Goal: Communication & Community: Ask a question

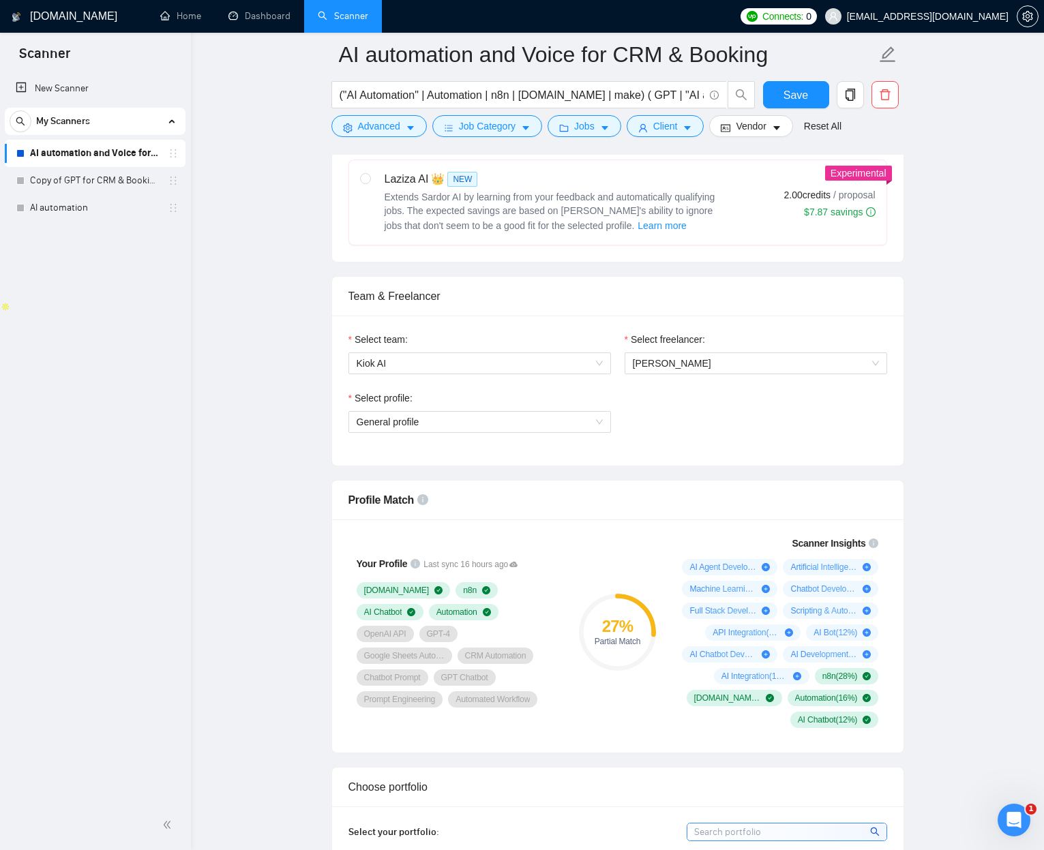
scroll to position [575, 0]
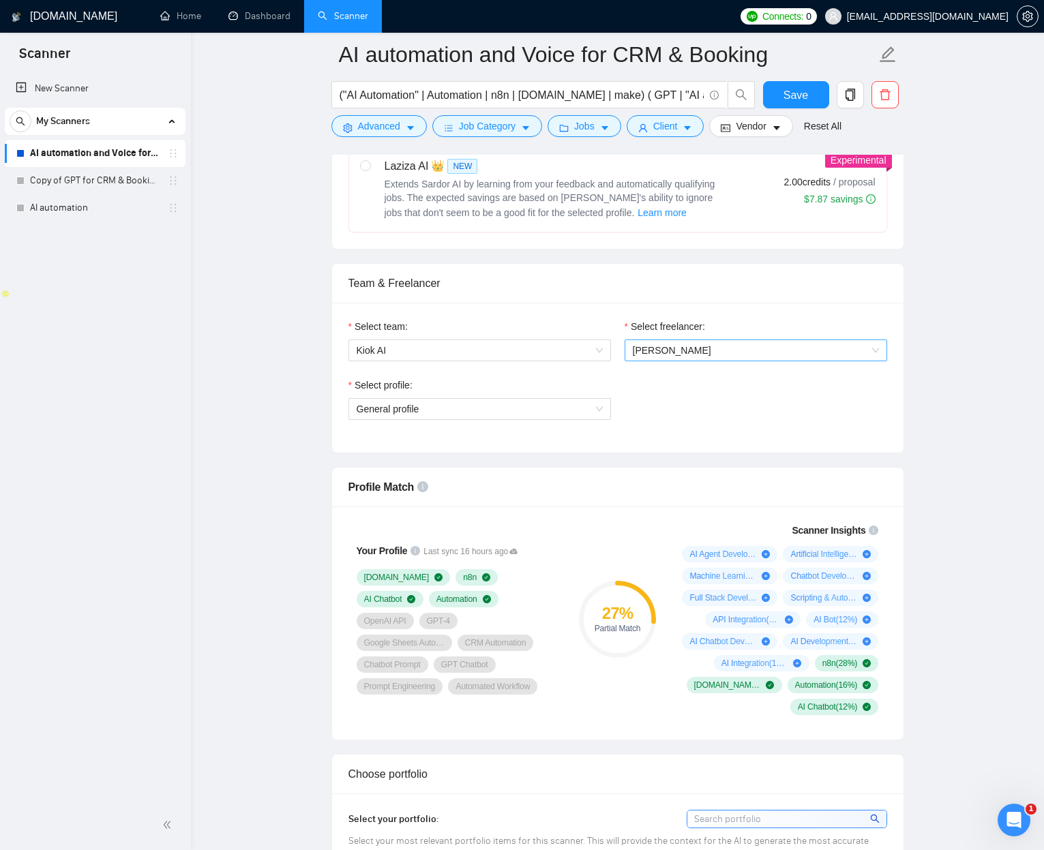
click at [688, 345] on span "[PERSON_NAME]" at bounding box center [672, 350] width 78 height 11
click at [705, 382] on div "Jean Michel Van" at bounding box center [755, 376] width 246 height 15
click at [705, 378] on div "Select profile: General profile" at bounding box center [617, 407] width 552 height 59
drag, startPoint x: 654, startPoint y: 422, endPoint x: 553, endPoint y: 427, distance: 101.0
click at [637, 425] on div "Select profile: General profile" at bounding box center [617, 407] width 552 height 59
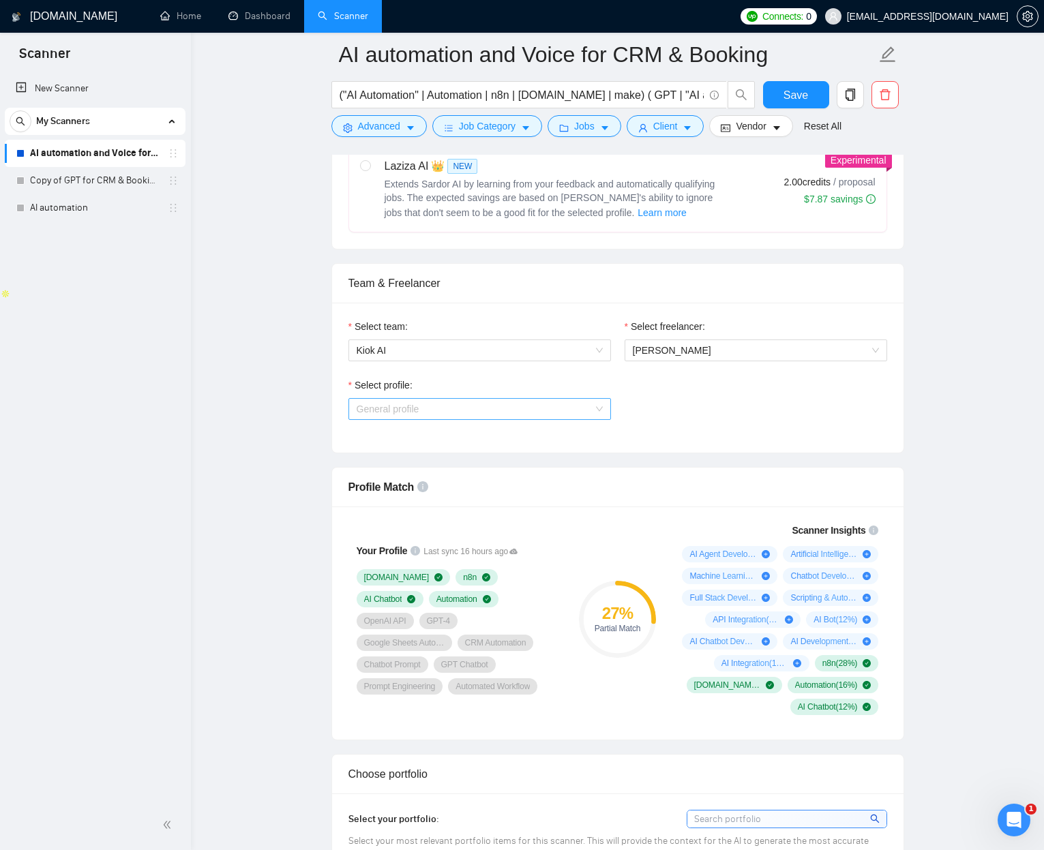
click at [451, 404] on span "General profile" at bounding box center [479, 409] width 246 height 20
click at [410, 452] on span "General profile" at bounding box center [387, 457] width 63 height 11
click at [399, 431] on div "General profile" at bounding box center [479, 435] width 246 height 15
drag, startPoint x: 718, startPoint y: 419, endPoint x: 678, endPoint y: 395, distance: 45.8
click at [699, 407] on div "Select profile: General profile" at bounding box center [617, 407] width 552 height 59
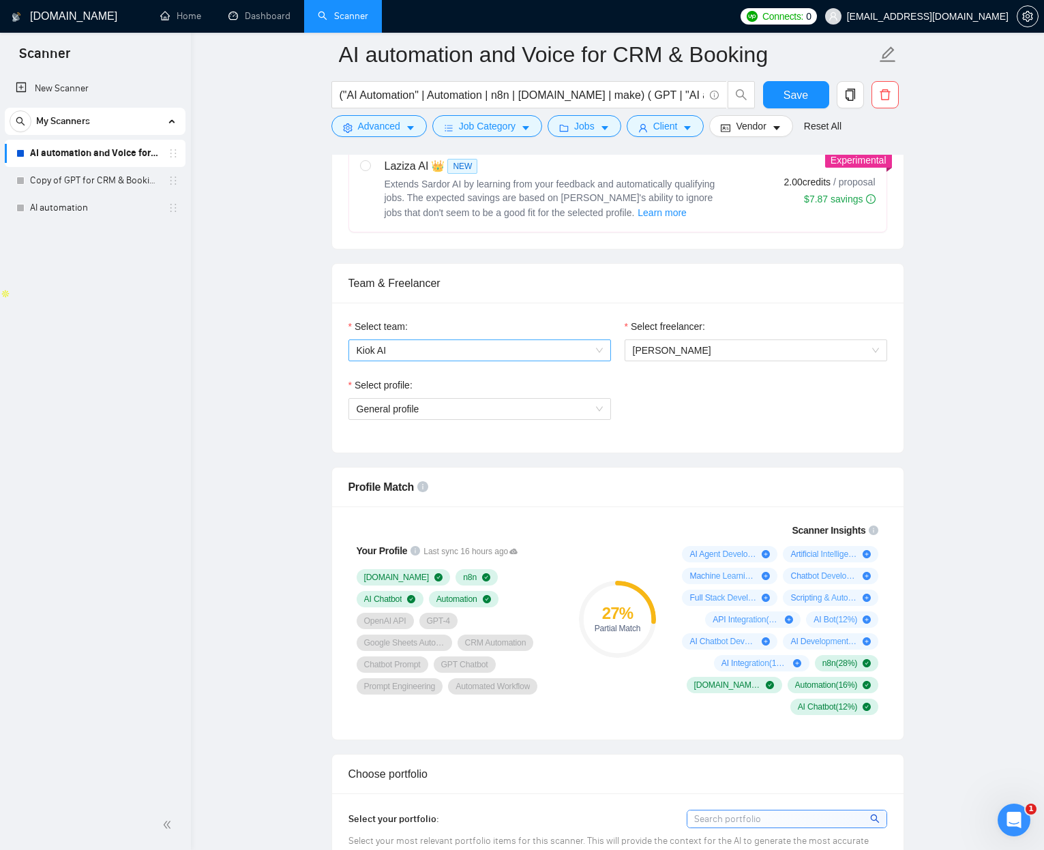
drag, startPoint x: 496, startPoint y: 341, endPoint x: 484, endPoint y: 356, distance: 19.0
click at [496, 341] on span "Kiok AI" at bounding box center [479, 350] width 246 height 20
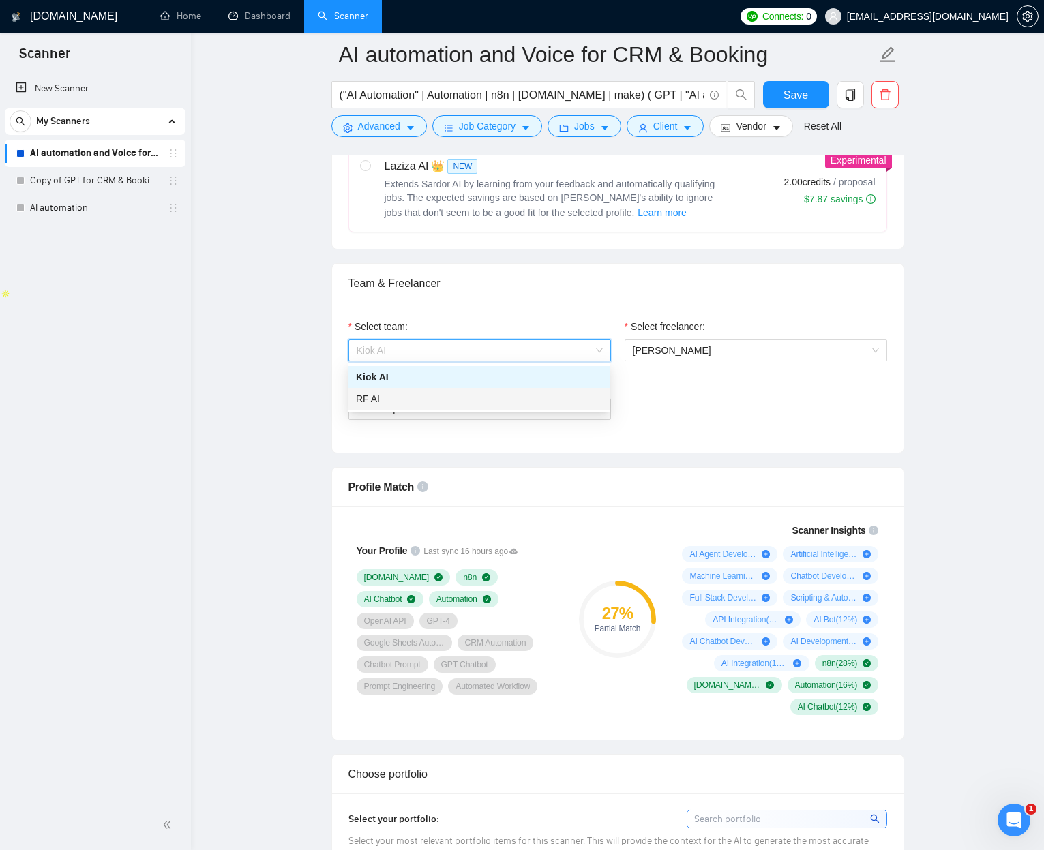
click at [444, 395] on div "RF AI" at bounding box center [479, 398] width 246 height 15
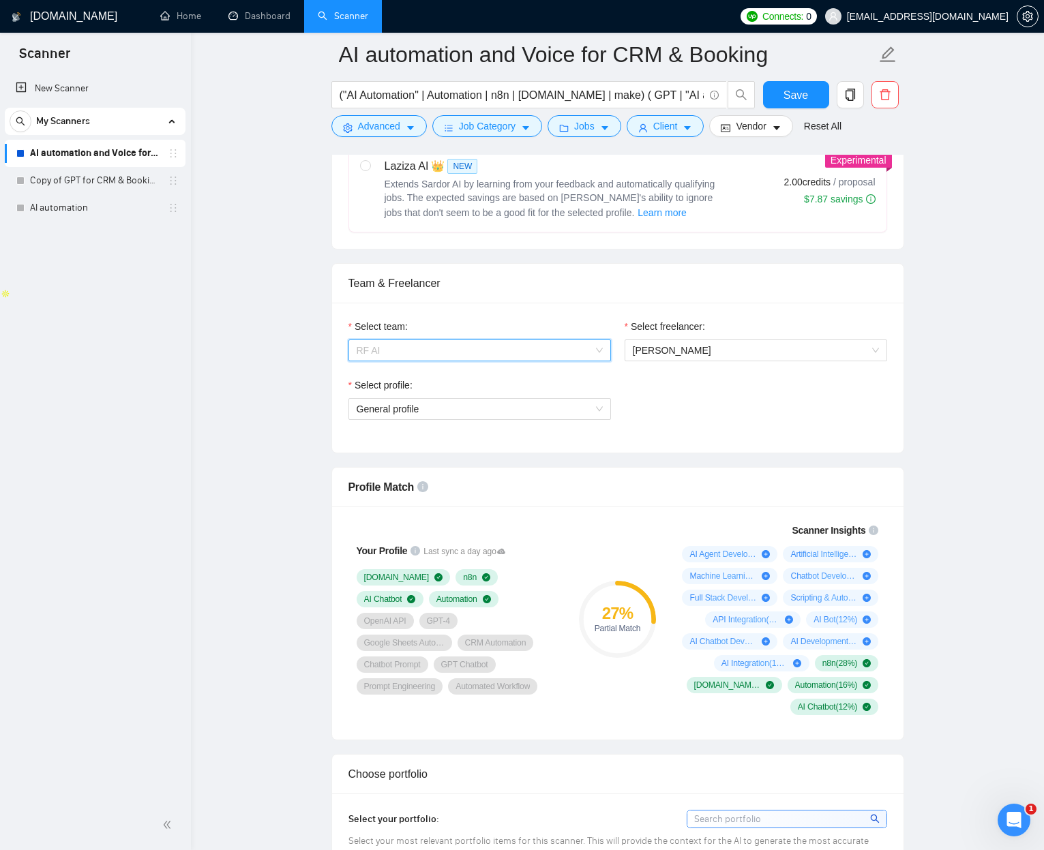
click at [457, 349] on span "RF AI" at bounding box center [479, 350] width 246 height 20
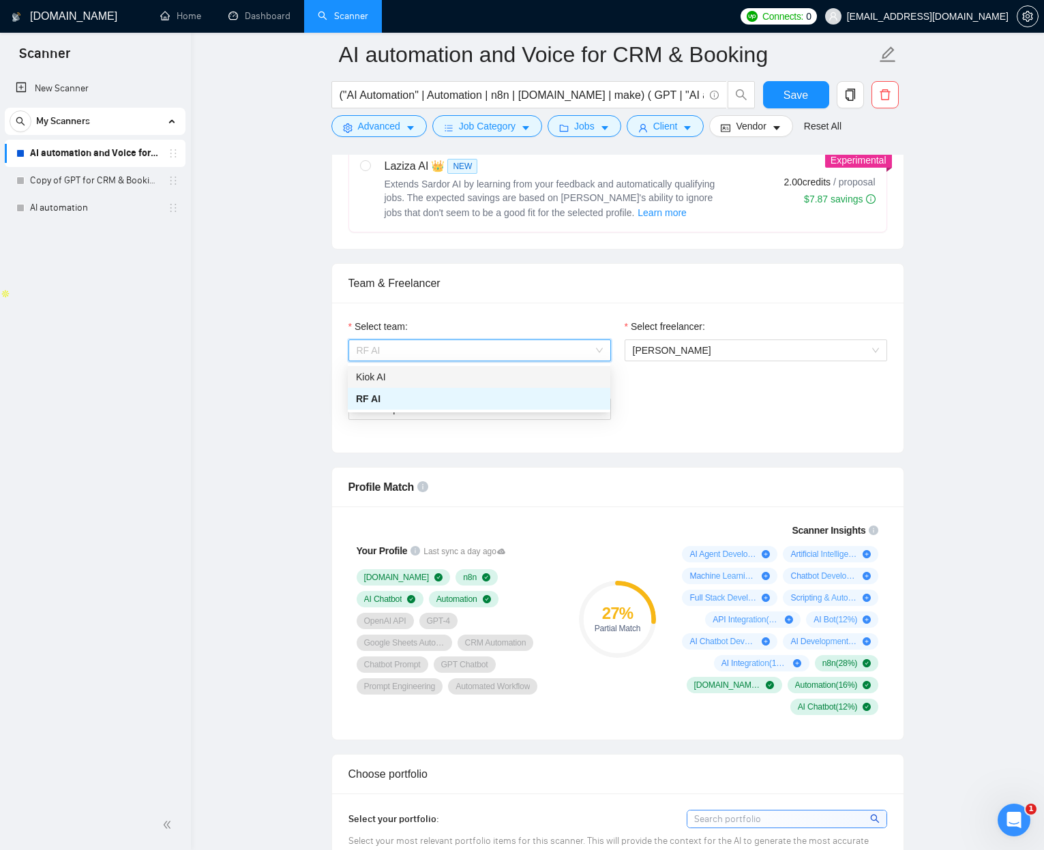
click at [443, 380] on div "Kiok AI" at bounding box center [479, 376] width 246 height 15
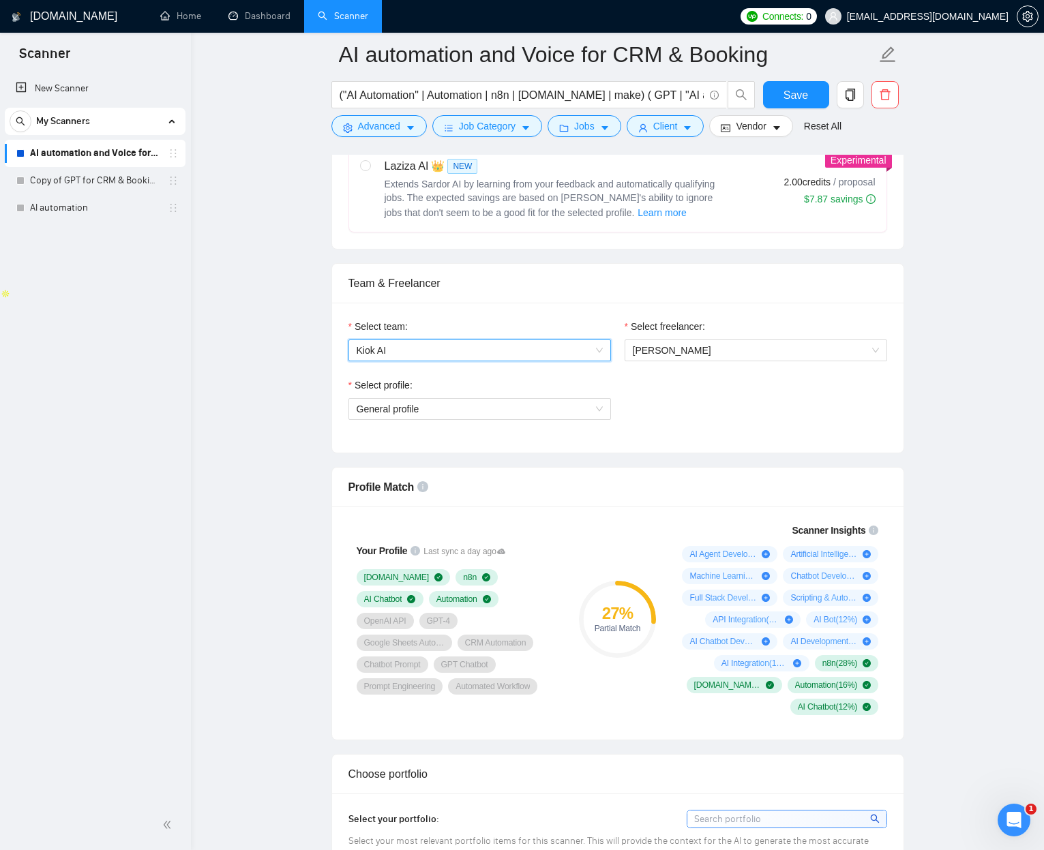
click at [720, 386] on div "Select profile: General profile" at bounding box center [617, 407] width 552 height 59
click at [469, 352] on span "Kiok AI" at bounding box center [479, 350] width 246 height 20
click at [466, 378] on div "Kiok AI" at bounding box center [479, 376] width 246 height 15
drag, startPoint x: 788, startPoint y: 425, endPoint x: 992, endPoint y: 159, distance: 335.0
click at [799, 410] on div "Select profile: General profile" at bounding box center [617, 407] width 552 height 59
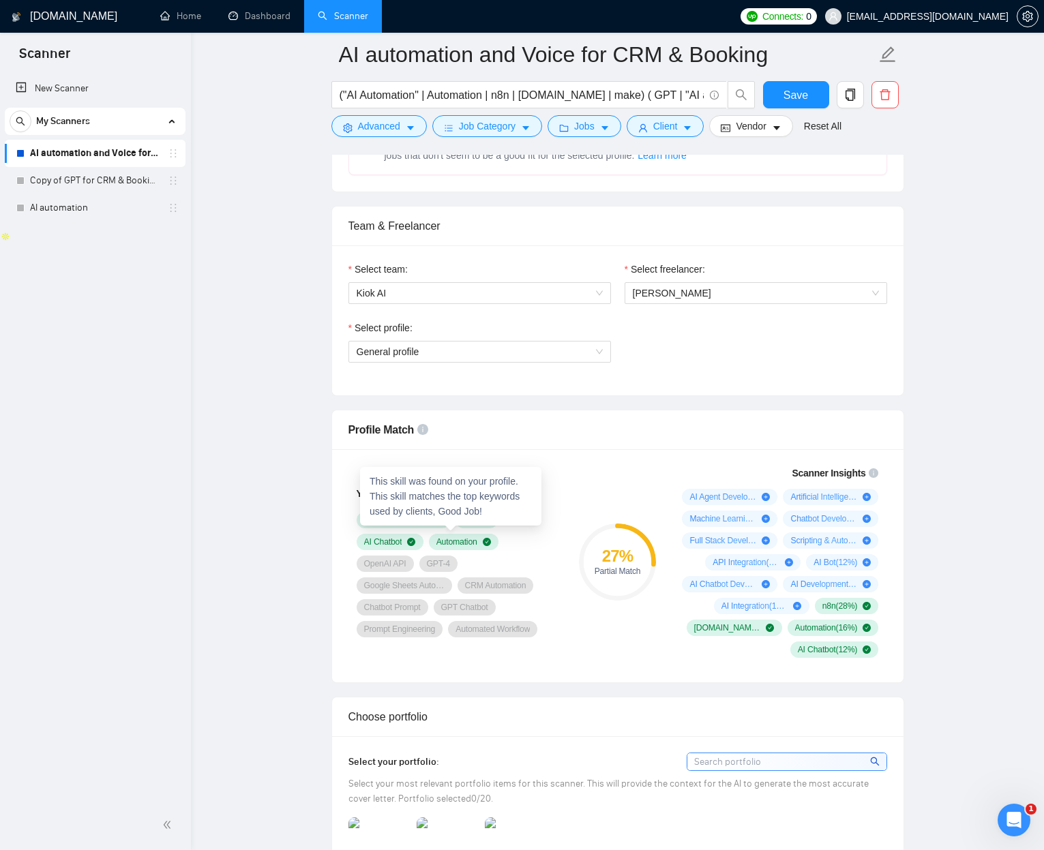
scroll to position [634, 0]
click at [406, 536] on span "OpenAI API" at bounding box center [385, 562] width 42 height 11
drag, startPoint x: 442, startPoint y: 553, endPoint x: 479, endPoint y: 550, distance: 37.6
click at [406, 536] on span "OpenAI API" at bounding box center [385, 562] width 42 height 11
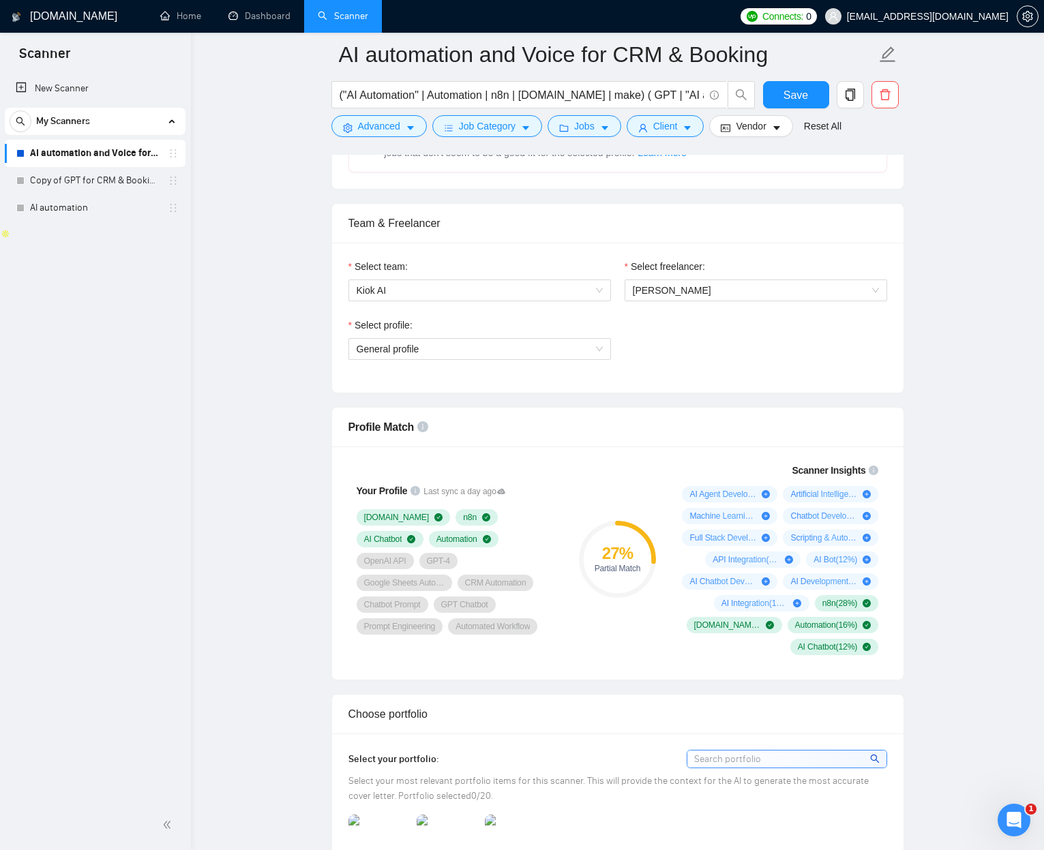
click at [346, 536] on div "Your Profile Last sync a day ago Make.com n8n AI Chatbot Automation OpenAI API …" at bounding box center [457, 559] width 229 height 209
click at [436, 536] on span "Automation" at bounding box center [456, 539] width 41 height 11
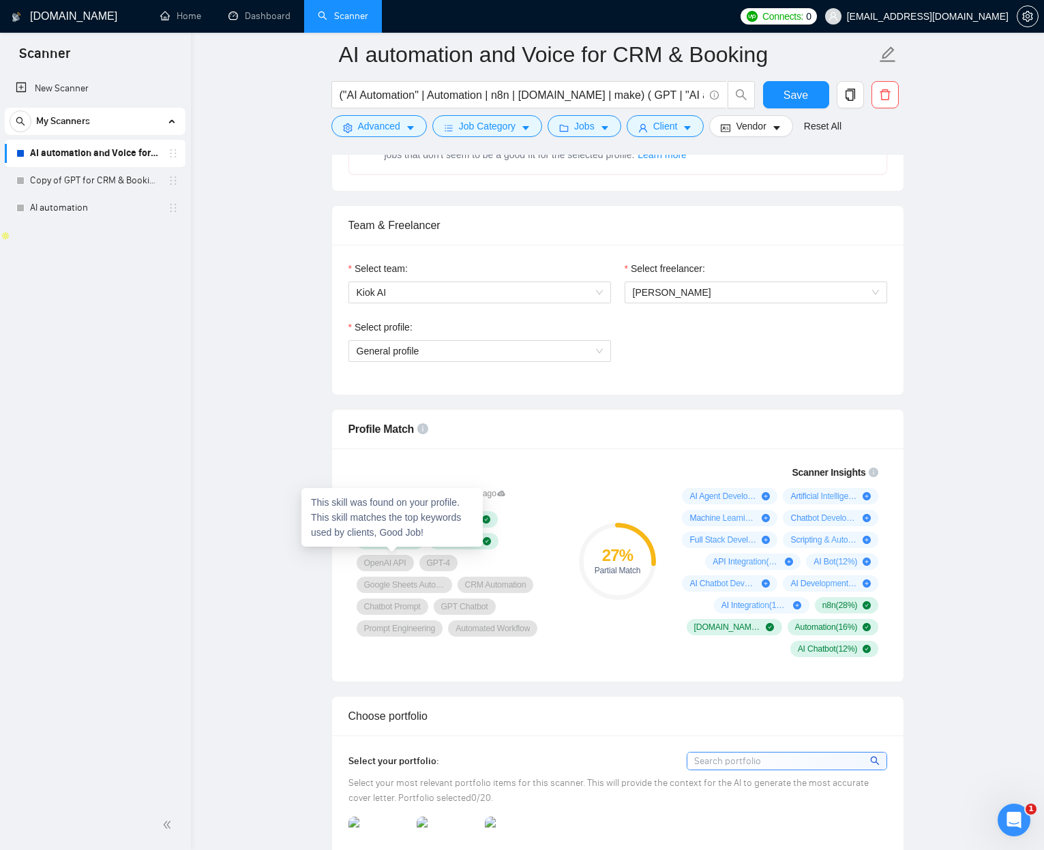
drag, startPoint x: 382, startPoint y: 547, endPoint x: 389, endPoint y: 549, distance: 7.0
click at [436, 536] on span "Automation" at bounding box center [456, 541] width 41 height 11
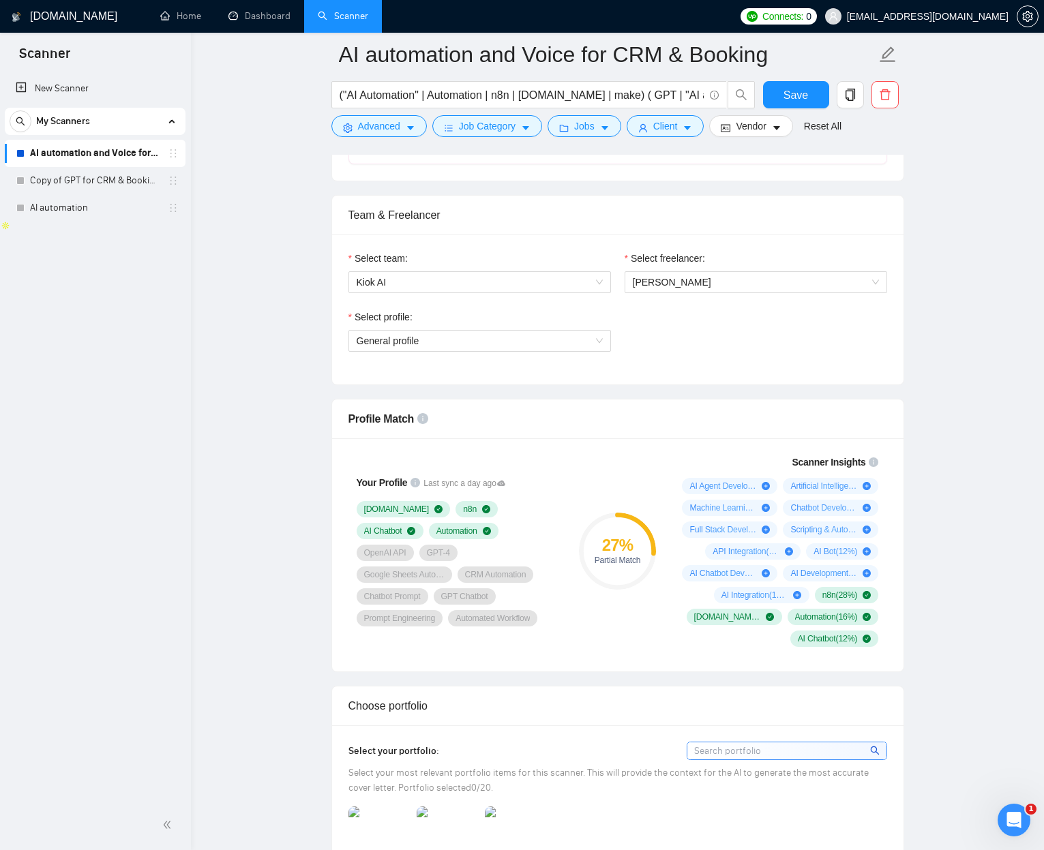
drag, startPoint x: 474, startPoint y: 492, endPoint x: 513, endPoint y: 622, distance: 135.9
click at [508, 536] on div "Your Profile Last sync a day ago Make.com n8n AI Chatbot Automation OpenAI API …" at bounding box center [457, 550] width 229 height 209
drag, startPoint x: 552, startPoint y: 624, endPoint x: 386, endPoint y: 573, distance: 174.0
click at [417, 510] on div "Your Profile Last sync a day ago Make.com n8n AI Chatbot Automation OpenAI API …" at bounding box center [457, 549] width 229 height 209
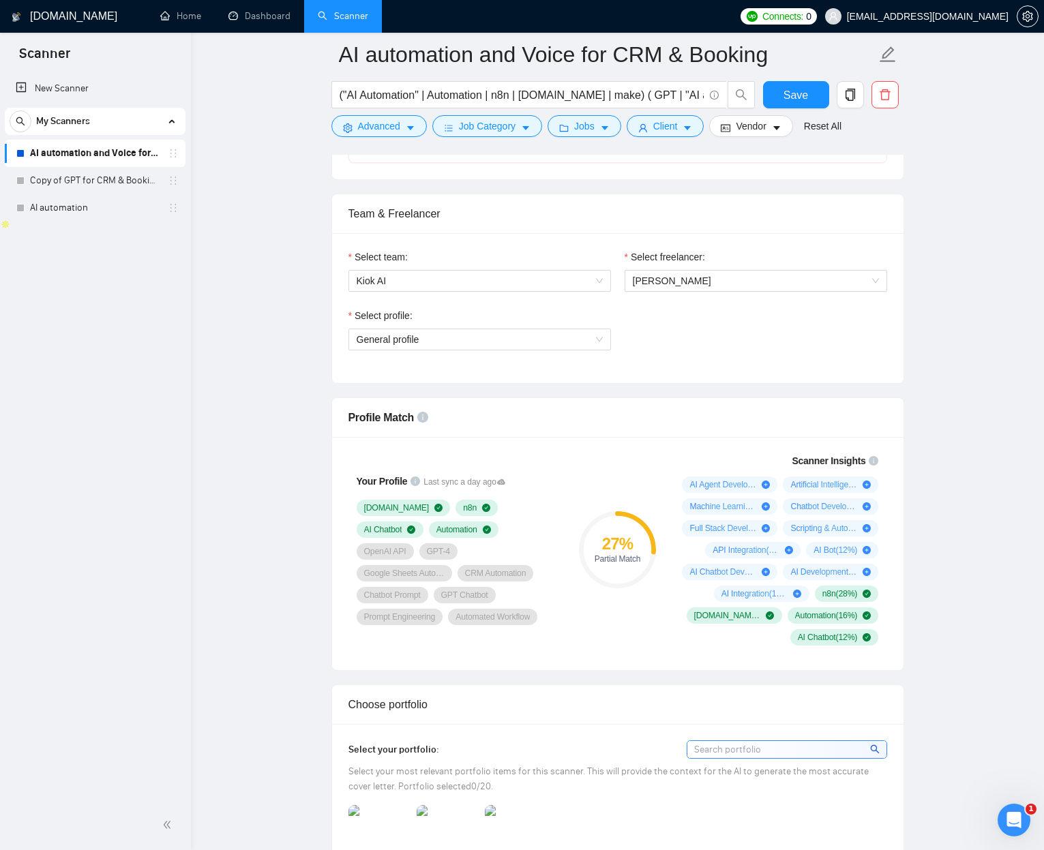
click at [341, 536] on div "Your Profile Last sync a day ago Make.com n8n AI Chatbot Automation OpenAI API …" at bounding box center [617, 553] width 571 height 233
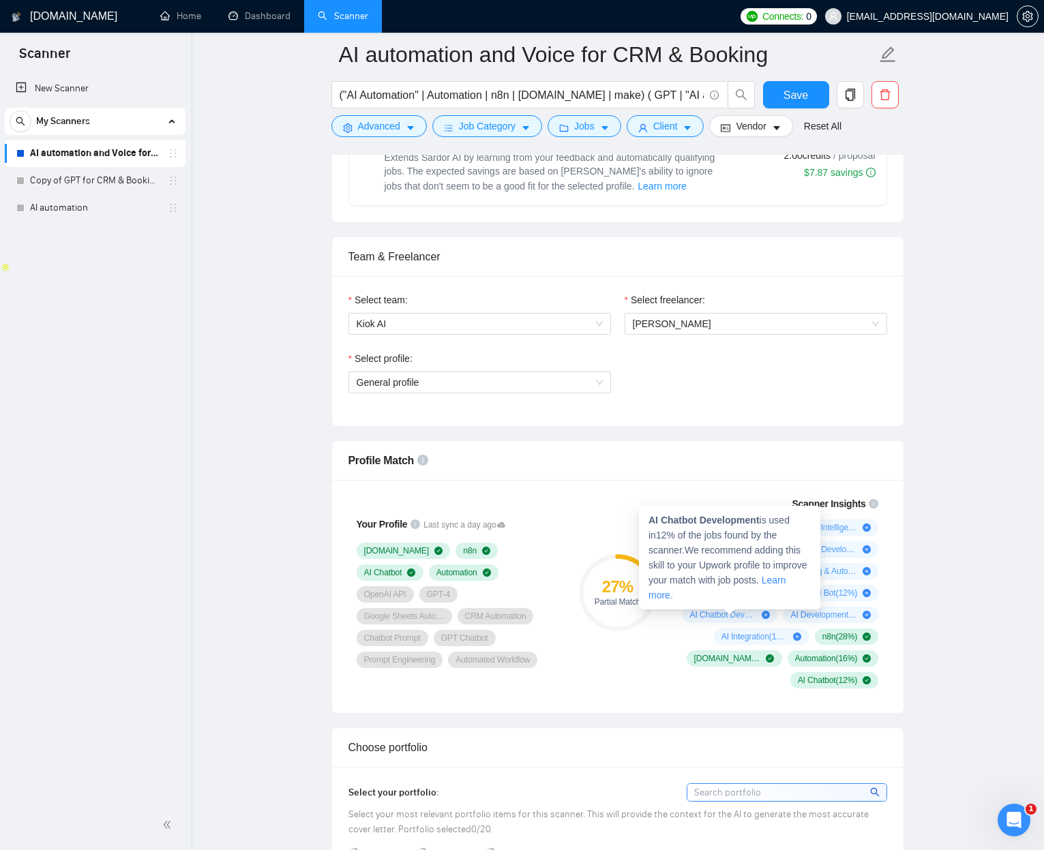
scroll to position [626, 0]
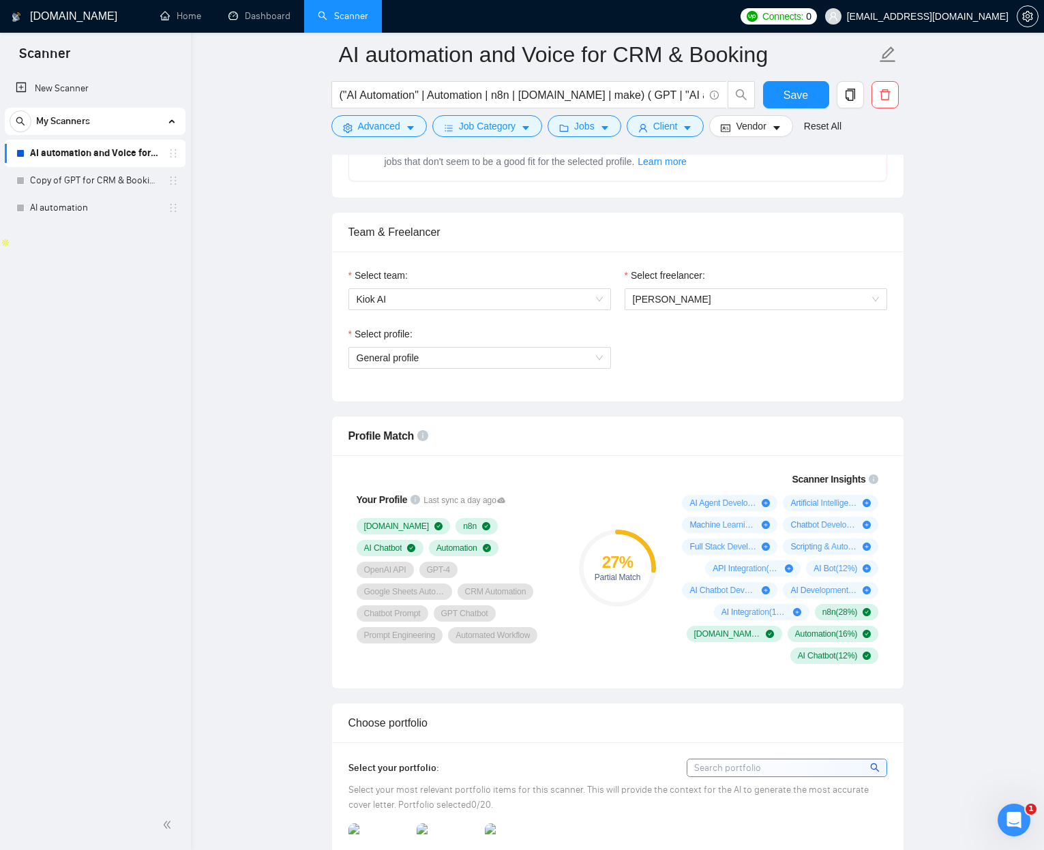
click at [598, 436] on div "Profile Match" at bounding box center [617, 435] width 538 height 39
drag, startPoint x: 776, startPoint y: 624, endPoint x: 888, endPoint y: 682, distance: 125.9
click at [888, 536] on div "Your Profile Last sync a day ago Make.com n8n AI Chatbot Automation OpenAI API …" at bounding box center [617, 571] width 571 height 233
drag, startPoint x: 851, startPoint y: 671, endPoint x: 532, endPoint y: 473, distance: 375.6
click at [528, 477] on div "Your Profile Last sync a day ago Make.com n8n AI Chatbot Automation OpenAI API …" at bounding box center [617, 568] width 549 height 209
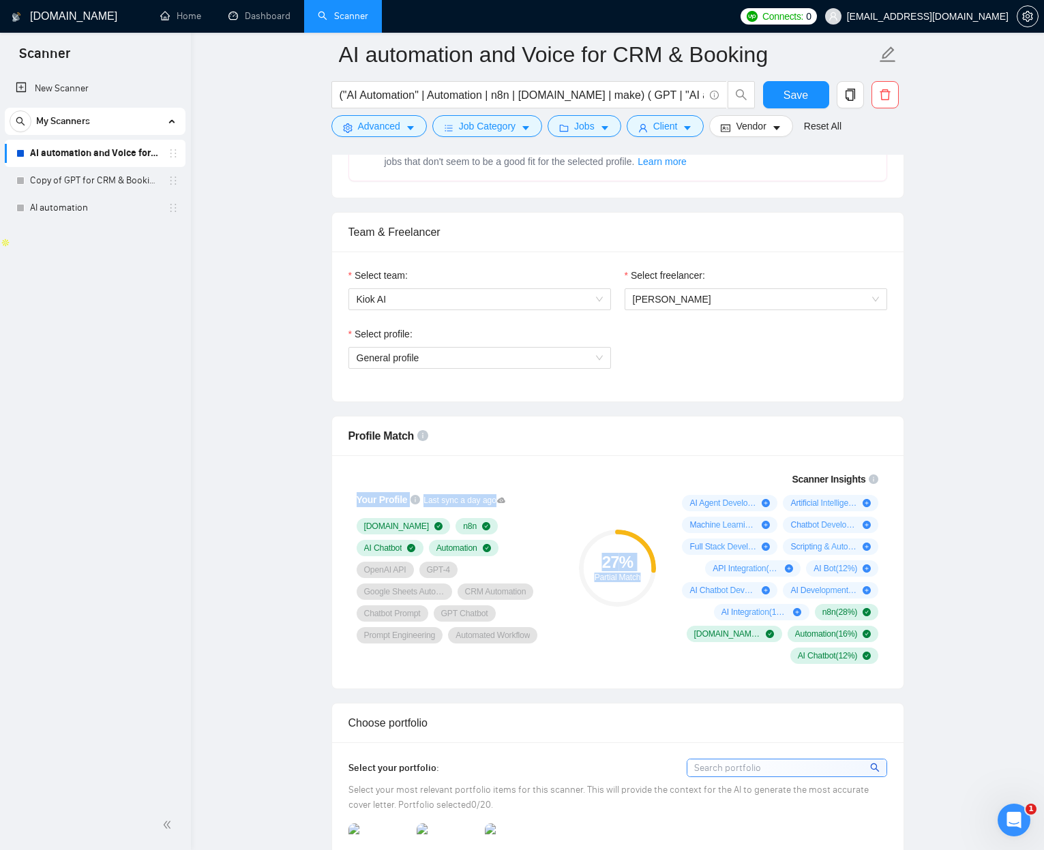
drag, startPoint x: 533, startPoint y: 475, endPoint x: 585, endPoint y: 667, distance: 198.4
click at [652, 536] on div "Your Profile Last sync a day ago Make.com n8n AI Chatbot Automation OpenAI API …" at bounding box center [617, 568] width 549 height 209
drag, startPoint x: 569, startPoint y: 667, endPoint x: 561, endPoint y: 667, distance: 8.2
click at [564, 536] on div "Your Profile Last sync a day ago Make.com n8n AI Chatbot Automation OpenAI API …" at bounding box center [457, 568] width 229 height 209
click at [432, 299] on span "Kiok AI" at bounding box center [479, 299] width 246 height 20
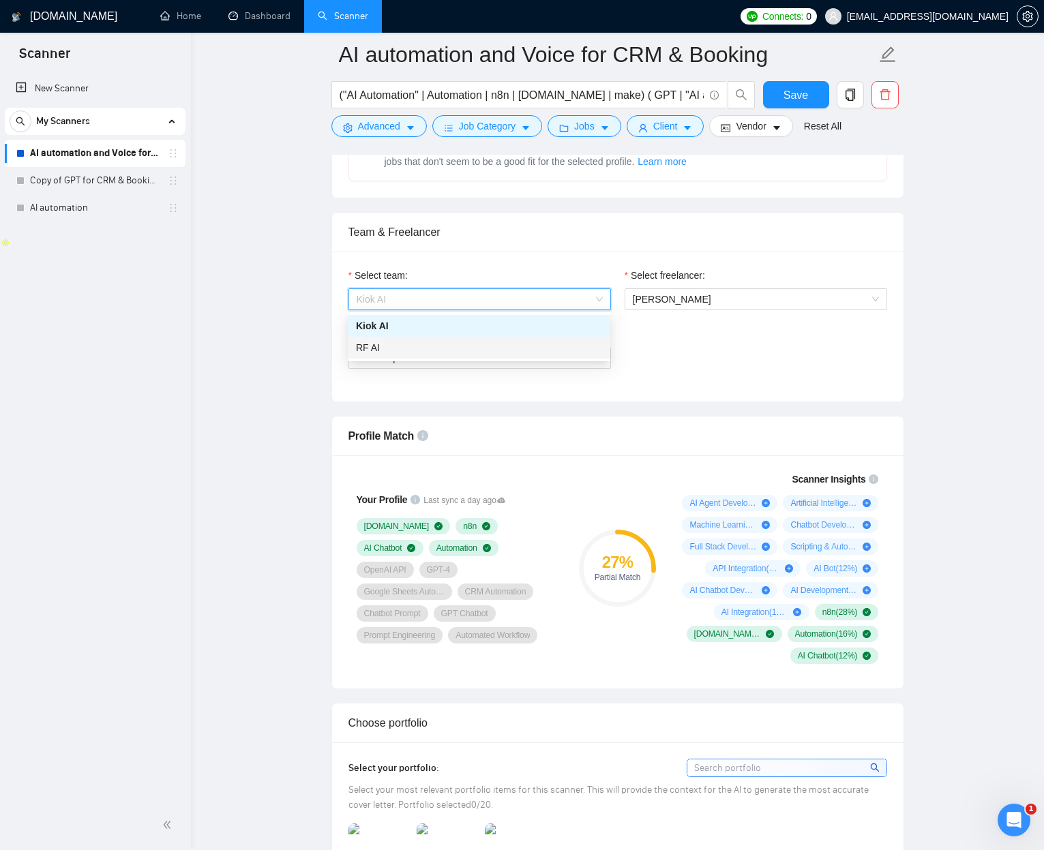
click at [395, 344] on div "RF AI" at bounding box center [479, 347] width 246 height 15
click at [430, 303] on span "RF AI" at bounding box center [479, 299] width 246 height 20
click at [427, 323] on div "Kiok AI" at bounding box center [479, 325] width 246 height 15
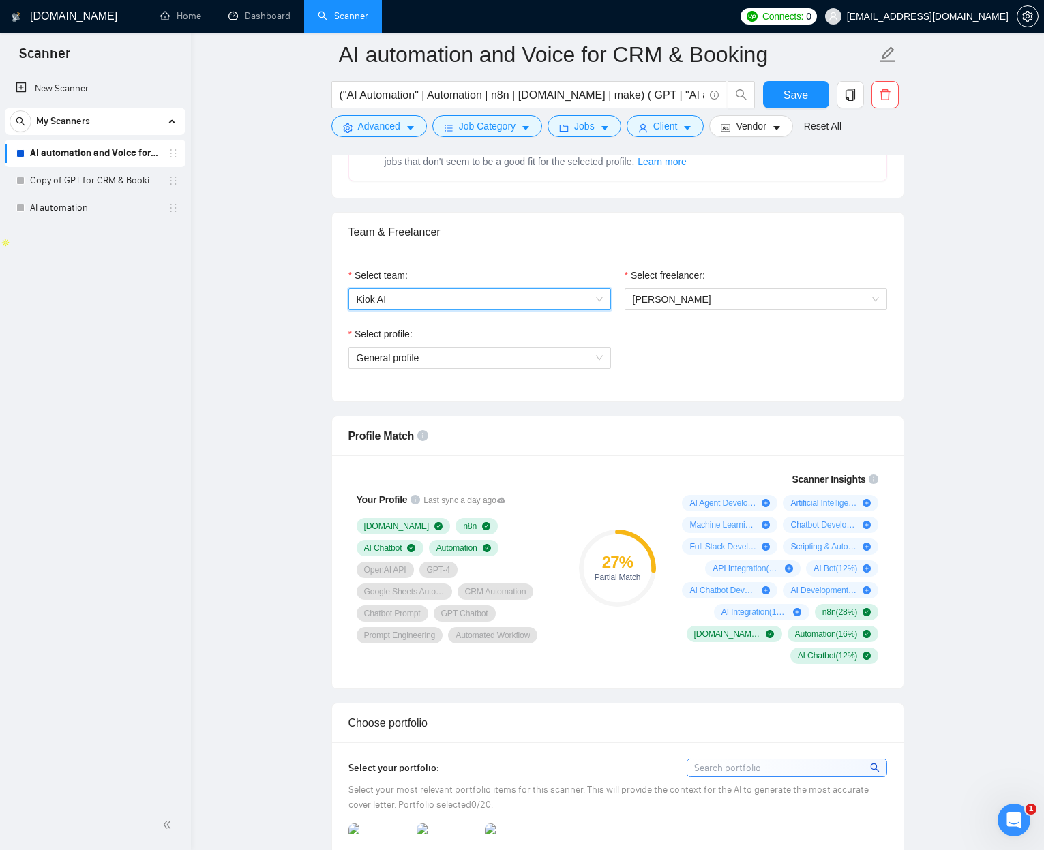
click at [698, 339] on div "Select profile: General profile" at bounding box center [617, 355] width 552 height 59
click at [690, 305] on span "Jean Michel Van" at bounding box center [756, 299] width 246 height 20
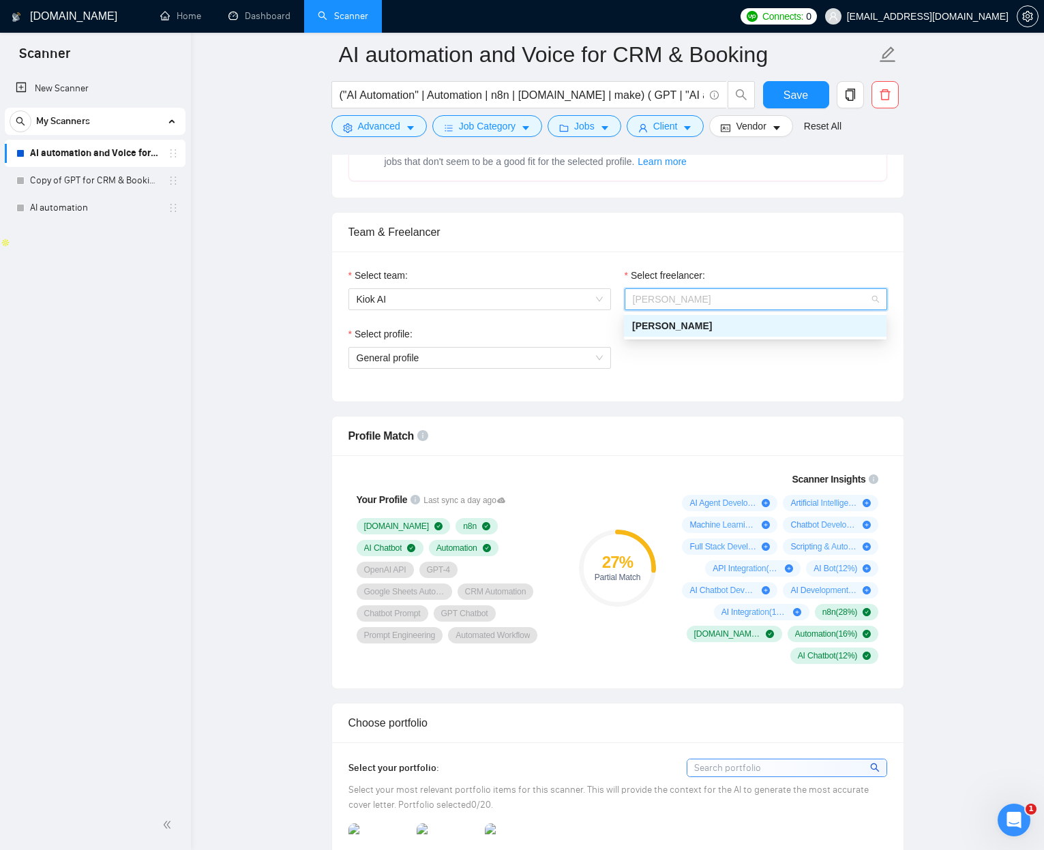
click at [684, 322] on span "Jean Michel Van" at bounding box center [672, 325] width 80 height 11
click at [522, 357] on span "General profile" at bounding box center [479, 358] width 246 height 20
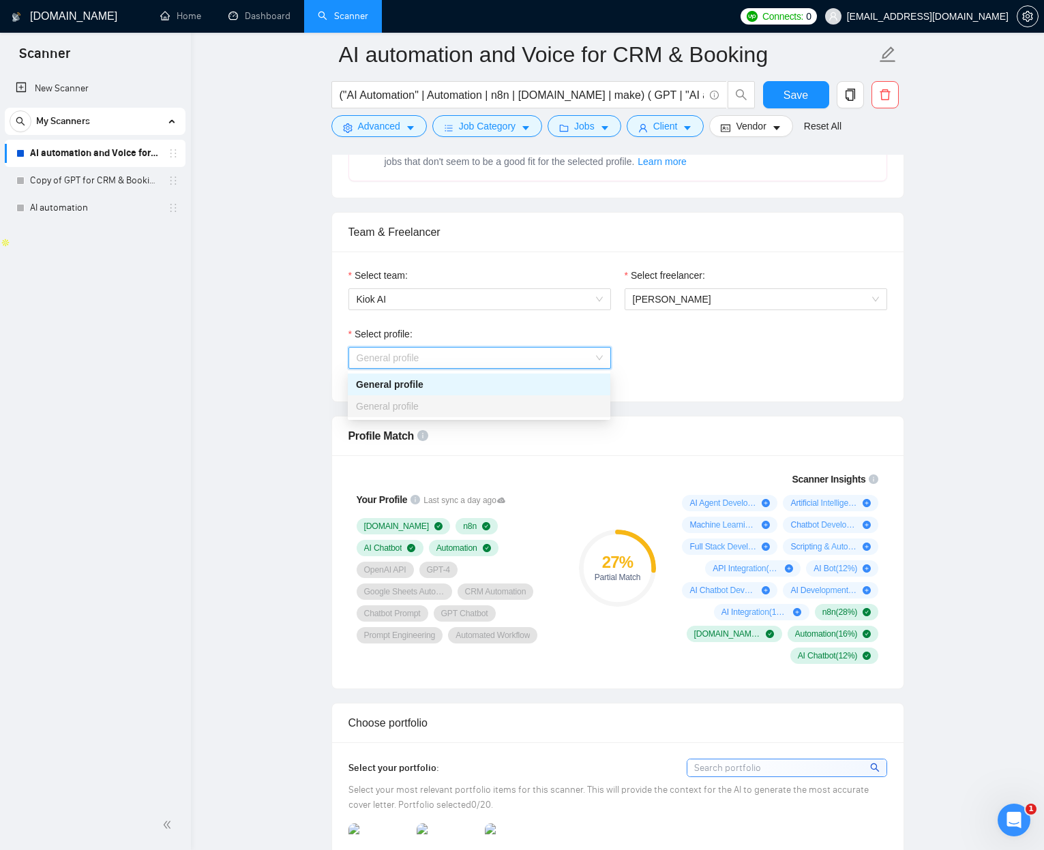
click at [440, 389] on div "General profile" at bounding box center [479, 384] width 246 height 15
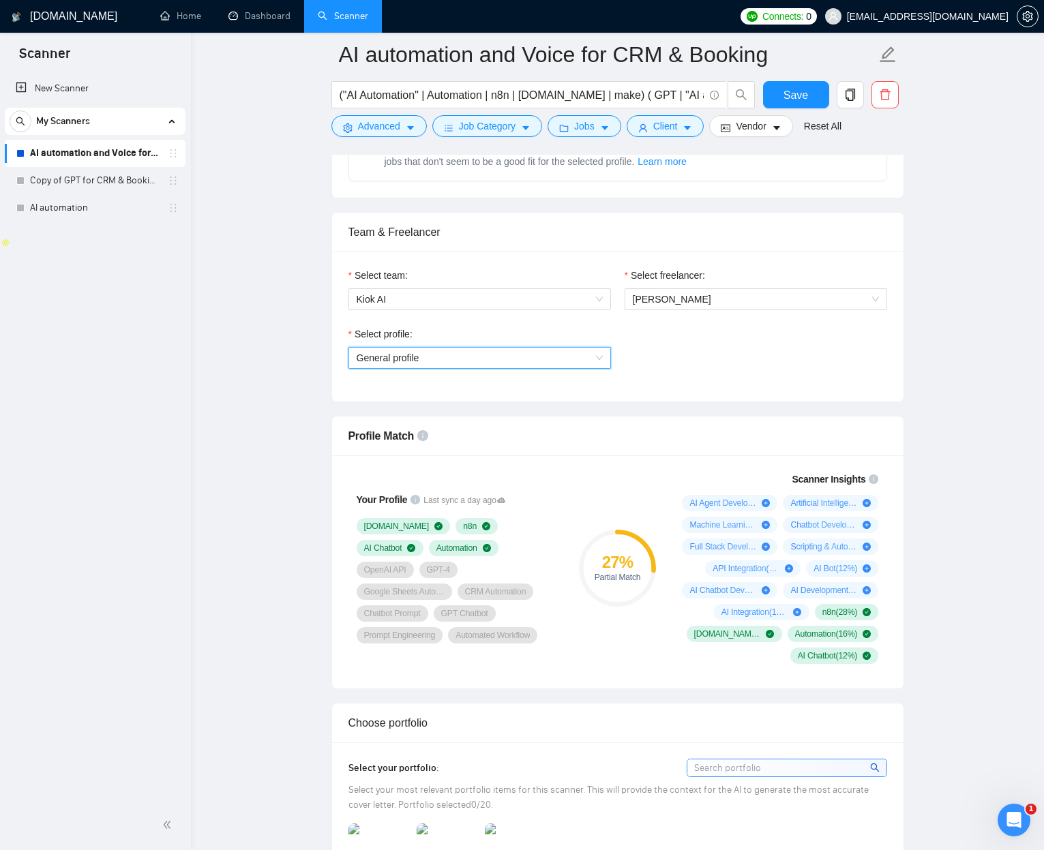
drag, startPoint x: 687, startPoint y: 349, endPoint x: 540, endPoint y: 310, distance: 152.3
click at [671, 346] on div "Select profile: General profile General profile" at bounding box center [617, 355] width 552 height 59
click at [500, 298] on span "Kiok AI" at bounding box center [479, 299] width 246 height 20
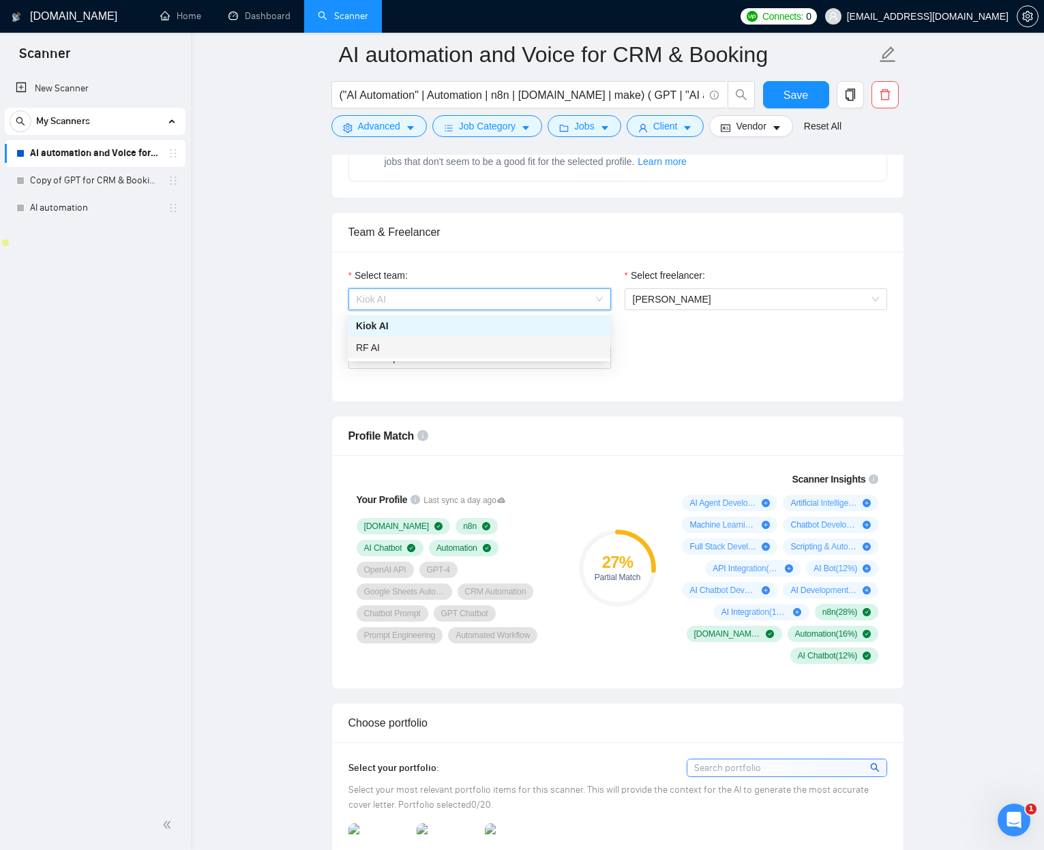
click at [464, 337] on div "RF AI" at bounding box center [479, 348] width 262 height 22
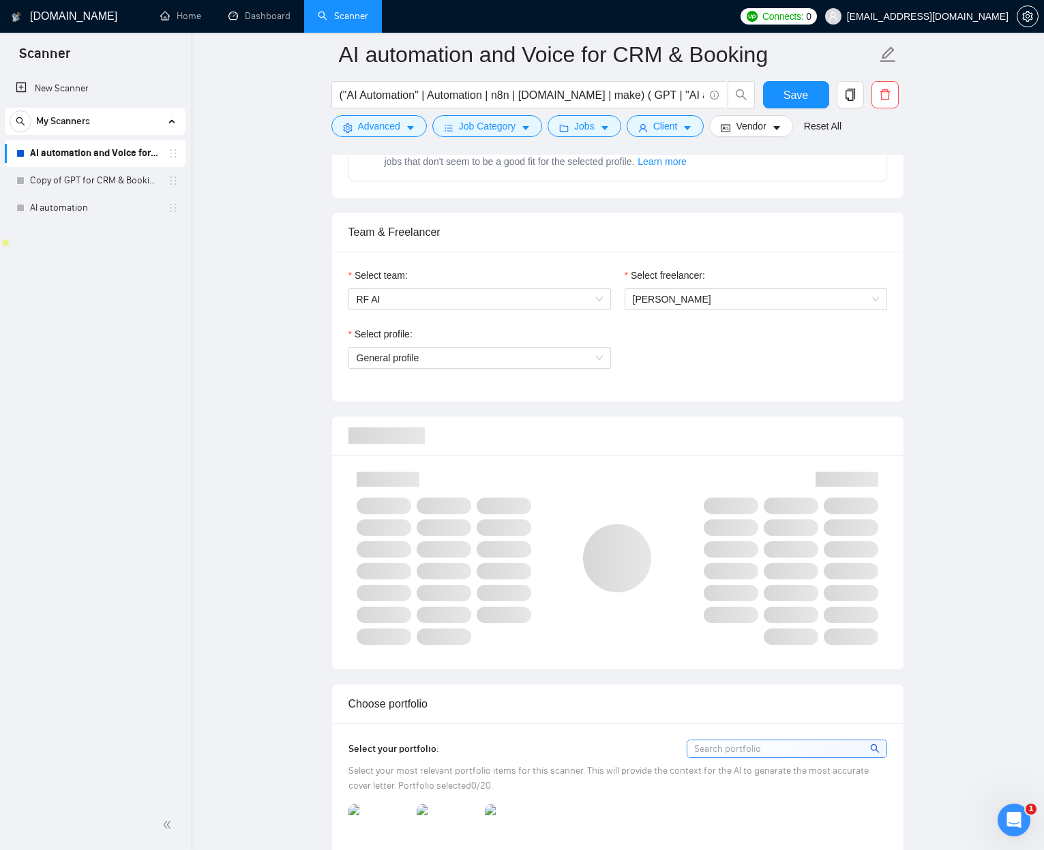
click at [673, 347] on div "Select profile: General profile" at bounding box center [617, 355] width 552 height 59
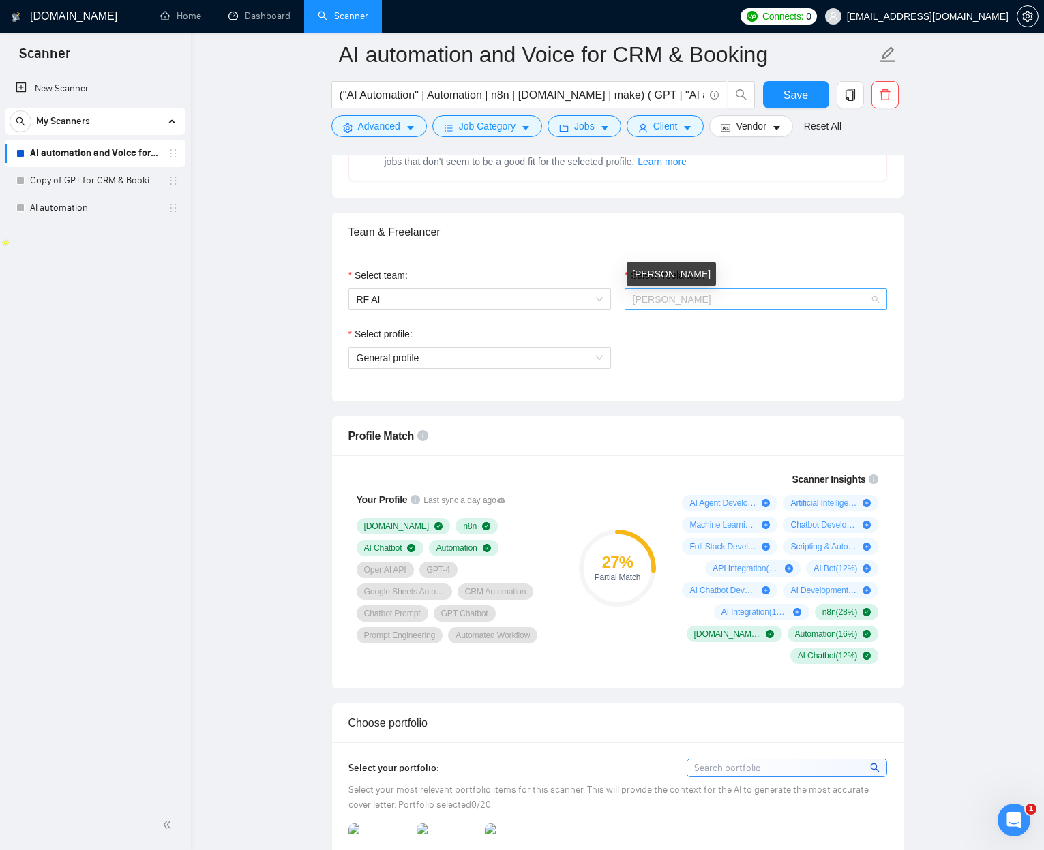
click at [675, 298] on span "Jean Michel Van" at bounding box center [672, 299] width 78 height 11
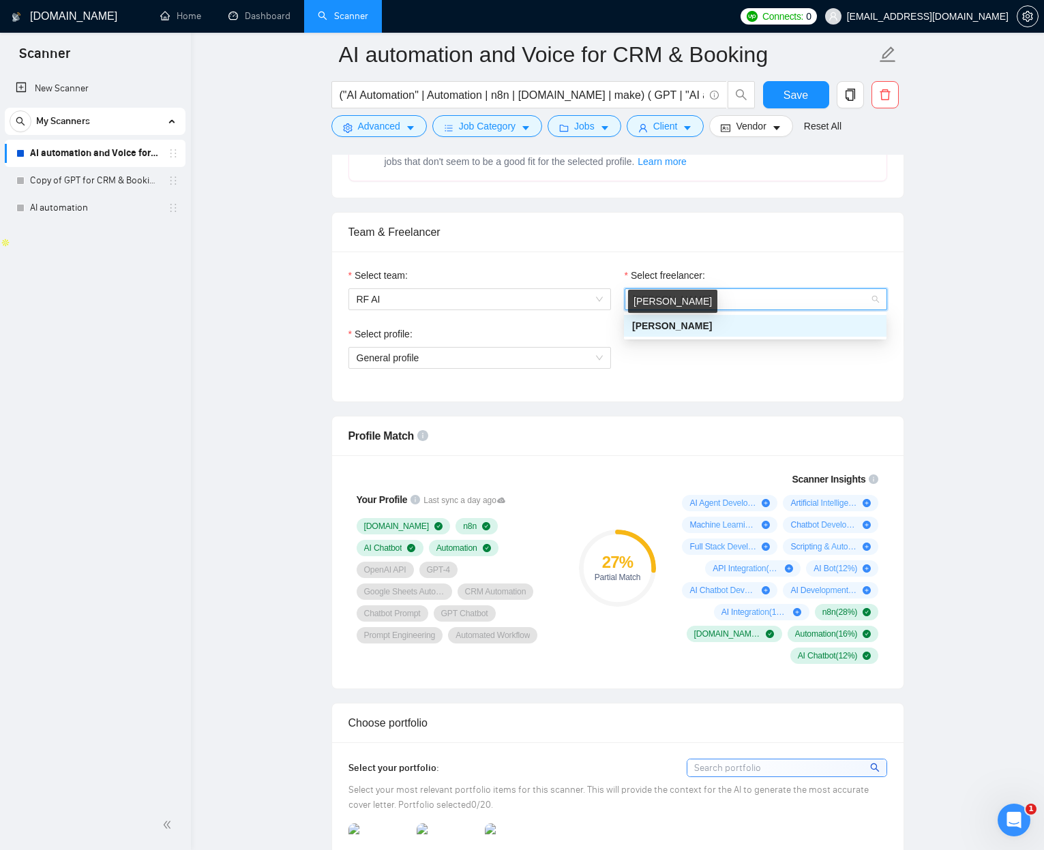
drag, startPoint x: 672, startPoint y: 324, endPoint x: 652, endPoint y: 341, distance: 25.7
click at [672, 324] on span "Jean Michel Van" at bounding box center [672, 325] width 80 height 11
drag, startPoint x: 576, startPoint y: 332, endPoint x: 562, endPoint y: 354, distance: 26.7
click at [576, 332] on div "Select profile:" at bounding box center [479, 336] width 262 height 20
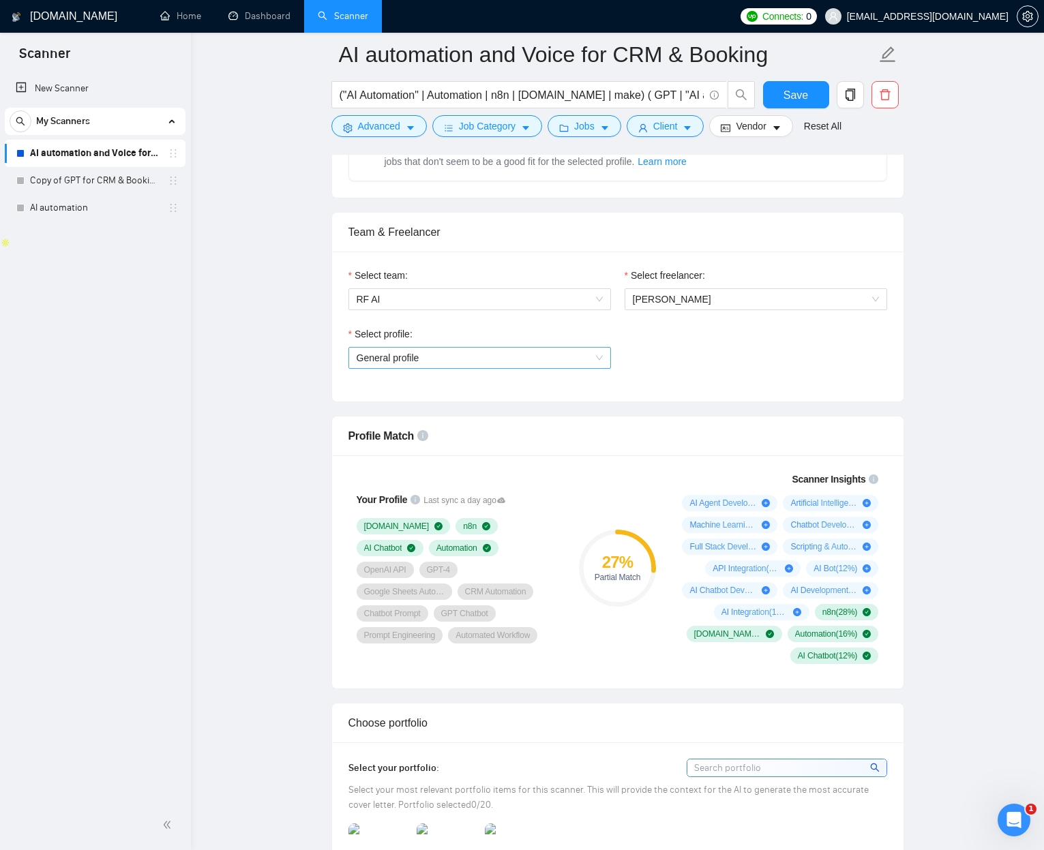
click at [560, 361] on span "General profile" at bounding box center [479, 358] width 246 height 20
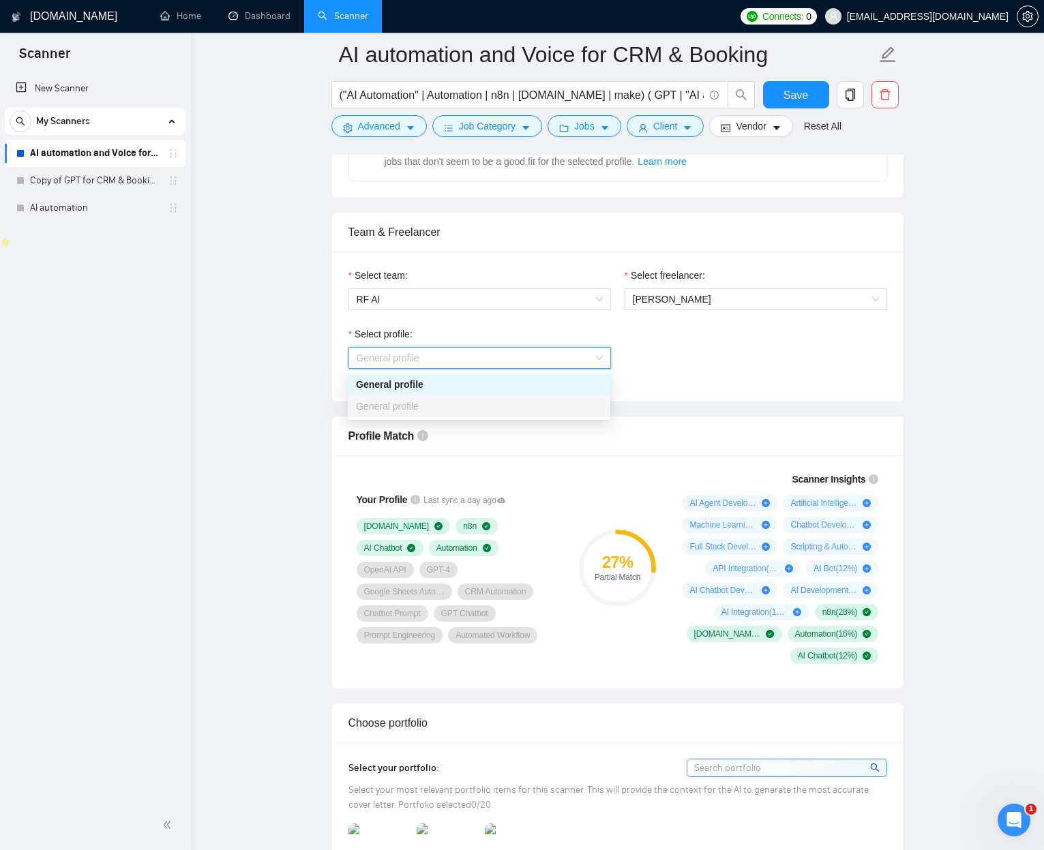
drag, startPoint x: 448, startPoint y: 401, endPoint x: 441, endPoint y: 393, distance: 11.2
click at [447, 401] on div "General profile" at bounding box center [479, 406] width 246 height 15
click at [432, 378] on div "General profile" at bounding box center [479, 384] width 246 height 15
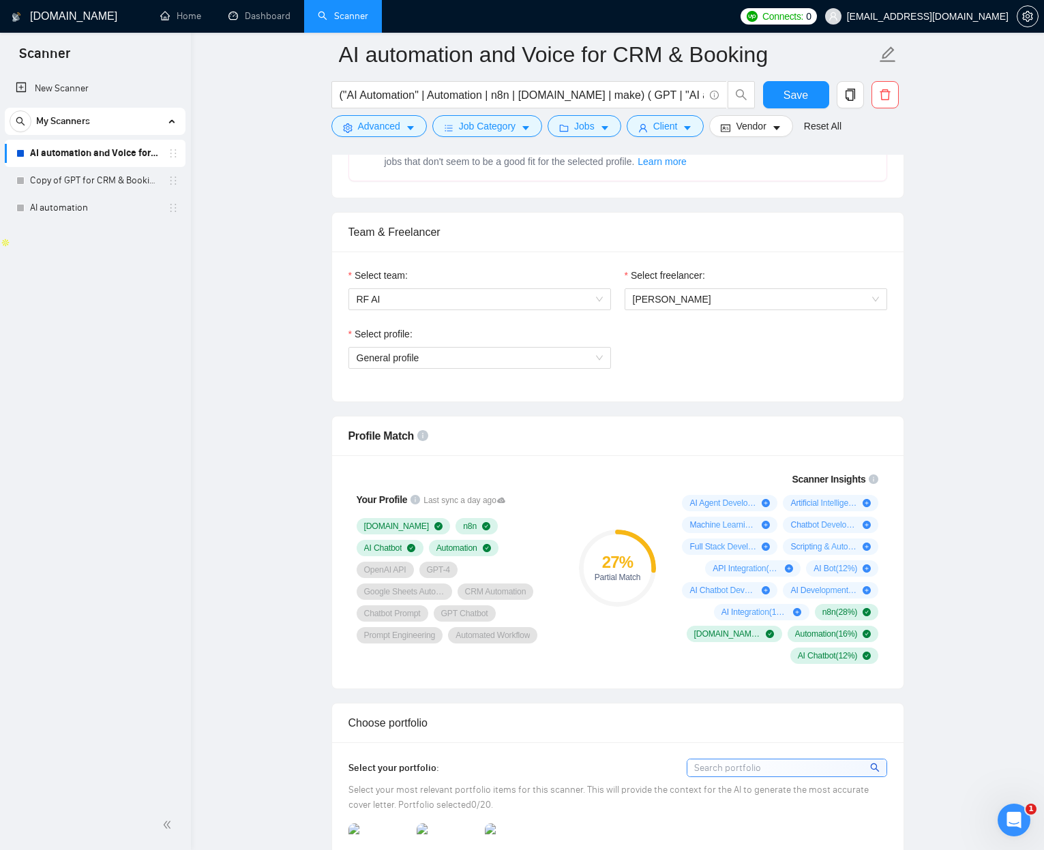
click at [446, 330] on div "Select profile:" at bounding box center [479, 336] width 262 height 20
click at [401, 290] on span "RF AI" at bounding box center [479, 299] width 246 height 20
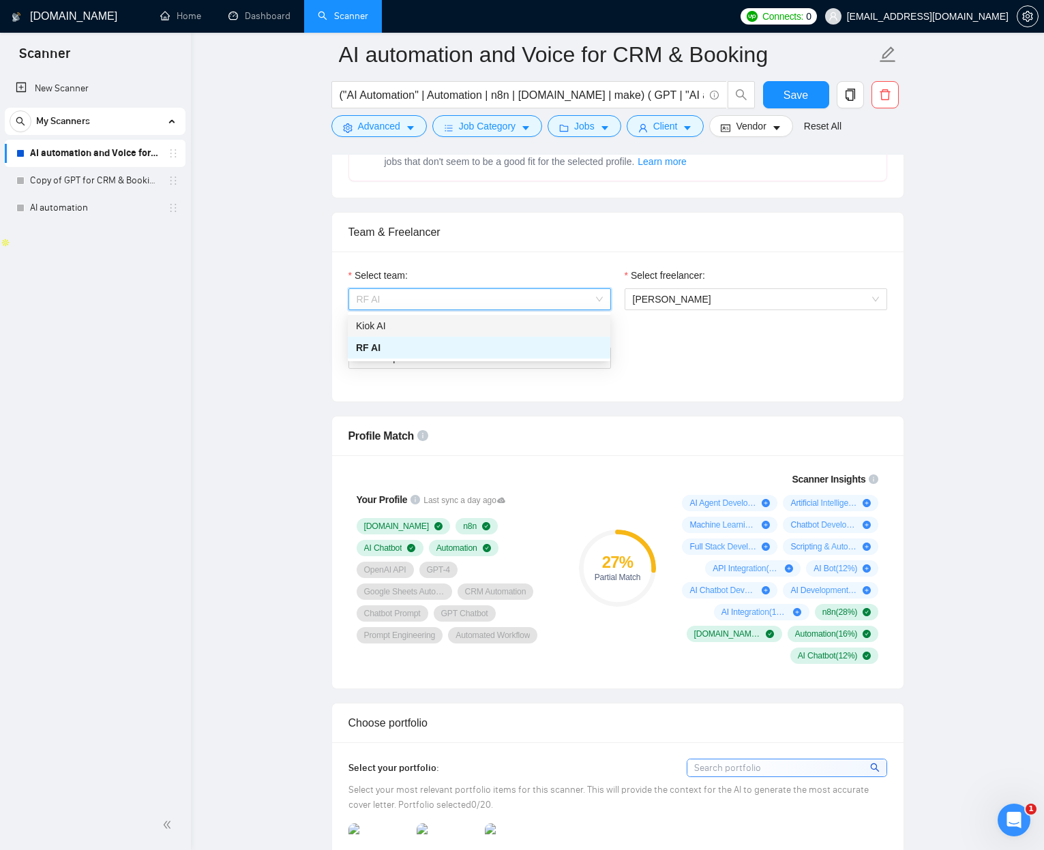
click at [391, 333] on div "Kiok AI" at bounding box center [479, 326] width 262 height 22
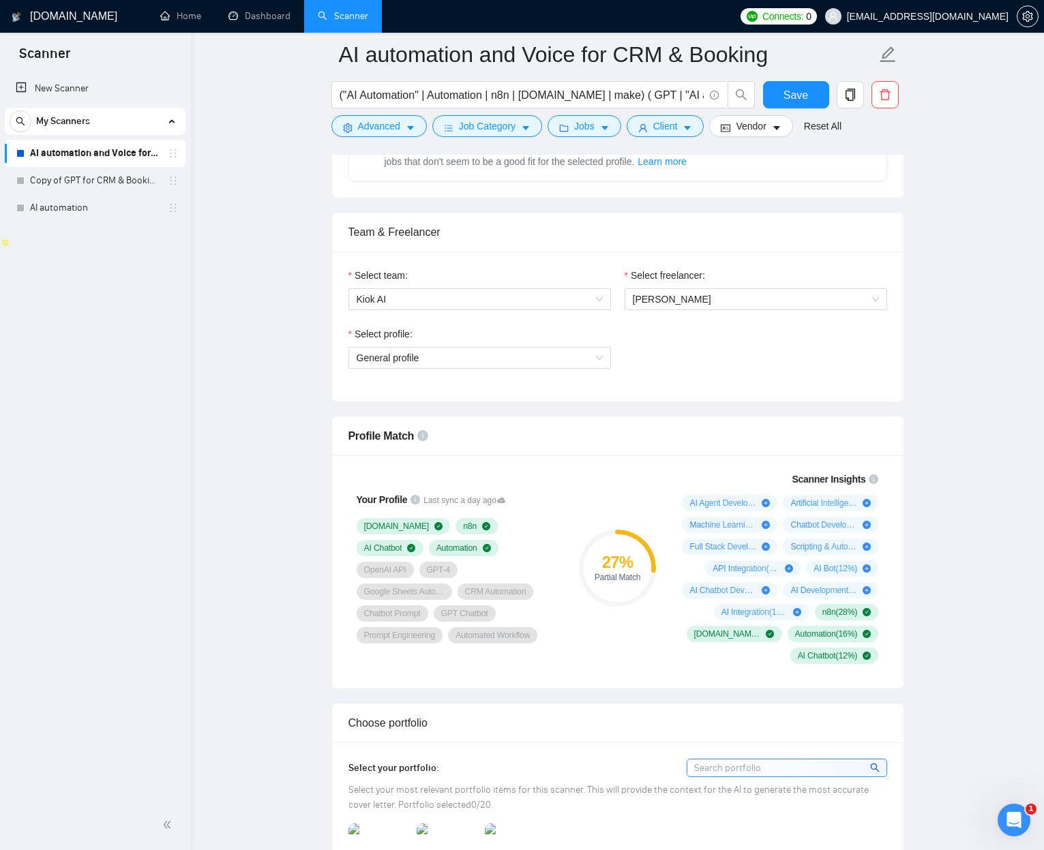
click at [714, 347] on div "Select profile: General profile" at bounding box center [617, 355] width 552 height 59
drag, startPoint x: 457, startPoint y: 472, endPoint x: 442, endPoint y: 444, distance: 32.3
click at [453, 464] on div "Your Profile Last sync a day ago Make.com n8n AI Chatbot Automation OpenAI API …" at bounding box center [457, 568] width 229 height 209
click at [421, 436] on icon "info-circle" at bounding box center [422, 435] width 11 height 11
drag, startPoint x: 335, startPoint y: 474, endPoint x: 322, endPoint y: 475, distance: 13.0
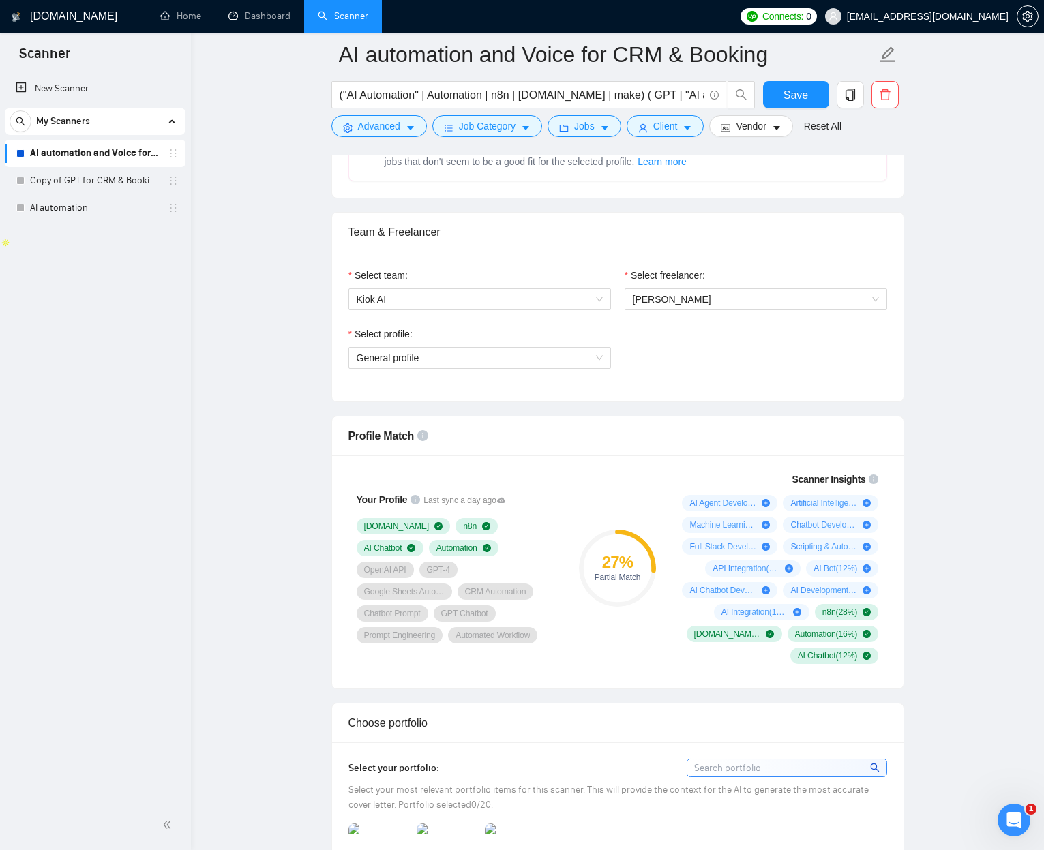
click at [334, 474] on div "Your Profile Last sync a day ago Make.com n8n AI Chatbot Automation OpenAI API …" at bounding box center [617, 571] width 571 height 233
click at [335, 536] on div "Your Profile Last sync a day ago Make.com n8n AI Chatbot Automation OpenAI API …" at bounding box center [617, 571] width 571 height 233
click at [425, 435] on icon "info-circle" at bounding box center [422, 435] width 11 height 11
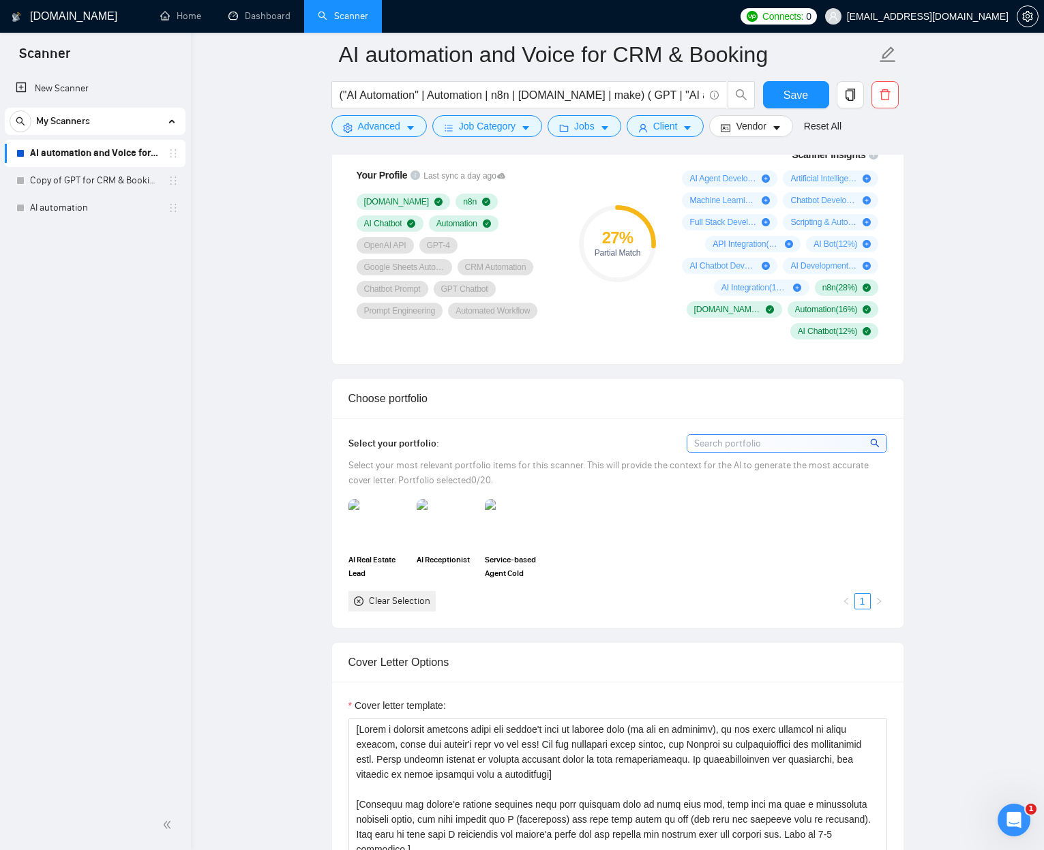
scroll to position [961, 0]
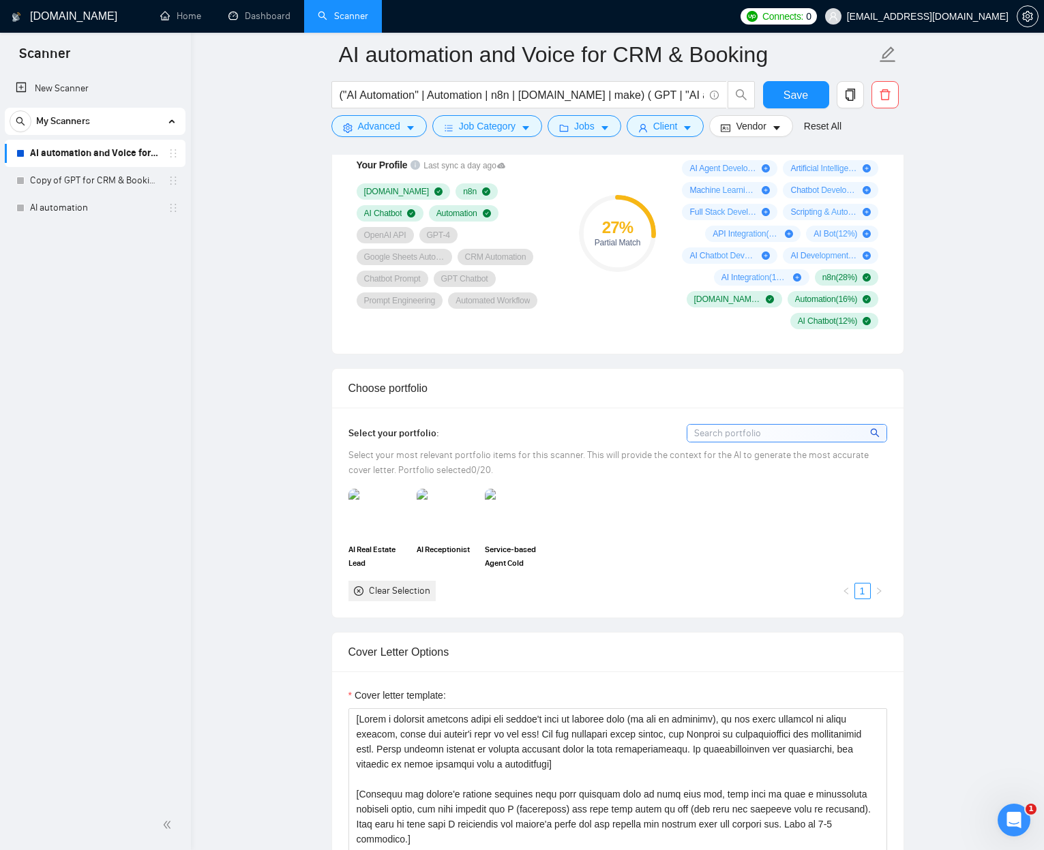
click at [797, 439] on input at bounding box center [786, 433] width 199 height 17
drag, startPoint x: 864, startPoint y: 601, endPoint x: 564, endPoint y: 597, distance: 299.9
click at [853, 536] on div "Select your portfolio: Select your most relevant portfolio items for this scann…" at bounding box center [617, 512] width 571 height 209
drag, startPoint x: 372, startPoint y: 603, endPoint x: 256, endPoint y: 508, distance: 149.8
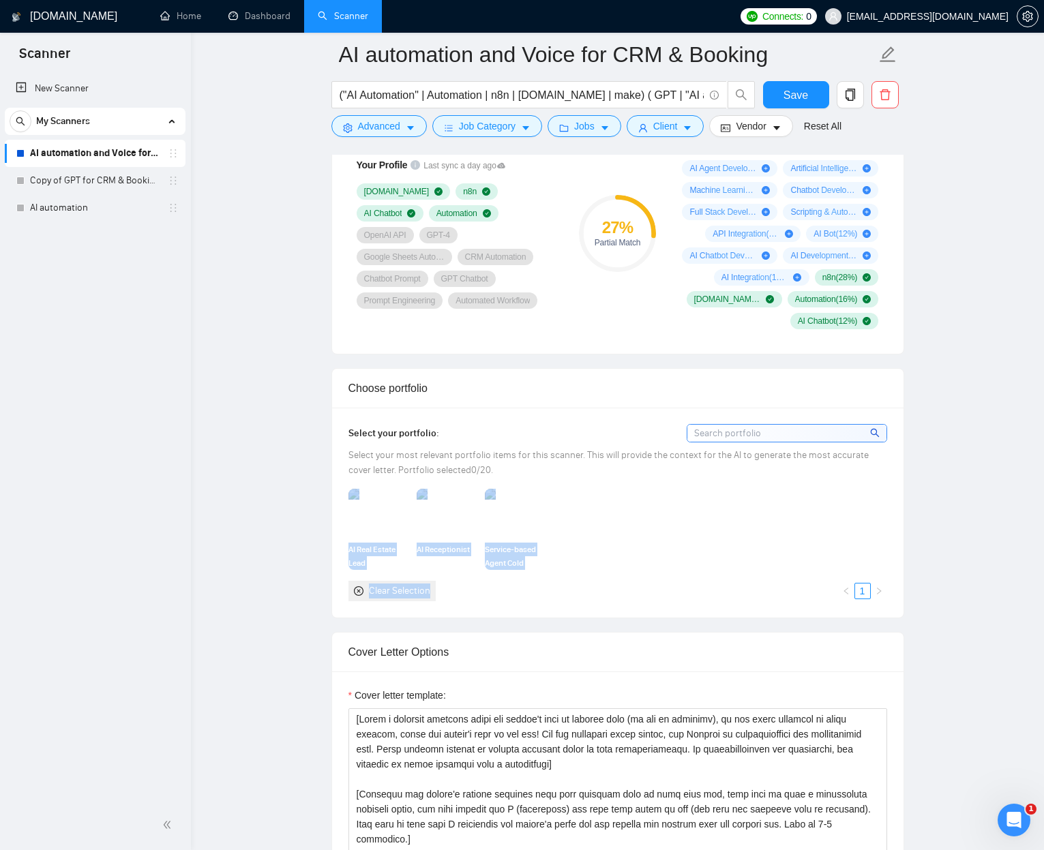
drag, startPoint x: 264, startPoint y: 508, endPoint x: 282, endPoint y: 509, distance: 17.7
drag, startPoint x: 383, startPoint y: 579, endPoint x: 384, endPoint y: 586, distance: 7.5
click at [383, 536] on div "AI Real Estate Lead Qualification & Appointment Setter automation AI Receptioni…" at bounding box center [617, 545] width 547 height 112
click at [384, 536] on div "Clear Selection" at bounding box center [399, 590] width 61 height 15
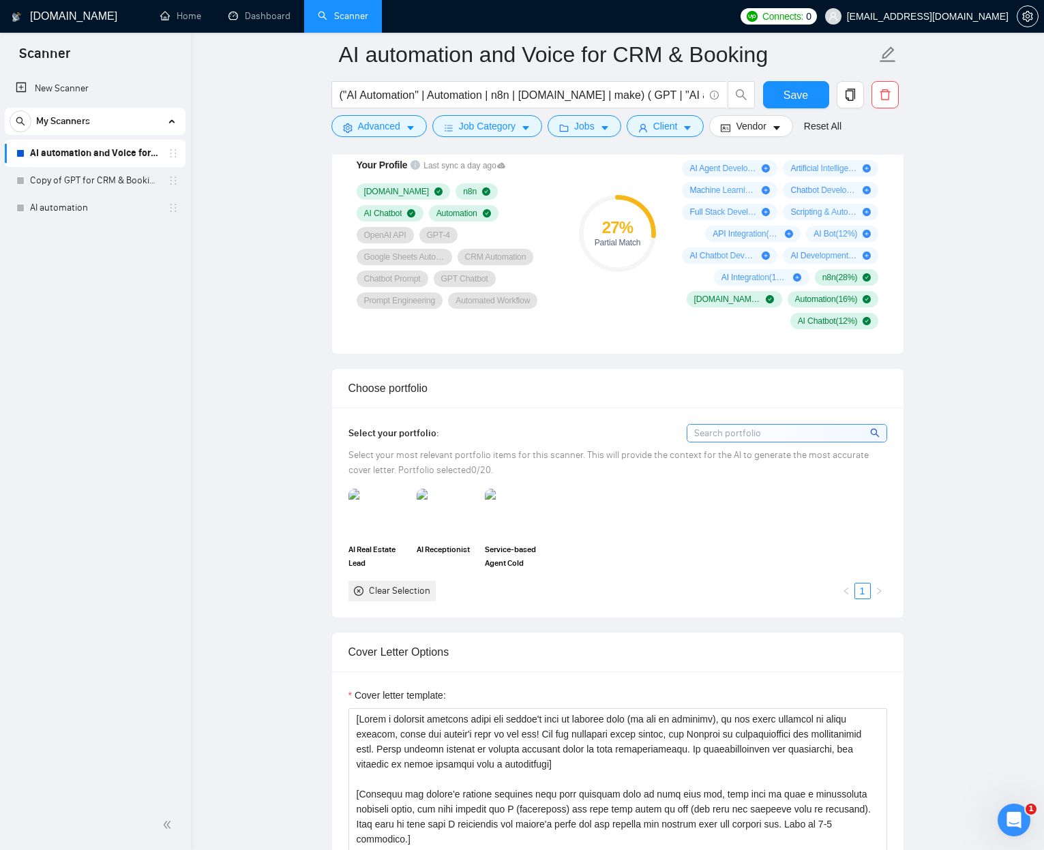
click at [358, 536] on icon "close-circle" at bounding box center [359, 591] width 10 height 10
click at [385, 536] on div "Clear Selection" at bounding box center [399, 590] width 61 height 15
click at [386, 536] on div "Clear Selection" at bounding box center [399, 590] width 61 height 15
click at [725, 430] on input at bounding box center [786, 433] width 199 height 17
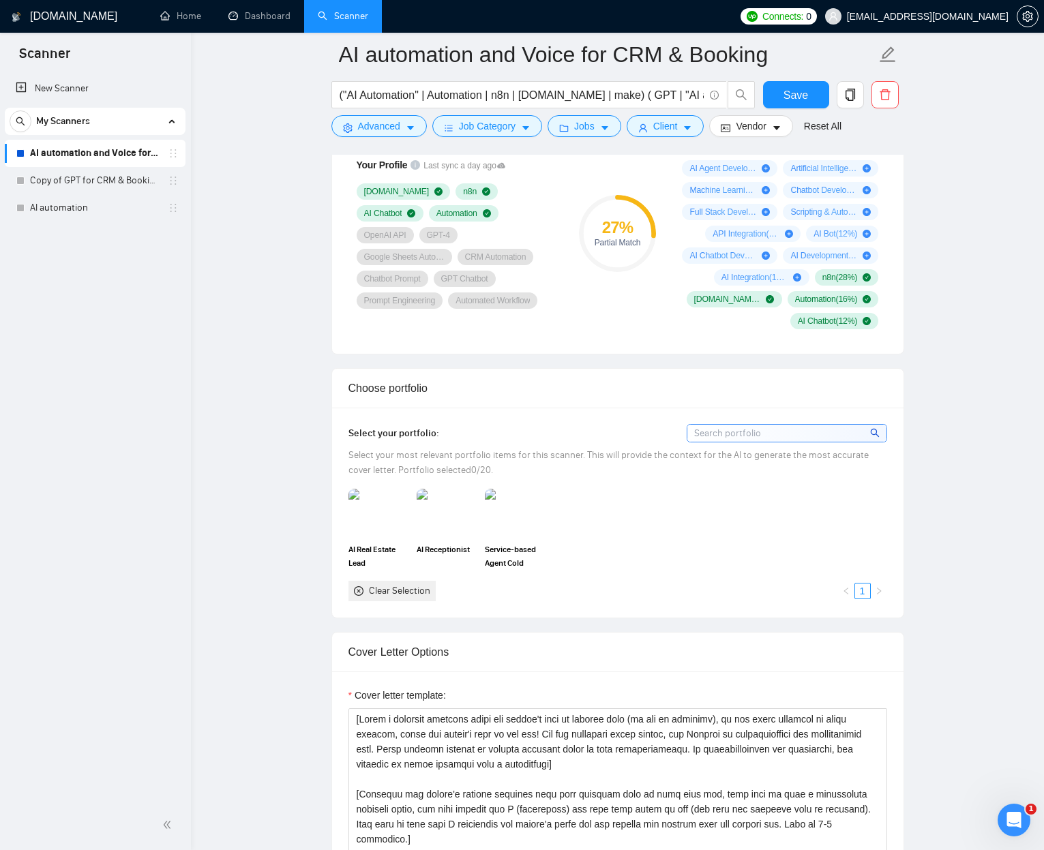
drag, startPoint x: 725, startPoint y: 430, endPoint x: 705, endPoint y: 432, distance: 20.6
click at [725, 430] on input at bounding box center [786, 433] width 199 height 17
drag, startPoint x: 811, startPoint y: 94, endPoint x: 245, endPoint y: 372, distance: 631.0
click at [810, 95] on button "Save" at bounding box center [796, 94] width 66 height 27
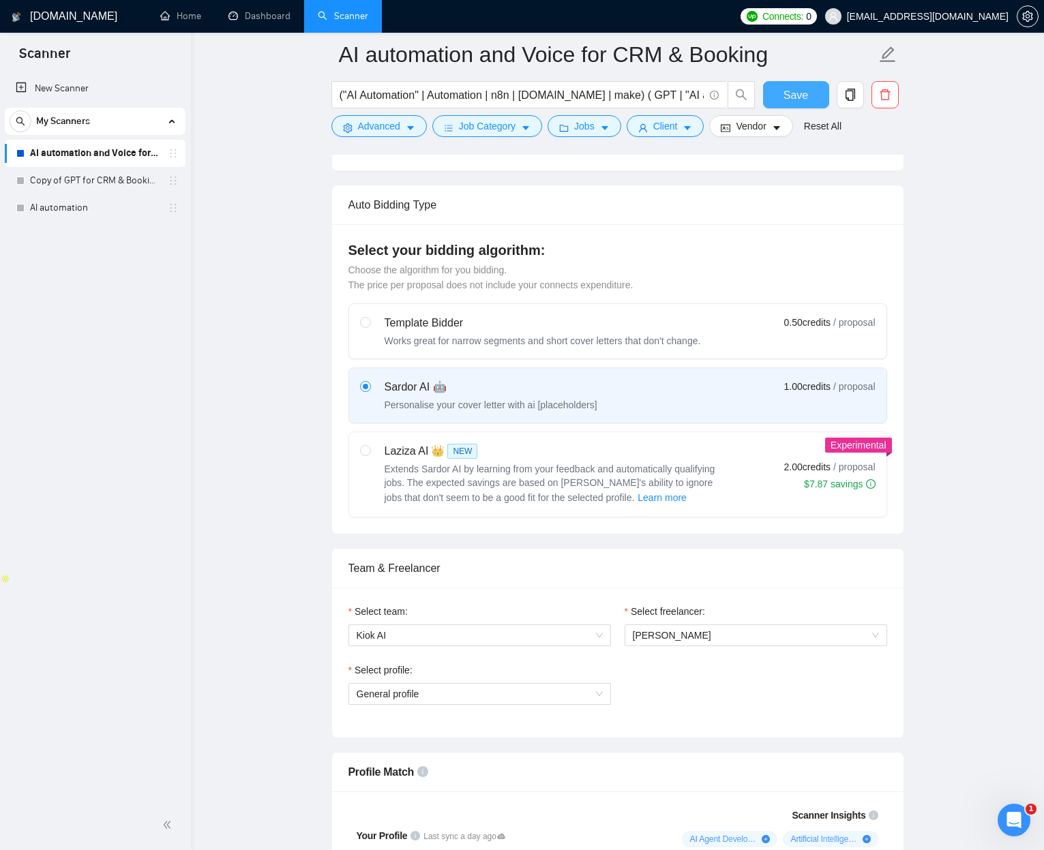
scroll to position [459, 0]
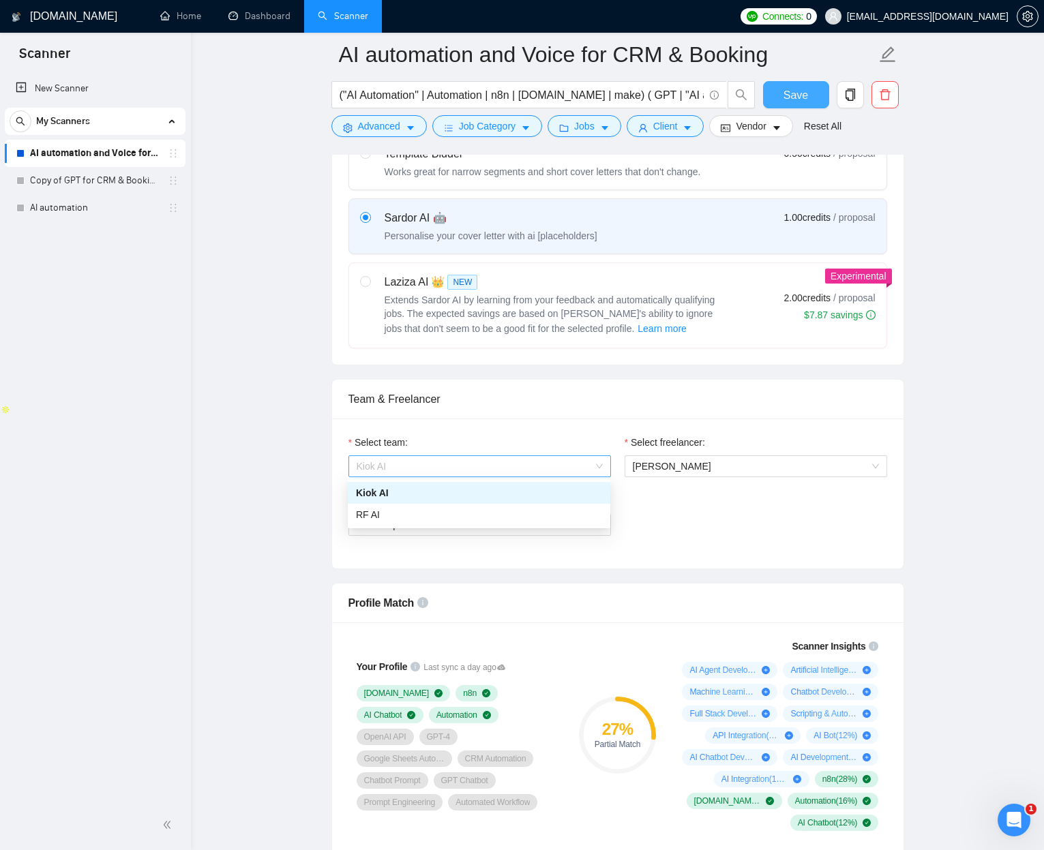
click at [568, 474] on span "Kiok AI" at bounding box center [479, 466] width 246 height 20
click at [541, 492] on div "Kiok AI" at bounding box center [479, 492] width 246 height 15
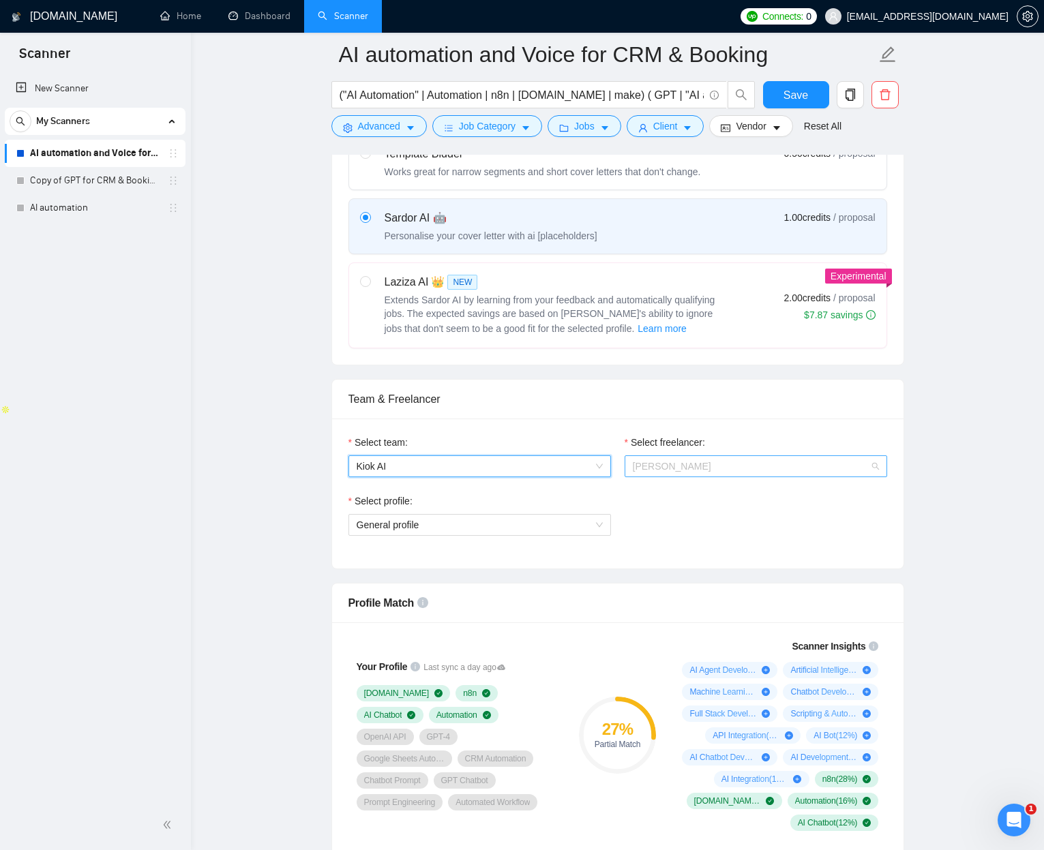
click at [716, 468] on span "Jean Michel Van" at bounding box center [756, 466] width 246 height 20
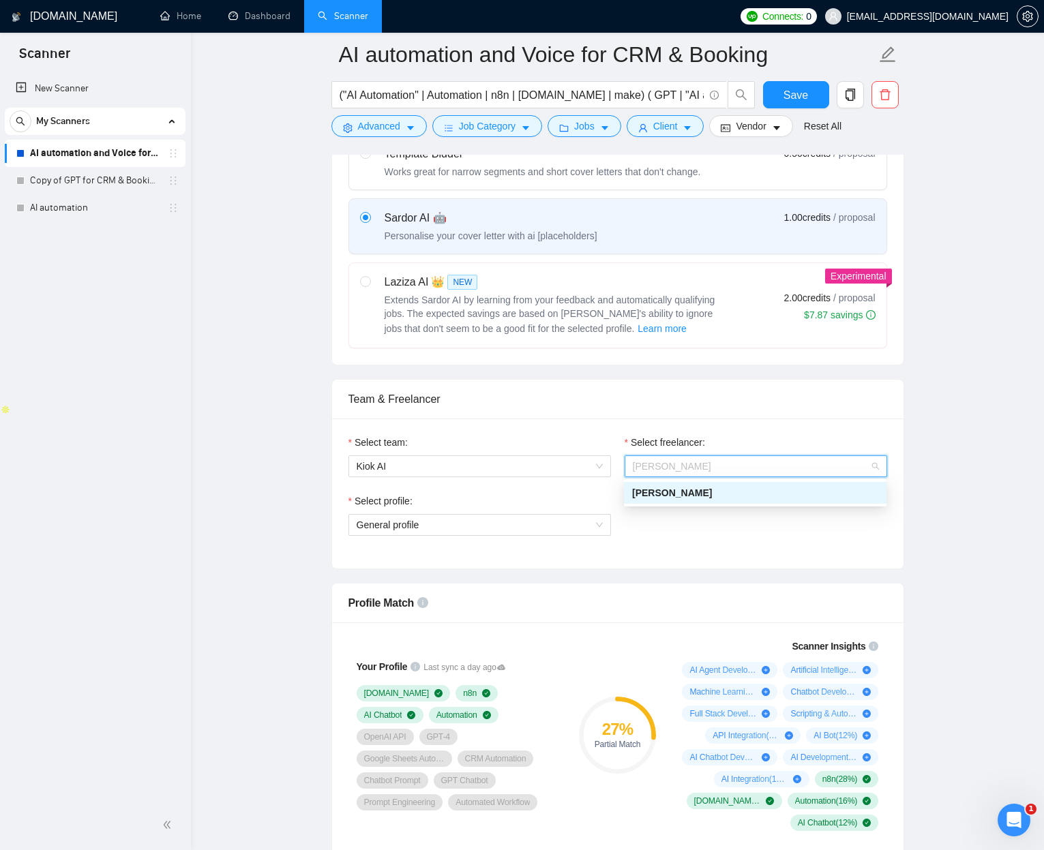
click at [707, 489] on div "Jean Michel Van" at bounding box center [755, 492] width 246 height 15
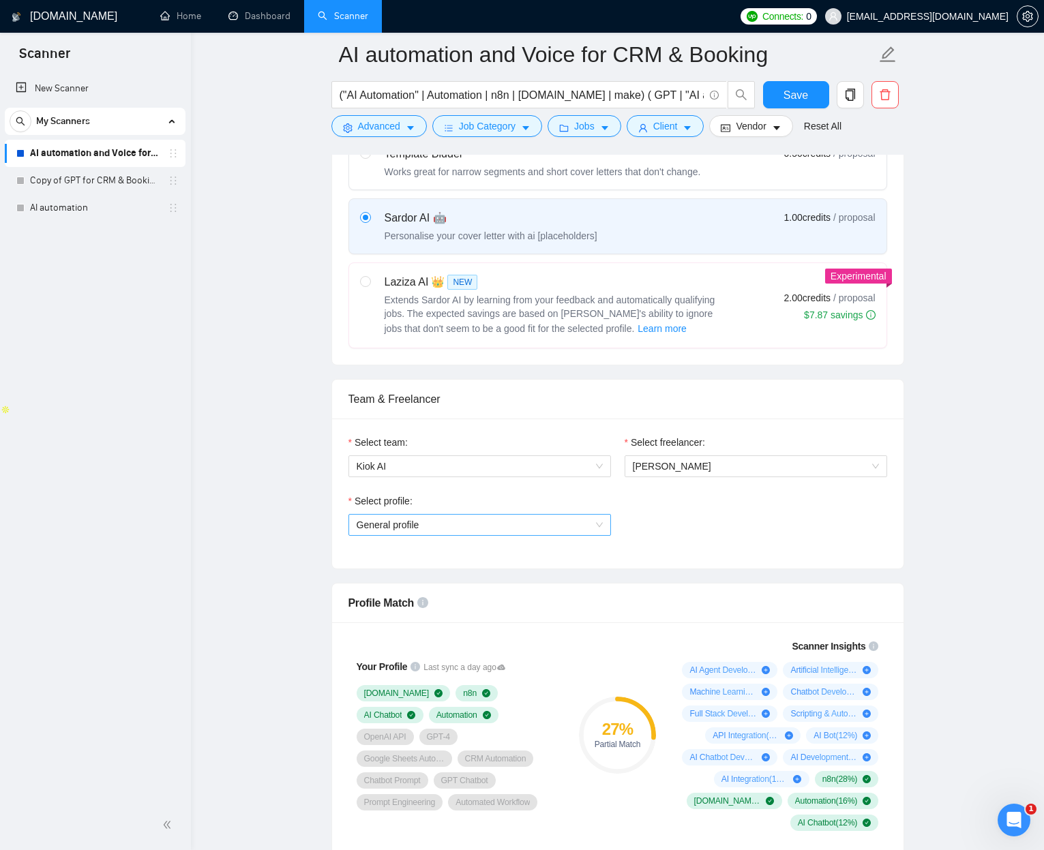
drag, startPoint x: 435, startPoint y: 538, endPoint x: 417, endPoint y: 531, distance: 19.0
click at [434, 536] on div "Select profile: General profile" at bounding box center [479, 522] width 276 height 59
click at [417, 531] on span "General profile" at bounding box center [479, 525] width 246 height 20
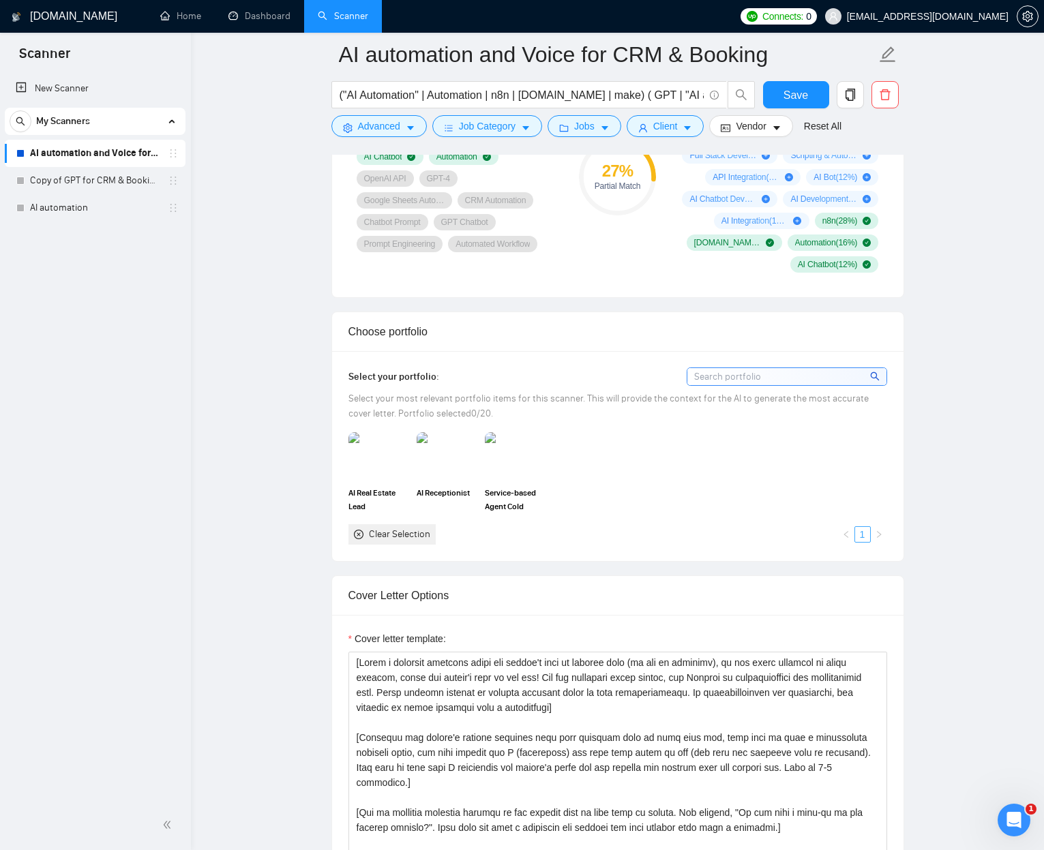
click at [862, 535] on link "1" at bounding box center [862, 534] width 15 height 15
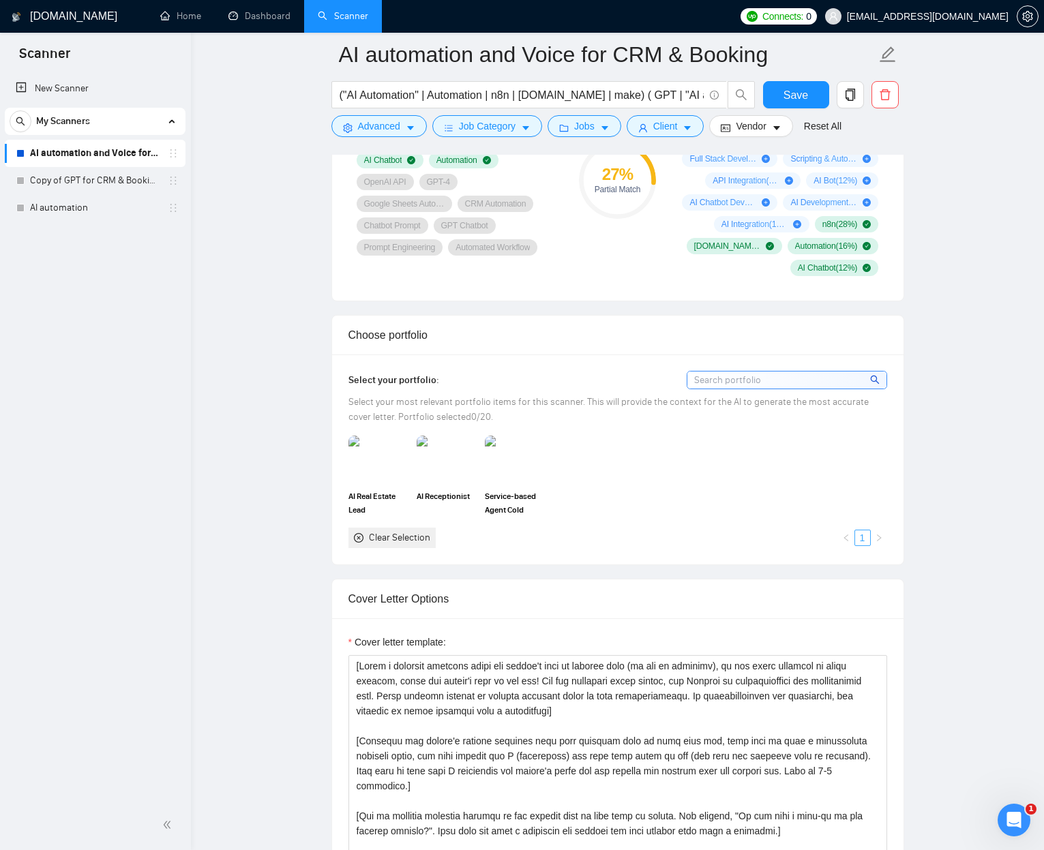
click at [862, 535] on link "1" at bounding box center [862, 537] width 15 height 15
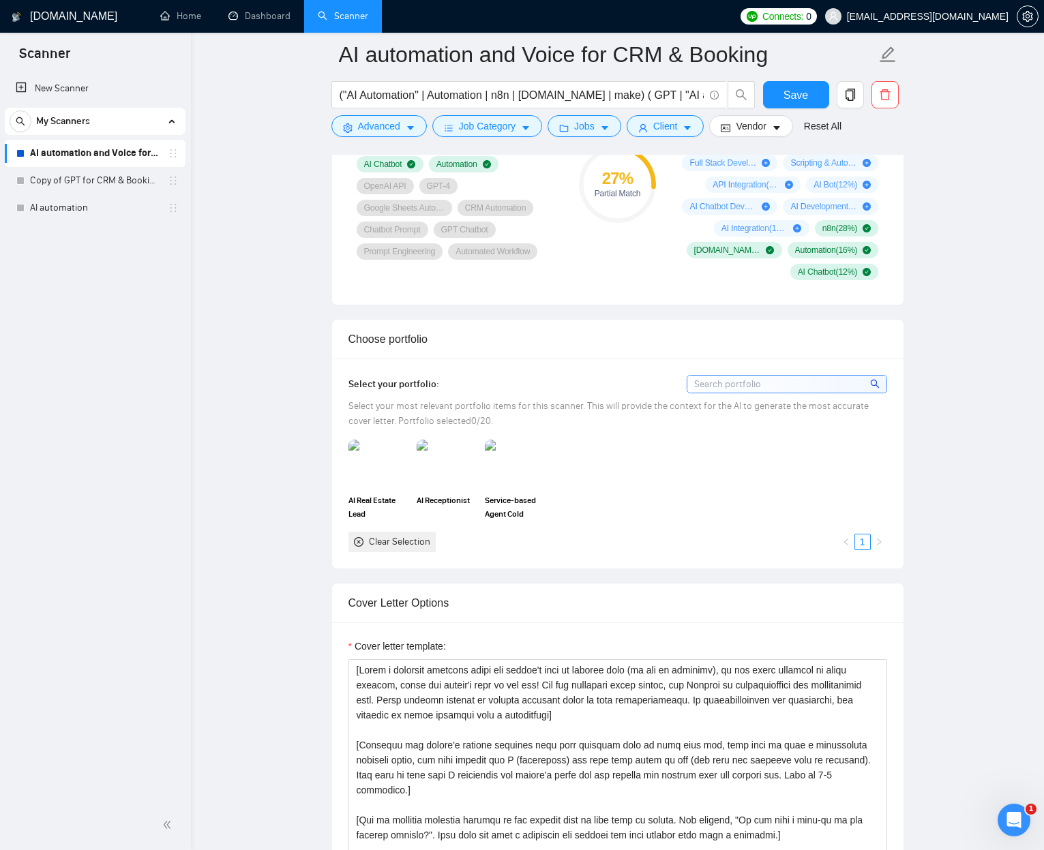
click at [384, 536] on div "Clear Selection" at bounding box center [399, 541] width 61 height 15
click at [363, 536] on div "Clear Selection" at bounding box center [391, 542] width 87 height 20
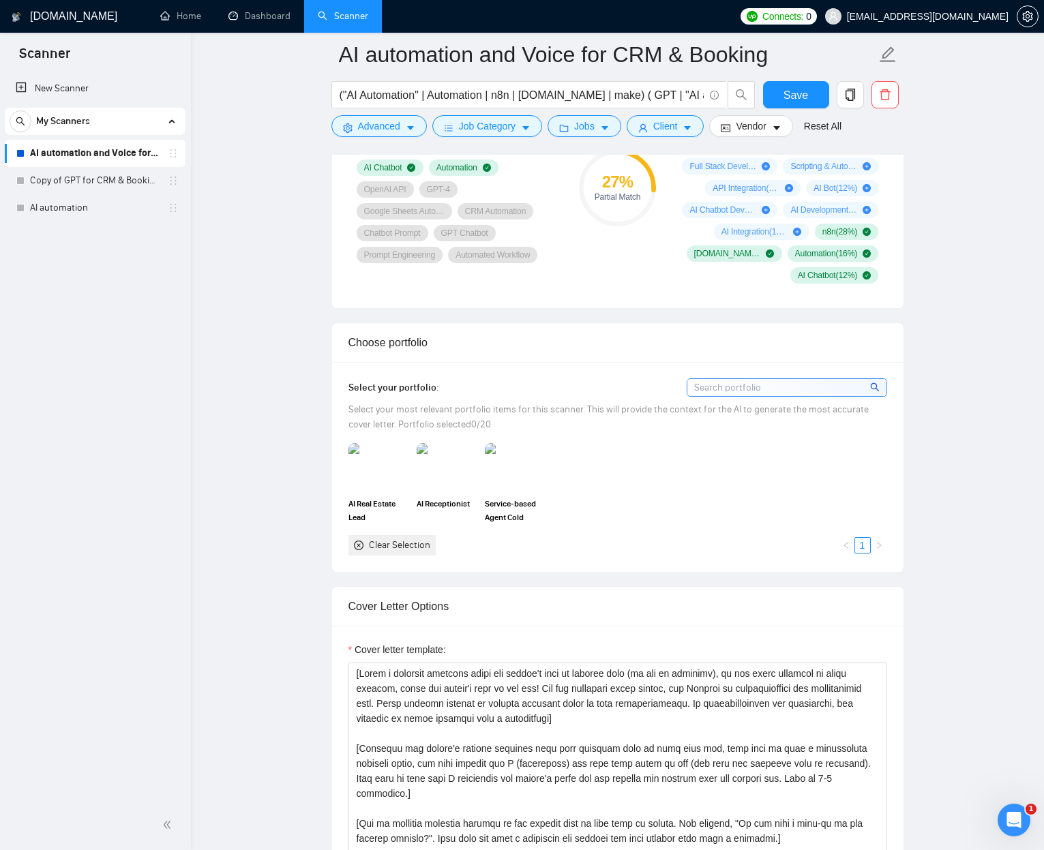
click at [356, 536] on icon "close-circle" at bounding box center [359, 546] width 10 height 10
drag, startPoint x: 356, startPoint y: 544, endPoint x: 356, endPoint y: 534, distance: 9.5
click at [356, 536] on icon "close-circle" at bounding box center [359, 543] width 10 height 10
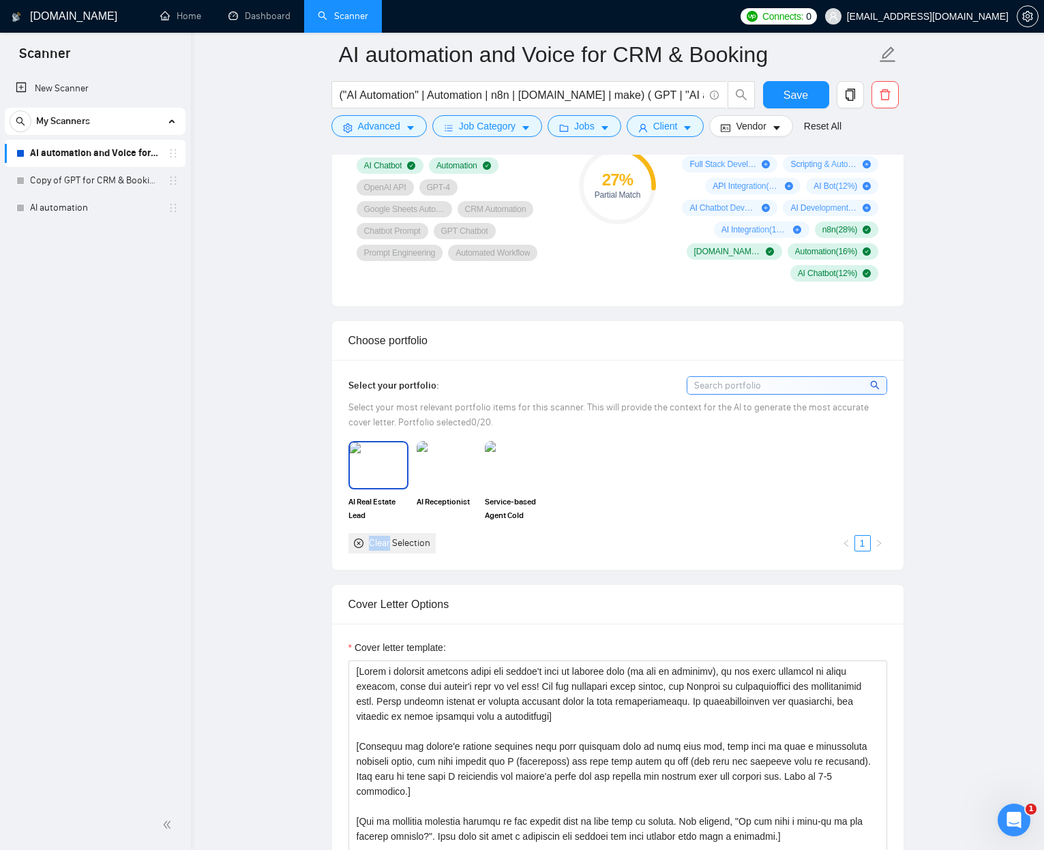
click at [378, 485] on img at bounding box center [378, 464] width 57 height 45
drag, startPoint x: 454, startPoint y: 476, endPoint x: 488, endPoint y: 471, distance: 34.5
click at [454, 476] on img at bounding box center [446, 464] width 57 height 45
click at [525, 466] on img at bounding box center [514, 464] width 57 height 45
click at [514, 467] on icon at bounding box center [515, 465] width 22 height 22
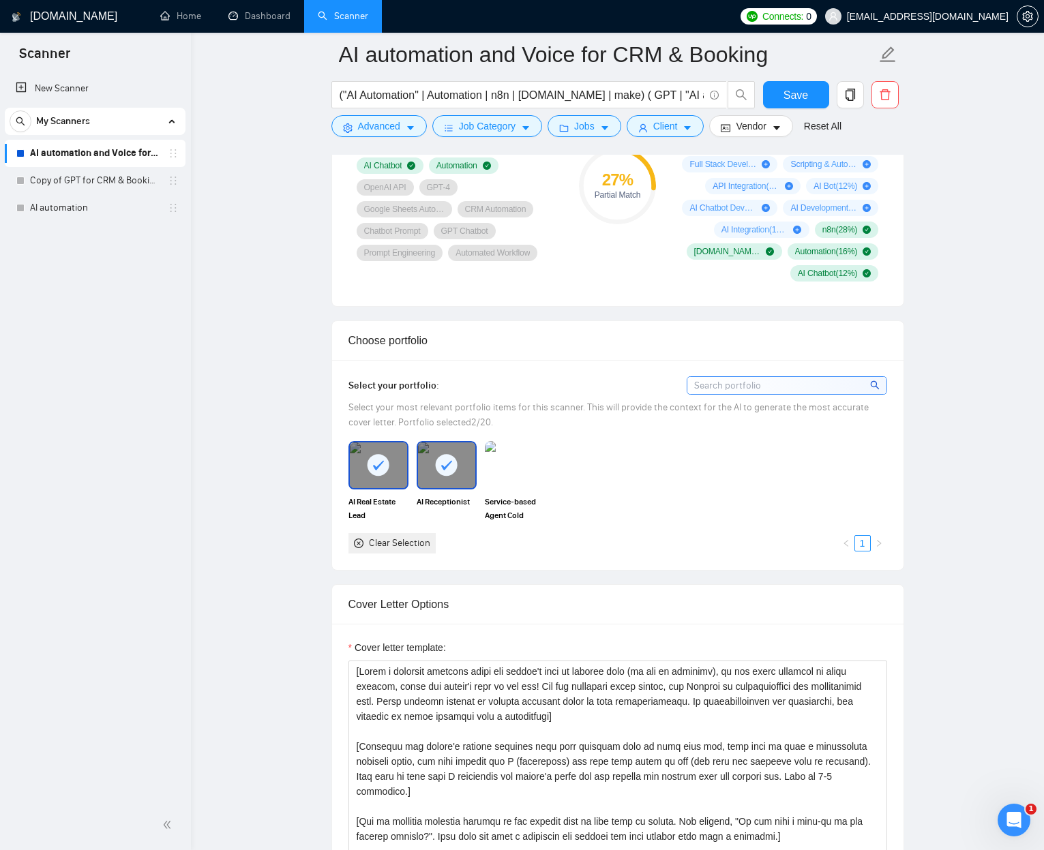
drag, startPoint x: 438, startPoint y: 472, endPoint x: 431, endPoint y: 472, distance: 7.5
click at [435, 472] on icon at bounding box center [446, 465] width 22 height 22
drag, startPoint x: 397, startPoint y: 471, endPoint x: 361, endPoint y: 472, distance: 36.2
click at [397, 471] on div at bounding box center [378, 464] width 57 height 45
click at [592, 406] on span "Select your most relevant portfolio items for this scanner. This will provide t…" at bounding box center [608, 414] width 520 height 27
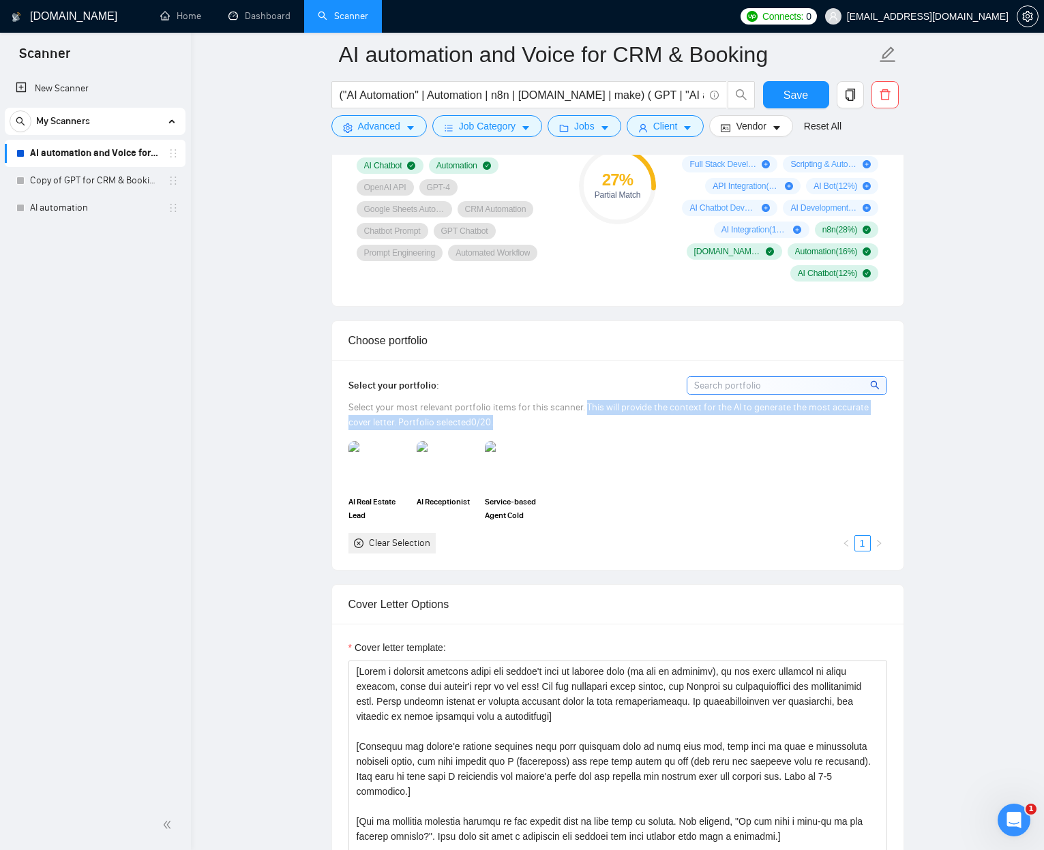
drag, startPoint x: 592, startPoint y: 406, endPoint x: 678, endPoint y: 425, distance: 88.0
click at [679, 425] on div "Select your most relevant portfolio items for this scanner. This will provide t…" at bounding box center [617, 415] width 538 height 30
click at [624, 408] on span "Select your most relevant portfolio items for this scanner. This will provide t…" at bounding box center [608, 414] width 520 height 27
drag, startPoint x: 624, startPoint y: 408, endPoint x: 609, endPoint y: 408, distance: 14.3
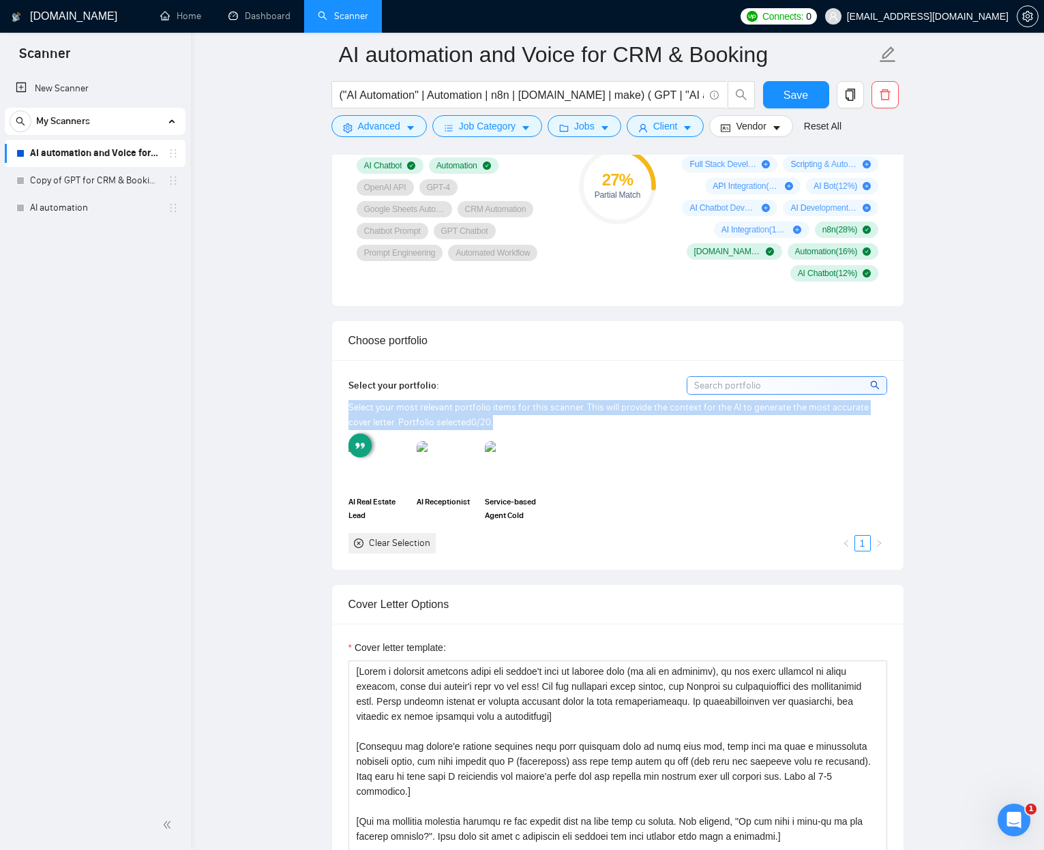
click at [616, 407] on span "Select your most relevant portfolio items for this scanner. This will provide t…" at bounding box center [608, 414] width 520 height 27
click at [546, 404] on span "Select your most relevant portfolio items for this scanner. This will provide t…" at bounding box center [608, 414] width 520 height 27
drag, startPoint x: 547, startPoint y: 404, endPoint x: 237, endPoint y: 374, distance: 310.8
click at [352, 361] on div "Select your portfolio: Select your most relevant portfolio items for this scann…" at bounding box center [617, 464] width 571 height 209
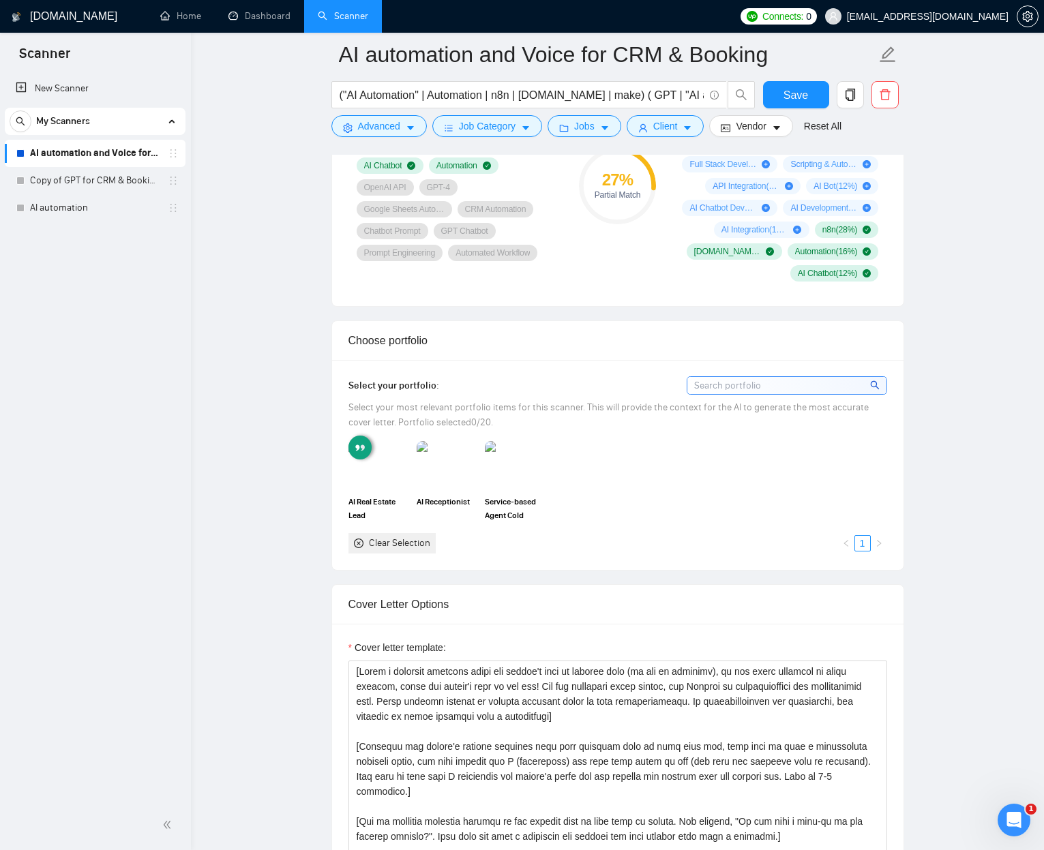
click at [226, 376] on main "AI automation and Voice for CRM & Booking ("AI Automation" | Automation | n8n |…" at bounding box center [617, 860] width 809 height 3629
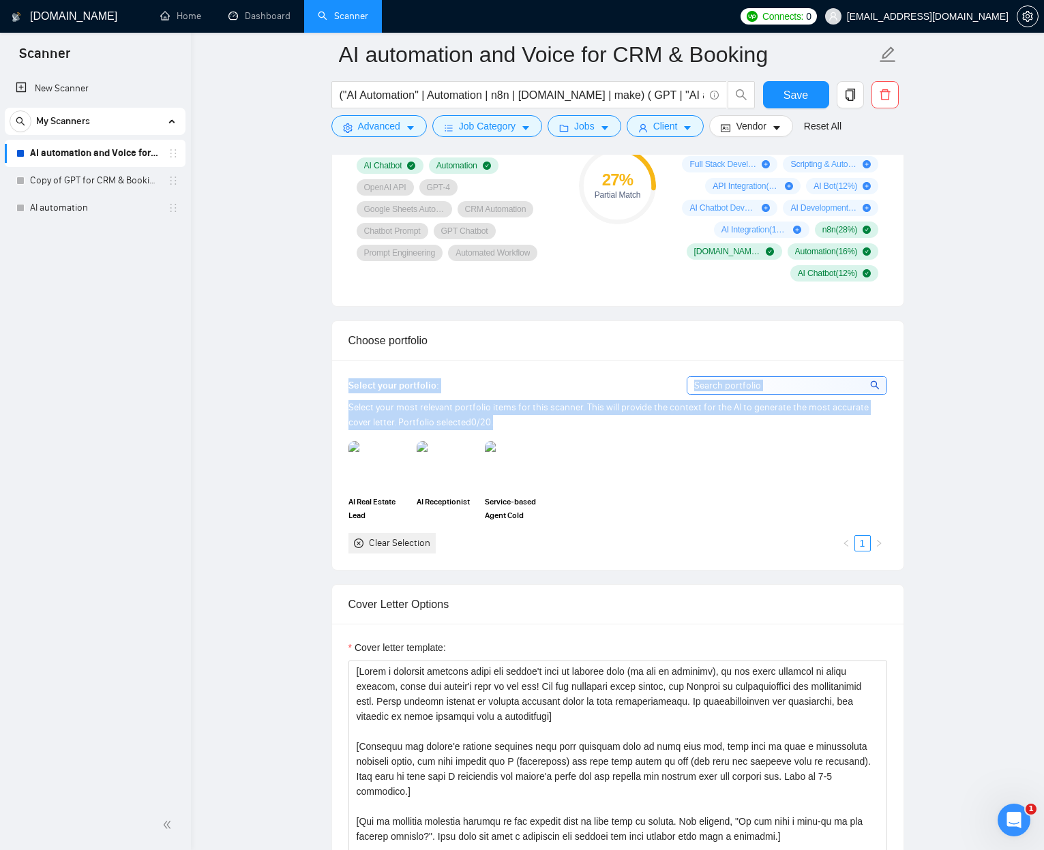
drag, startPoint x: 291, startPoint y: 376, endPoint x: 545, endPoint y: 425, distance: 258.9
click at [545, 425] on main "AI automation and Voice for CRM & Booking ("AI Automation" | Automation | n8n |…" at bounding box center [617, 860] width 809 height 3629
click at [545, 425] on div "Select your most relevant portfolio items for this scanner. This will provide t…" at bounding box center [617, 415] width 538 height 30
drag, startPoint x: 545, startPoint y: 425, endPoint x: 307, endPoint y: 408, distance: 239.2
click at [314, 386] on main "AI automation and Voice for CRM & Booking ("AI Automation" | Automation | n8n |…" at bounding box center [617, 860] width 809 height 3629
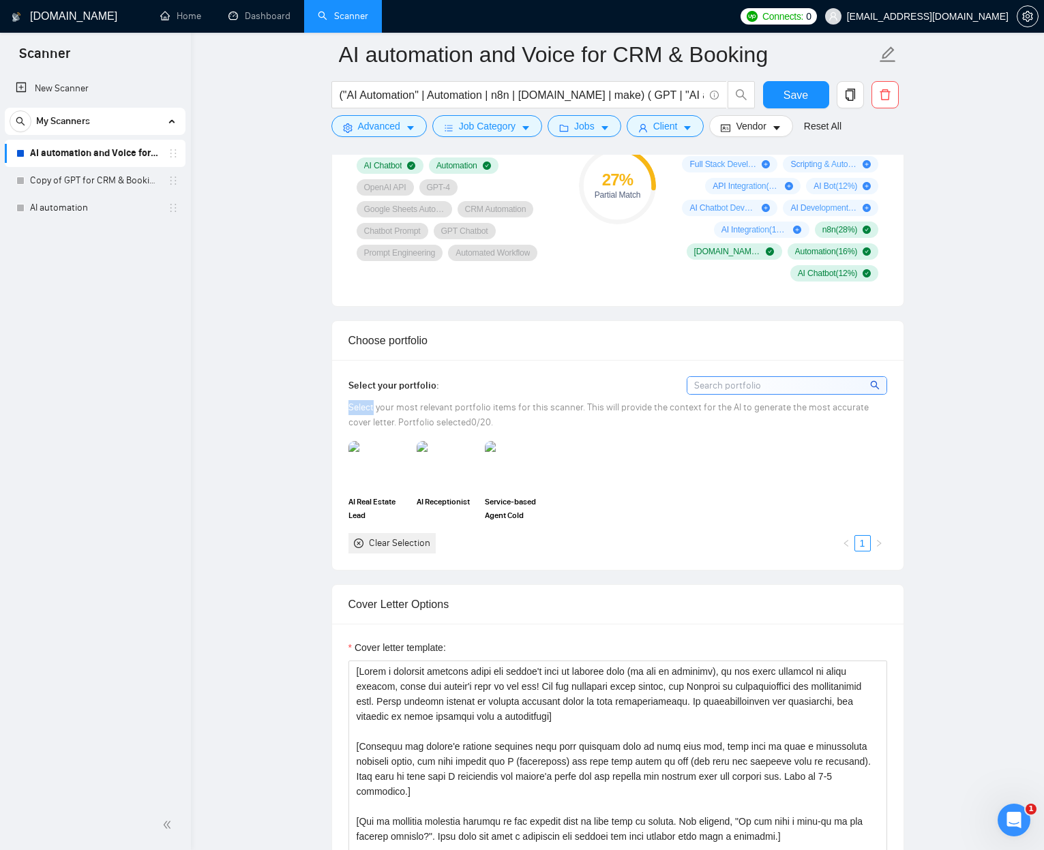
click at [305, 410] on main "AI automation and Voice for CRM & Booking ("AI Automation" | Automation | n8n |…" at bounding box center [617, 860] width 809 height 3629
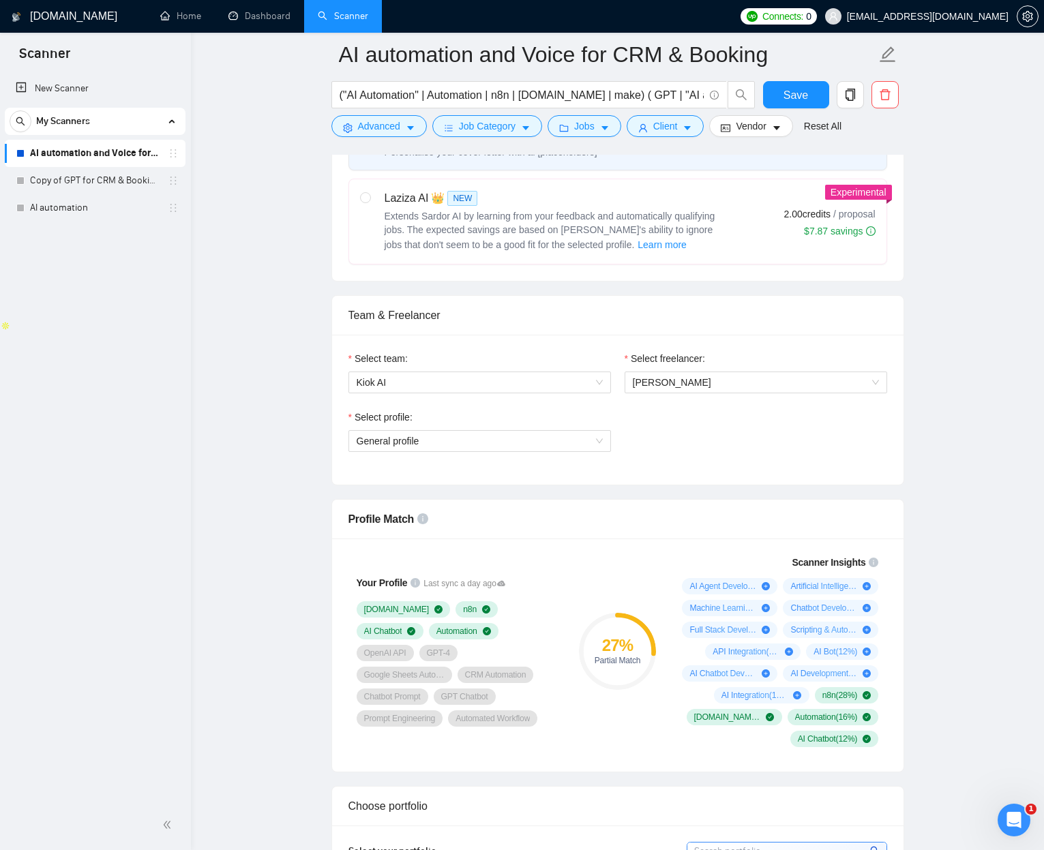
scroll to position [678, 0]
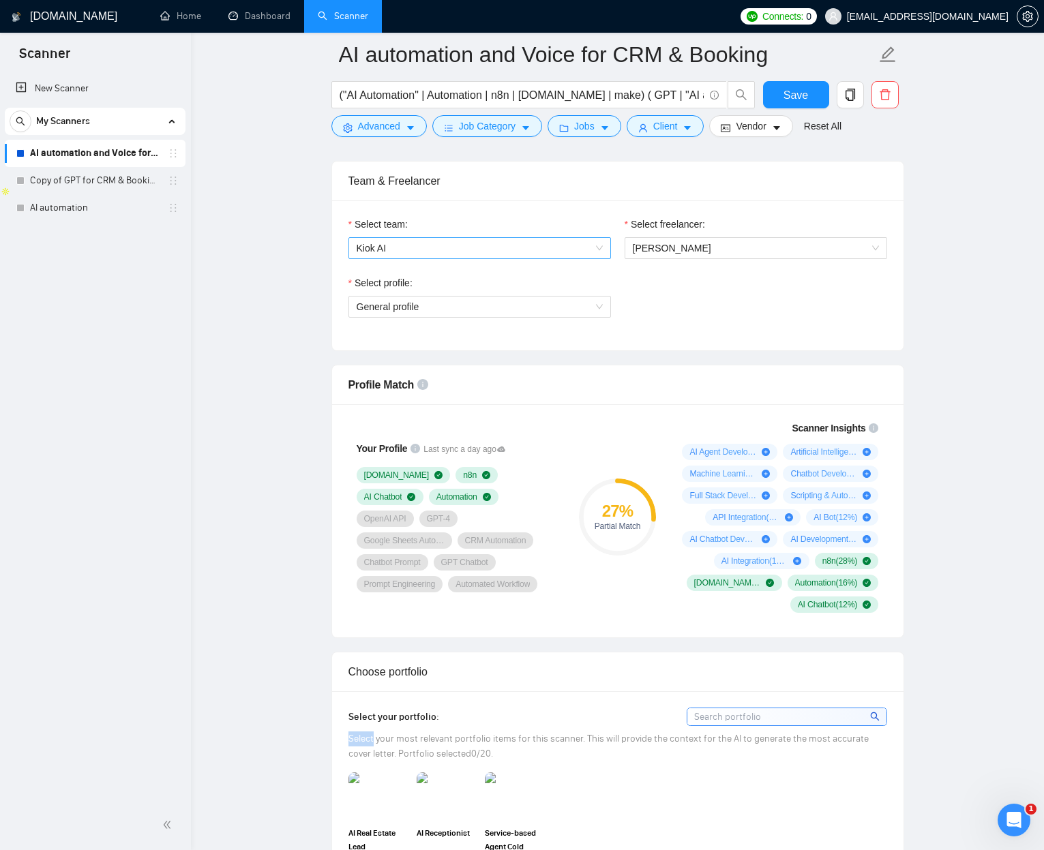
click at [455, 253] on span "Kiok AI" at bounding box center [479, 248] width 246 height 20
click at [444, 233] on div "Select team:" at bounding box center [479, 227] width 262 height 20
click at [437, 245] on span "Kiok AI" at bounding box center [479, 248] width 246 height 20
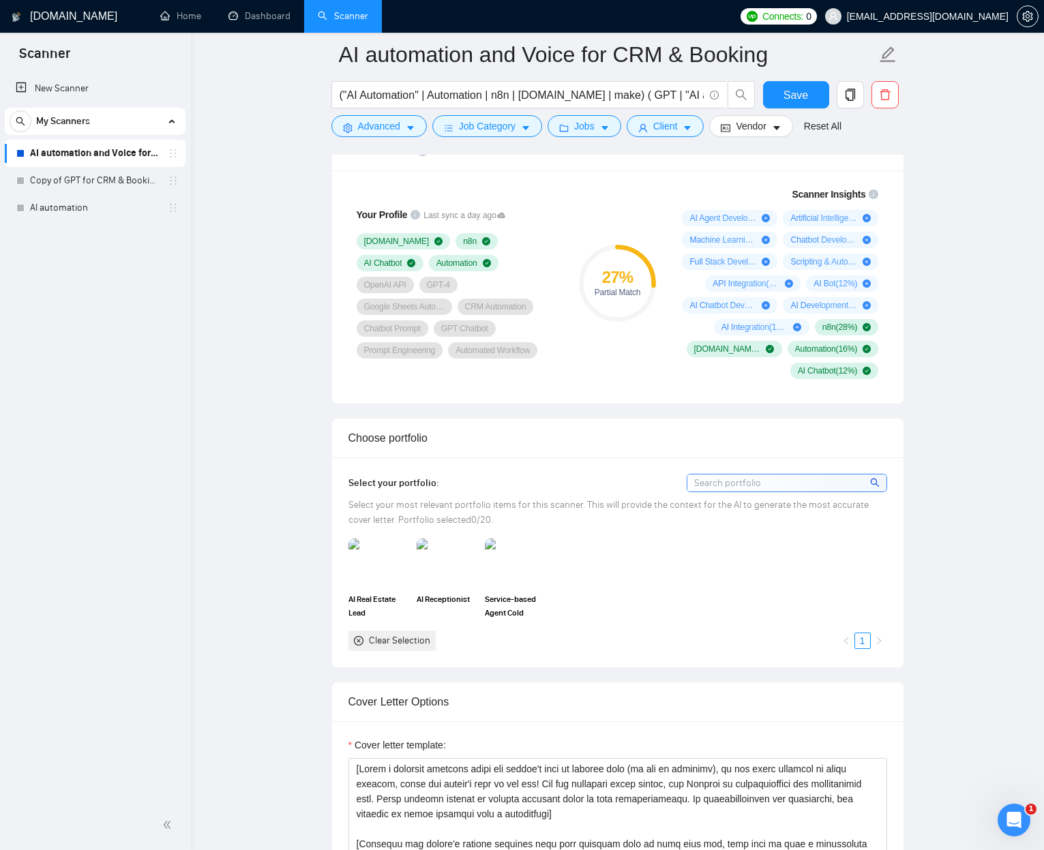
click at [655, 536] on div "AI Real Estate Lead Qualification & Appointment Setter automation AI Receptioni…" at bounding box center [617, 594] width 547 height 112
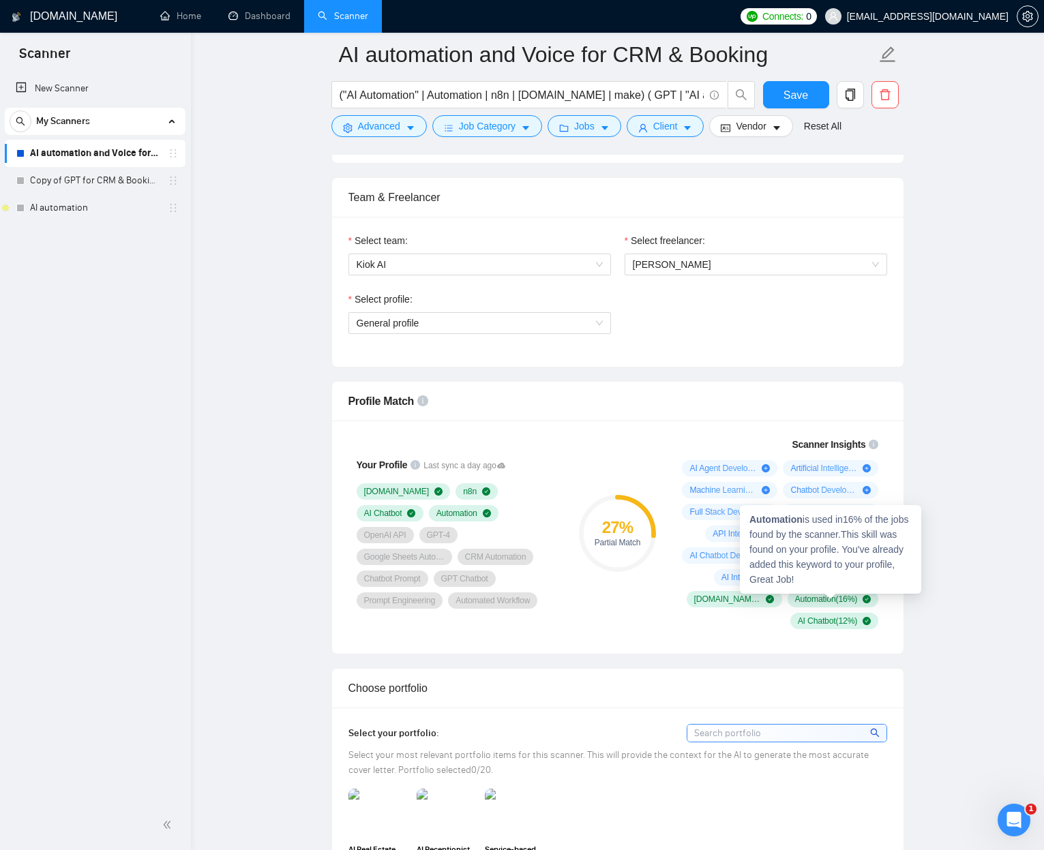
scroll to position [671, 0]
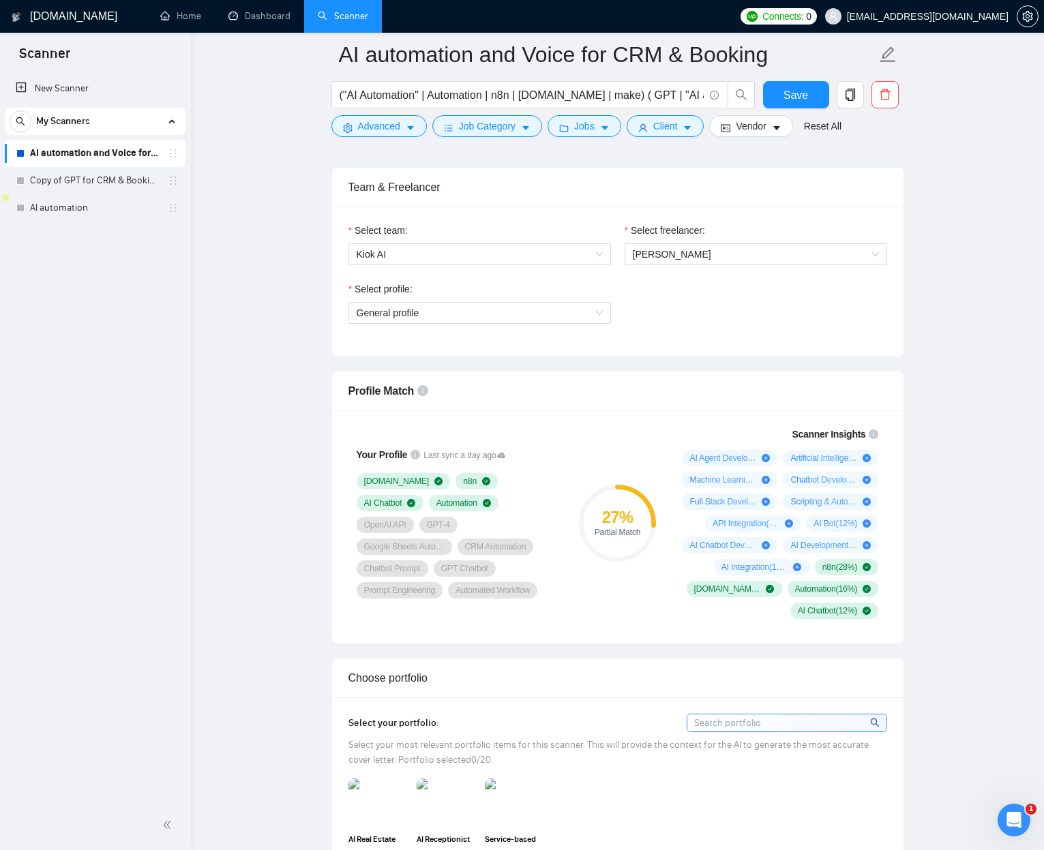
click at [981, 536] on icon "Open Intercom Messenger" at bounding box center [1012, 818] width 22 height 22
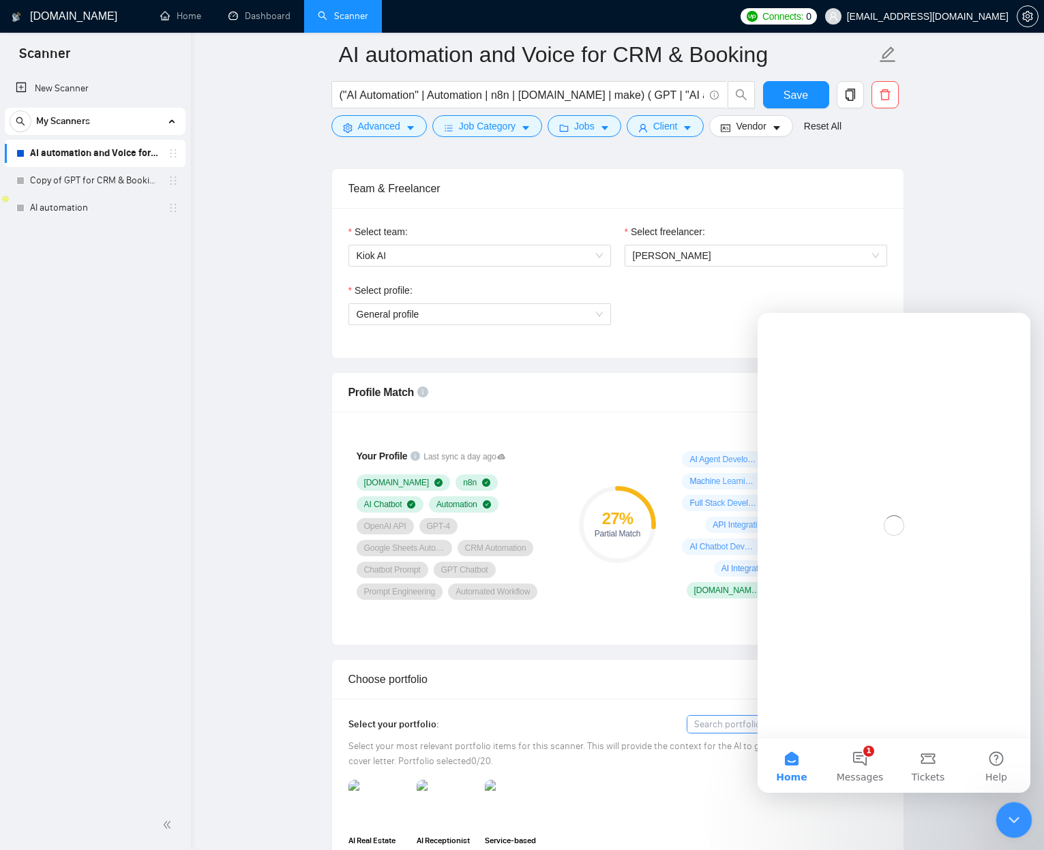
scroll to position [0, 0]
click at [859, 536] on span "Messages" at bounding box center [859, 777] width 47 height 10
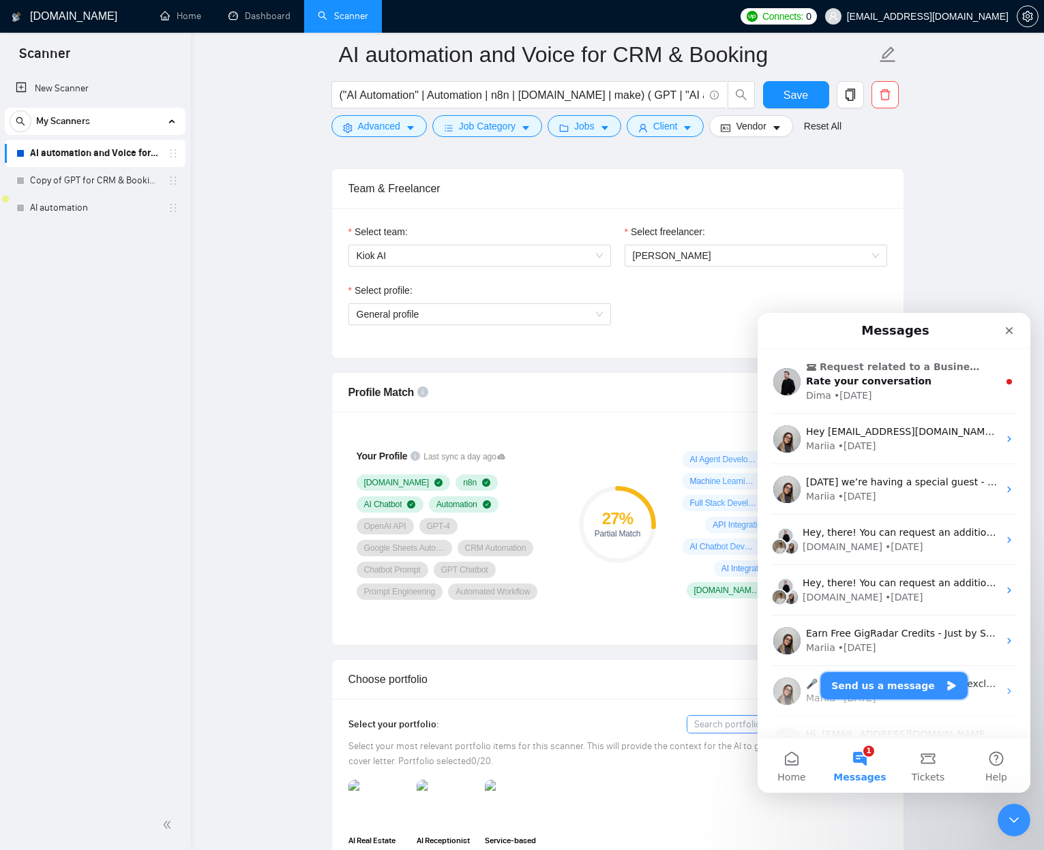
click at [892, 536] on button "Send us a message" at bounding box center [893, 685] width 147 height 27
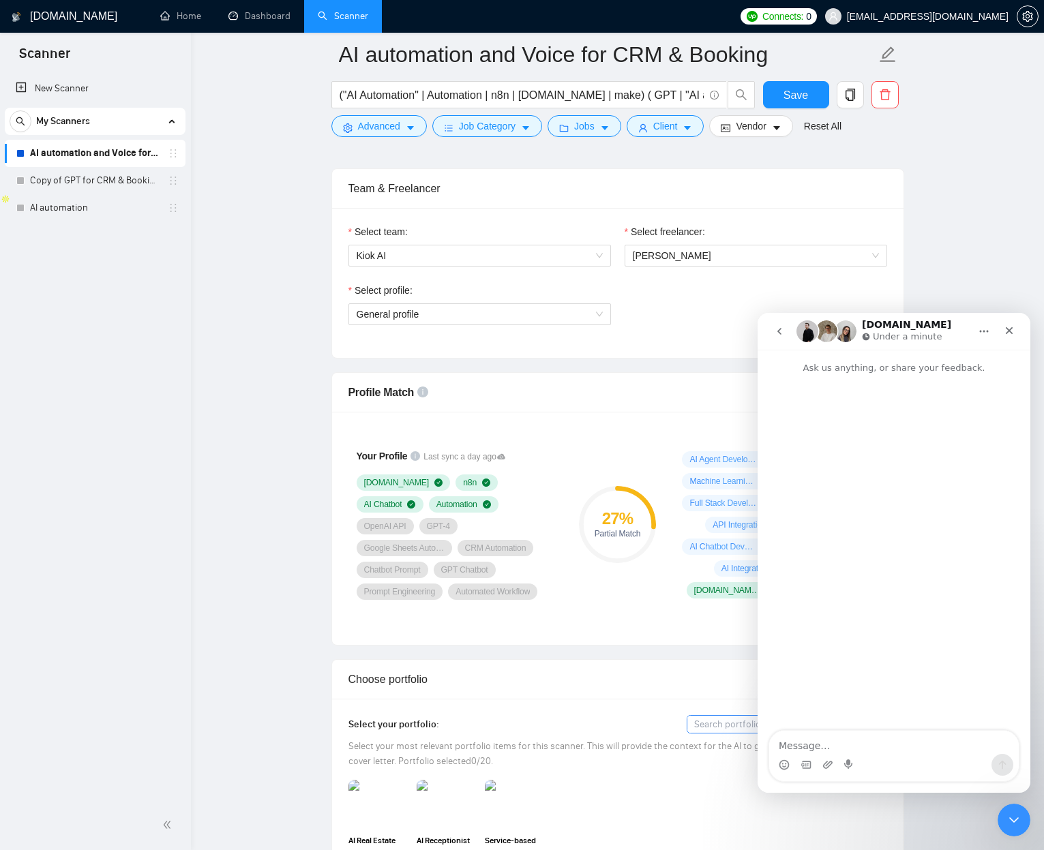
click at [813, 536] on textarea "Message…" at bounding box center [893, 742] width 249 height 23
type textarea "Hio there"
type textarea "Hi there, How do I refresh my profile updates, I added Skills and keywords and …"
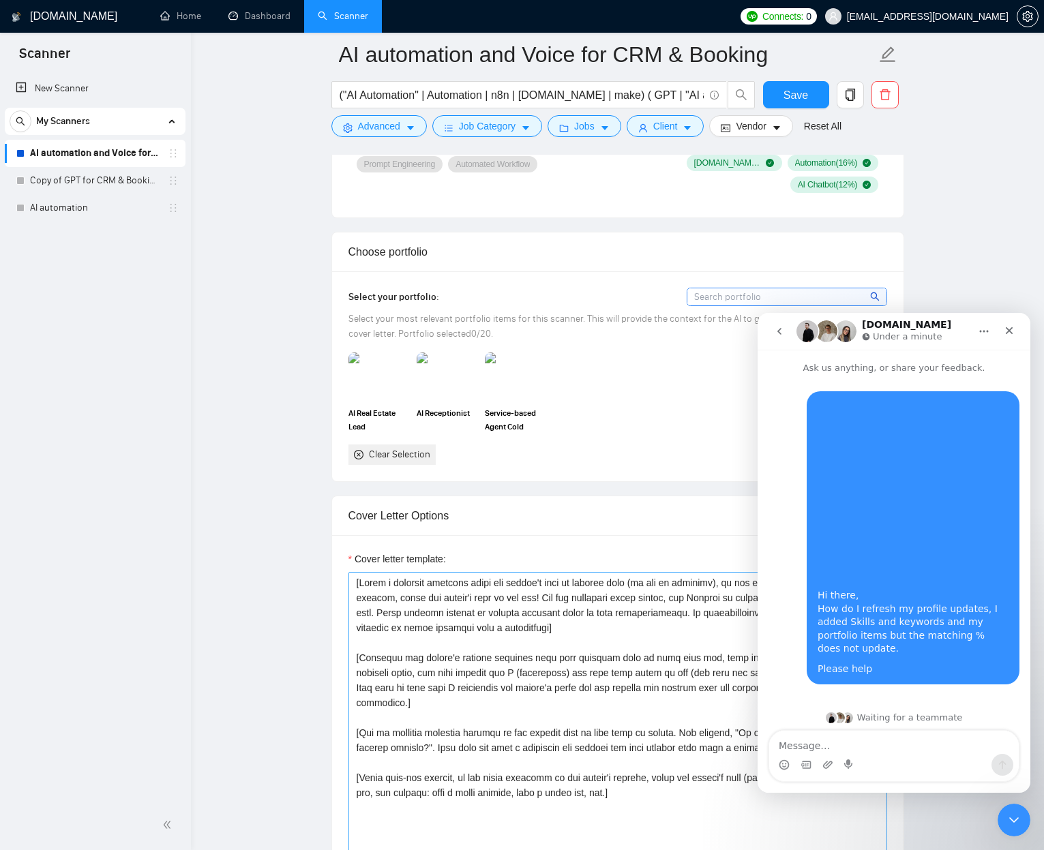
scroll to position [1125, 0]
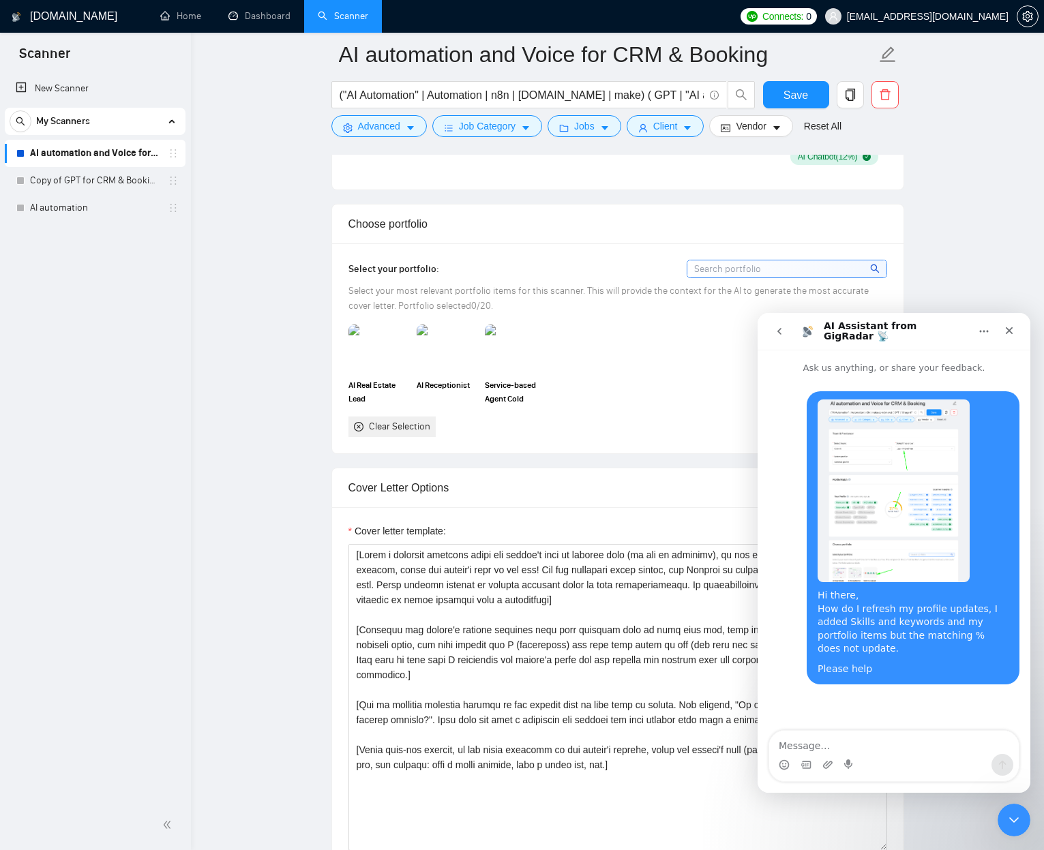
click at [936, 335] on h1 "AI Assistant from GigRadar 📡" at bounding box center [896, 331] width 146 height 21
click at [981, 333] on icon "Close" at bounding box center [1008, 330] width 7 height 7
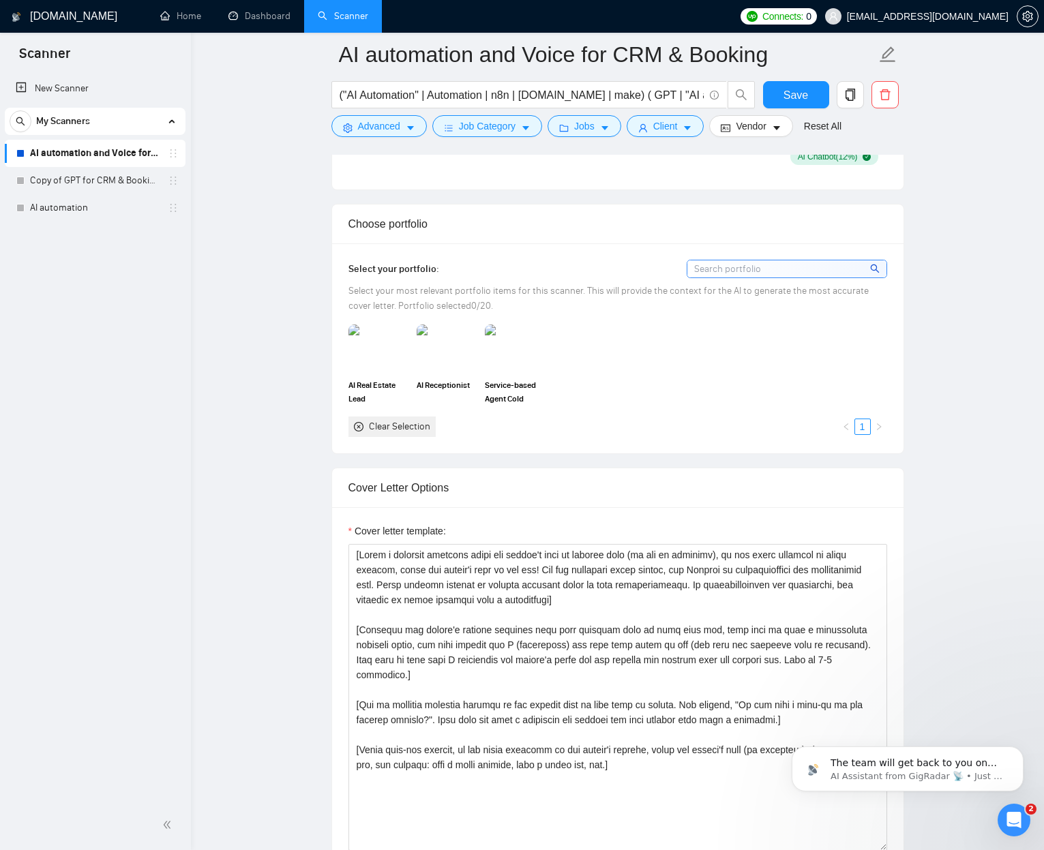
scroll to position [49, 0]
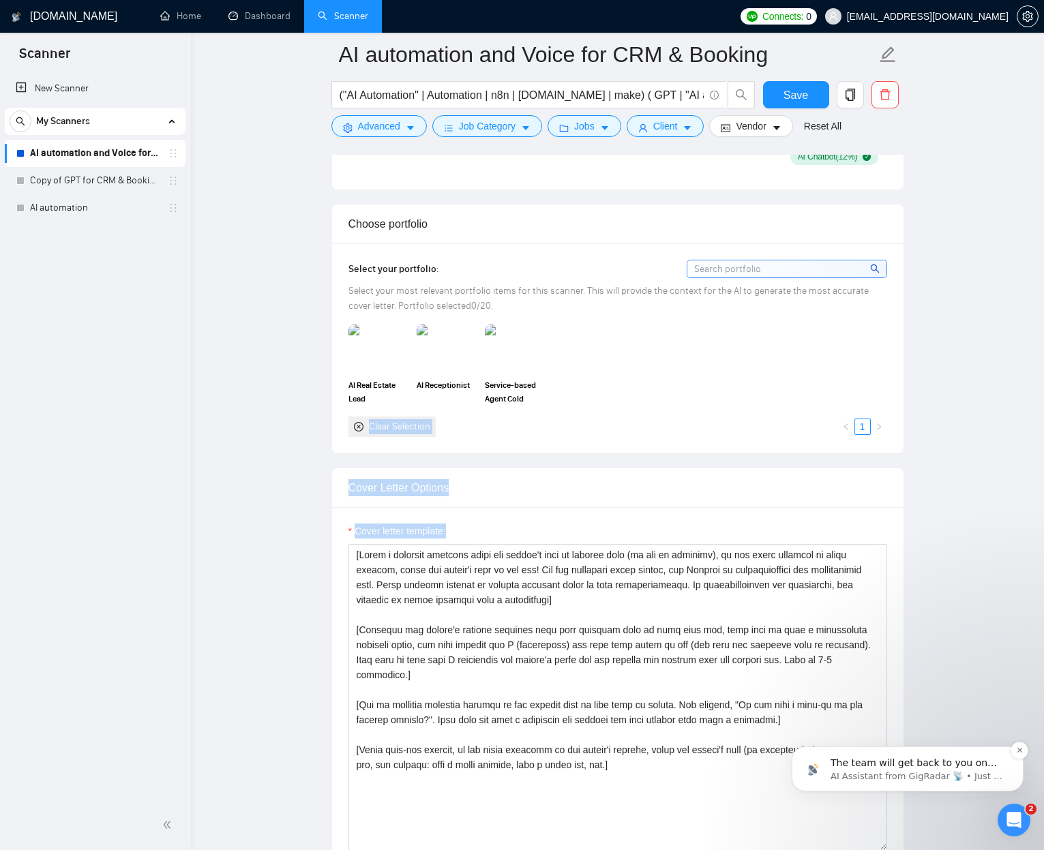
drag, startPoint x: 1101, startPoint y: 1119, endPoint x: 912, endPoint y: 766, distance: 399.8
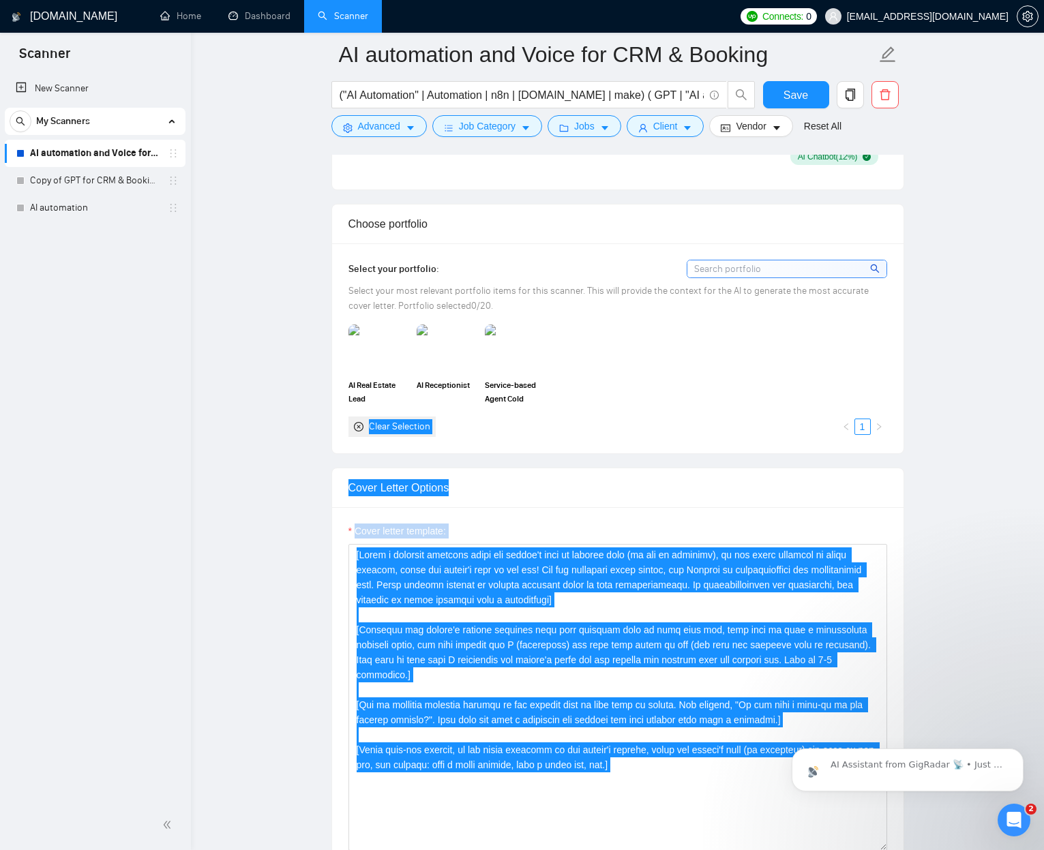
click at [959, 536] on div "AI Assistant from GigRadar 📡 • Just now" at bounding box center [907, 706] width 251 height 170
drag, startPoint x: 937, startPoint y: 754, endPoint x: 322, endPoint y: 535, distance: 653.2
click at [771, 536] on html "AI Assistant from GigRadar 📡 • Just now" at bounding box center [907, 765] width 273 height 95
click at [914, 536] on div "AI Assistant from GigRadar 📡 • Just now" at bounding box center [918, 771] width 176 height 24
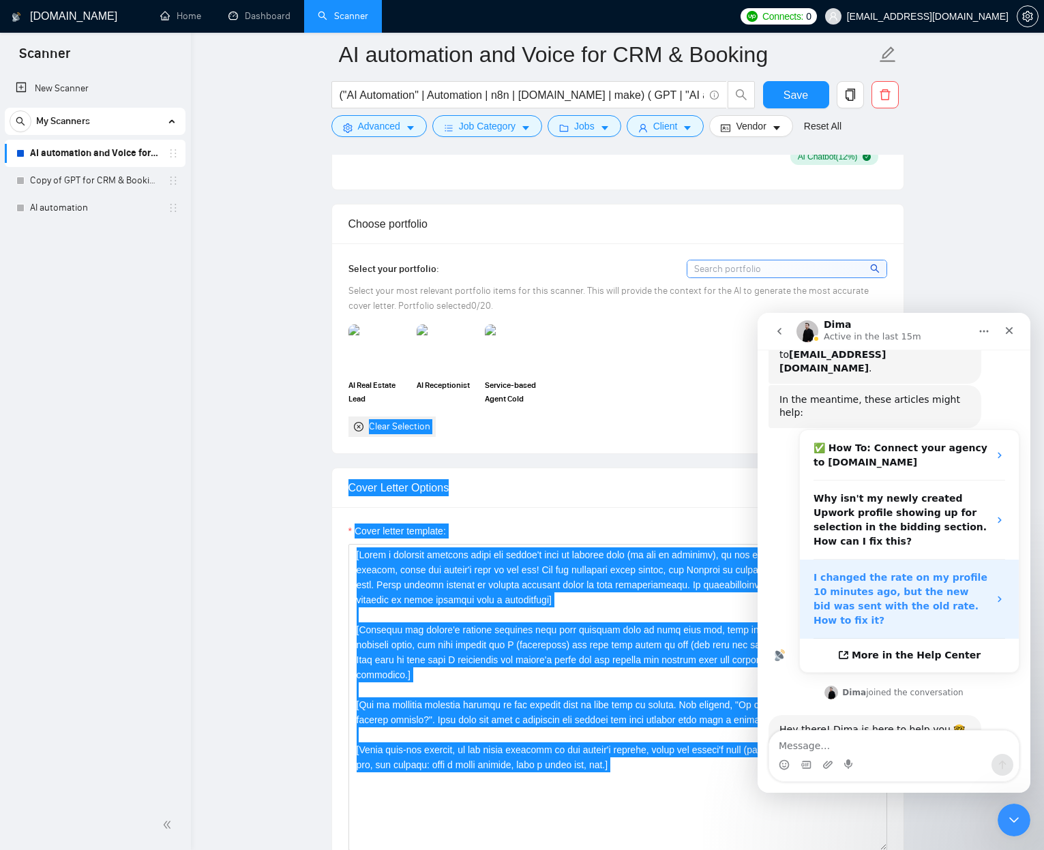
scroll to position [395, 0]
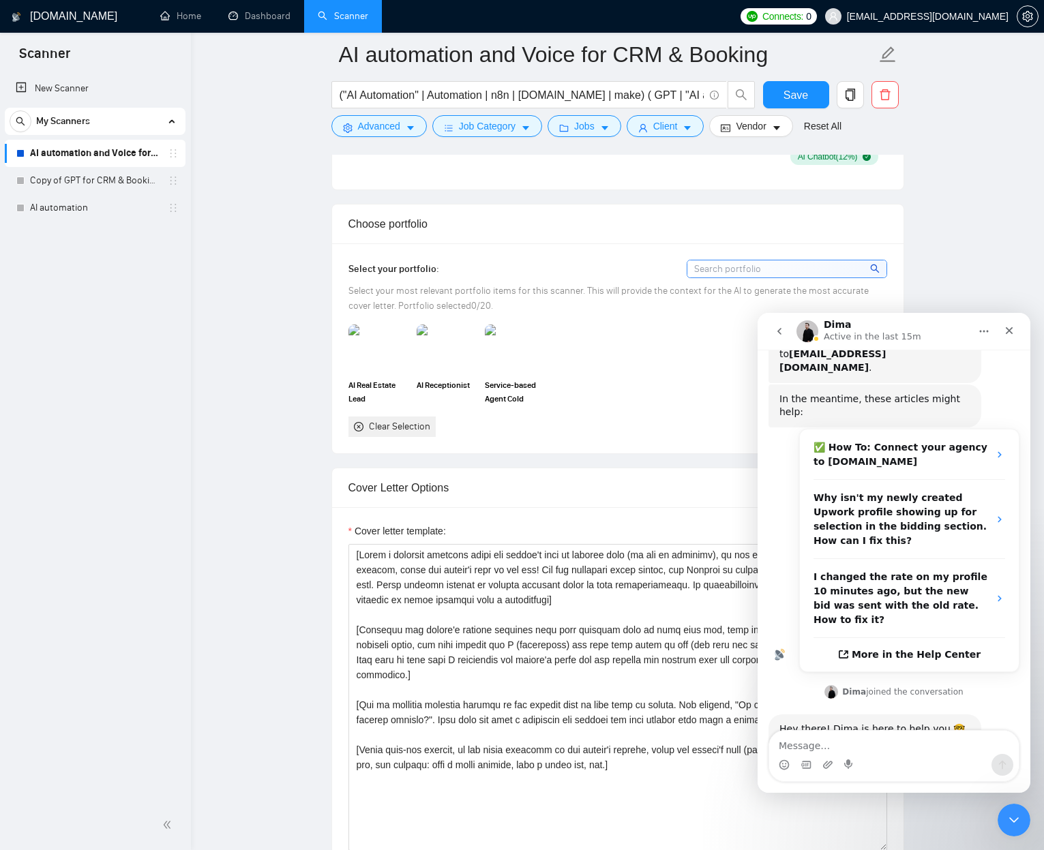
click at [763, 517] on div "Hi there, How do I refresh my profile updates, I added Skills and keywords and …" at bounding box center [893, 390] width 273 height 821
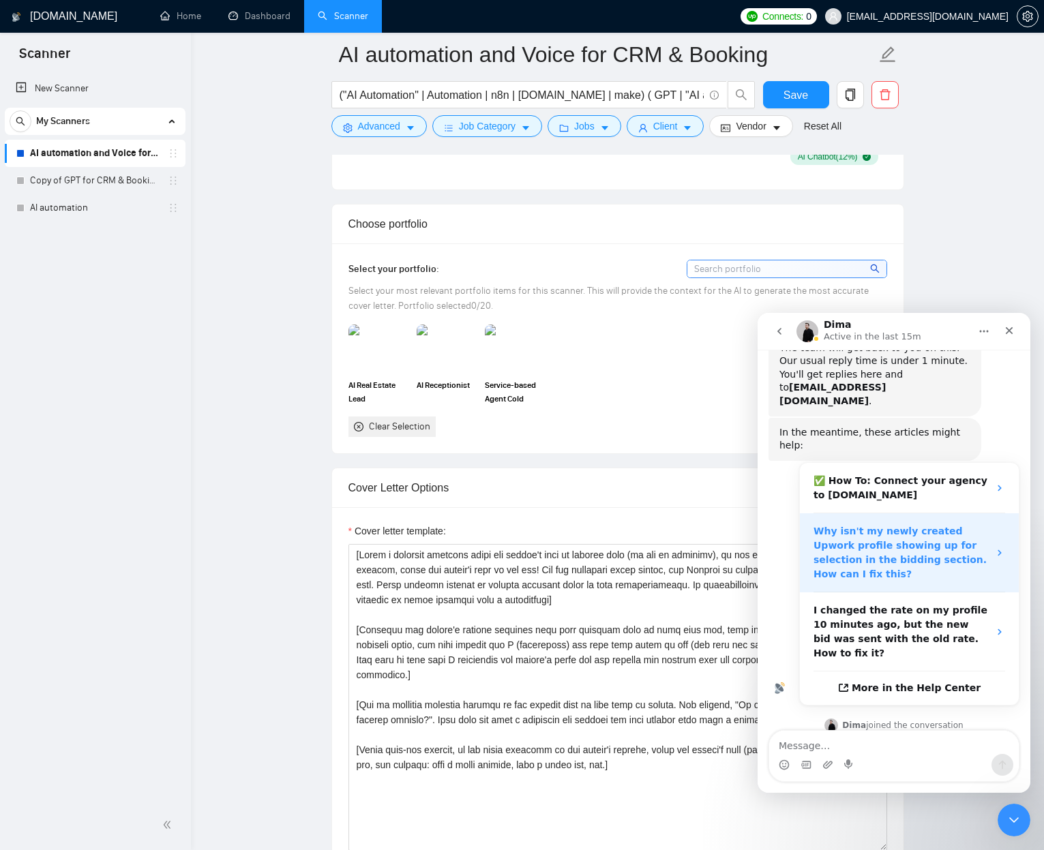
scroll to position [361, 0]
click at [917, 526] on strong "Why isn't my newly created Upwork profile showing up for selection in the biddi…" at bounding box center [899, 553] width 173 height 54
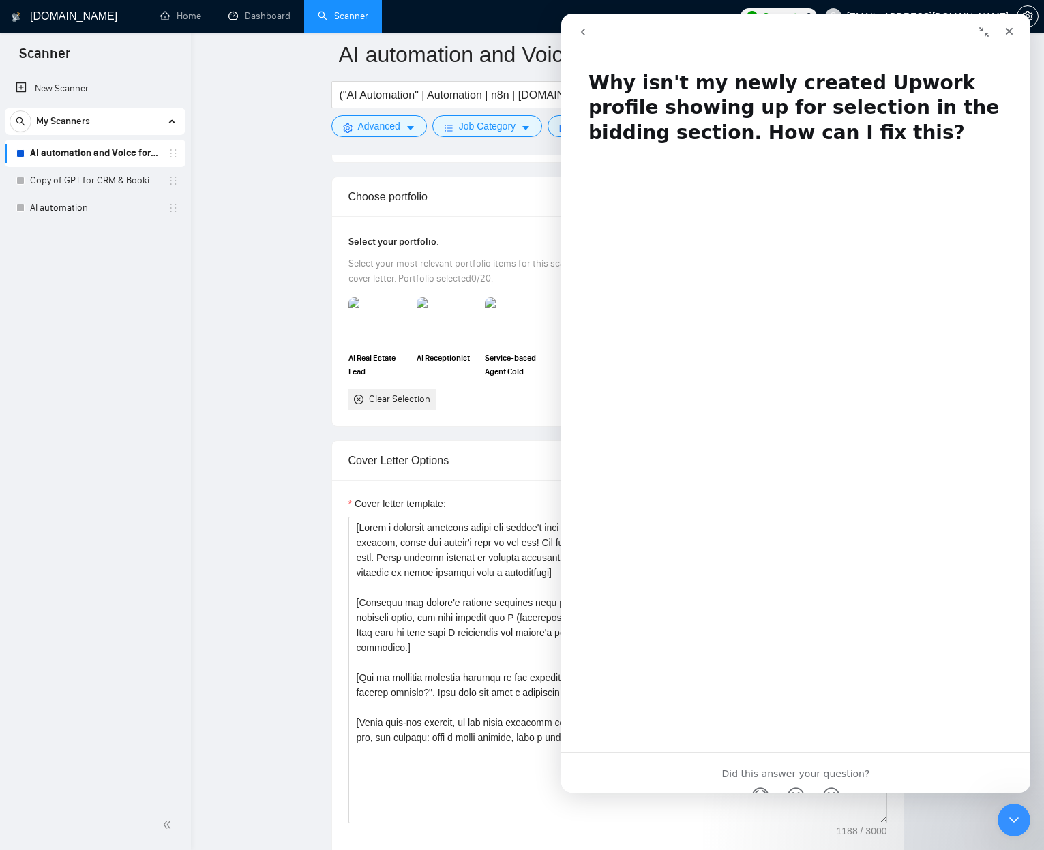
scroll to position [60, 0]
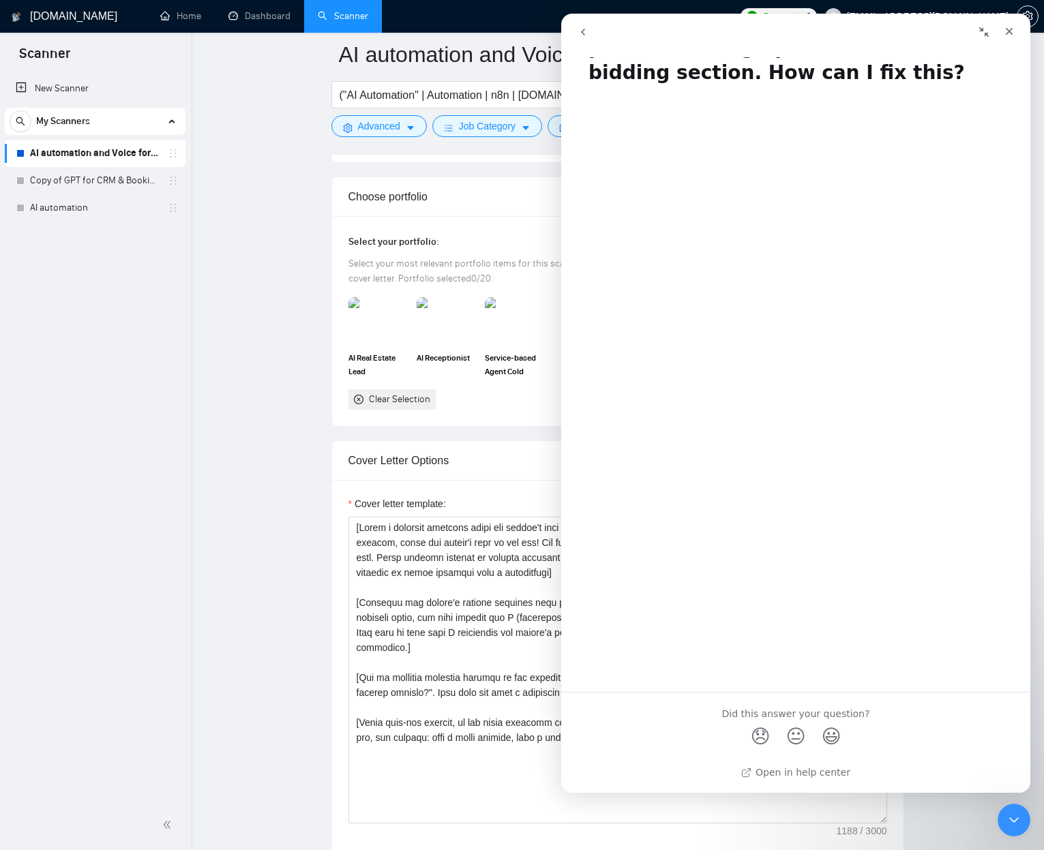
click at [581, 31] on icon "go back" at bounding box center [583, 32] width 4 height 7
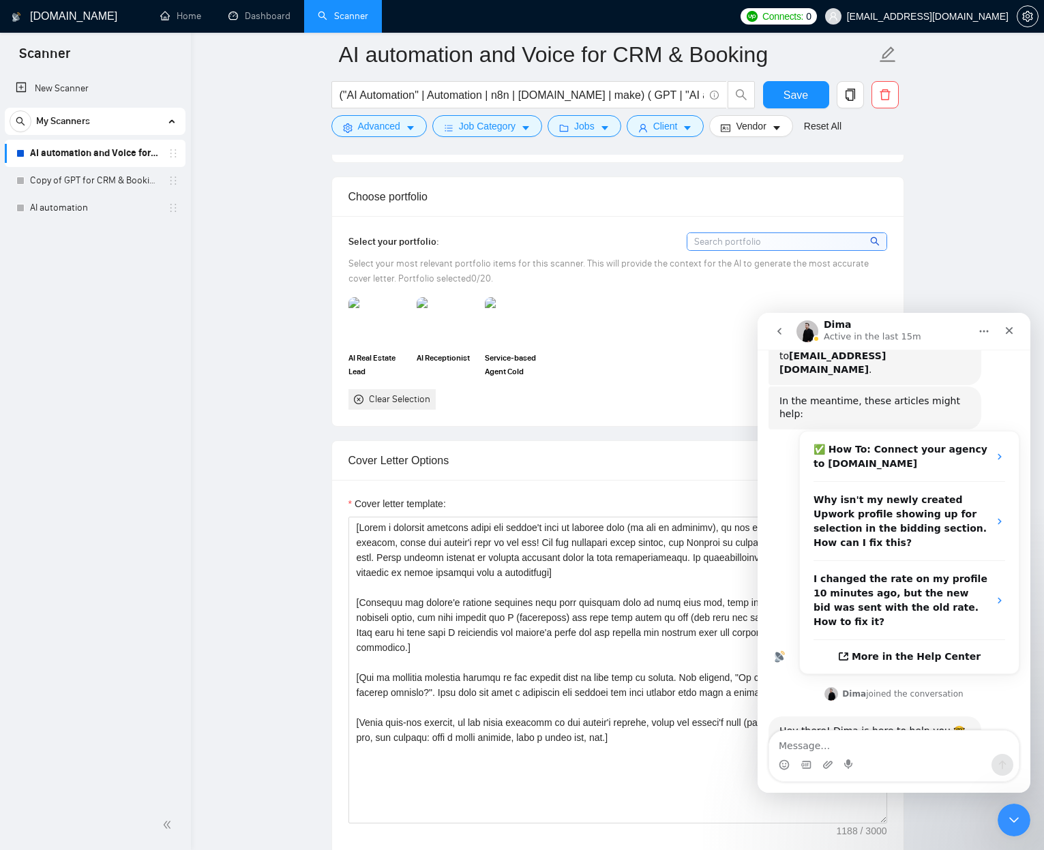
scroll to position [395, 0]
click at [817, 536] on textarea "Message…" at bounding box center [893, 742] width 249 height 23
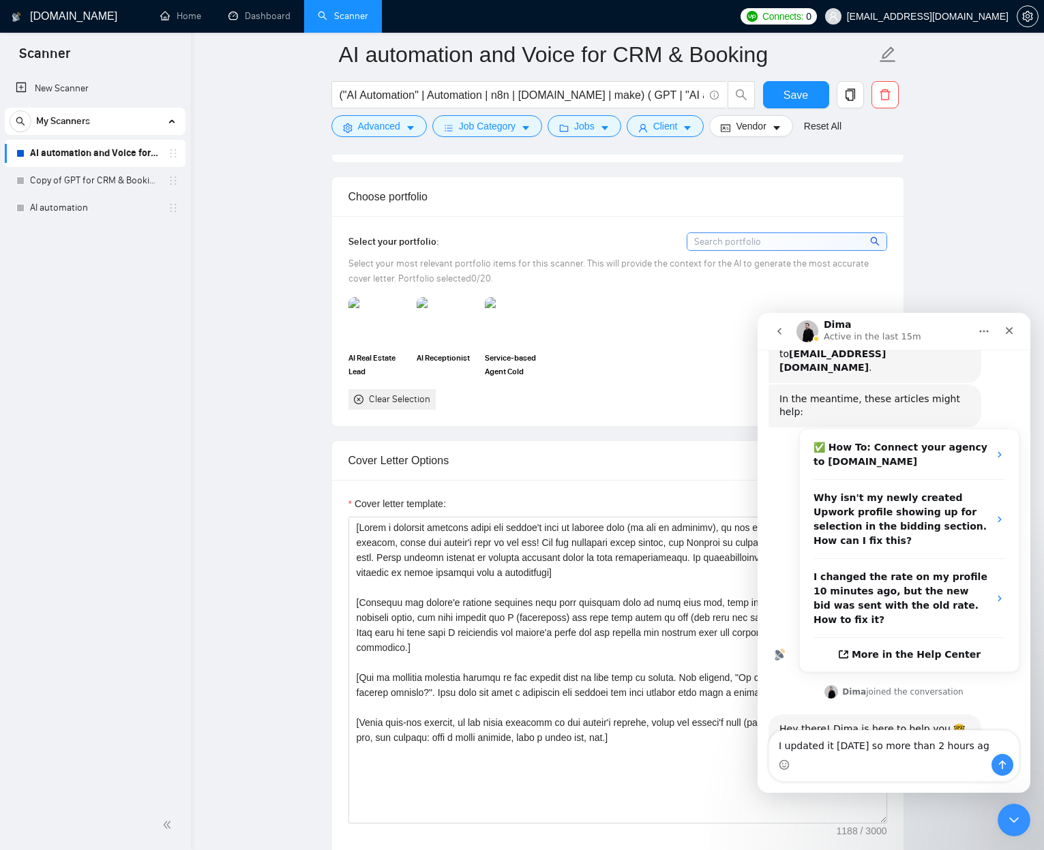
type textarea "I updated it yesterday so more than 2 hours ago"
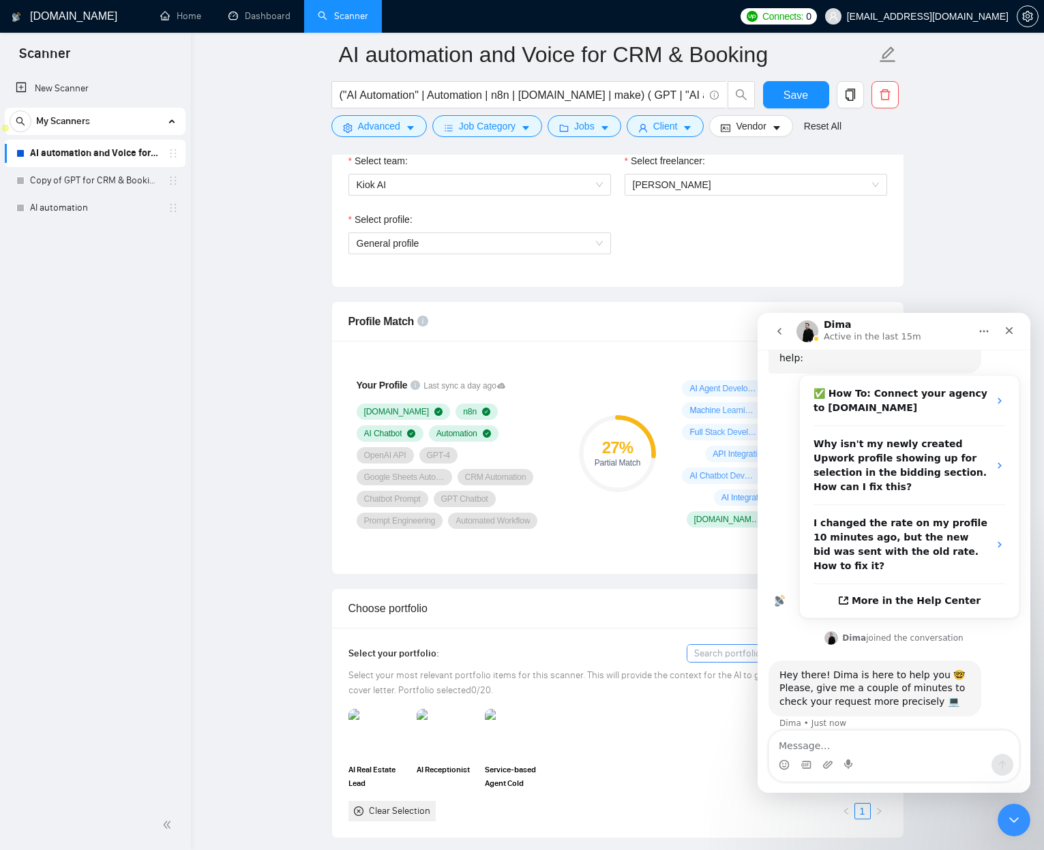
scroll to position [738, 0]
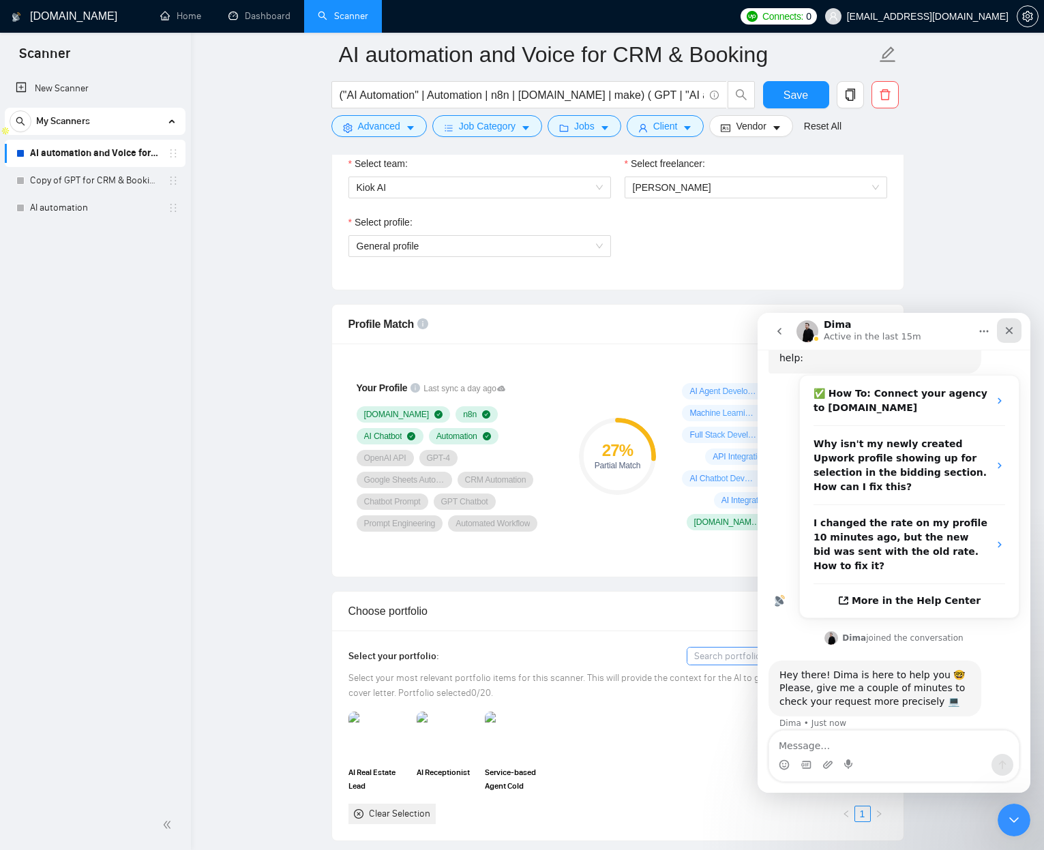
click at [981, 329] on icon "Close" at bounding box center [1008, 330] width 11 height 11
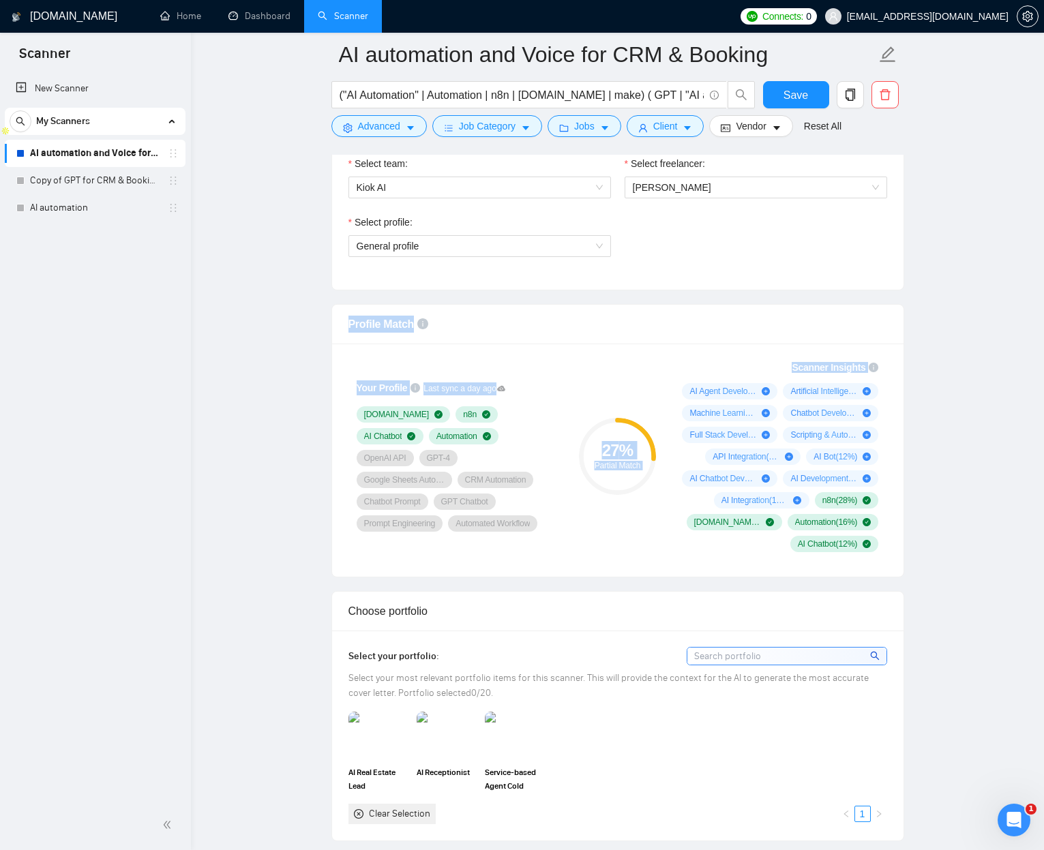
drag, startPoint x: 363, startPoint y: 318, endPoint x: 992, endPoint y: 590, distance: 685.4
drag, startPoint x: 912, startPoint y: 543, endPoint x: 305, endPoint y: 336, distance: 641.7
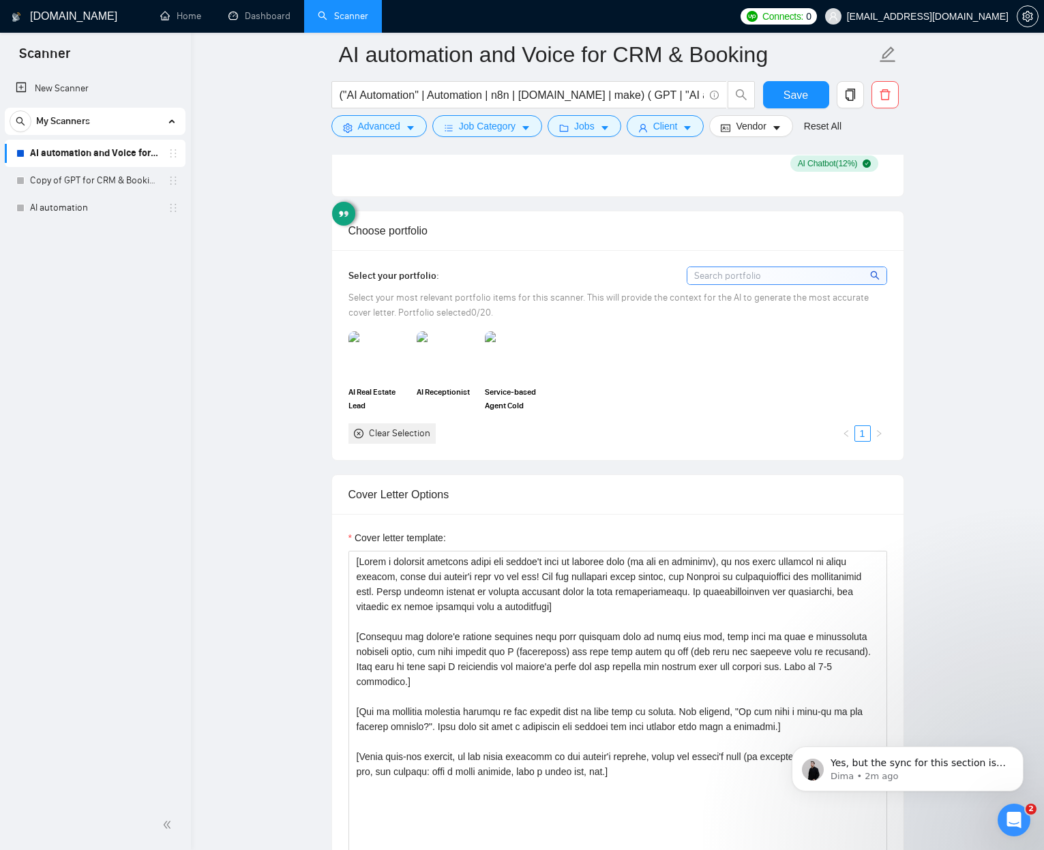
scroll to position [503, 0]
click at [894, 536] on p "Dima • 2m ago" at bounding box center [918, 776] width 176 height 12
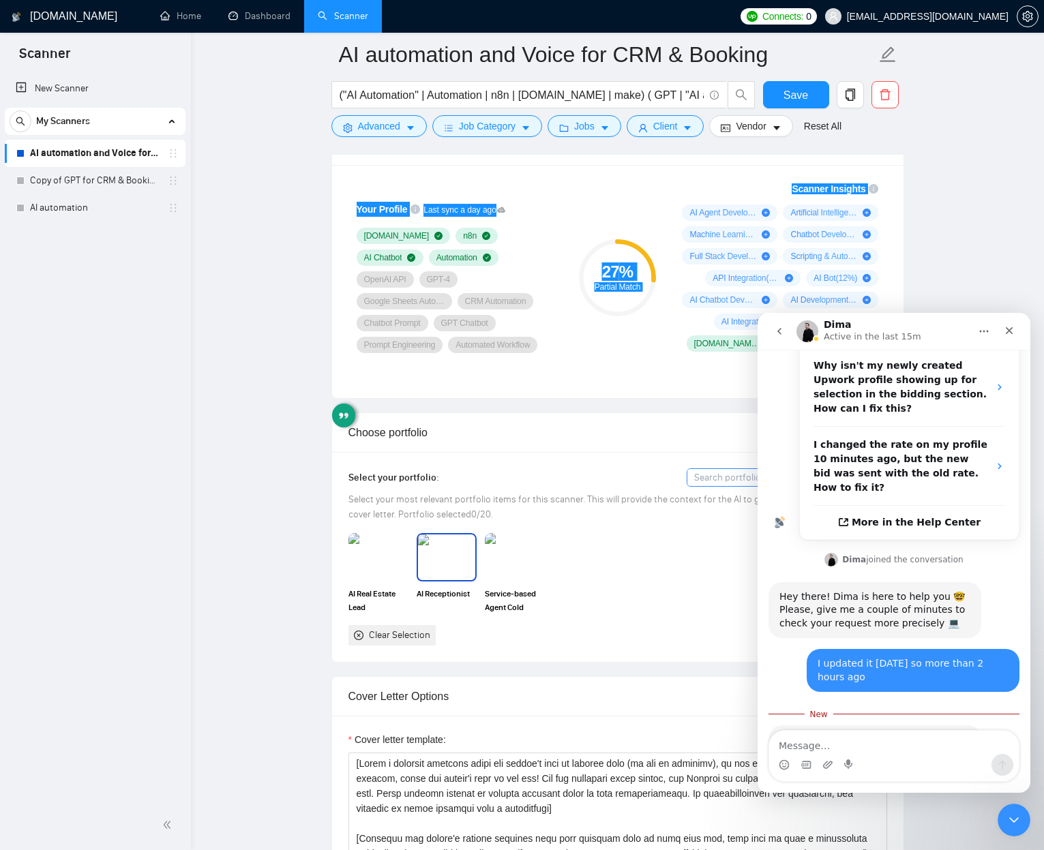
scroll to position [911, 0]
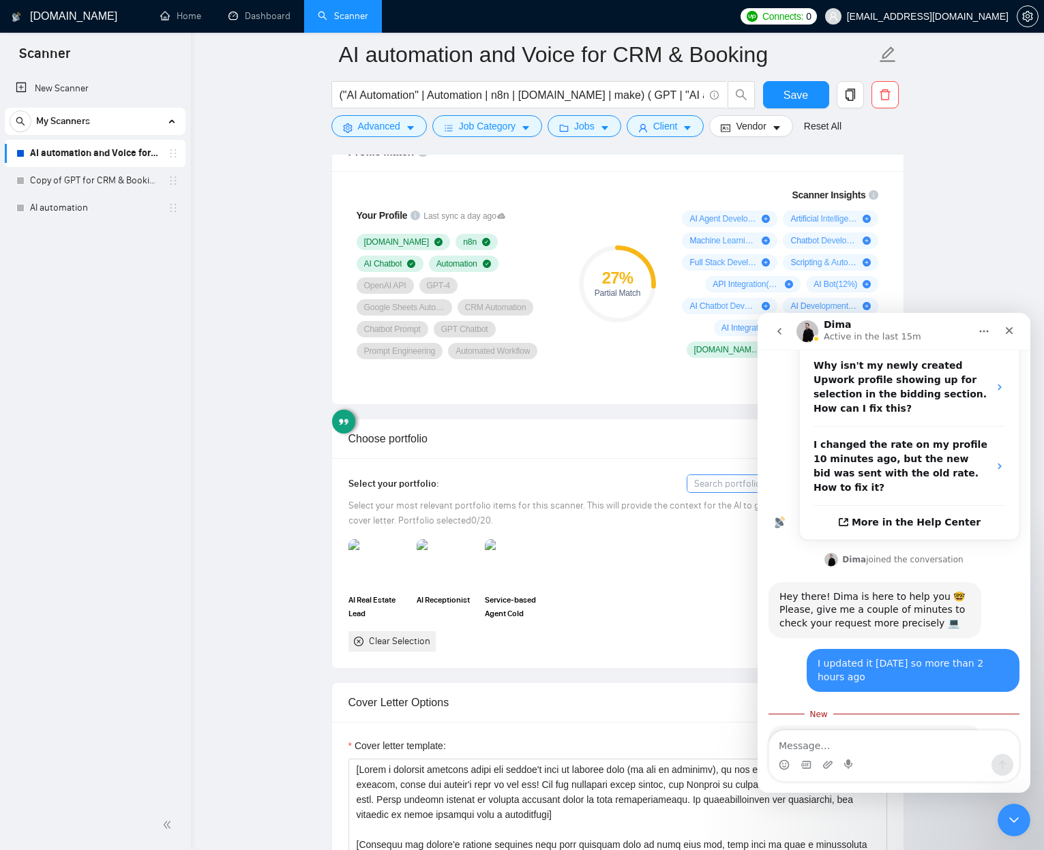
drag, startPoint x: 278, startPoint y: 197, endPoint x: 294, endPoint y: 179, distance: 24.2
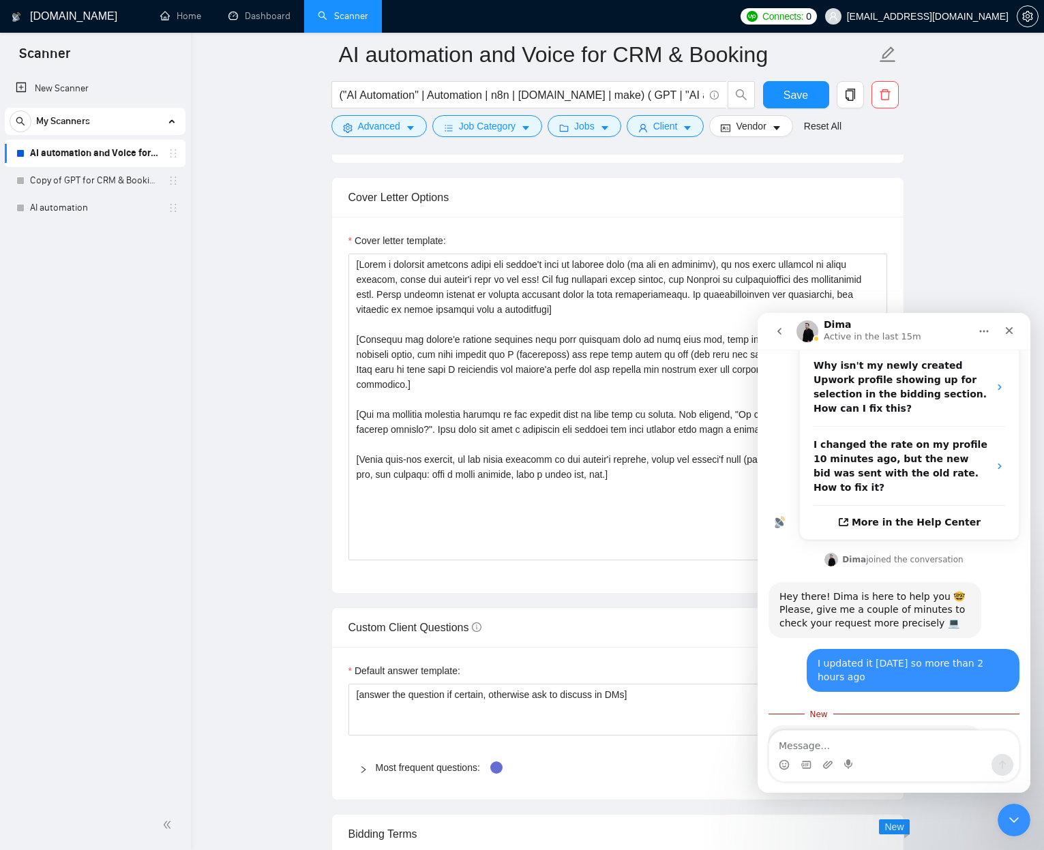
scroll to position [1421, 0]
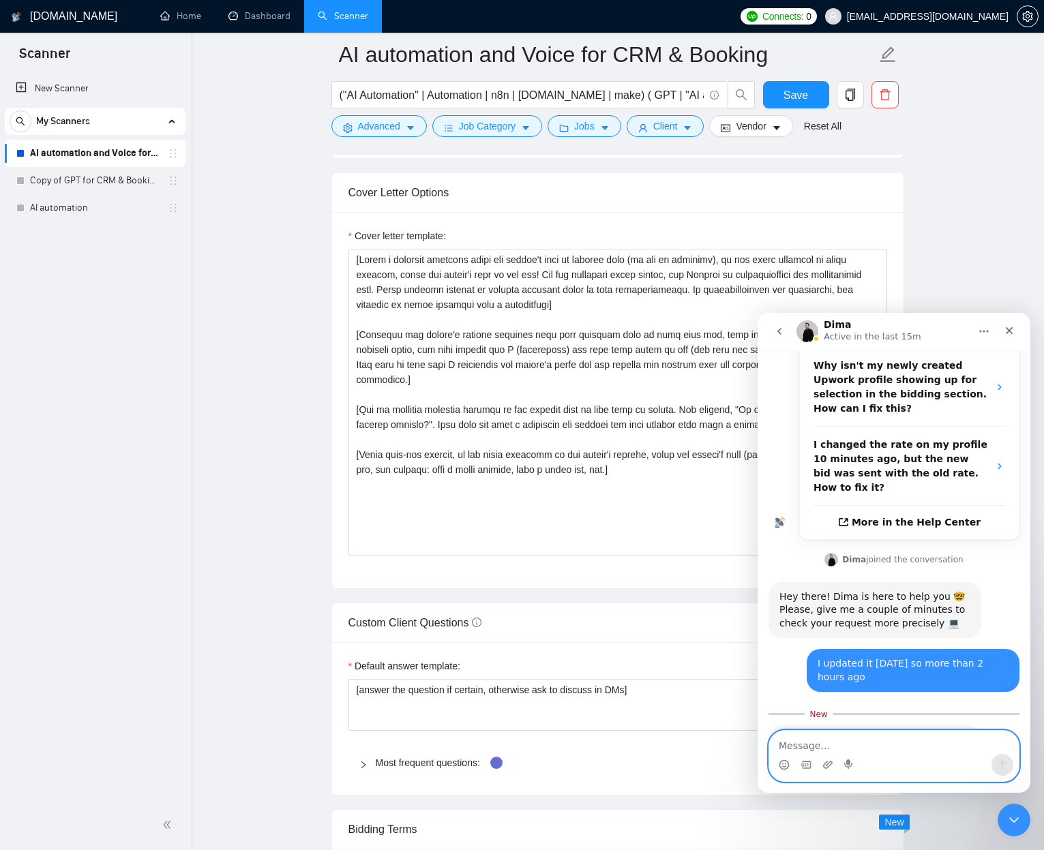
drag, startPoint x: 839, startPoint y: 746, endPoint x: 822, endPoint y: 738, distance: 18.9
click at [837, 536] on textarea "Message…" at bounding box center [893, 742] width 249 height 23
click at [793, 536] on textarea "Message…" at bounding box center [893, 742] width 249 height 23
type textarea "ok then. thanks"
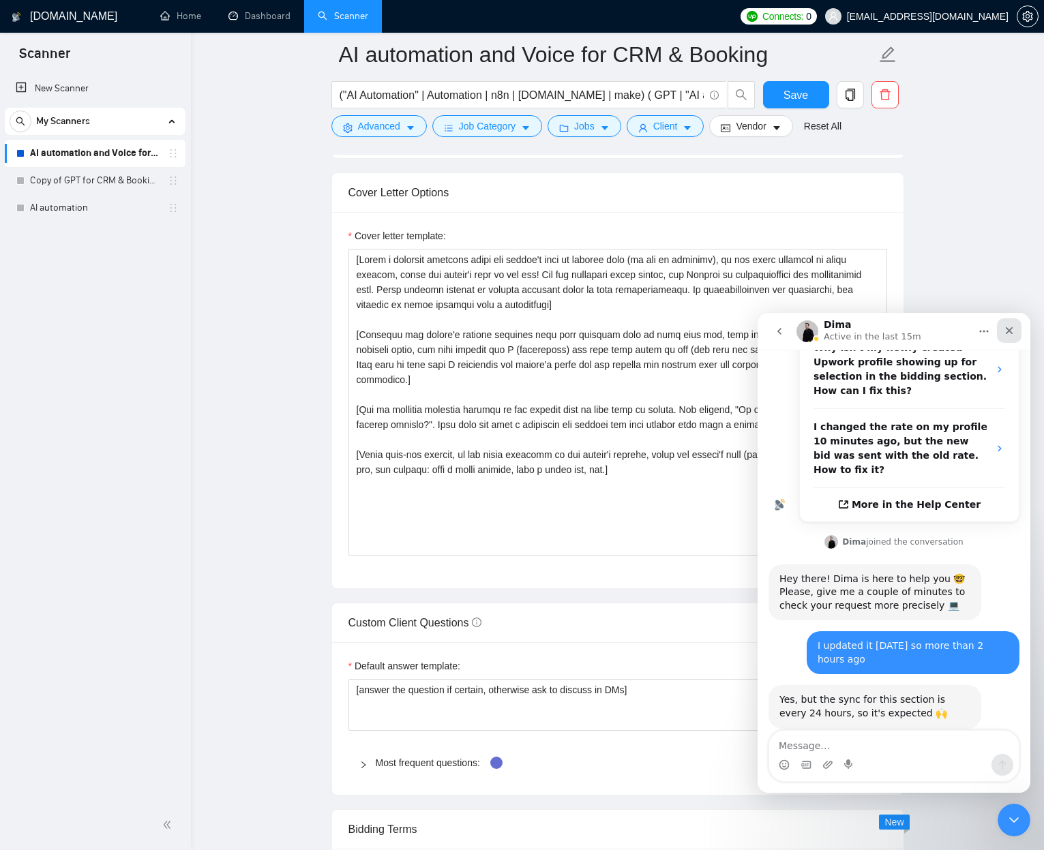
click at [981, 334] on div "Close" at bounding box center [1009, 330] width 25 height 25
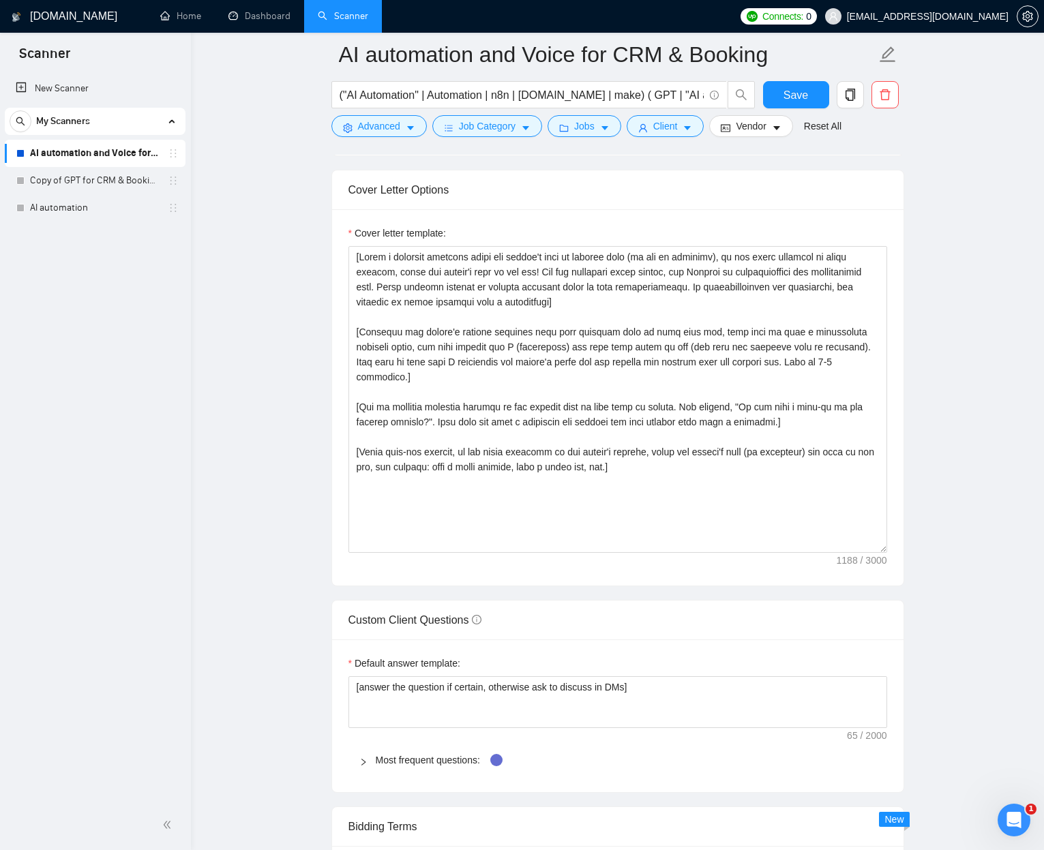
scroll to position [1368, 0]
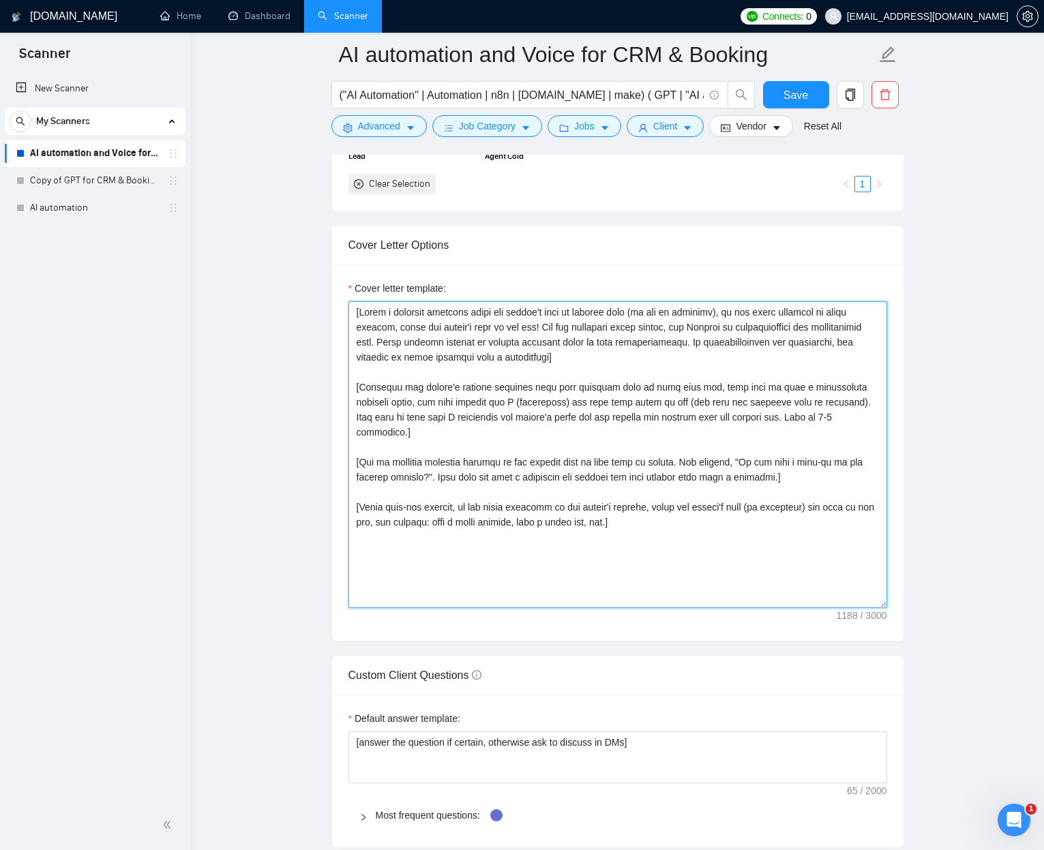
click at [501, 329] on textarea "Cover letter template:" at bounding box center [617, 454] width 538 height 307
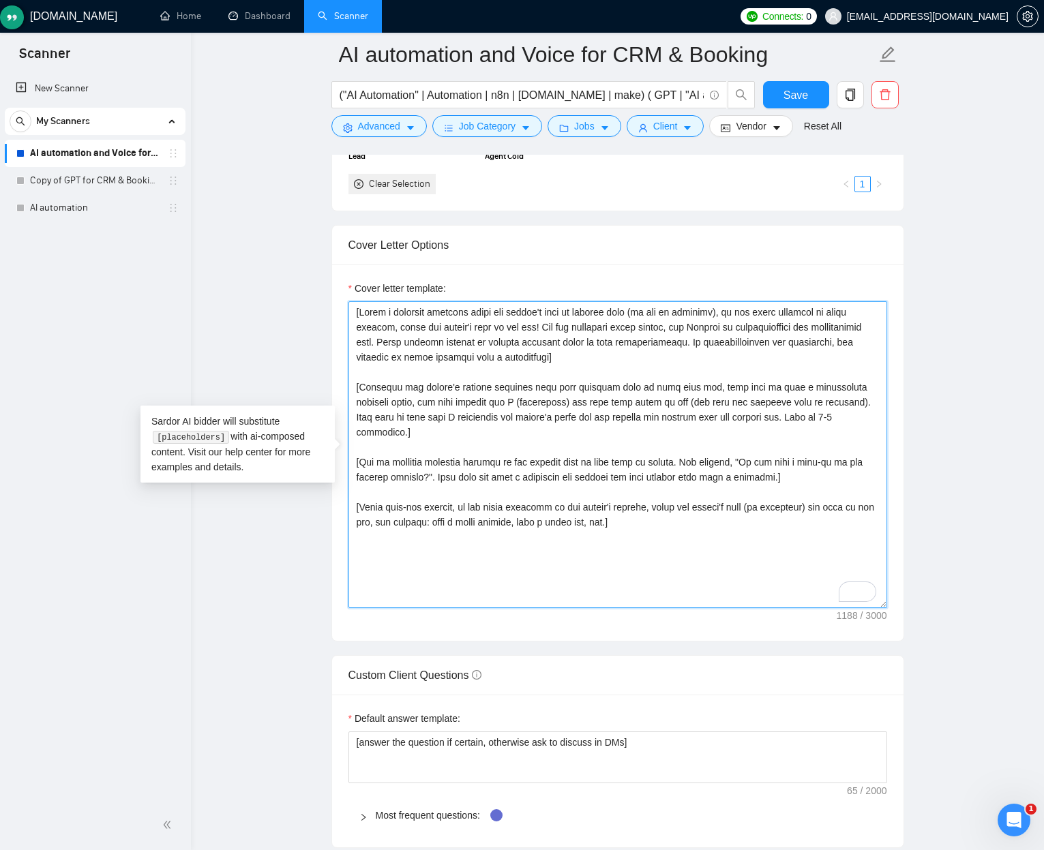
drag, startPoint x: 501, startPoint y: 329, endPoint x: 630, endPoint y: 507, distance: 220.2
click at [539, 512] on textarea "Cover letter template:" at bounding box center [617, 454] width 538 height 307
click at [647, 508] on textarea "Cover letter template:" at bounding box center [617, 454] width 538 height 307
drag, startPoint x: 648, startPoint y: 508, endPoint x: 440, endPoint y: 322, distance: 279.5
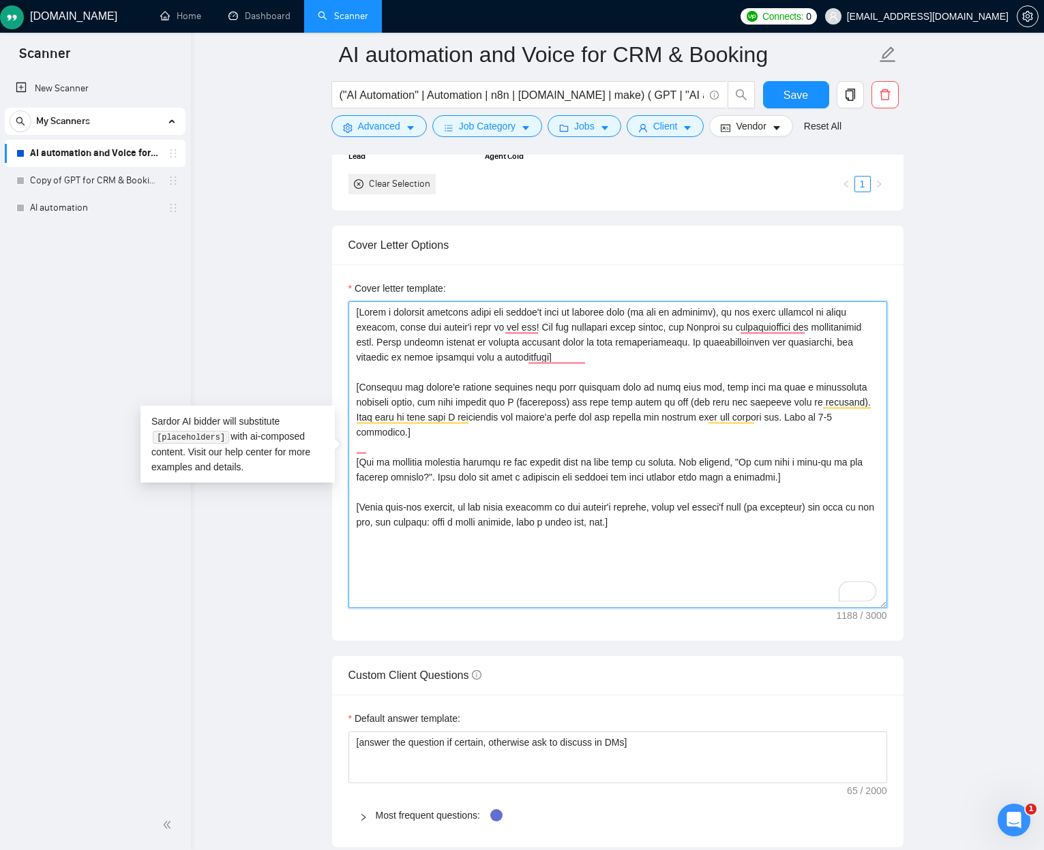
click at [440, 322] on textarea "Cover letter template:" at bounding box center [617, 454] width 538 height 307
click at [472, 346] on textarea "Cover letter template:" at bounding box center [617, 454] width 538 height 307
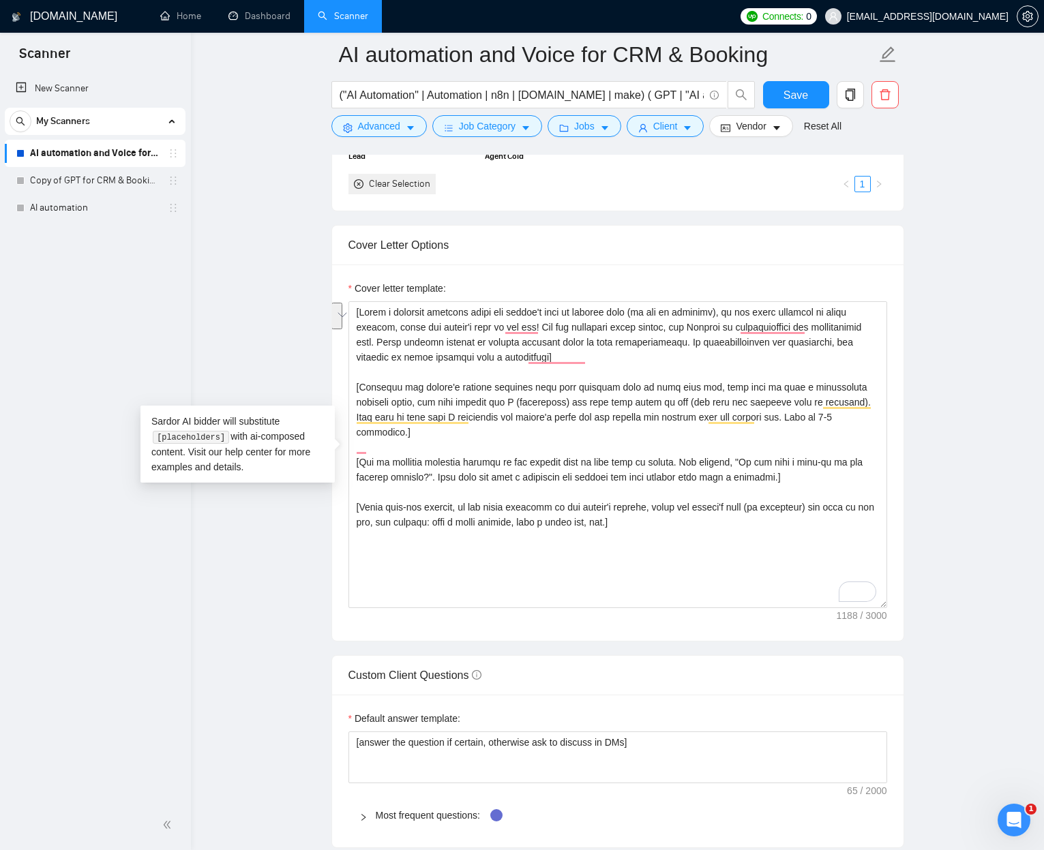
click at [145, 387] on div "New Scanner My Scanners AI automation and Voice for CRM & Booking Copy of GPT f…" at bounding box center [95, 436] width 191 height 728
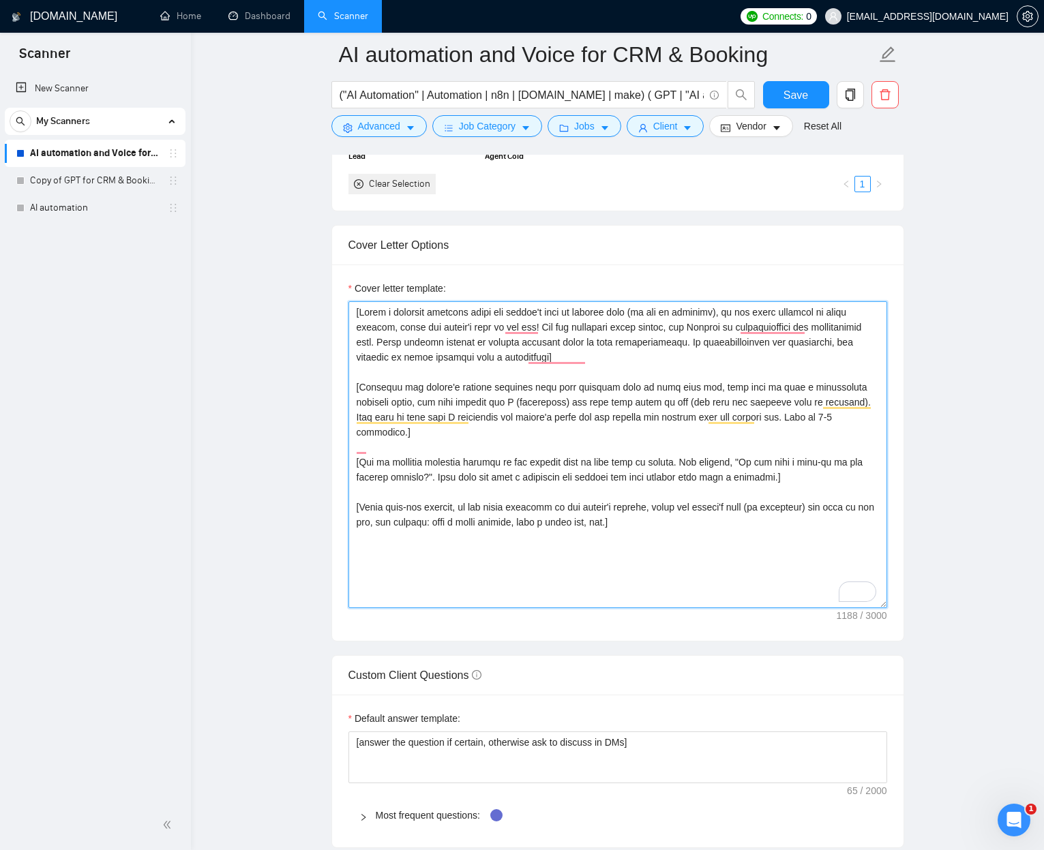
click at [356, 414] on textarea "Cover letter template:" at bounding box center [617, 454] width 538 height 307
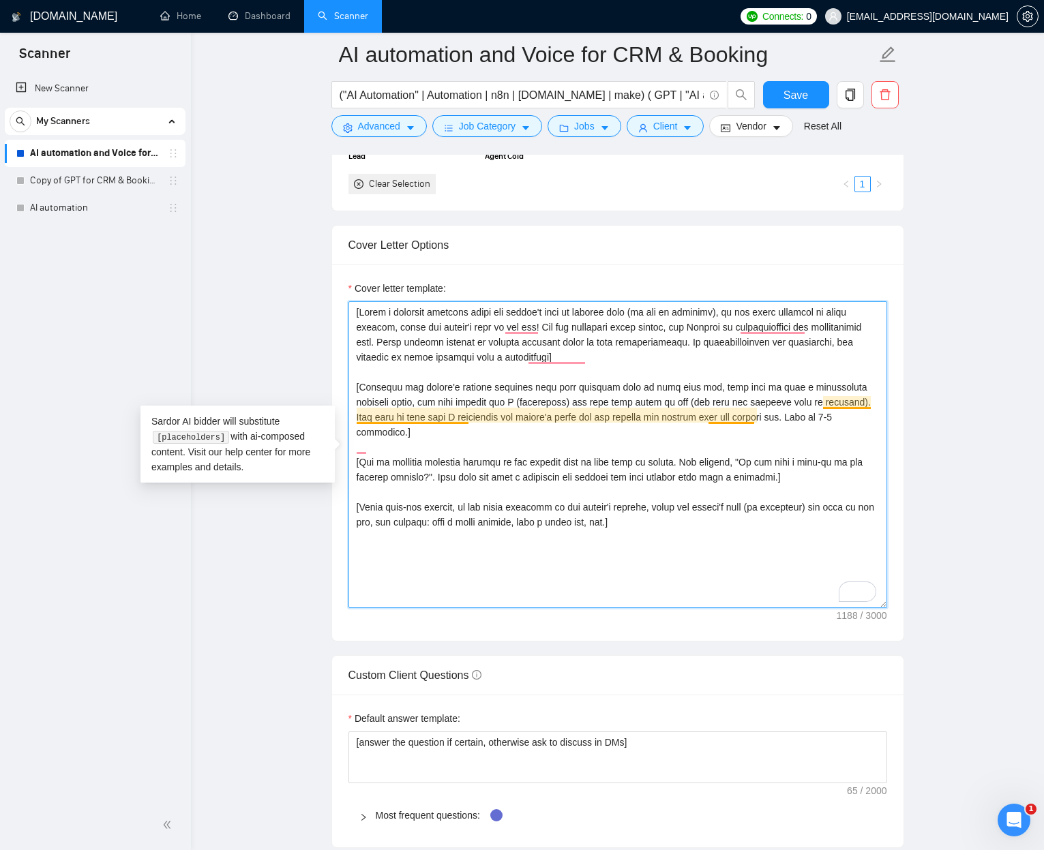
click at [357, 414] on textarea "Cover letter template:" at bounding box center [617, 454] width 538 height 307
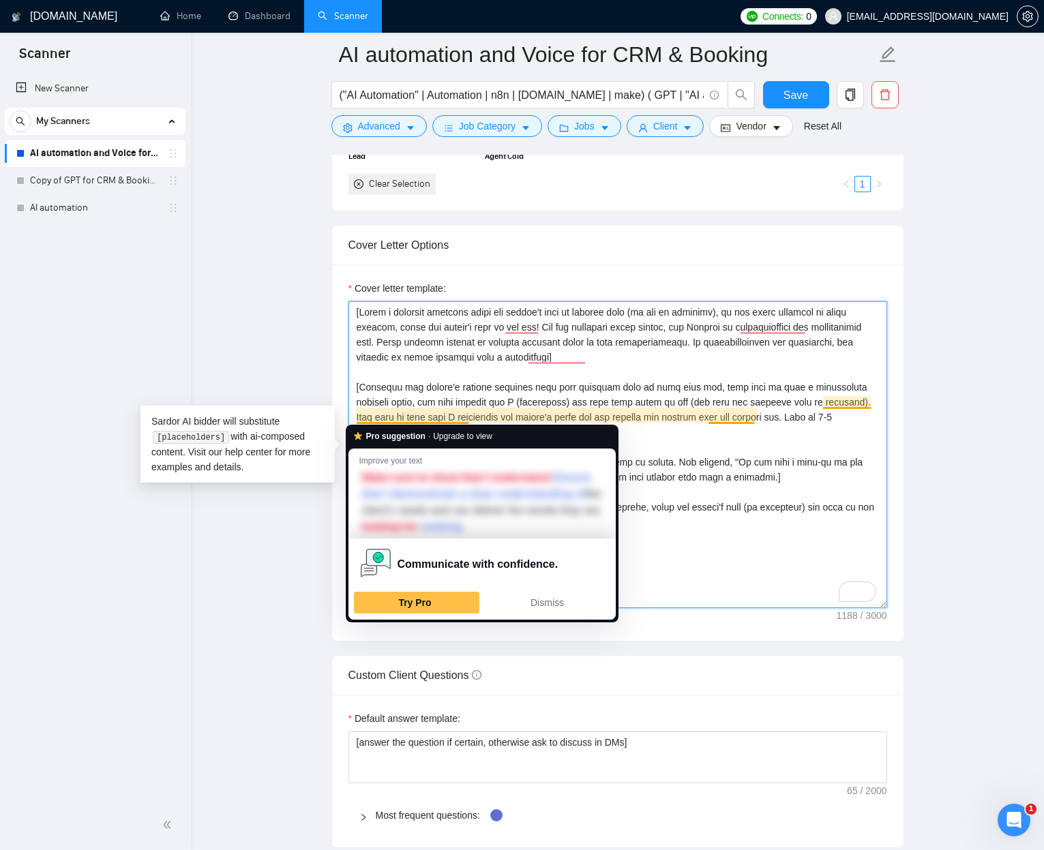
click at [357, 414] on textarea "Cover letter template:" at bounding box center [617, 454] width 538 height 307
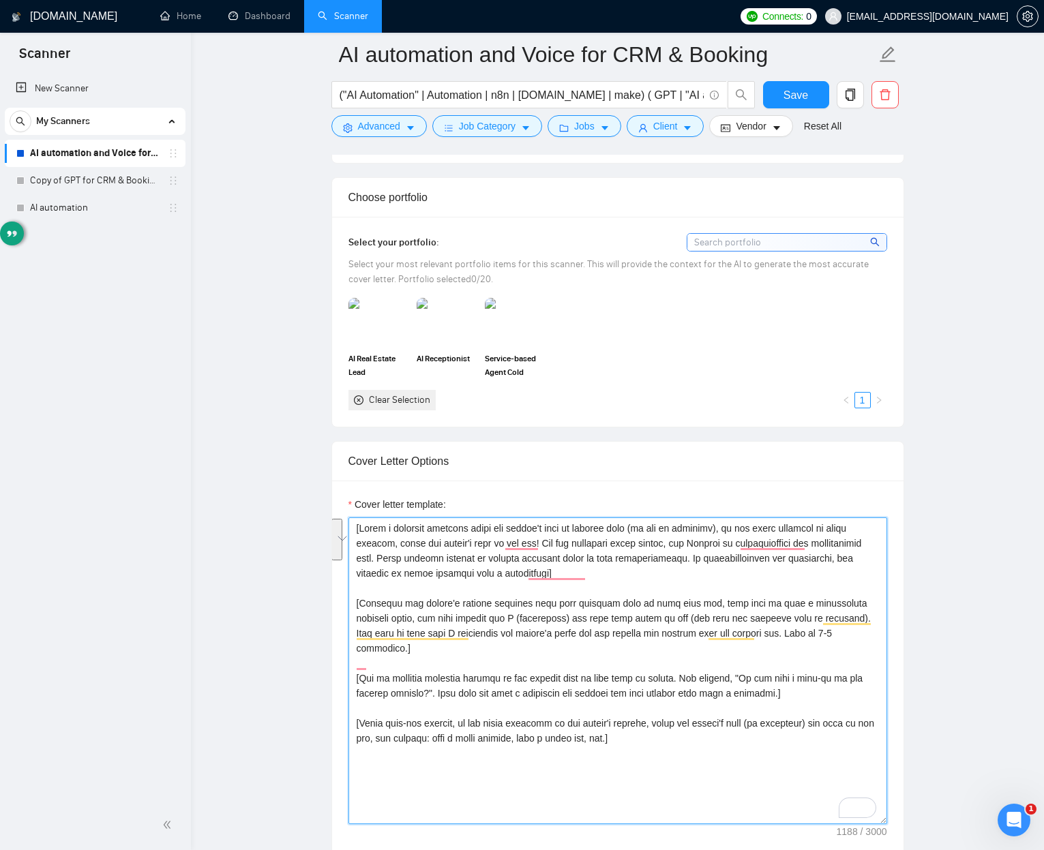
scroll to position [1232, 0]
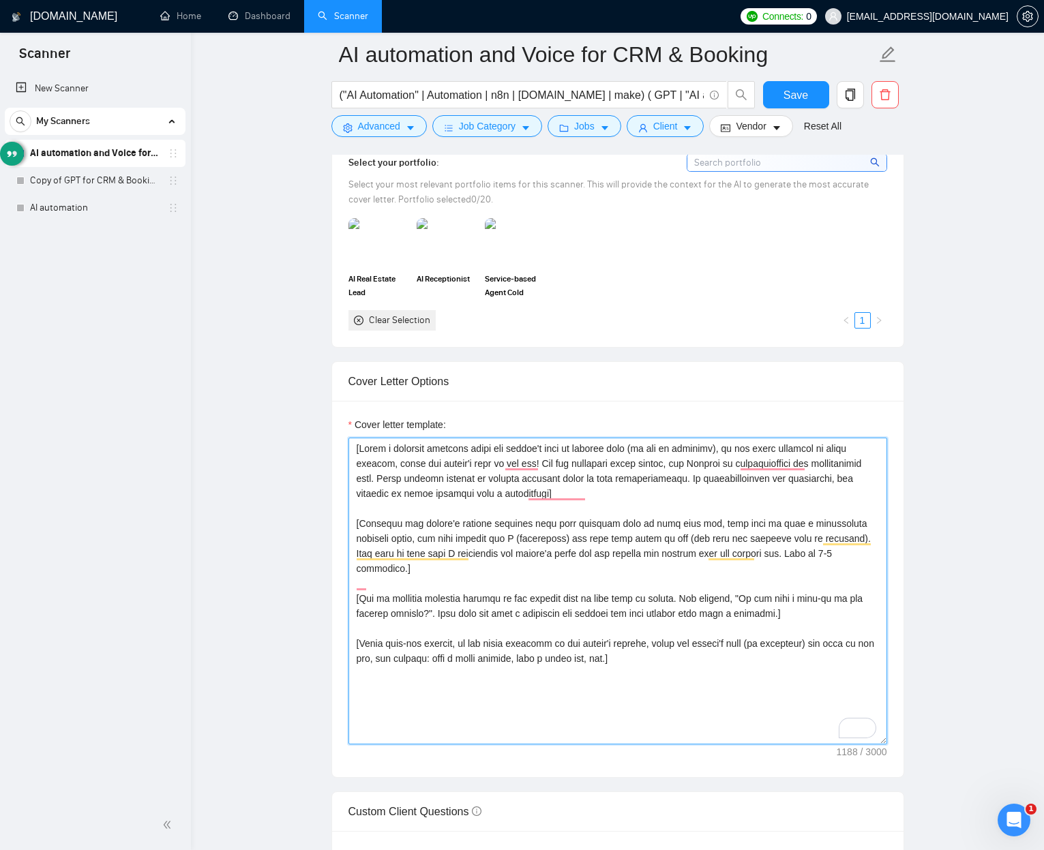
click at [500, 536] on textarea "Cover letter template:" at bounding box center [617, 591] width 538 height 307
click at [409, 449] on textarea "Cover letter template:" at bounding box center [617, 591] width 538 height 307
click at [406, 532] on textarea "Cover letter template:" at bounding box center [617, 591] width 538 height 307
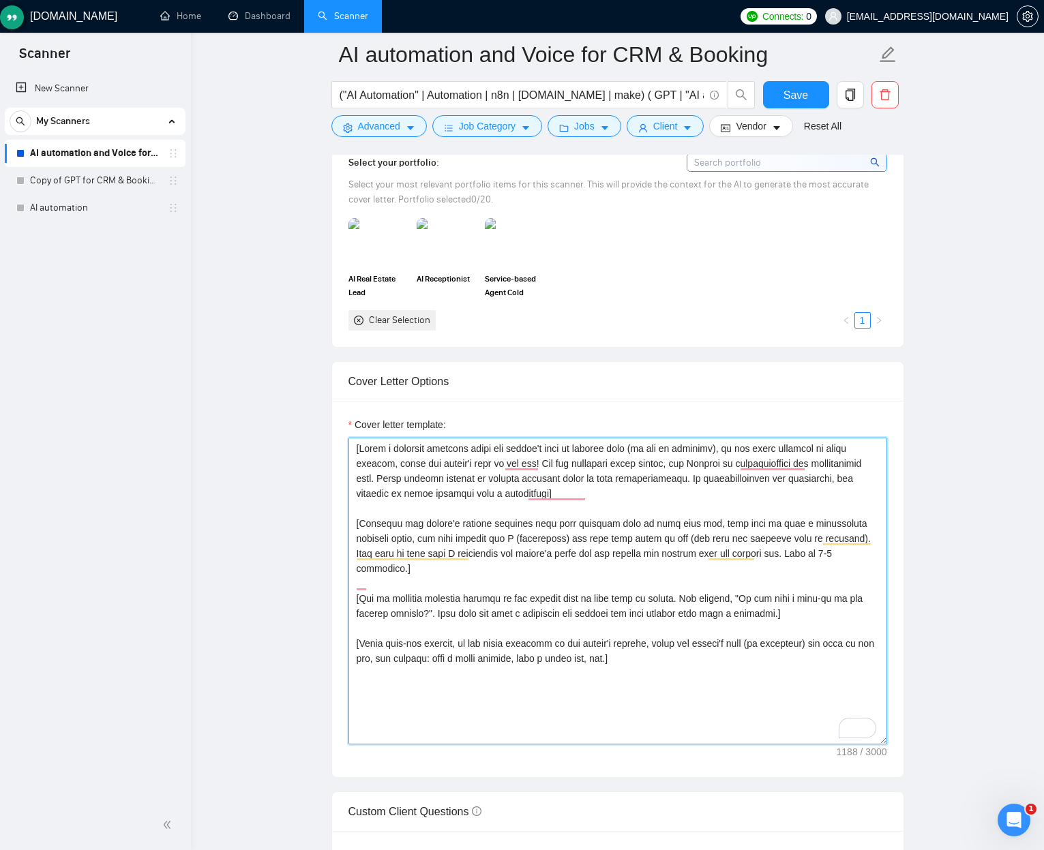
click at [406, 532] on textarea "Cover letter template:" at bounding box center [617, 591] width 538 height 307
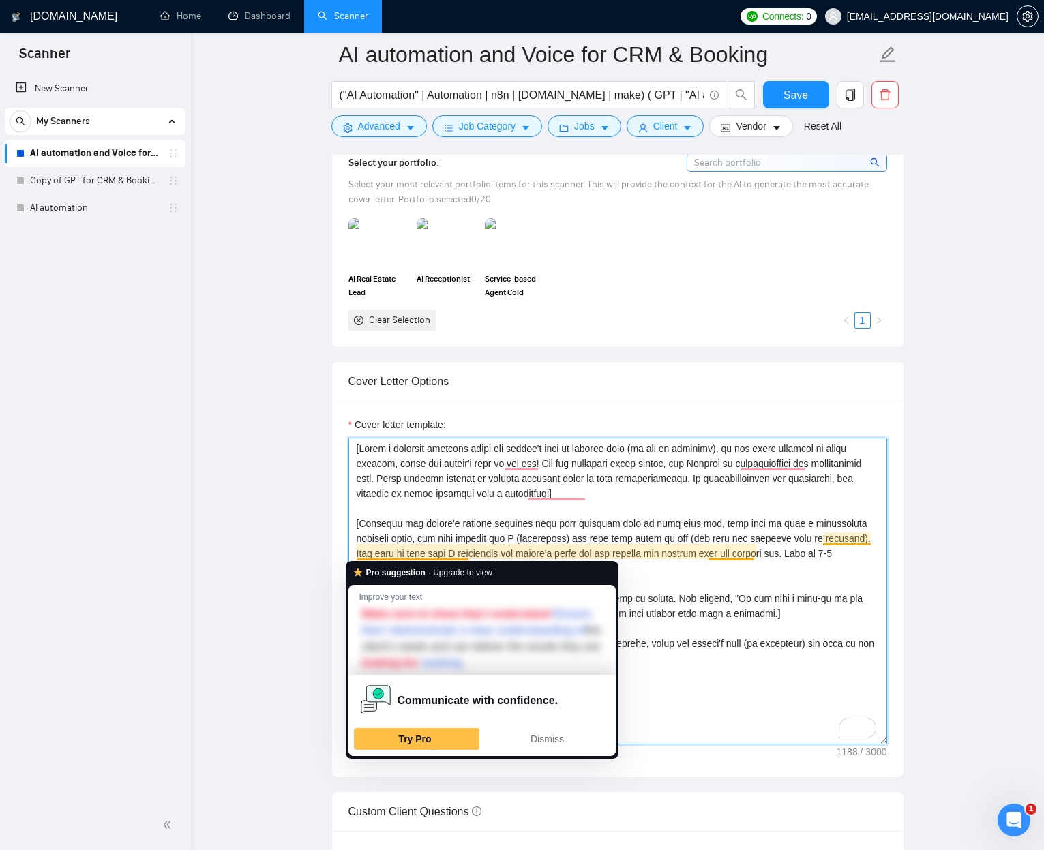
click at [406, 521] on textarea "Cover letter template:" at bounding box center [617, 591] width 538 height 307
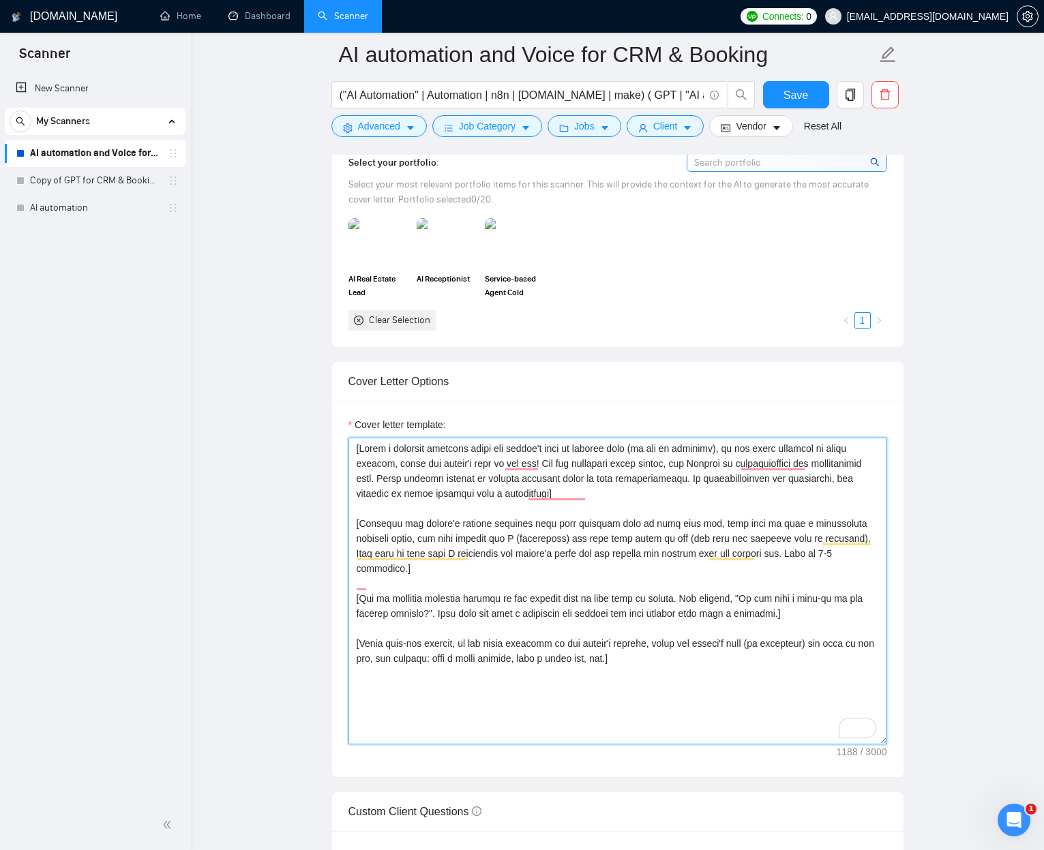
click at [406, 521] on textarea "Cover letter template:" at bounding box center [617, 591] width 538 height 307
click at [392, 469] on textarea "Cover letter template:" at bounding box center [617, 591] width 538 height 307
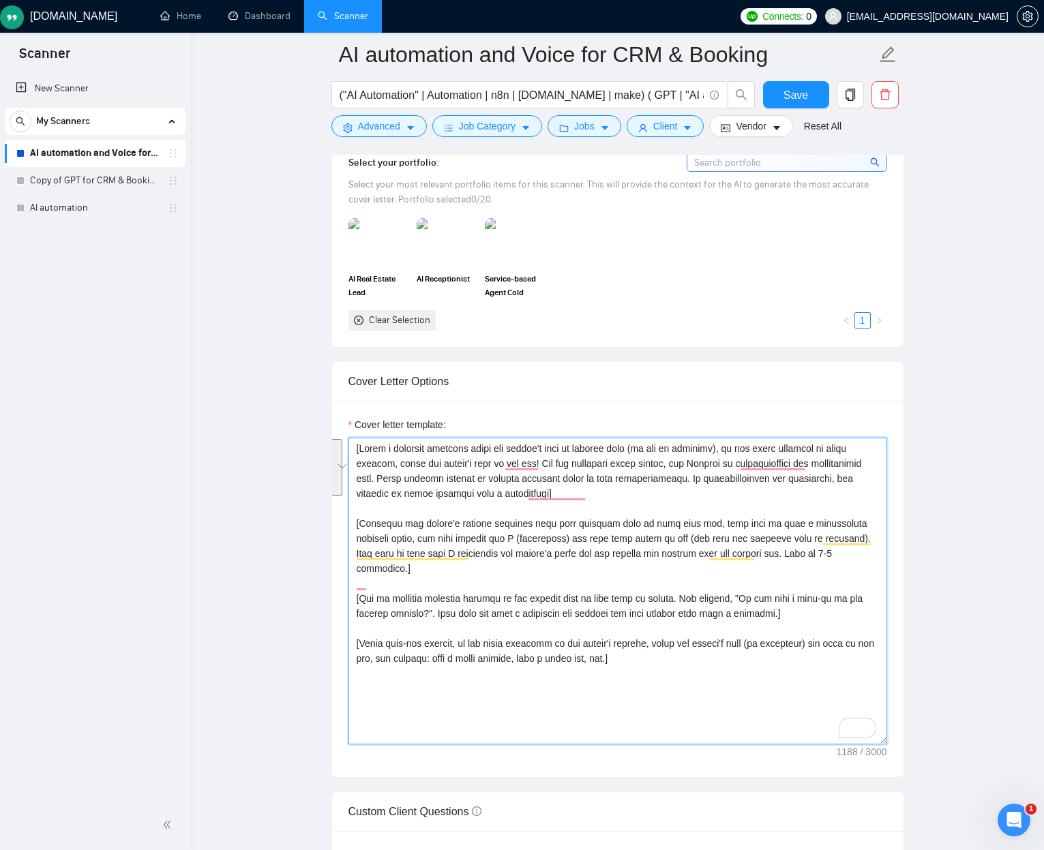
drag, startPoint x: 562, startPoint y: 678, endPoint x: 592, endPoint y: 684, distance: 29.9
click at [562, 536] on textarea "Cover letter template:" at bounding box center [617, 591] width 538 height 307
drag, startPoint x: 692, startPoint y: 685, endPoint x: 348, endPoint y: 406, distance: 442.4
click at [348, 406] on div "Cover letter template:" at bounding box center [617, 589] width 571 height 376
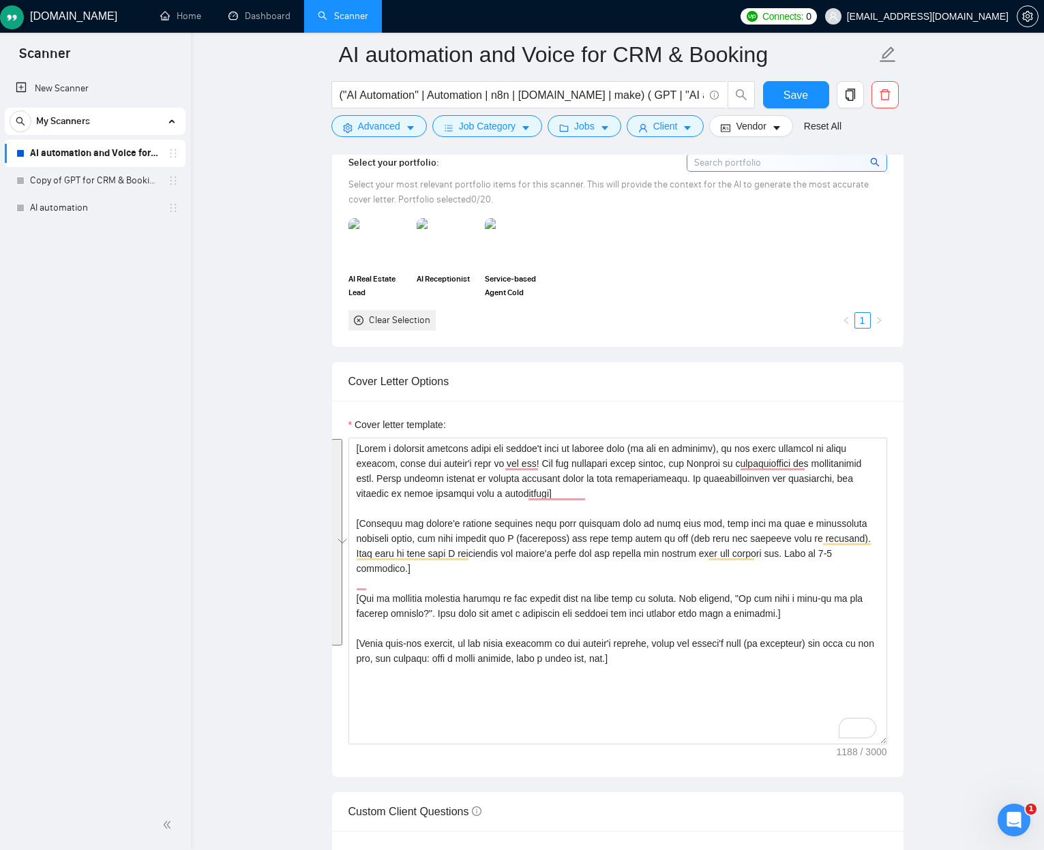
click at [225, 534] on main "AI automation and Voice for CRM & Booking ("AI Automation" | Automation | n8n |…" at bounding box center [617, 637] width 809 height 3629
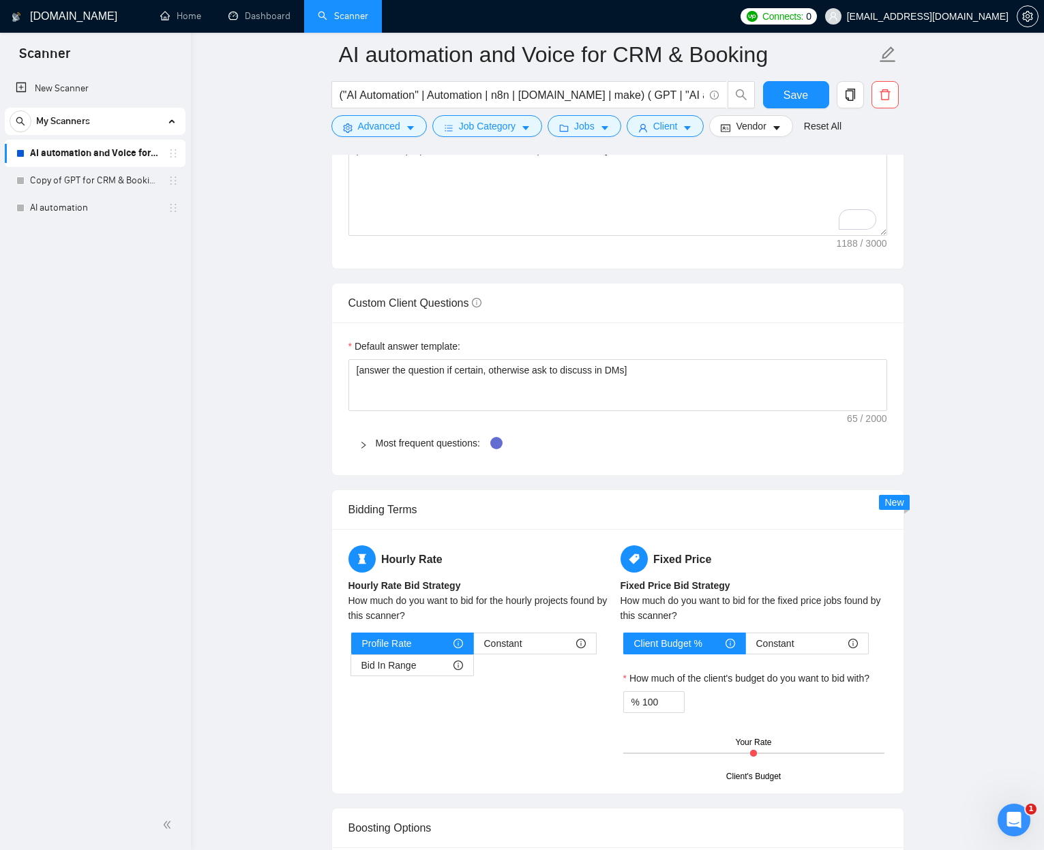
scroll to position [1744, 0]
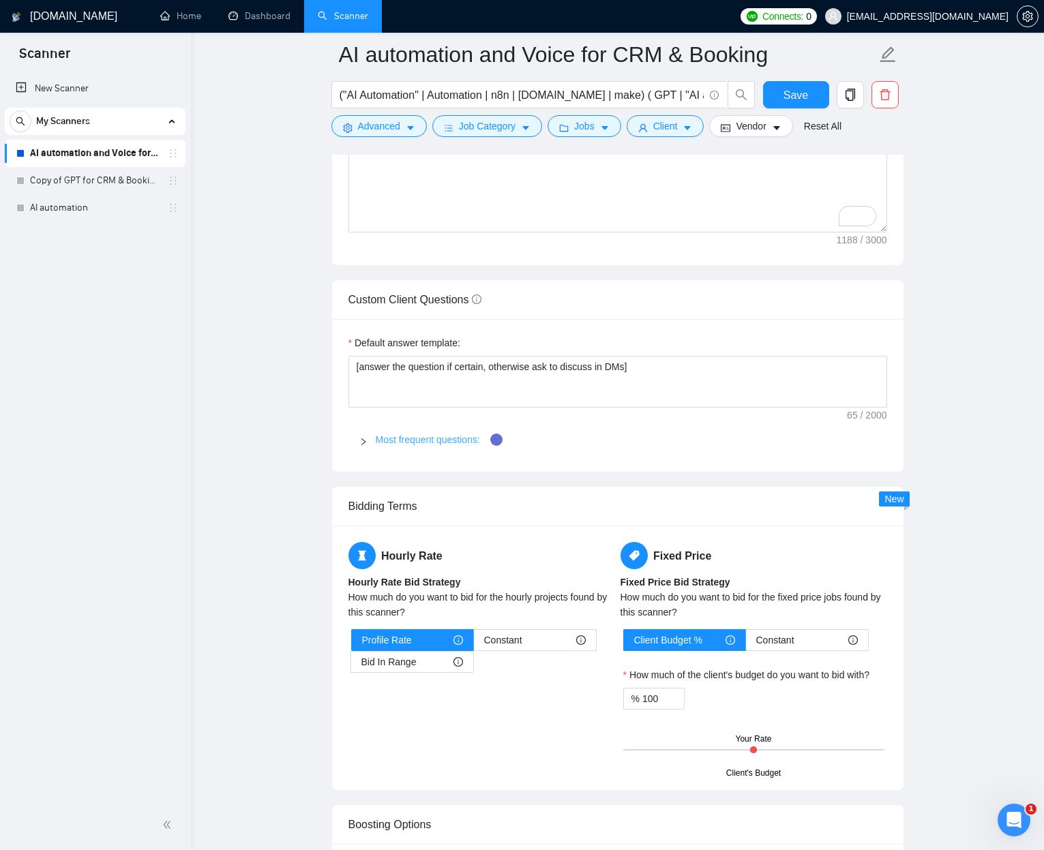
click at [378, 440] on link "Most frequent questions:" at bounding box center [428, 439] width 104 height 11
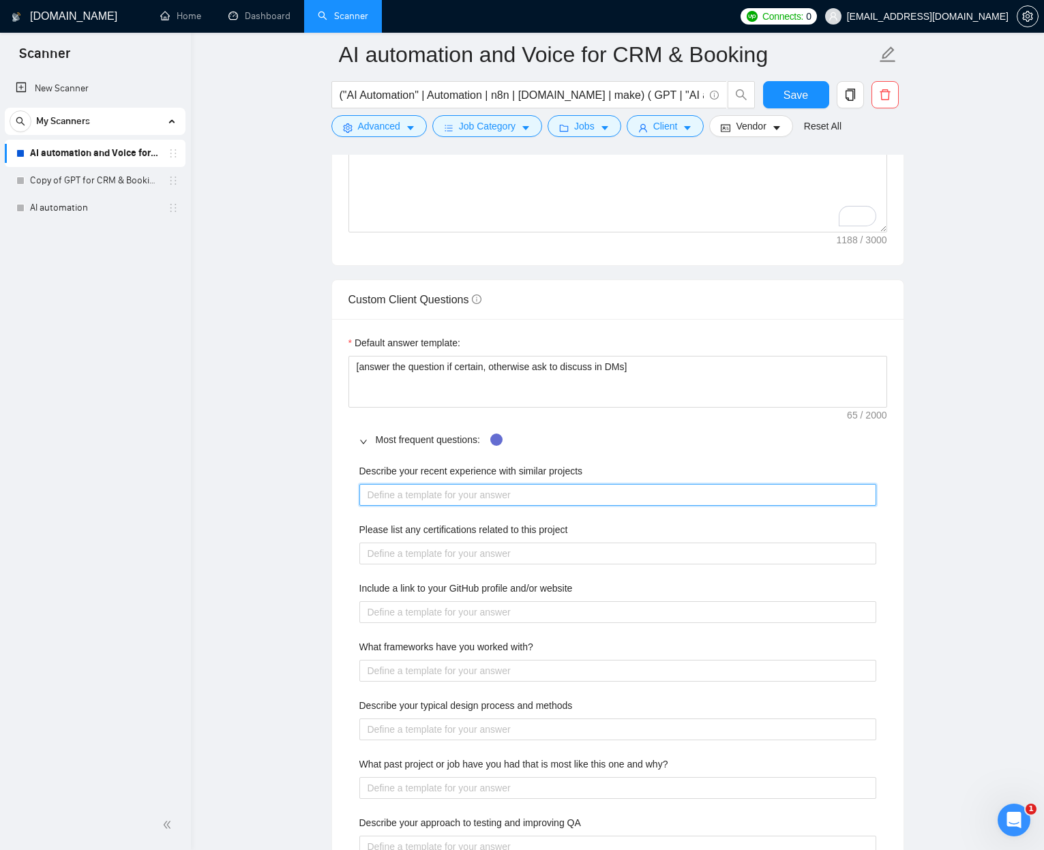
click at [392, 488] on projects "Describe your recent experience with similar projects" at bounding box center [617, 495] width 517 height 22
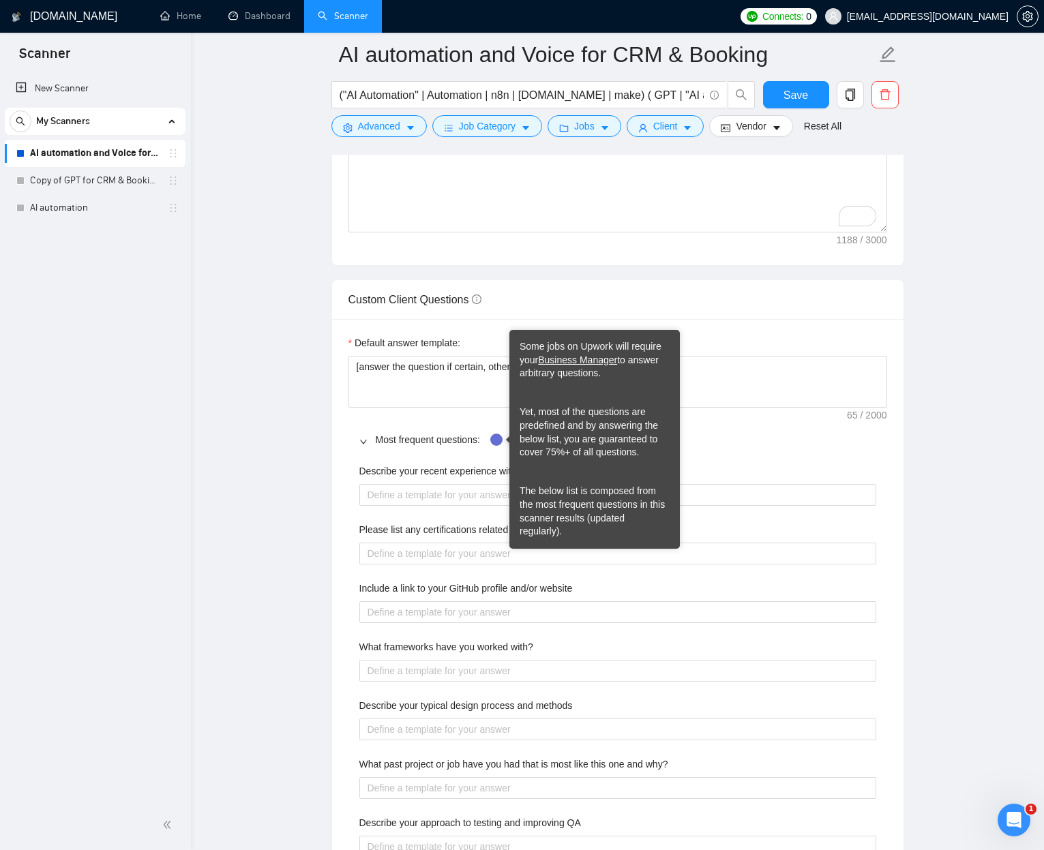
click at [497, 435] on div "Tooltip anchor" at bounding box center [496, 440] width 12 height 12
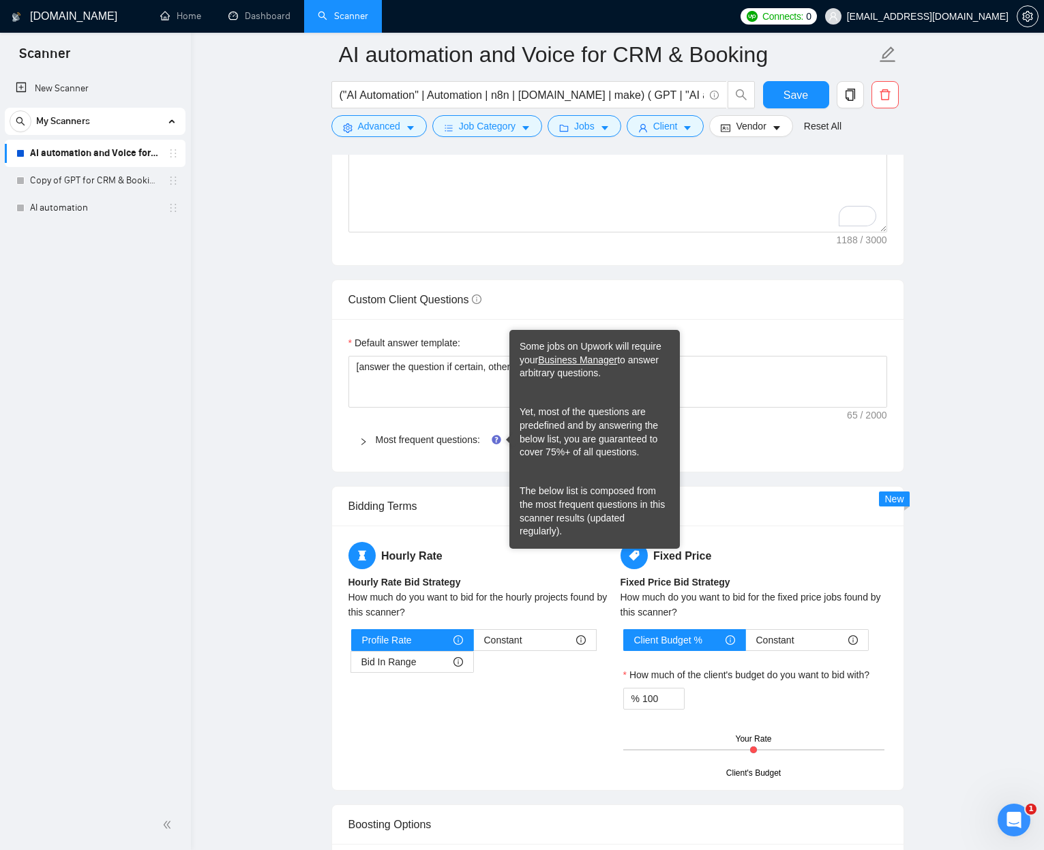
click at [496, 435] on icon "Tooltip anchor" at bounding box center [496, 439] width 9 height 9
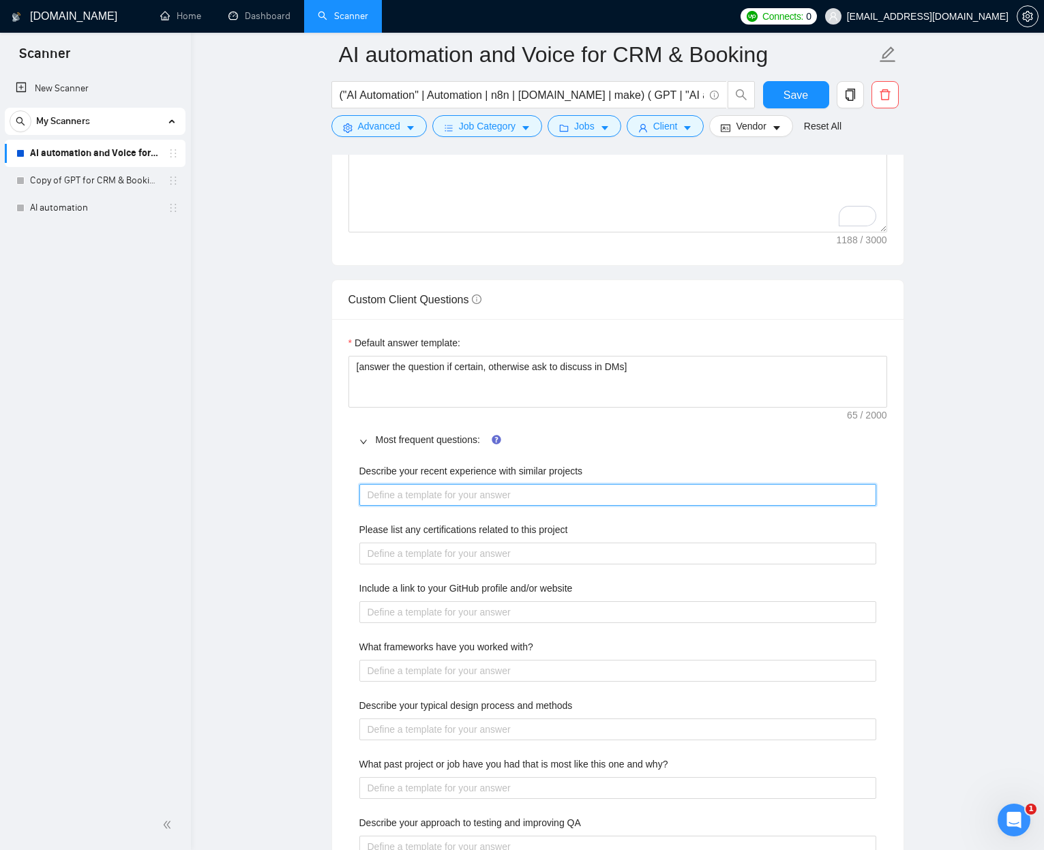
click at [378, 501] on projects "Describe your recent experience with similar projects" at bounding box center [617, 495] width 517 height 22
click at [385, 499] on projects "Describe your recent experience with similar projects" at bounding box center [617, 495] width 517 height 22
click at [313, 499] on main "AI automation and Voice for CRM & Booking ("AI Automation" | Automation | n8n |…" at bounding box center [617, 427] width 809 height 4232
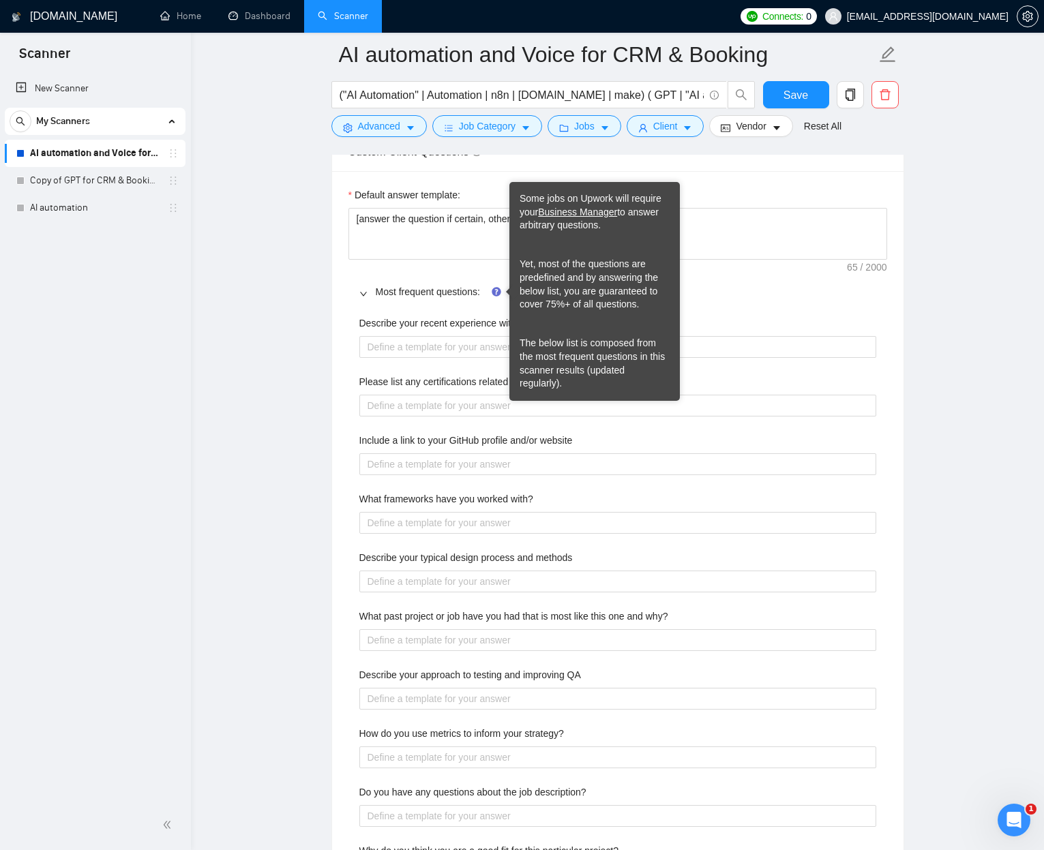
scroll to position [1895, 0]
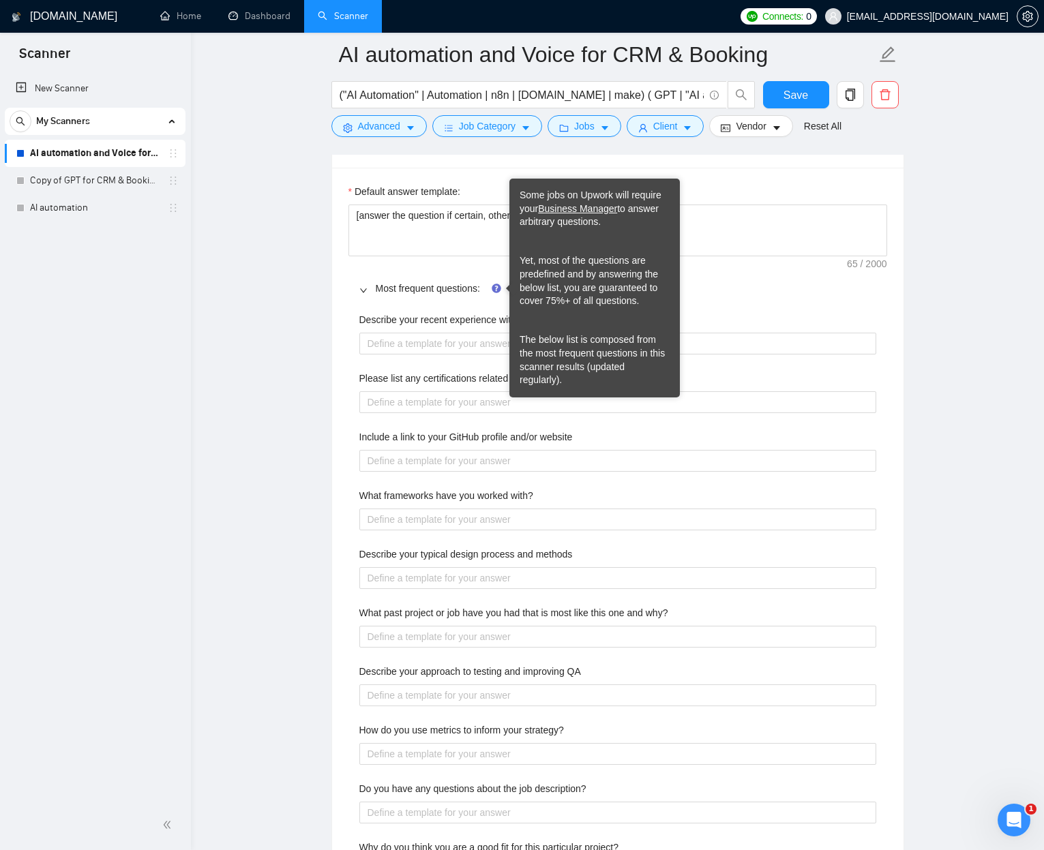
click at [369, 375] on label "Please list any certifications related to this project" at bounding box center [463, 378] width 209 height 15
click at [369, 391] on project "Please list any certifications related to this project" at bounding box center [617, 402] width 517 height 22
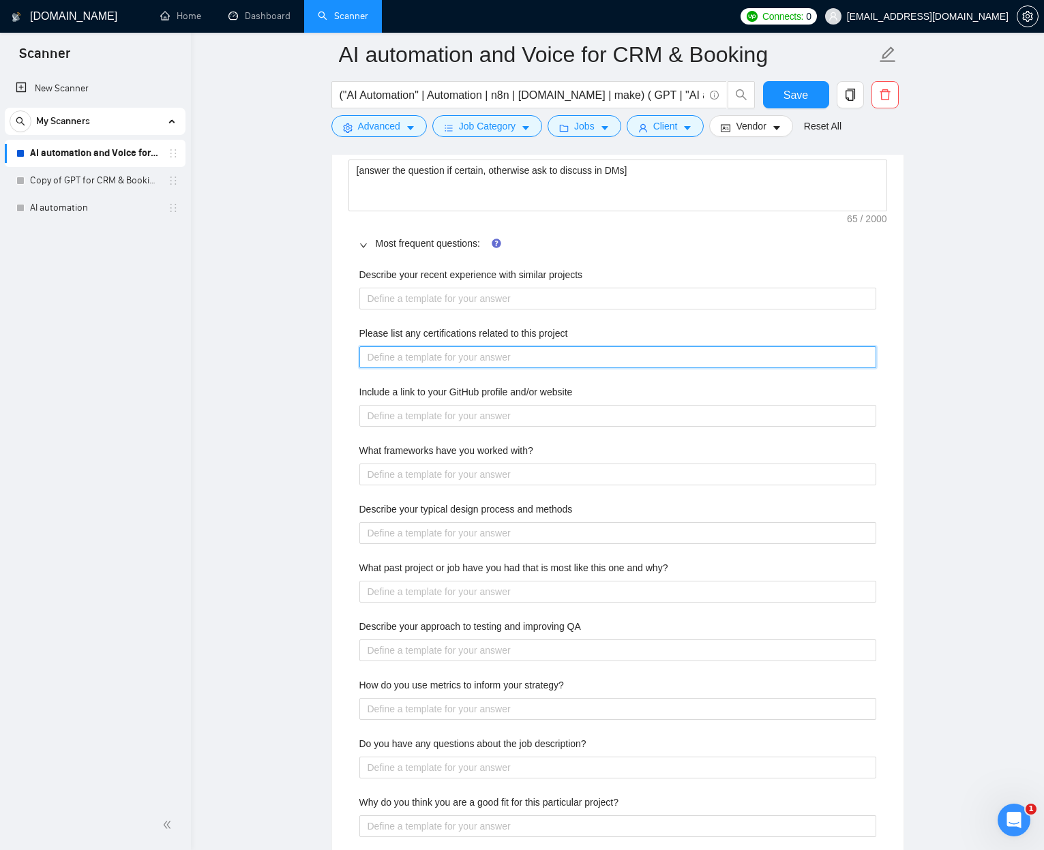
scroll to position [2018, 0]
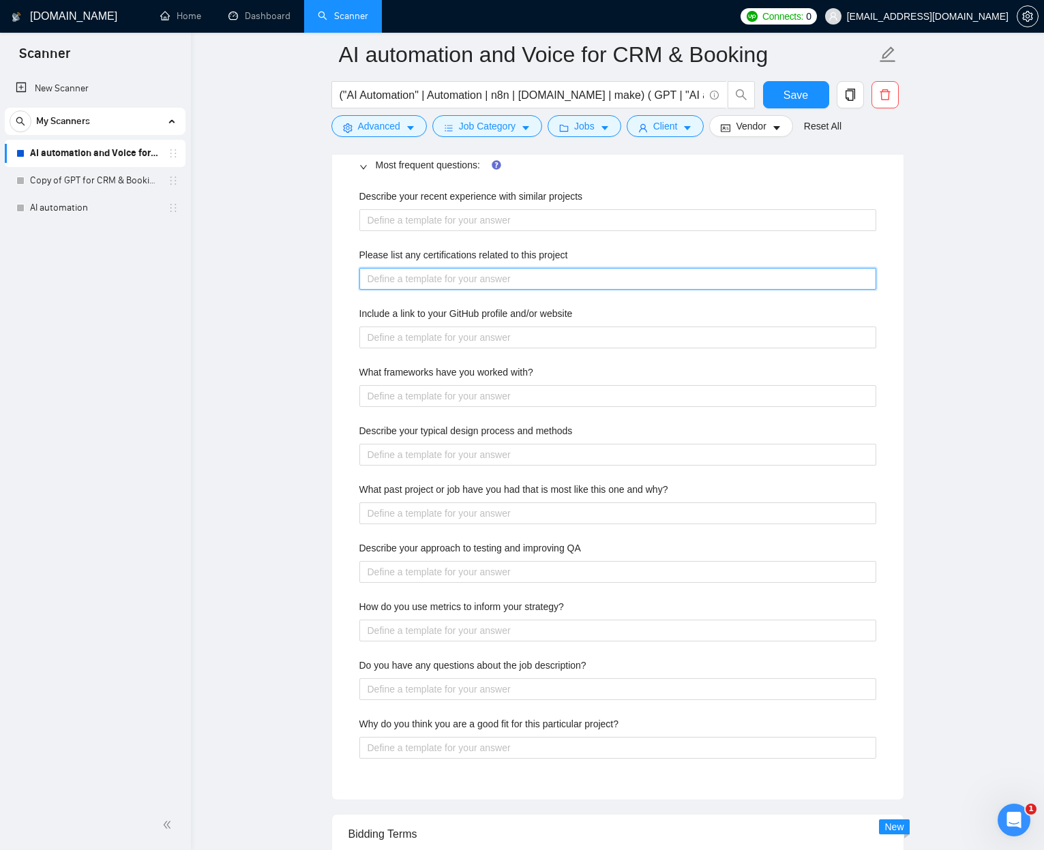
click at [378, 275] on project "Please list any certifications related to this project" at bounding box center [617, 279] width 517 height 22
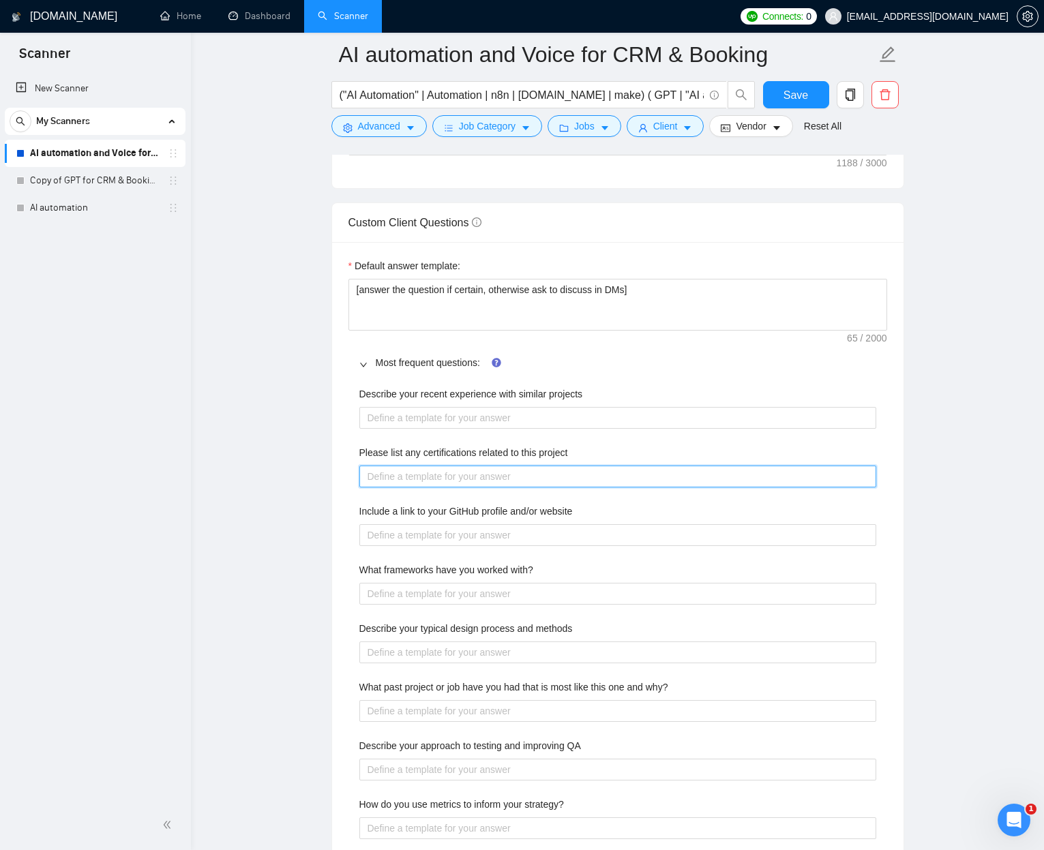
scroll to position [1821, 0]
click at [365, 224] on span "Custom Client Questions" at bounding box center [414, 222] width 133 height 12
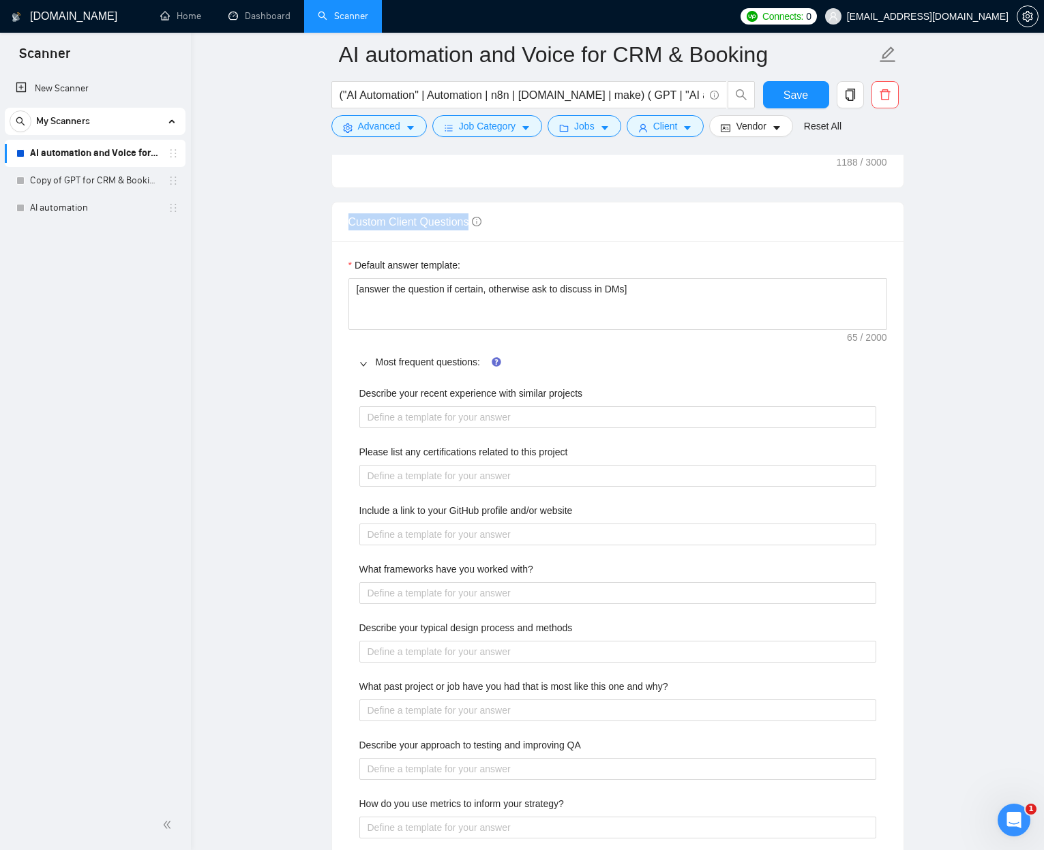
drag, startPoint x: 365, startPoint y: 224, endPoint x: 426, endPoint y: 222, distance: 60.7
click at [427, 222] on span "Custom Client Questions" at bounding box center [414, 222] width 133 height 12
copy span "Custom Client Questions"
click at [981, 536] on div "Open Intercom Messenger" at bounding box center [1011, 817] width 45 height 45
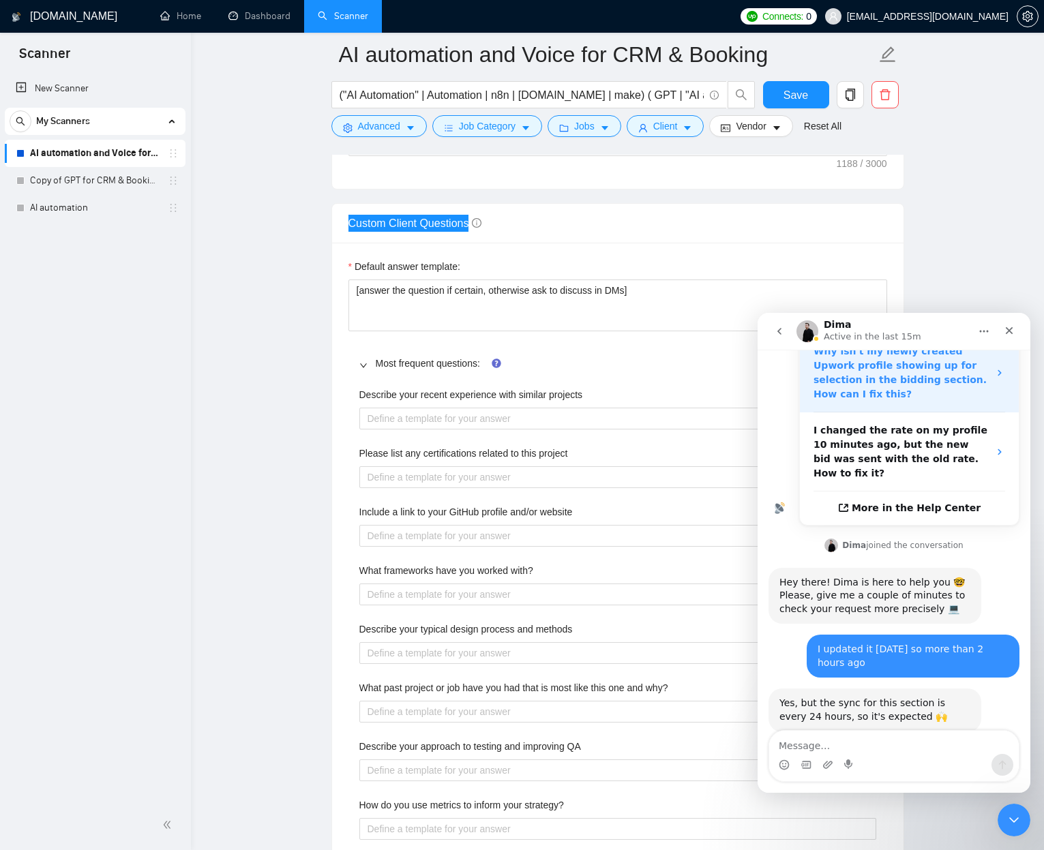
scroll to position [543, 0]
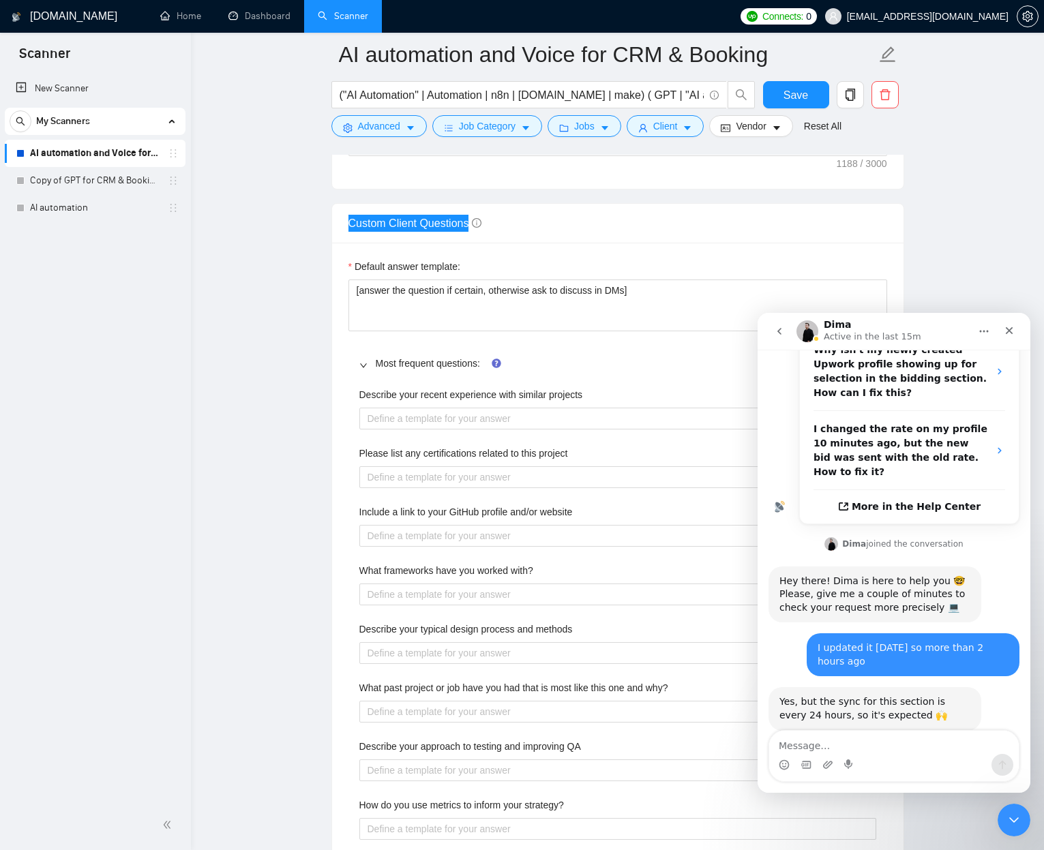
click at [785, 335] on button "go back" at bounding box center [779, 331] width 26 height 26
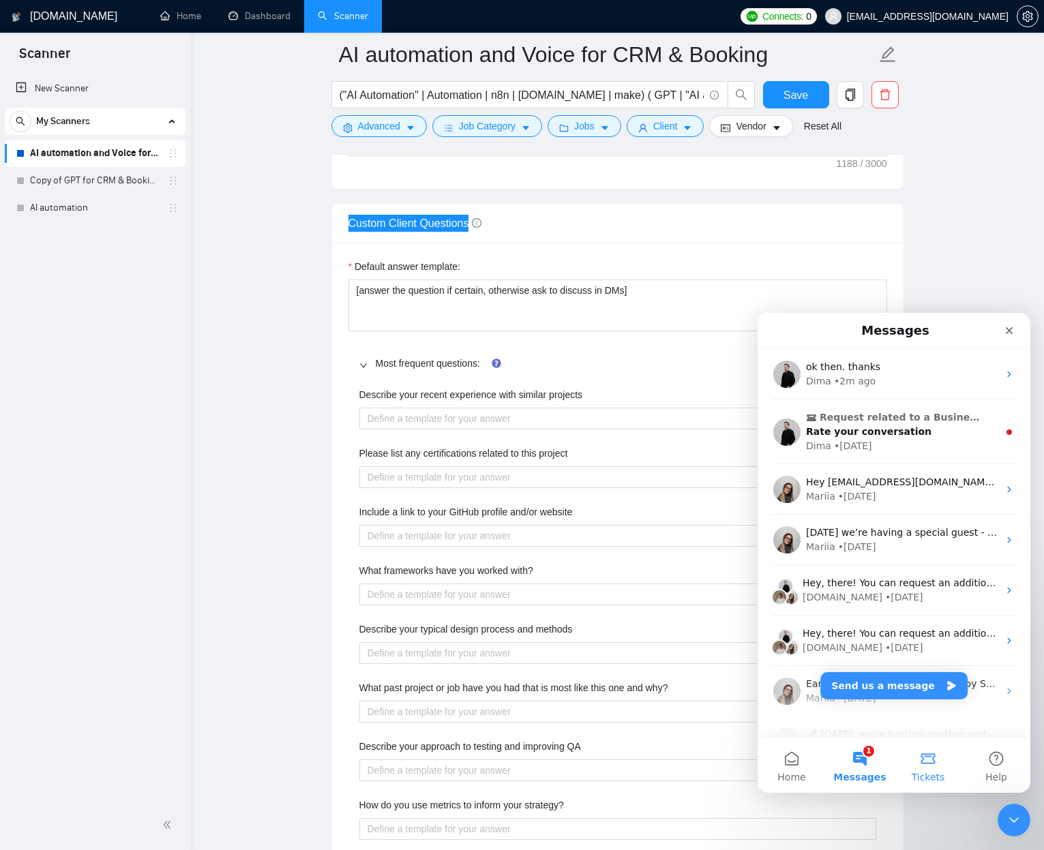
click at [932, 536] on span "Tickets" at bounding box center [927, 777] width 33 height 10
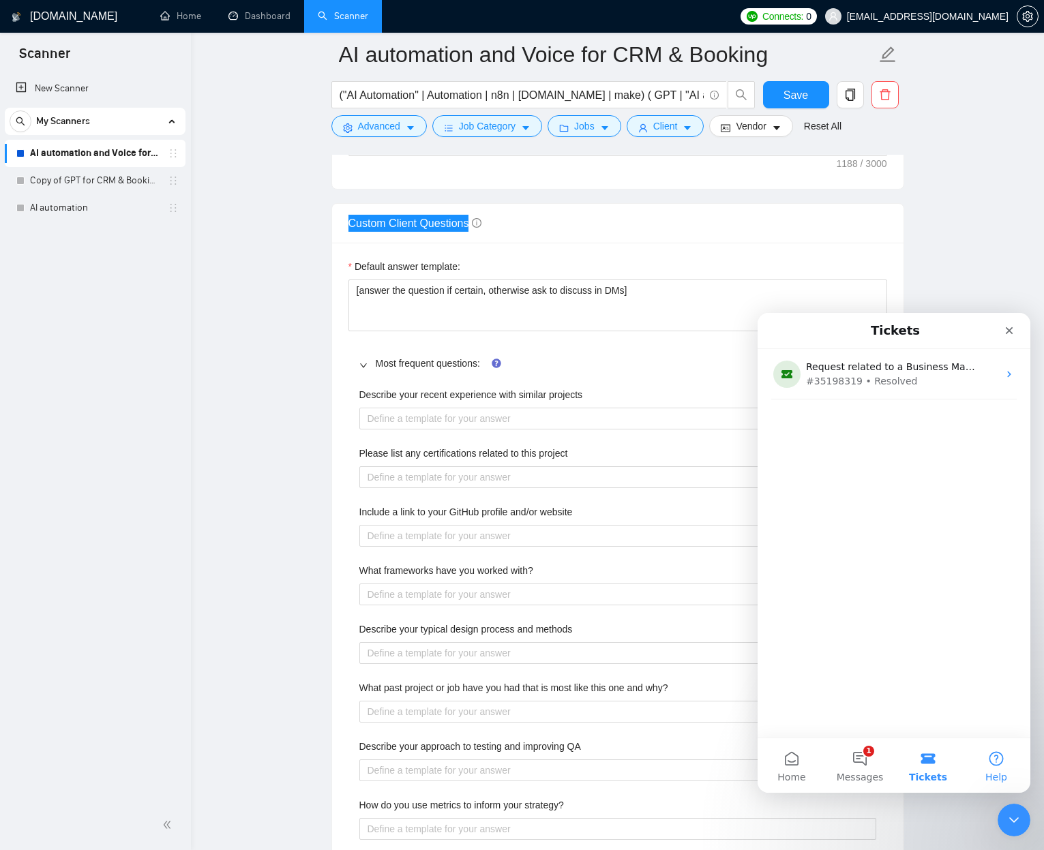
click at [981, 536] on button "Help" at bounding box center [996, 765] width 68 height 55
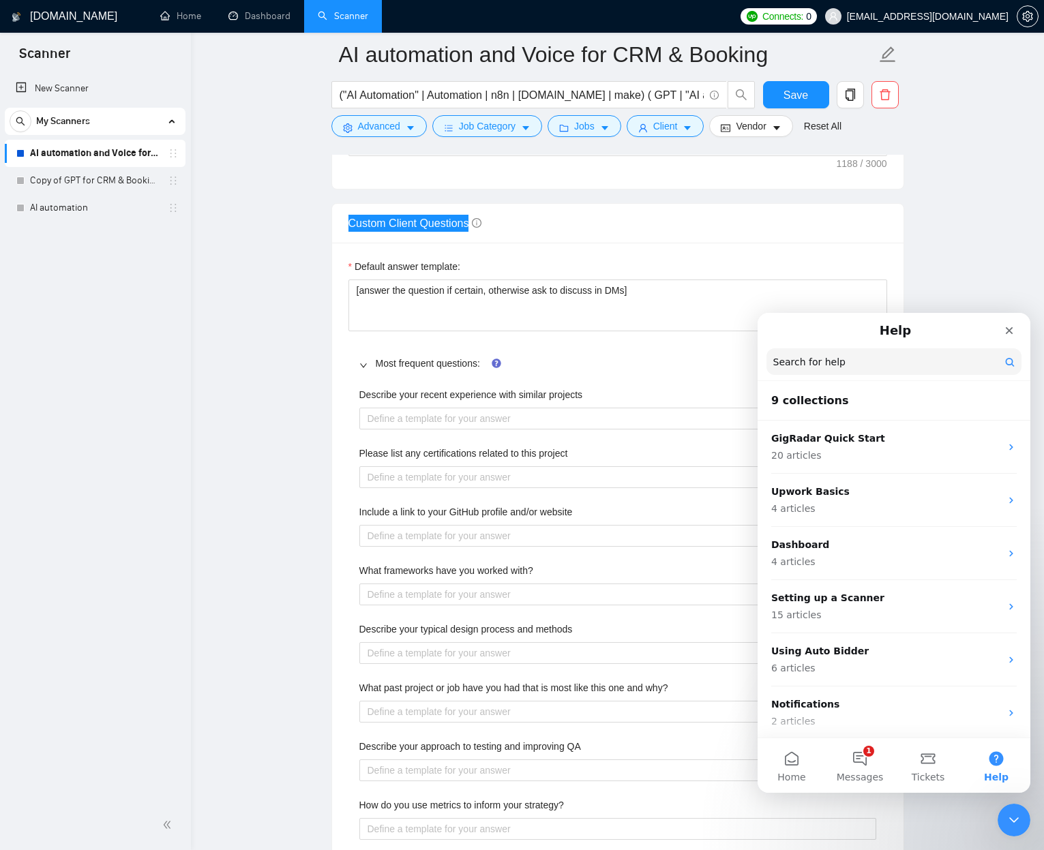
click at [832, 362] on input "Search for help" at bounding box center [893, 361] width 255 height 27
paste input "Custom Client Questions"
type input "Custom Client Questions"
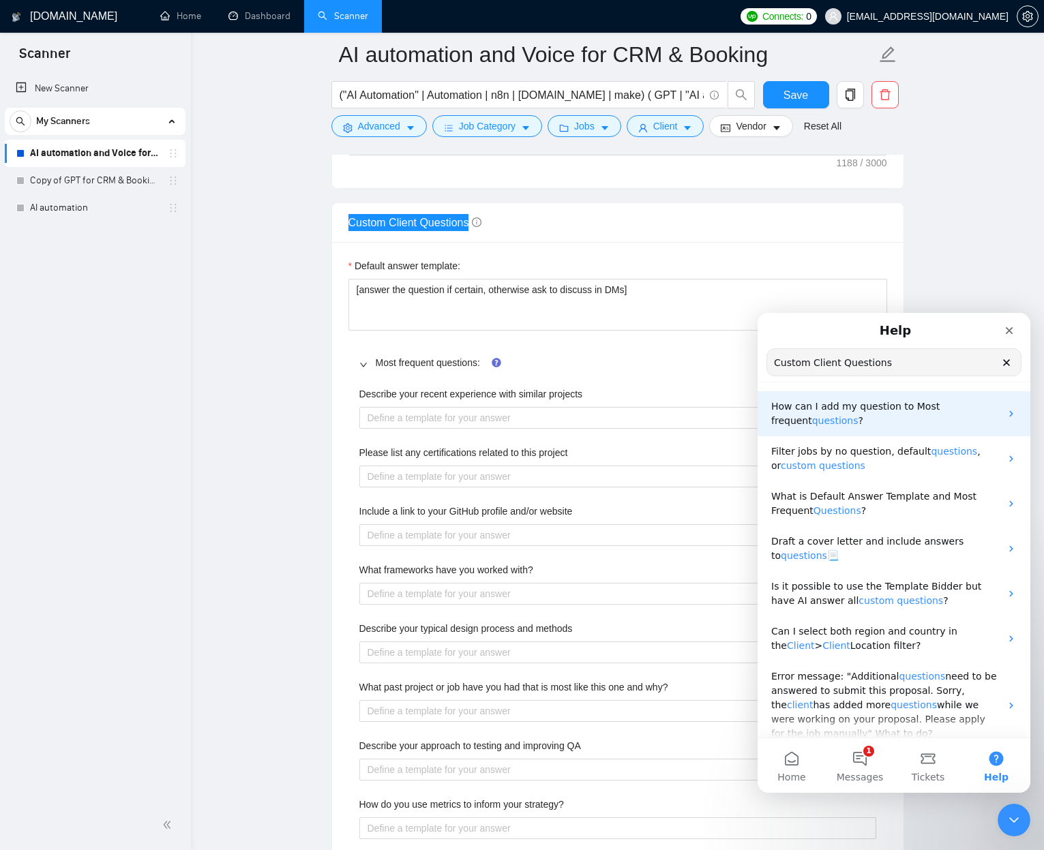
click at [827, 420] on p "How can I add my question to Most frequent questions ?" at bounding box center [885, 413] width 229 height 29
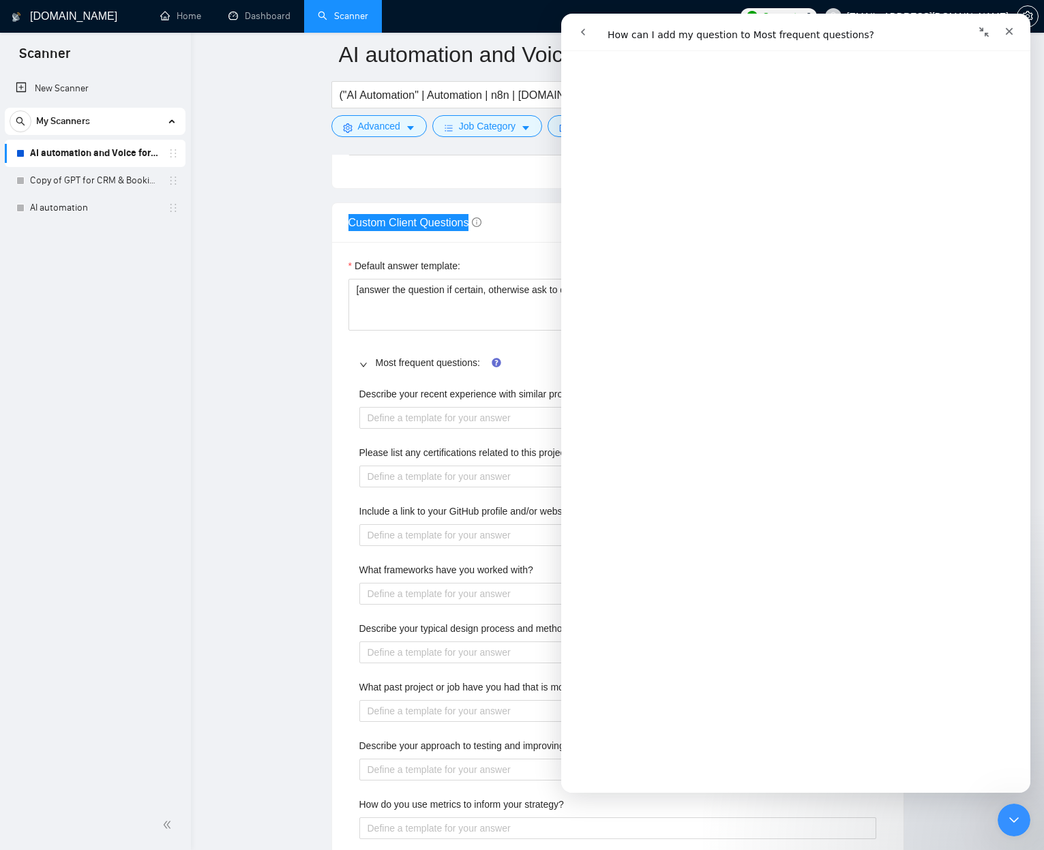
scroll to position [457, 0]
drag, startPoint x: 301, startPoint y: 497, endPoint x: 295, endPoint y: 511, distance: 14.9
click at [299, 496] on main "AI automation and Voice for CRM & Booking ("AI Automation" | Automation | n8n |…" at bounding box center [617, 350] width 809 height 4232
click at [328, 517] on main "AI automation and Voice for CRM & Booking ("AI Automation" | Automation | n8n |…" at bounding box center [617, 350] width 809 height 4232
drag, startPoint x: 2000, startPoint y: 1605, endPoint x: 1009, endPoint y: 804, distance: 1274.2
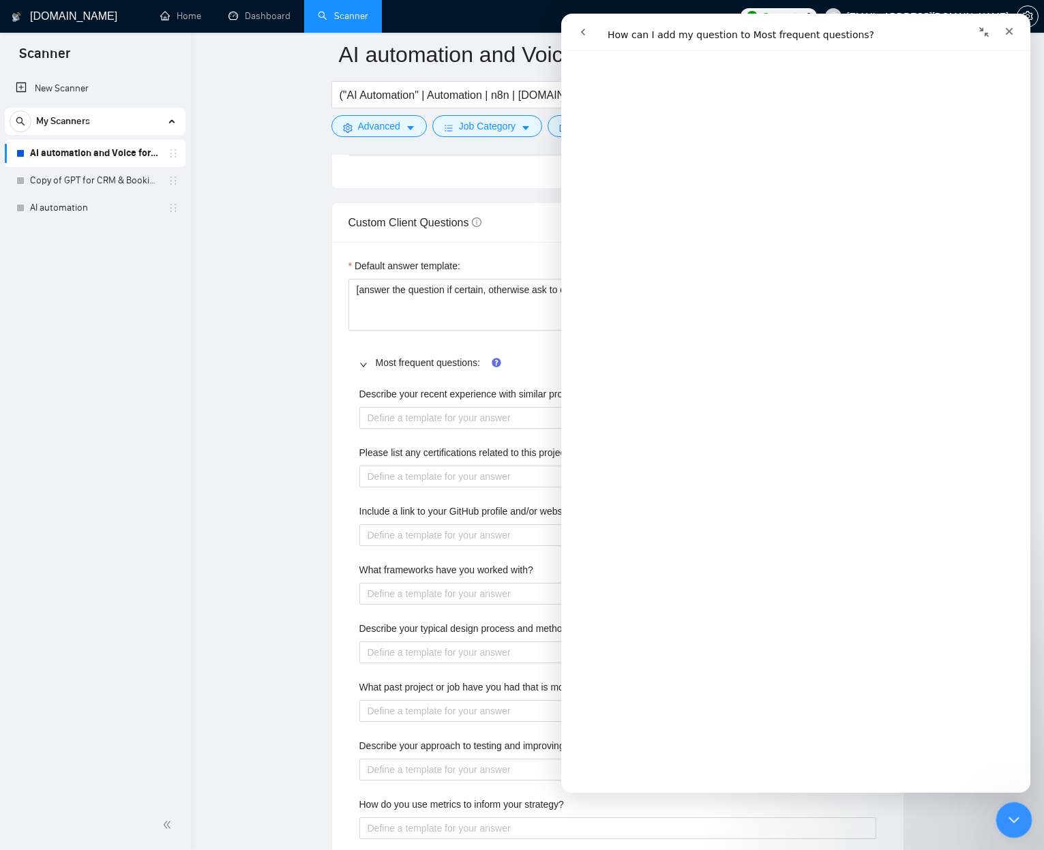
click at [981, 536] on div "Close Intercom Messenger" at bounding box center [1011, 818] width 33 height 33
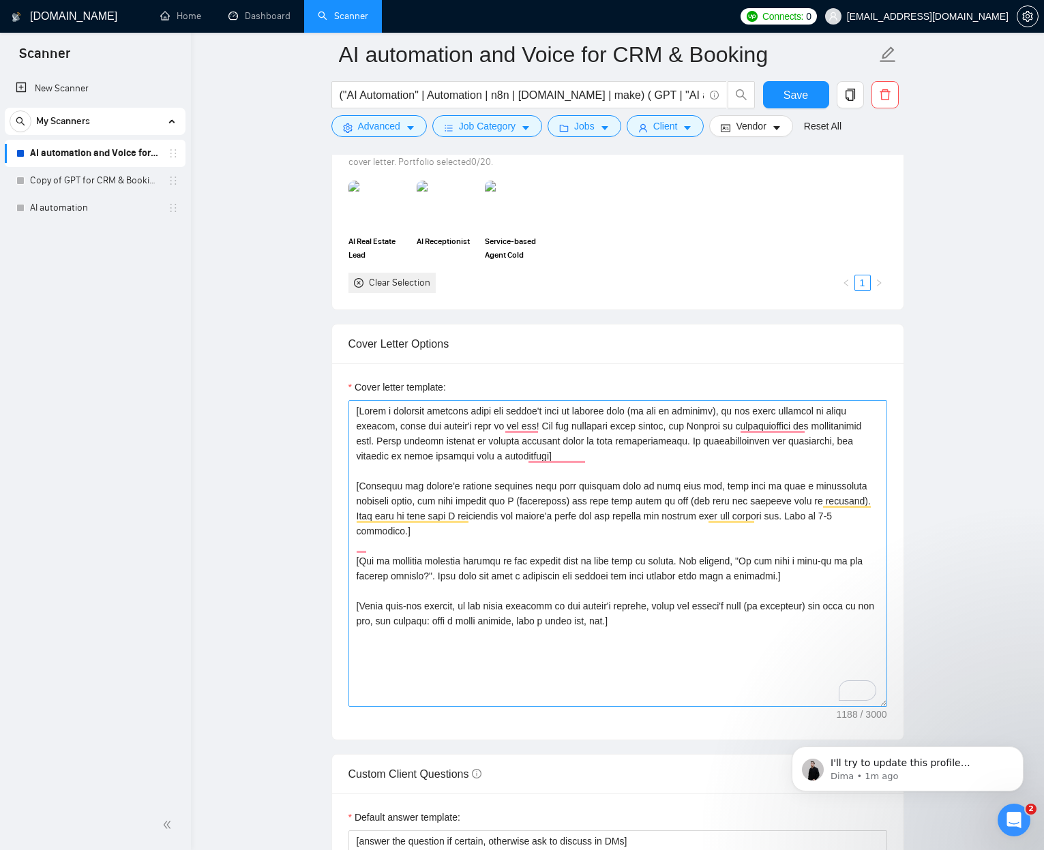
scroll to position [1276, 0]
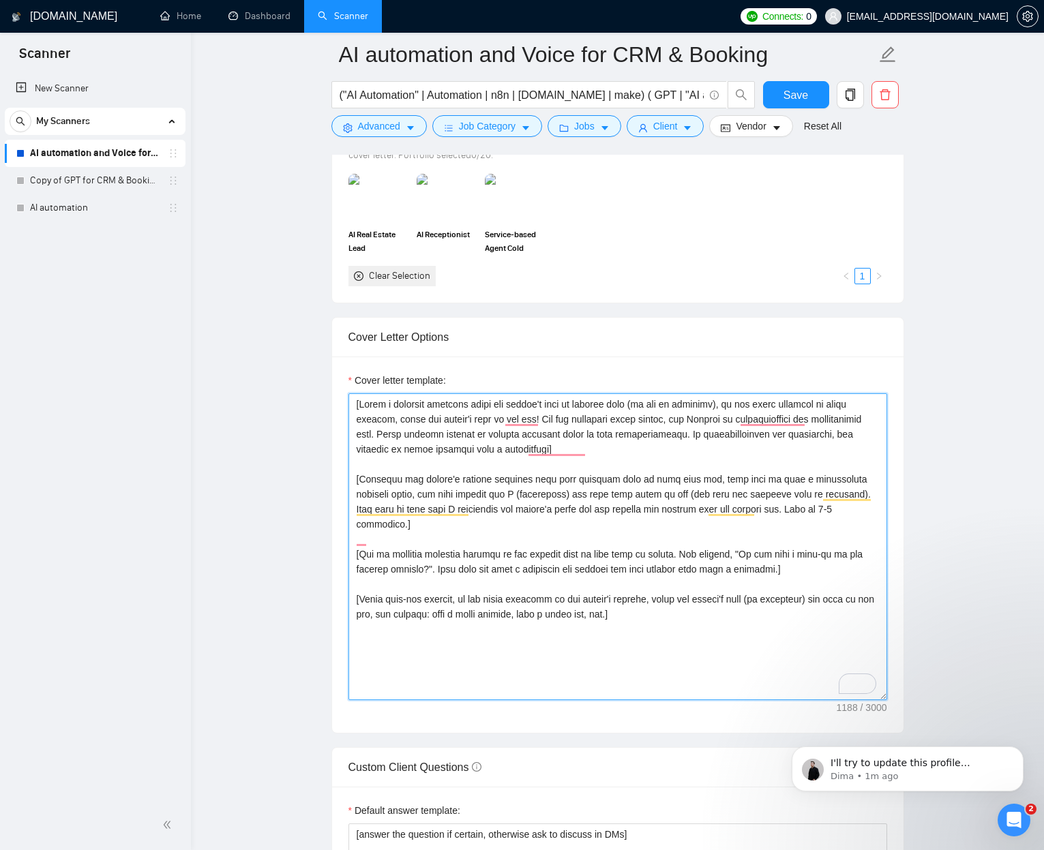
click at [663, 536] on textarea "Cover letter template:" at bounding box center [617, 546] width 538 height 307
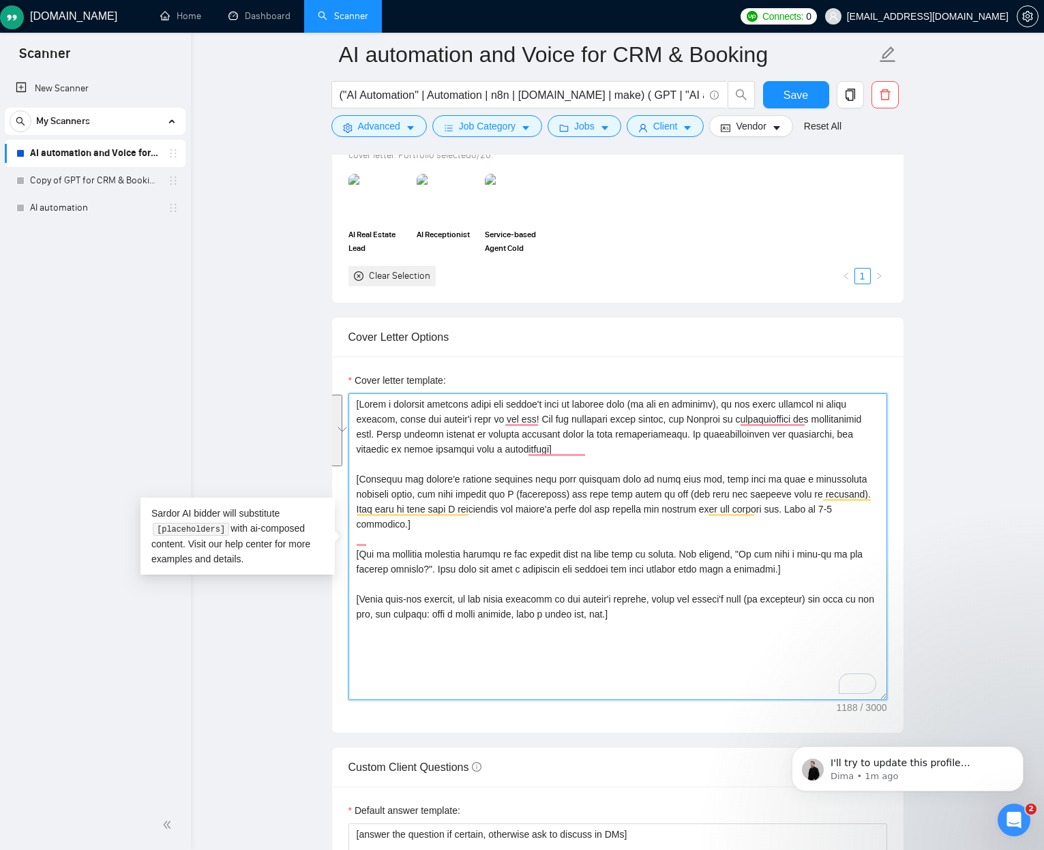
drag, startPoint x: 663, startPoint y: 543, endPoint x: 654, endPoint y: 596, distance: 54.6
click at [654, 536] on textarea "Cover letter template:" at bounding box center [617, 546] width 538 height 307
drag, startPoint x: 629, startPoint y: 561, endPoint x: 526, endPoint y: 461, distance: 143.6
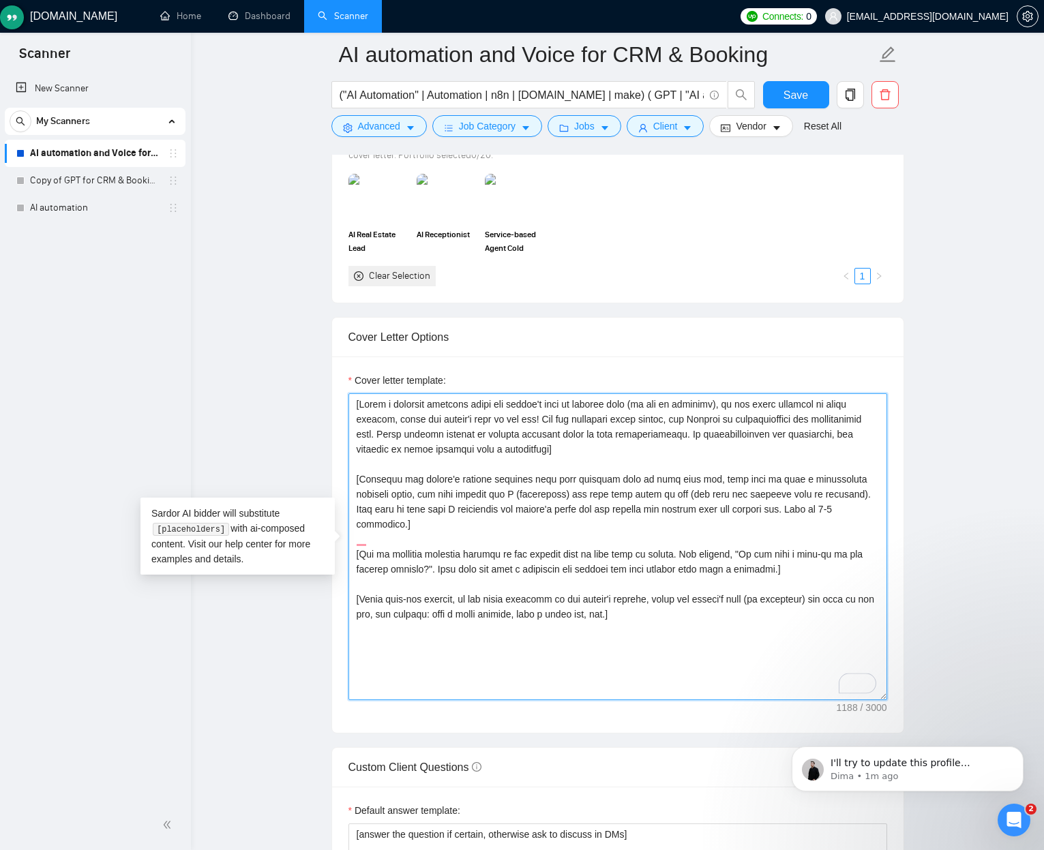
click at [526, 461] on textarea "Cover letter template:" at bounding box center [617, 546] width 538 height 307
click at [620, 504] on textarea "Cover letter template:" at bounding box center [617, 546] width 538 height 307
click at [500, 499] on textarea "Cover letter template:" at bounding box center [617, 546] width 538 height 307
drag, startPoint x: 500, startPoint y: 499, endPoint x: 517, endPoint y: 559, distance: 62.2
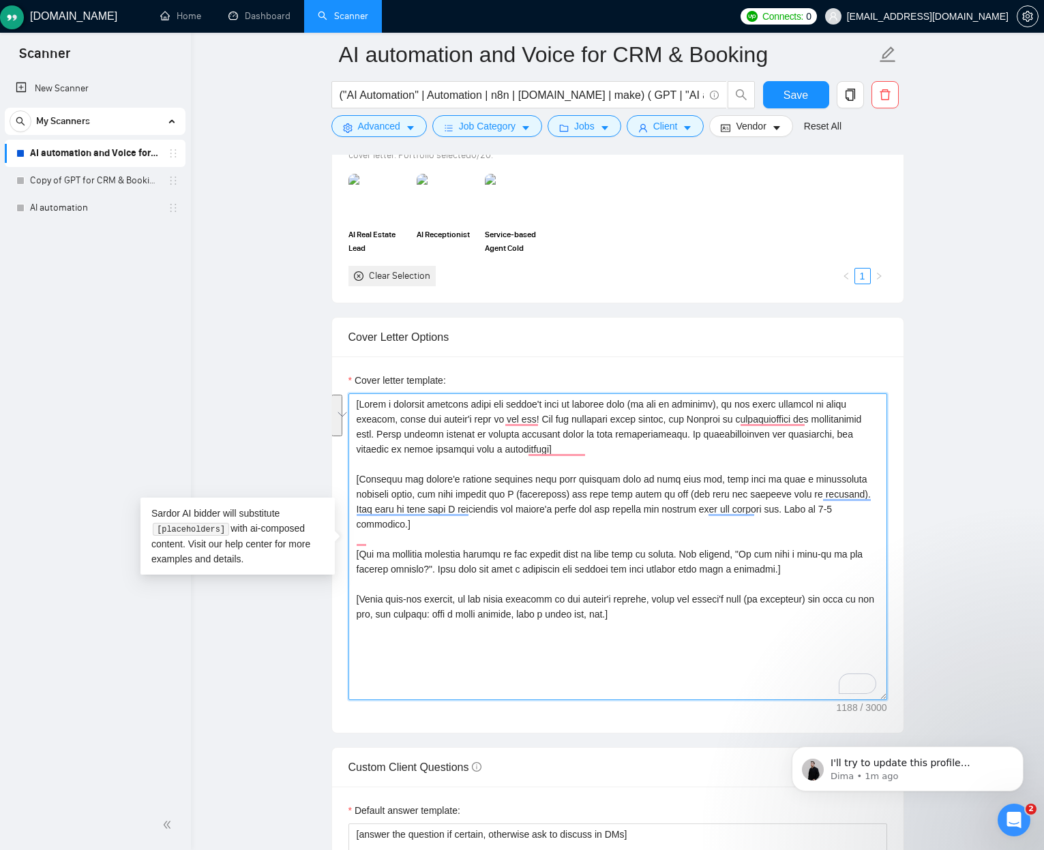
click at [511, 536] on textarea "Cover letter template:" at bounding box center [617, 546] width 538 height 307
click at [622, 536] on textarea "Cover letter template:" at bounding box center [617, 546] width 538 height 307
drag, startPoint x: 622, startPoint y: 588, endPoint x: 583, endPoint y: 529, distance: 70.3
click at [583, 529] on textarea "Cover letter template:" at bounding box center [617, 546] width 538 height 307
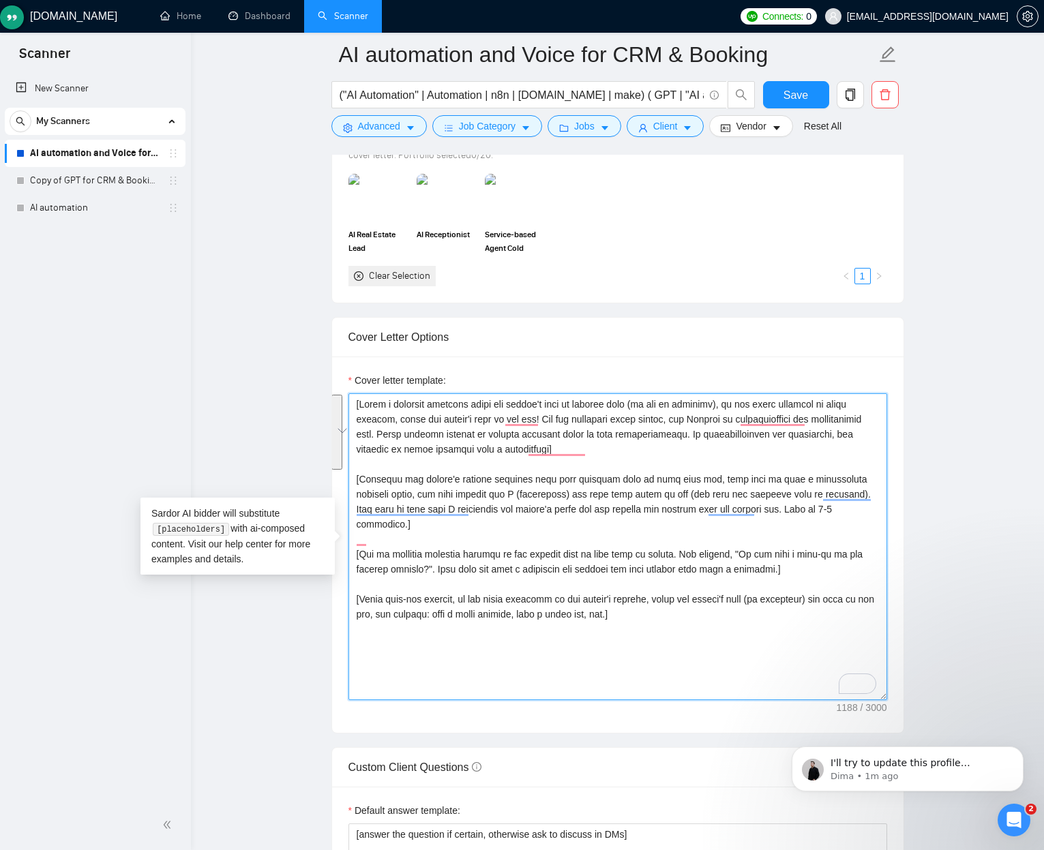
click at [583, 529] on textarea "Cover letter template:" at bounding box center [617, 546] width 538 height 307
drag, startPoint x: 584, startPoint y: 532, endPoint x: 599, endPoint y: 598, distance: 68.5
click at [597, 536] on textarea "Cover letter template:" at bounding box center [617, 546] width 538 height 307
click at [620, 502] on textarea "Cover letter template:" at bounding box center [617, 546] width 538 height 307
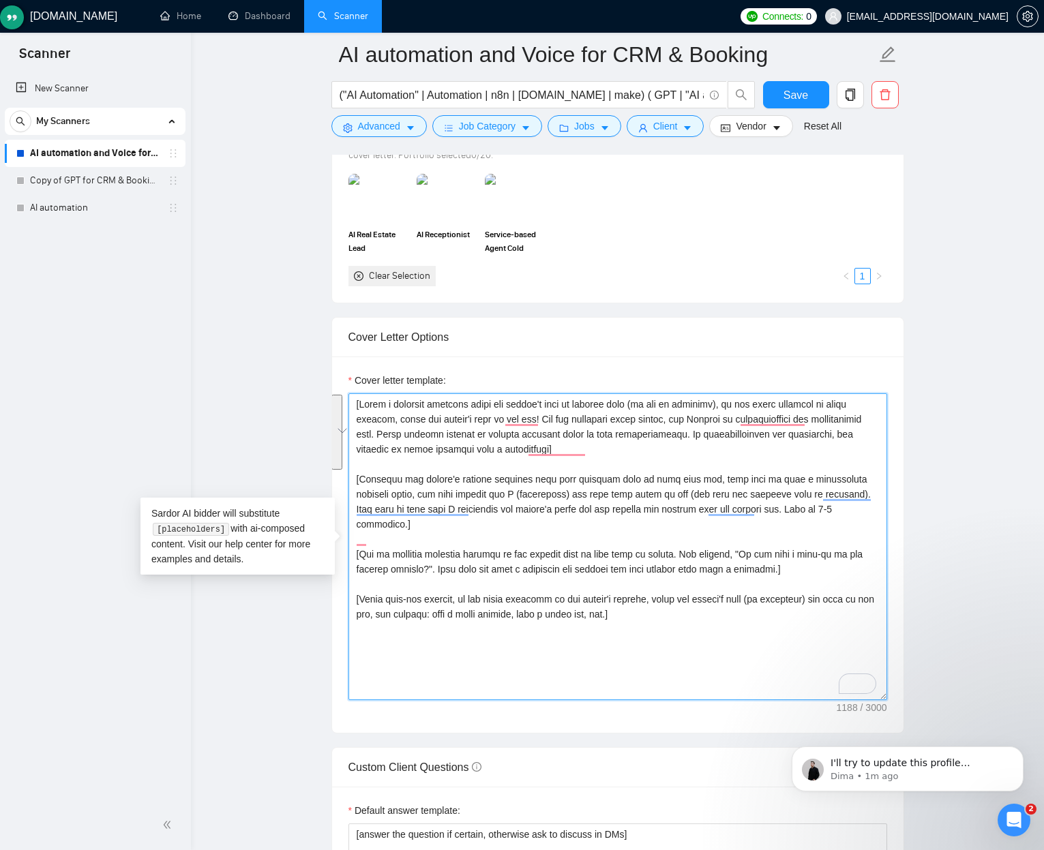
click at [620, 502] on textarea "Cover letter template:" at bounding box center [617, 546] width 538 height 307
drag, startPoint x: 620, startPoint y: 501, endPoint x: 543, endPoint y: 433, distance: 103.4
click at [543, 433] on textarea "Cover letter template:" at bounding box center [617, 546] width 538 height 307
click at [630, 444] on textarea "Cover letter template:" at bounding box center [617, 546] width 538 height 307
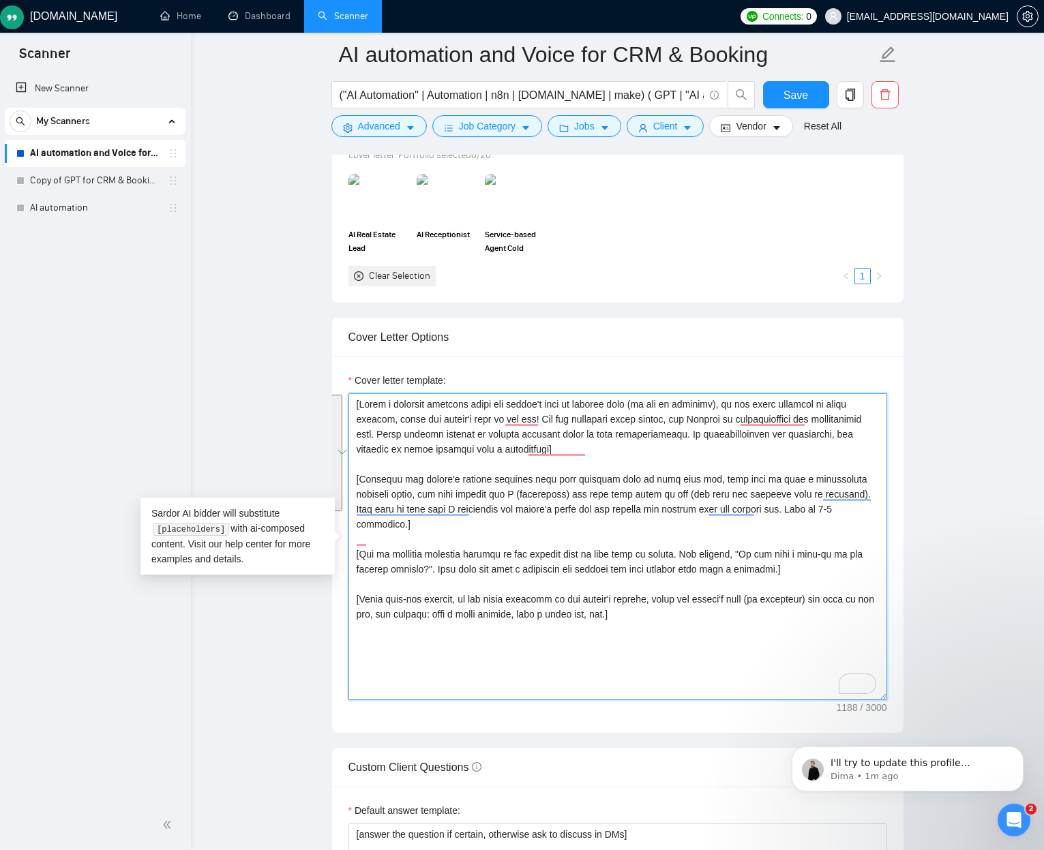
drag, startPoint x: 630, startPoint y: 444, endPoint x: 632, endPoint y: 502, distance: 58.0
click at [628, 501] on textarea "Cover letter template:" at bounding box center [617, 546] width 538 height 307
click at [660, 517] on textarea "Cover letter template:" at bounding box center [617, 546] width 538 height 307
drag, startPoint x: 663, startPoint y: 559, endPoint x: 667, endPoint y: 601, distance: 42.4
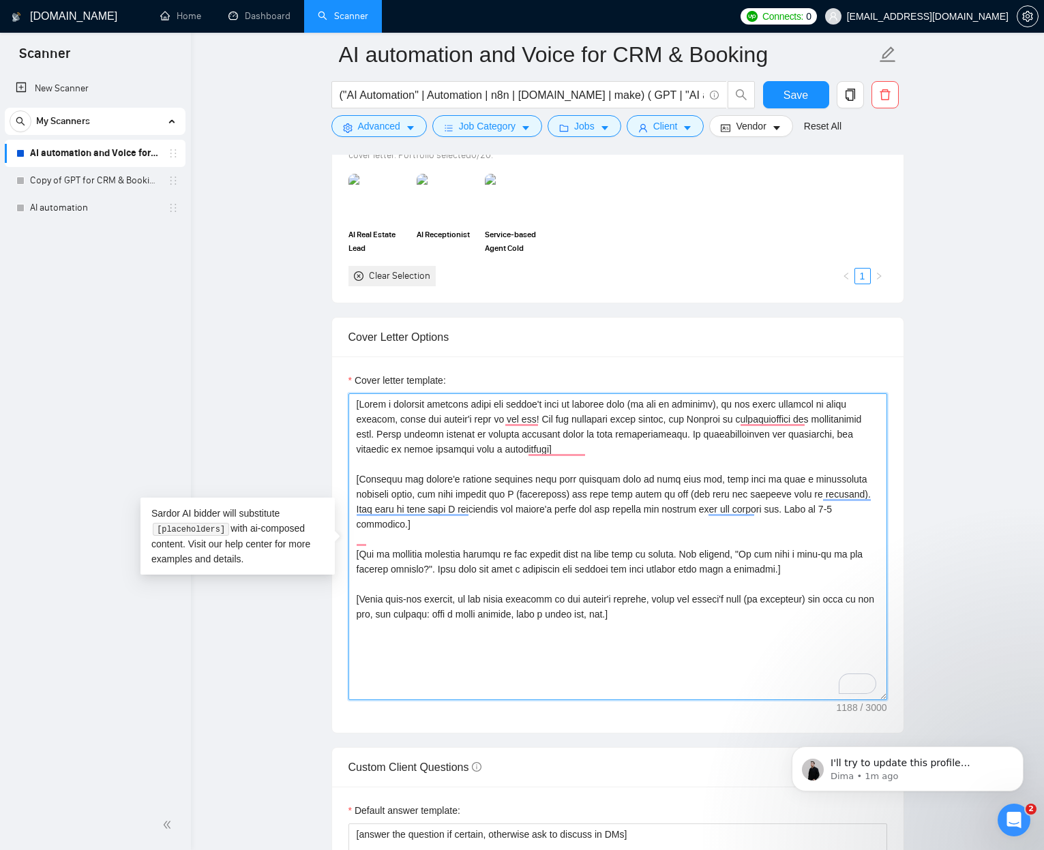
click at [667, 536] on textarea "Cover letter template:" at bounding box center [617, 546] width 538 height 307
click at [650, 536] on textarea "Cover letter template:" at bounding box center [617, 546] width 538 height 307
drag, startPoint x: 650, startPoint y: 598, endPoint x: 615, endPoint y: 531, distance: 75.3
click at [615, 530] on textarea "Cover letter template:" at bounding box center [617, 546] width 538 height 307
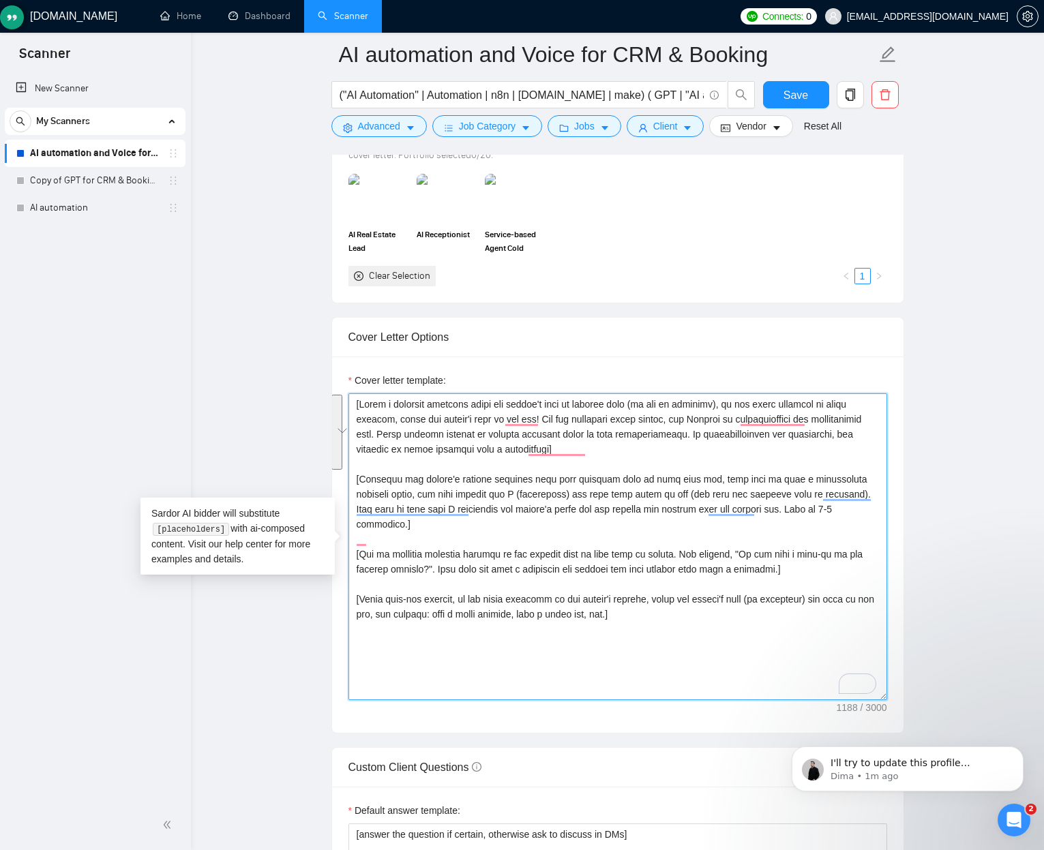
click at [618, 533] on textarea "Cover letter template:" at bounding box center [617, 546] width 538 height 307
drag, startPoint x: 618, startPoint y: 536, endPoint x: 611, endPoint y: 604, distance: 68.4
click at [611, 536] on textarea "Cover letter template:" at bounding box center [617, 546] width 538 height 307
click at [611, 493] on textarea "Cover letter template:" at bounding box center [617, 546] width 538 height 307
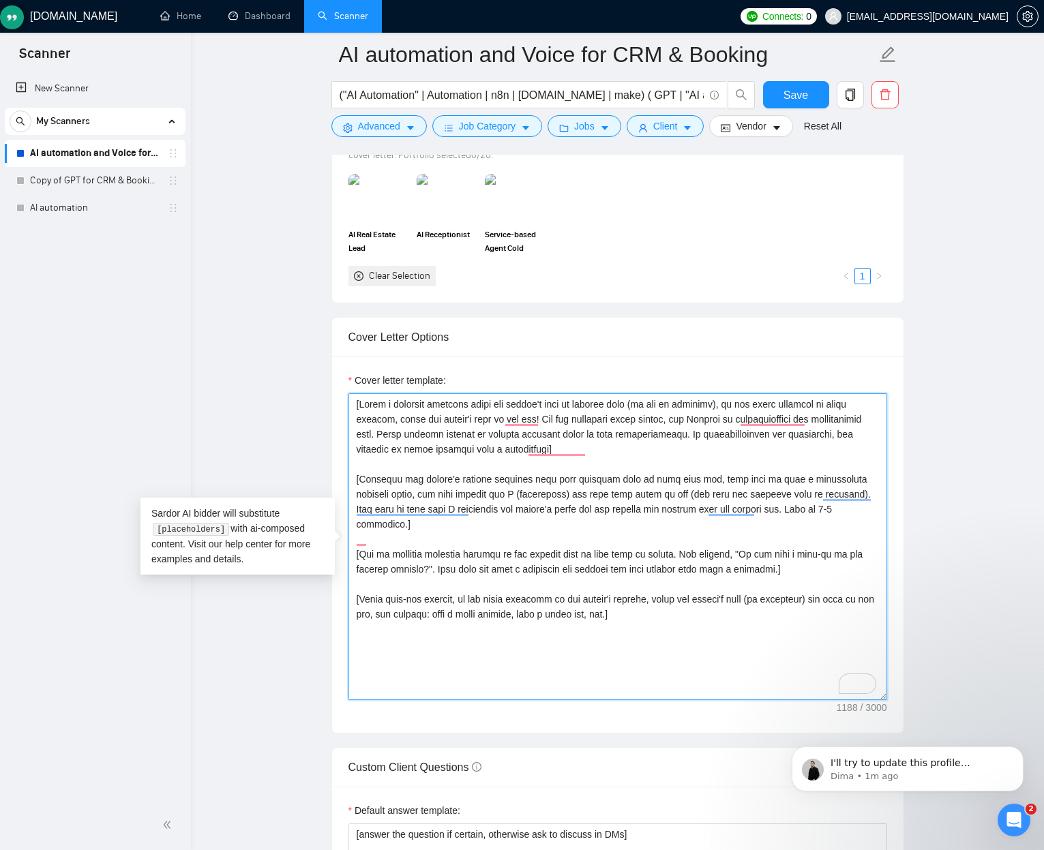
click at [611, 493] on textarea "Cover letter template:" at bounding box center [617, 546] width 538 height 307
drag, startPoint x: 612, startPoint y: 493, endPoint x: 621, endPoint y: 442, distance: 51.2
click at [618, 444] on textarea "Cover letter template:" at bounding box center [617, 546] width 538 height 307
click at [626, 440] on textarea "Cover letter template:" at bounding box center [617, 546] width 538 height 307
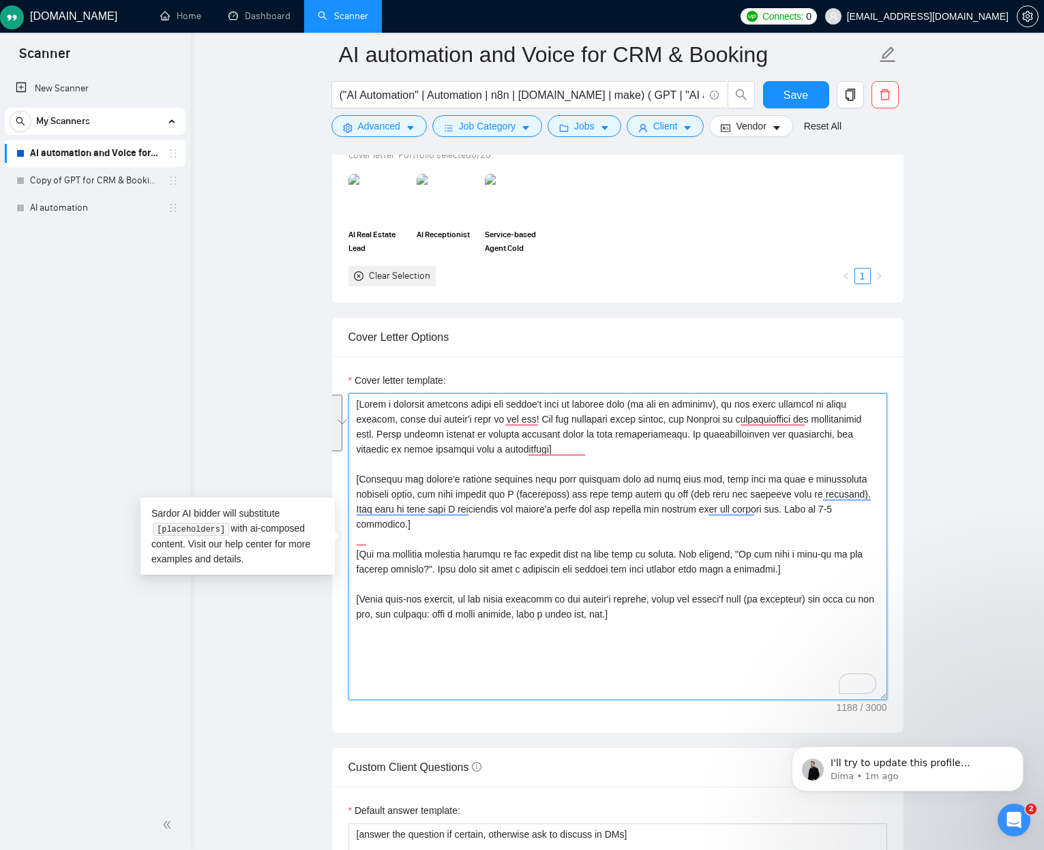
drag, startPoint x: 626, startPoint y: 440, endPoint x: 622, endPoint y: 508, distance: 68.2
click at [622, 508] on textarea "Cover letter template:" at bounding box center [617, 546] width 538 height 307
click at [645, 536] on textarea "Cover letter template:" at bounding box center [617, 546] width 538 height 307
drag, startPoint x: 645, startPoint y: 538, endPoint x: 649, endPoint y: 597, distance: 58.7
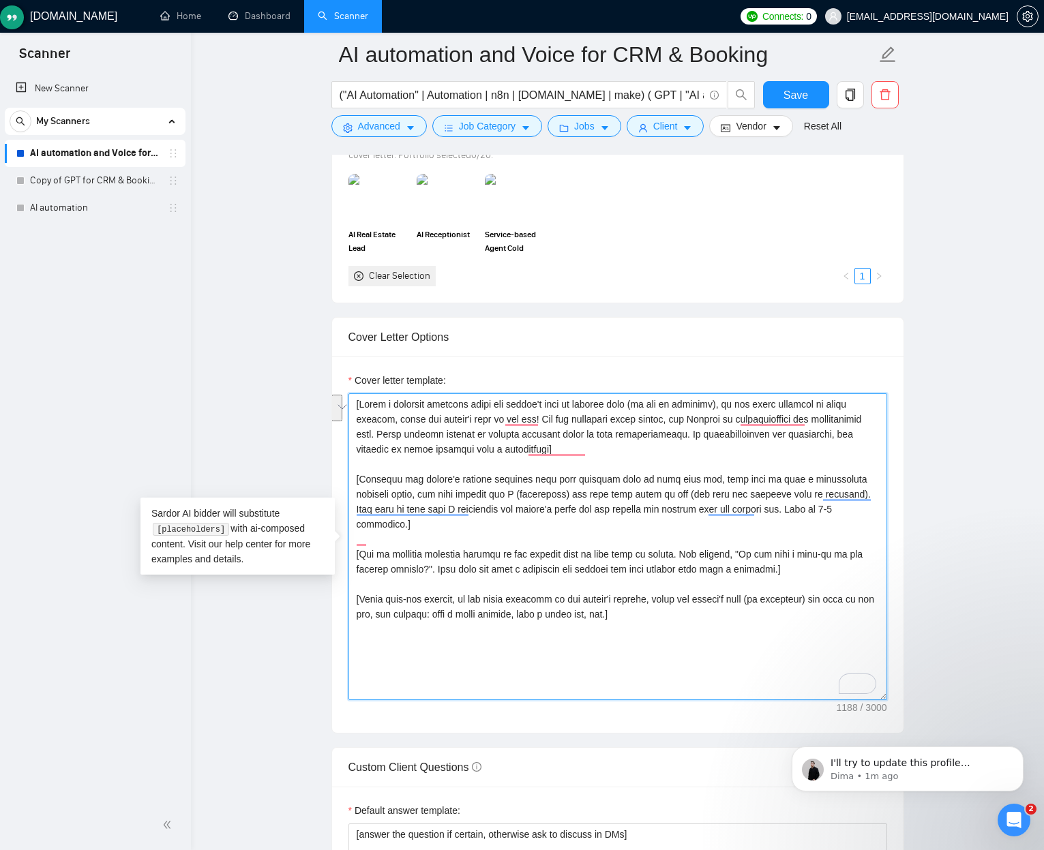
click at [649, 536] on textarea "Cover letter template:" at bounding box center [617, 546] width 538 height 307
click at [618, 536] on textarea "Cover letter template:" at bounding box center [617, 546] width 538 height 307
drag, startPoint x: 618, startPoint y: 591, endPoint x: 593, endPoint y: 543, distance: 54.0
click at [593, 536] on textarea "Cover letter template:" at bounding box center [617, 546] width 538 height 307
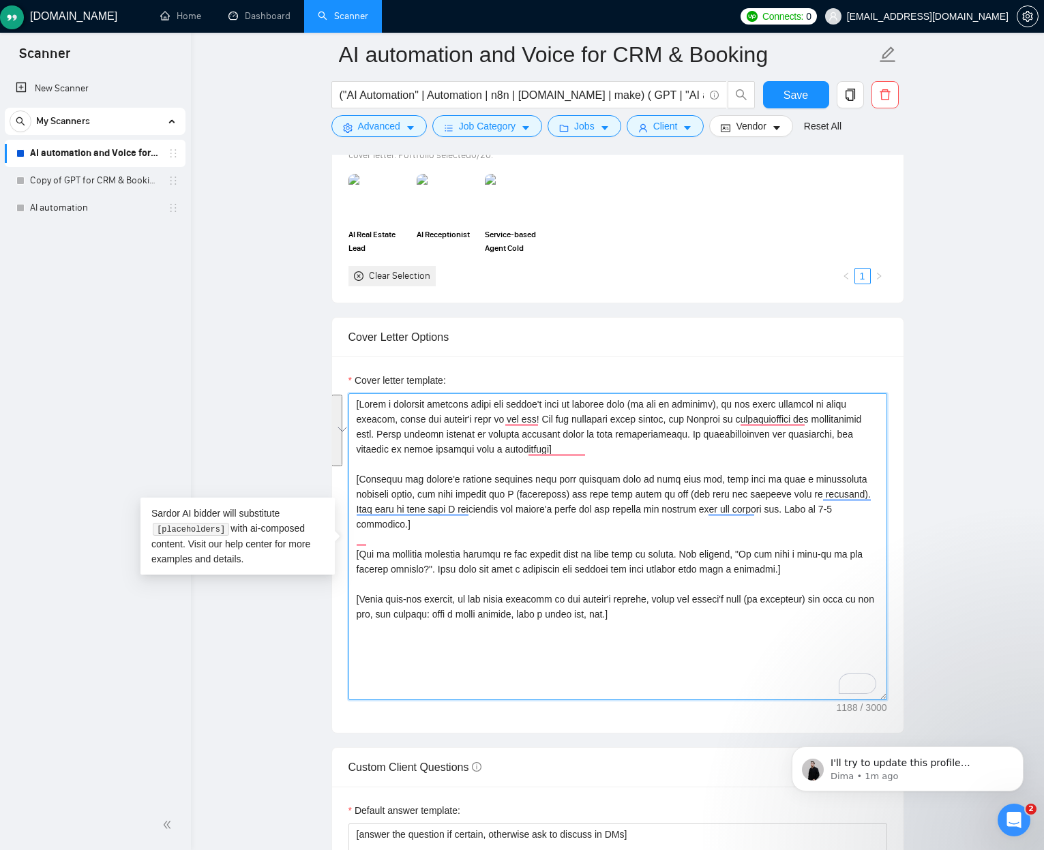
click at [537, 536] on textarea "Cover letter template:" at bounding box center [617, 546] width 538 height 307
click at [538, 536] on textarea "Cover letter template:" at bounding box center [617, 546] width 538 height 307
drag, startPoint x: 538, startPoint y: 538, endPoint x: 529, endPoint y: 605, distance: 67.4
click at [530, 536] on textarea "Cover letter template:" at bounding box center [617, 546] width 538 height 307
click at [489, 536] on textarea "Cover letter template:" at bounding box center [617, 546] width 538 height 307
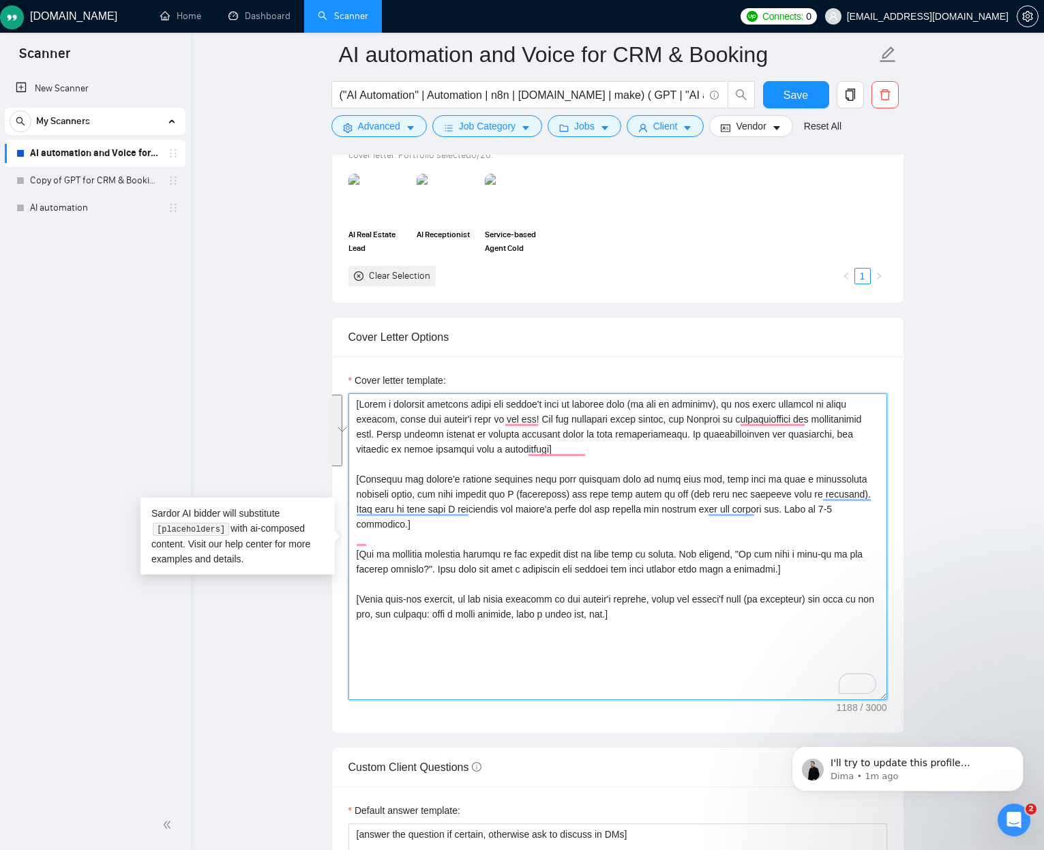
click at [489, 536] on textarea "Cover letter template:" at bounding box center [617, 546] width 538 height 307
drag, startPoint x: 489, startPoint y: 595, endPoint x: 454, endPoint y: 544, distance: 62.2
click at [453, 536] on textarea "Cover letter template:" at bounding box center [617, 546] width 538 height 307
click at [533, 499] on textarea "Cover letter template:" at bounding box center [617, 546] width 538 height 307
click at [630, 536] on textarea "Cover letter template:" at bounding box center [617, 546] width 538 height 307
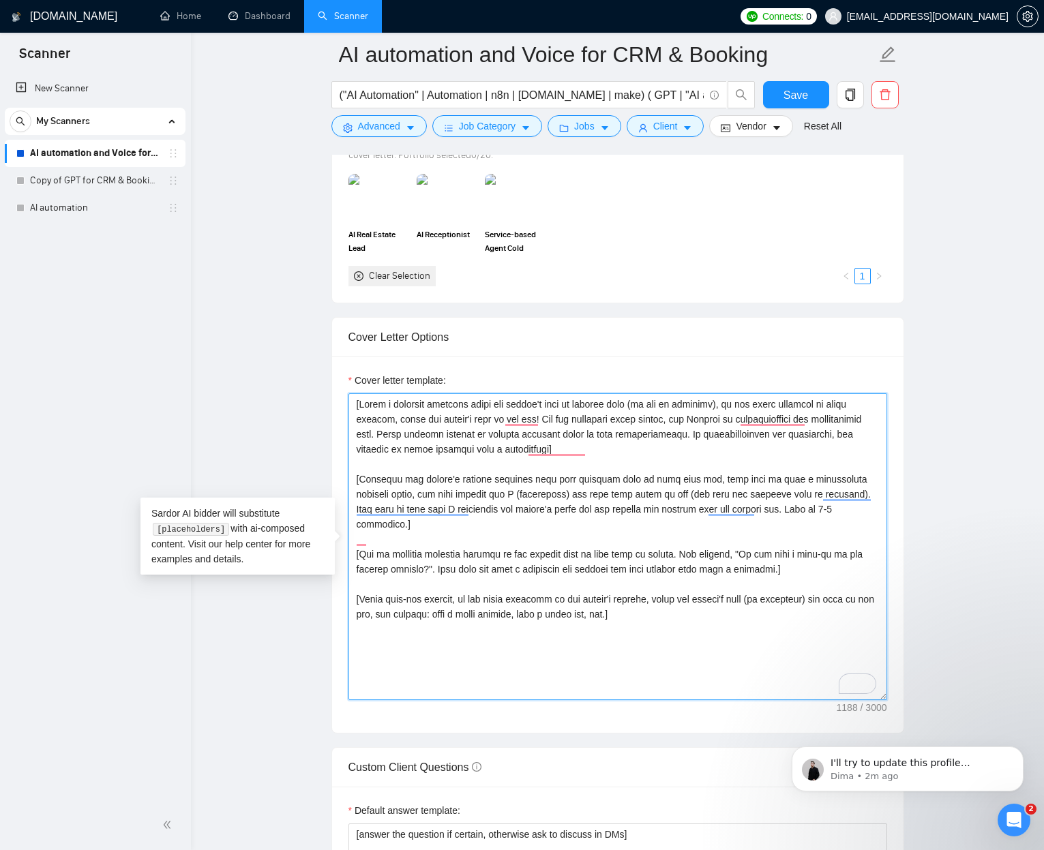
click at [664, 536] on textarea "Cover letter template:" at bounding box center [617, 546] width 538 height 307
click at [705, 536] on textarea "Cover letter template:" at bounding box center [617, 546] width 538 height 307
drag, startPoint x: 706, startPoint y: 581, endPoint x: 648, endPoint y: 544, distance: 69.6
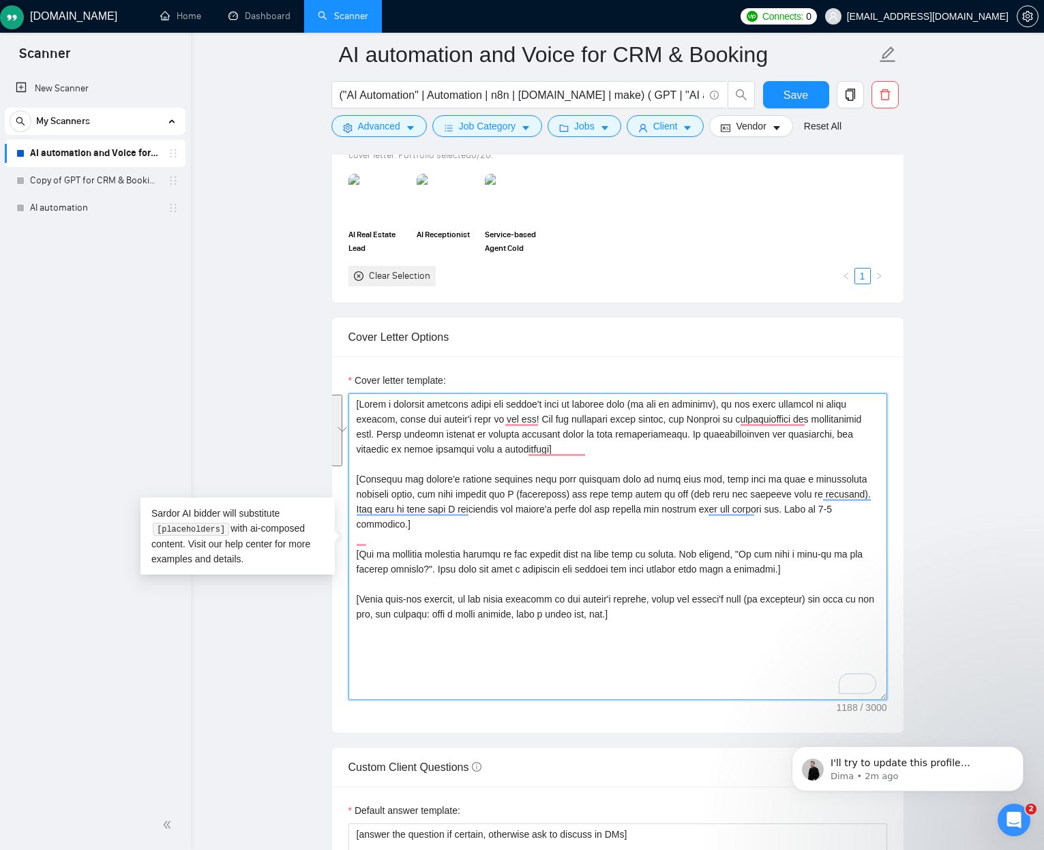
click at [648, 536] on textarea "Cover letter template:" at bounding box center [617, 546] width 538 height 307
click at [596, 502] on textarea "Cover letter template:" at bounding box center [617, 546] width 538 height 307
click at [667, 503] on textarea "Cover letter template:" at bounding box center [617, 548] width 538 height 307
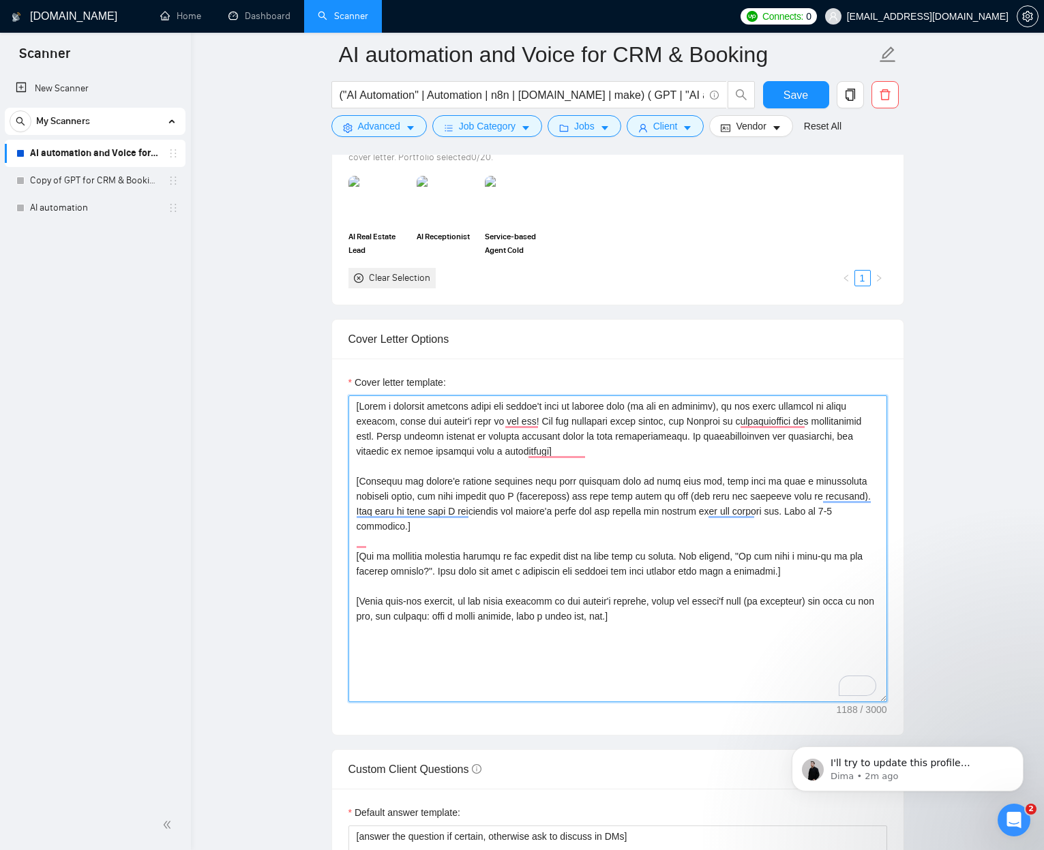
drag, startPoint x: 610, startPoint y: 523, endPoint x: 626, endPoint y: 523, distance: 15.7
click at [610, 523] on textarea "Cover letter template:" at bounding box center [617, 548] width 538 height 307
click at [516, 433] on textarea "Cover letter template:" at bounding box center [617, 548] width 538 height 307
click at [468, 440] on textarea "Cover letter template:" at bounding box center [617, 548] width 538 height 307
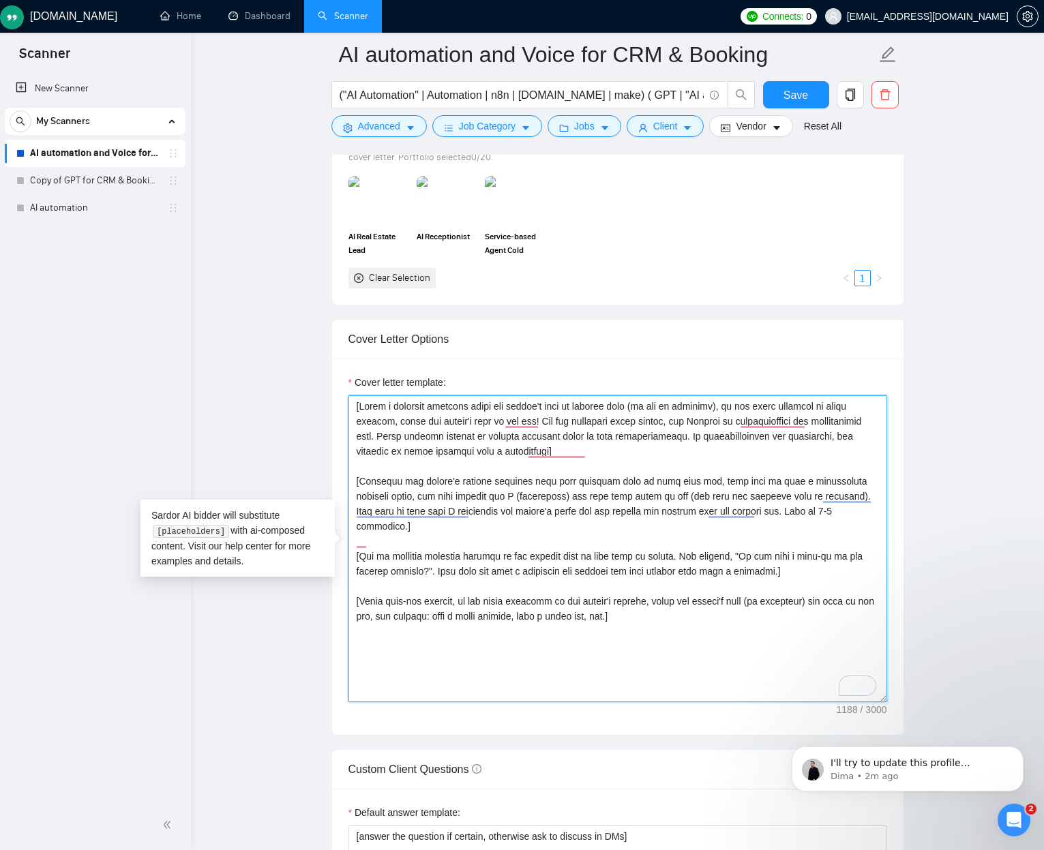
click at [469, 440] on textarea "Cover letter template:" at bounding box center [617, 548] width 538 height 307
click at [614, 489] on textarea "Cover letter template:" at bounding box center [617, 548] width 538 height 307
click at [796, 511] on textarea "Cover letter template:" at bounding box center [617, 548] width 538 height 307
drag, startPoint x: 797, startPoint y: 511, endPoint x: 806, endPoint y: 511, distance: 8.9
click at [806, 511] on textarea "Cover letter template:" at bounding box center [617, 548] width 538 height 307
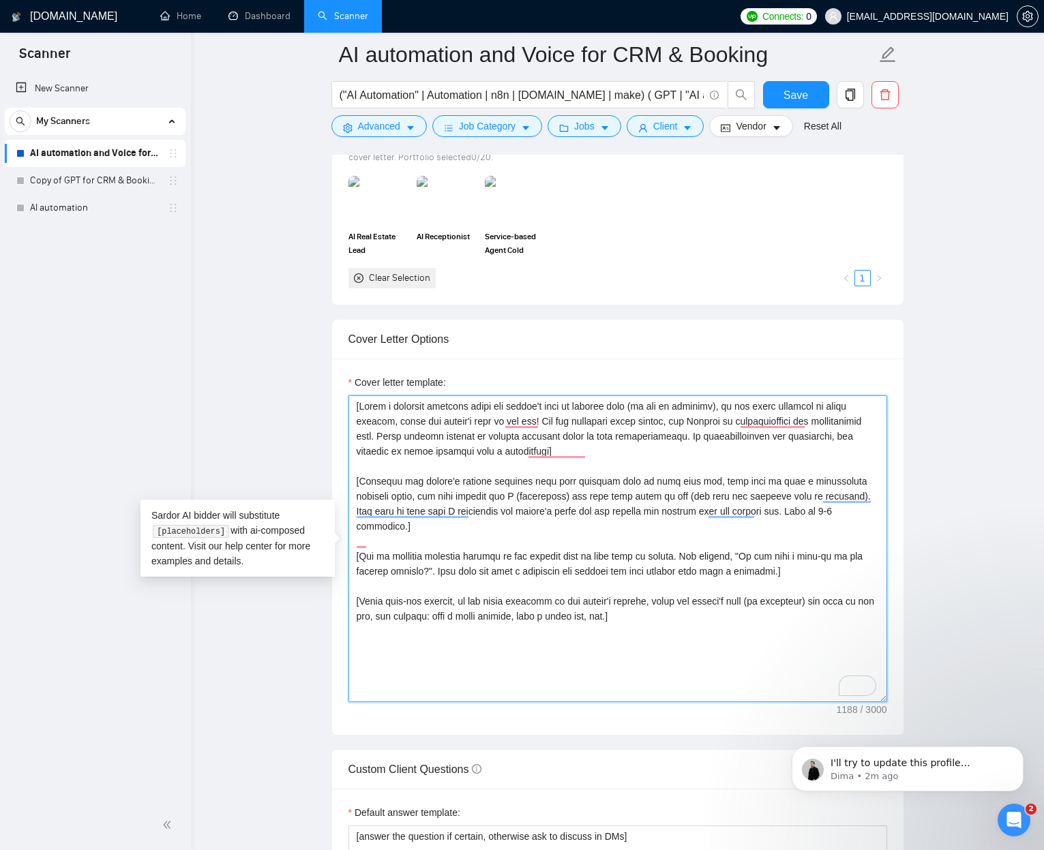
click at [679, 536] on textarea "Cover letter template:" at bounding box center [617, 548] width 538 height 307
click at [831, 536] on textarea "Cover letter template:" at bounding box center [617, 548] width 538 height 307
drag, startPoint x: 831, startPoint y: 543, endPoint x: 858, endPoint y: 540, distance: 27.4
click at [858, 536] on textarea "Cover letter template:" at bounding box center [617, 548] width 538 height 307
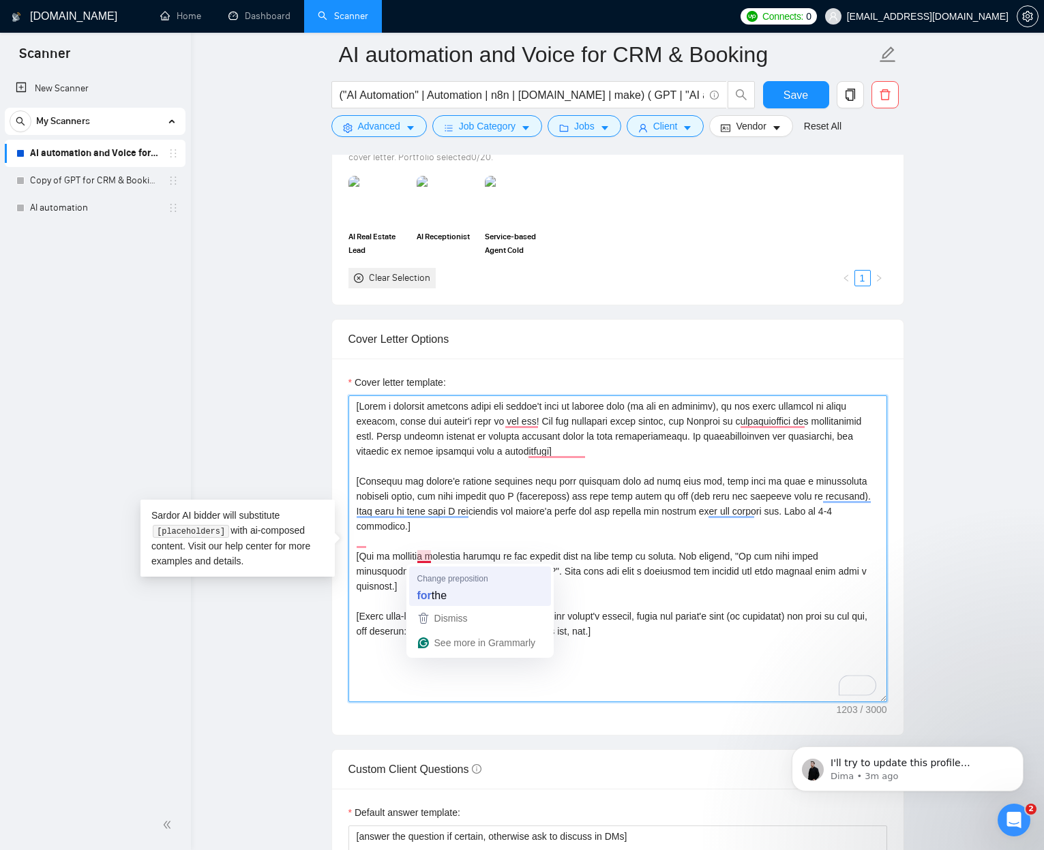
type textarea "[Write a personal greeting using the client's name or company name (if any is p…"
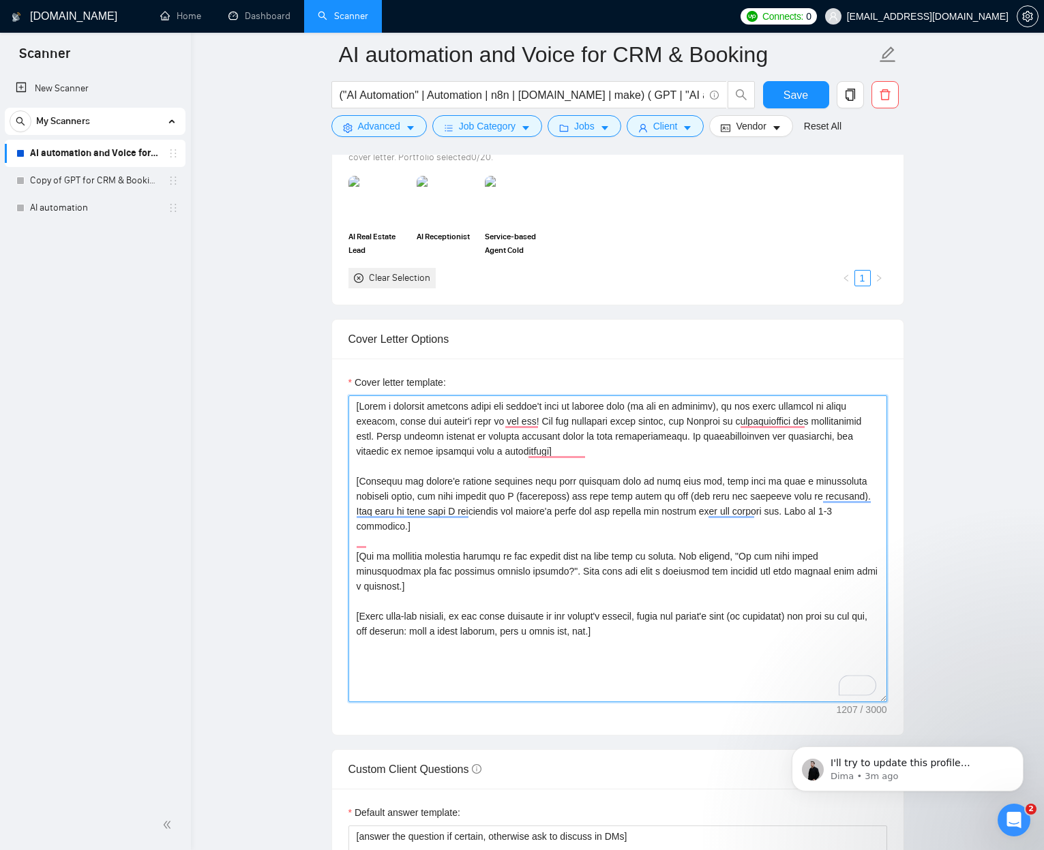
click at [588, 536] on textarea "Cover letter template:" at bounding box center [617, 548] width 538 height 307
drag, startPoint x: 594, startPoint y: 555, endPoint x: 804, endPoint y: 583, distance: 211.9
click at [812, 536] on textarea "Cover letter template:" at bounding box center [617, 548] width 538 height 307
click at [385, 536] on textarea "Cover letter template:" at bounding box center [617, 548] width 538 height 307
click at [380, 536] on textarea "Cover letter template:" at bounding box center [617, 548] width 538 height 307
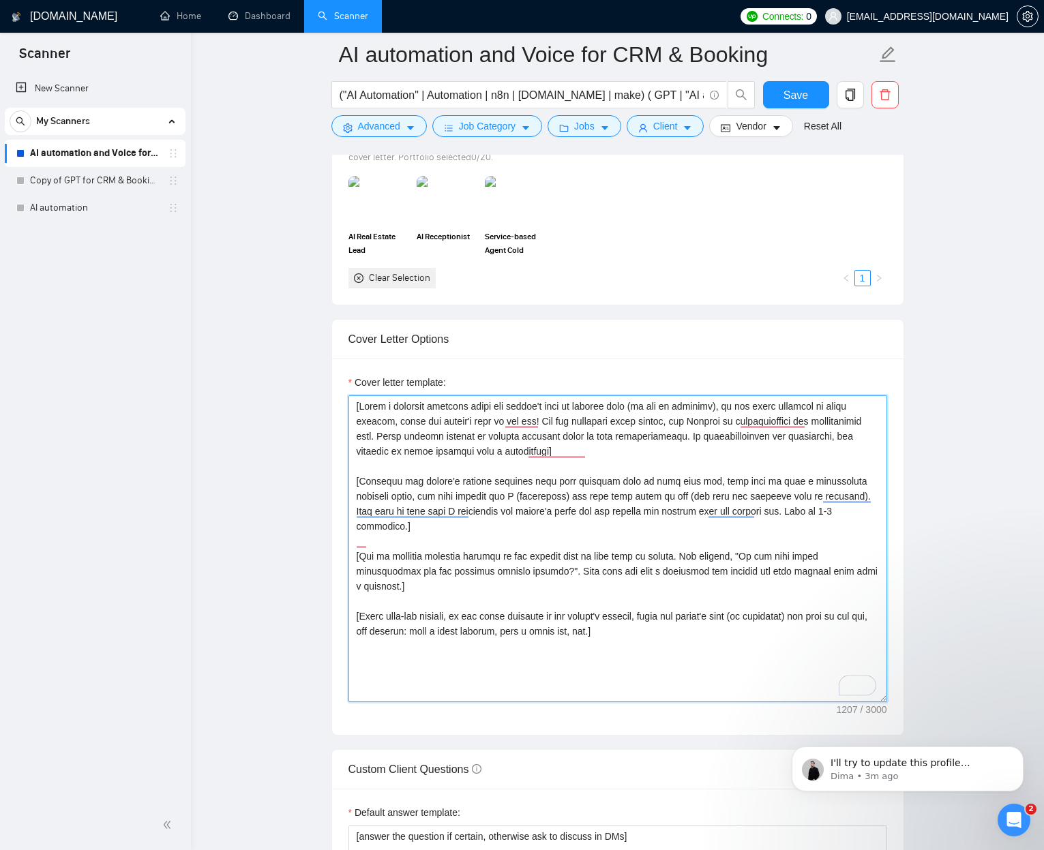
click at [380, 536] on textarea "Cover letter template:" at bounding box center [617, 548] width 538 height 307
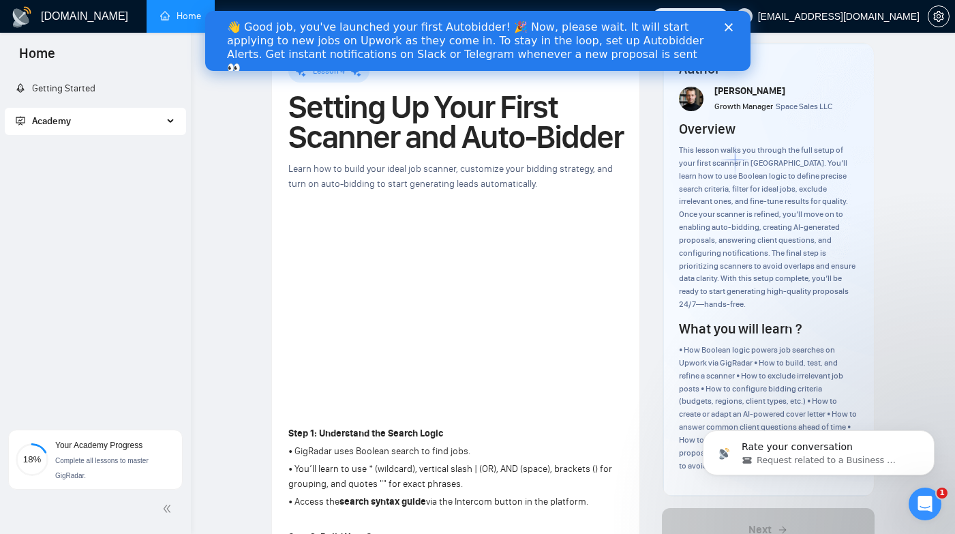
click at [424, 178] on span "Learn how to build your ideal job scanner, customize your bidding strategy, and…" at bounding box center [450, 176] width 324 height 27
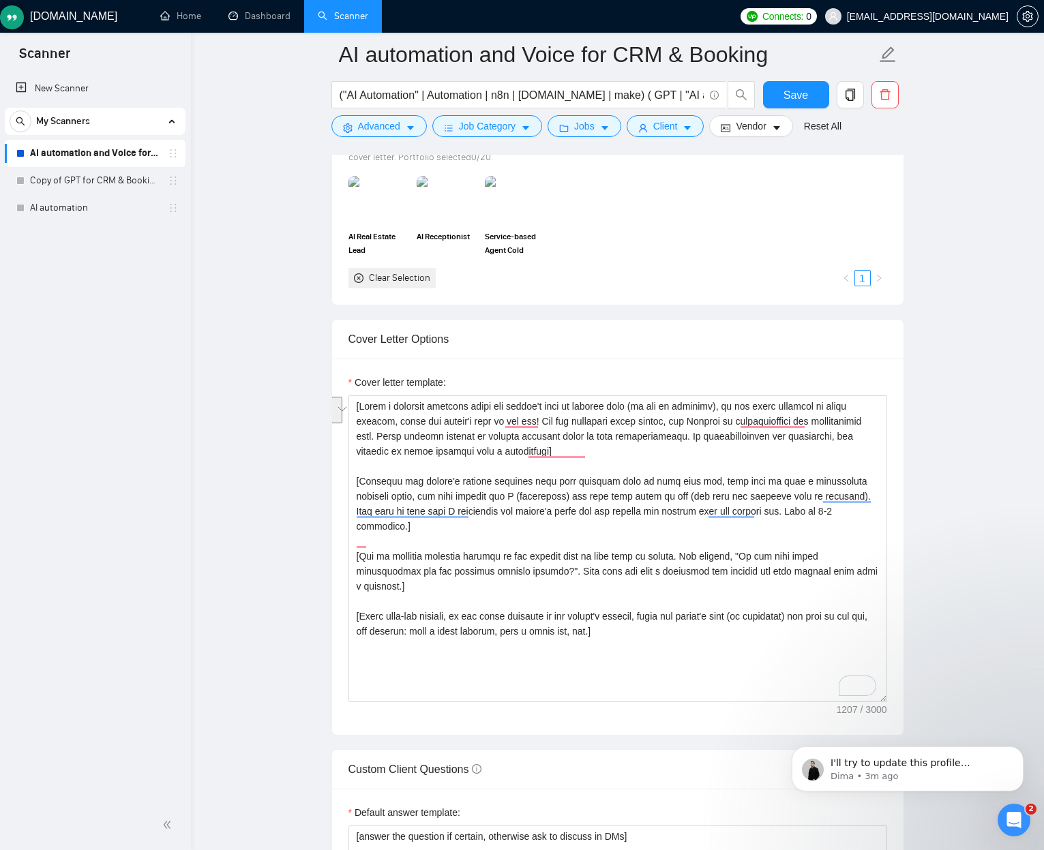
scroll to position [457, 0]
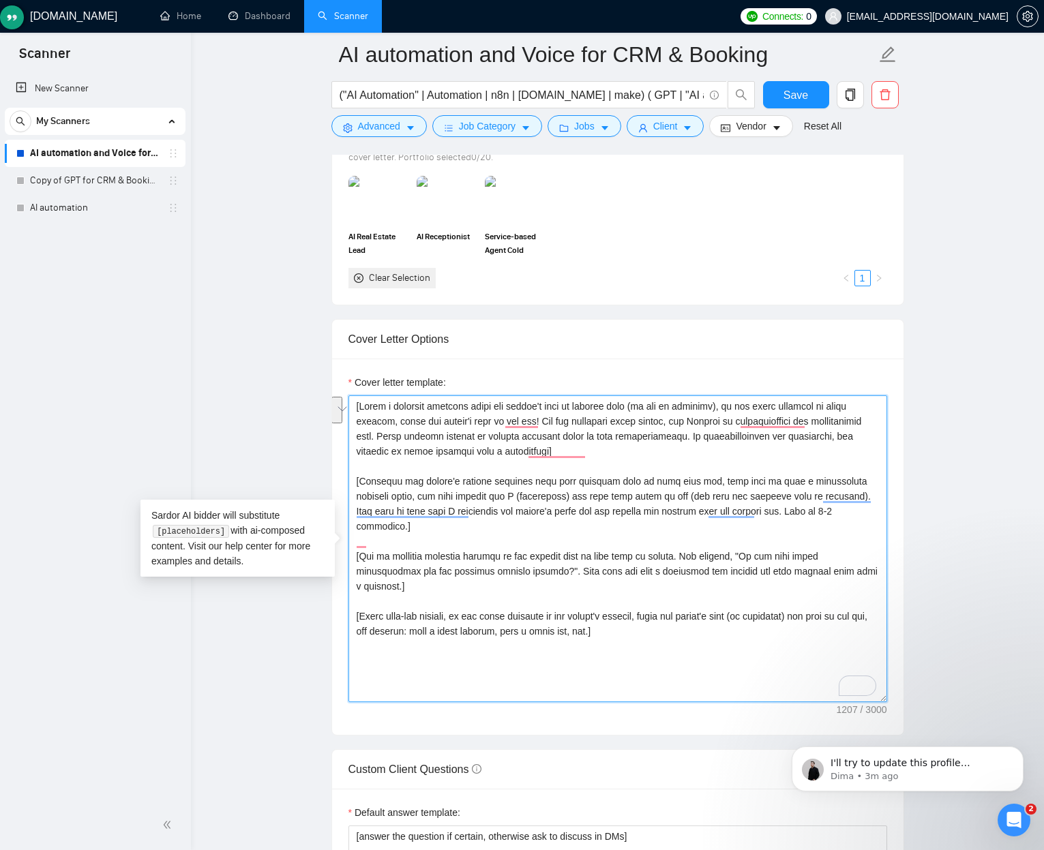
click at [534, 496] on textarea "Cover letter template:" at bounding box center [617, 548] width 538 height 307
drag, startPoint x: 860, startPoint y: 512, endPoint x: 912, endPoint y: 517, distance: 52.0
click at [862, 512] on textarea "Cover letter template:" at bounding box center [617, 548] width 538 height 307
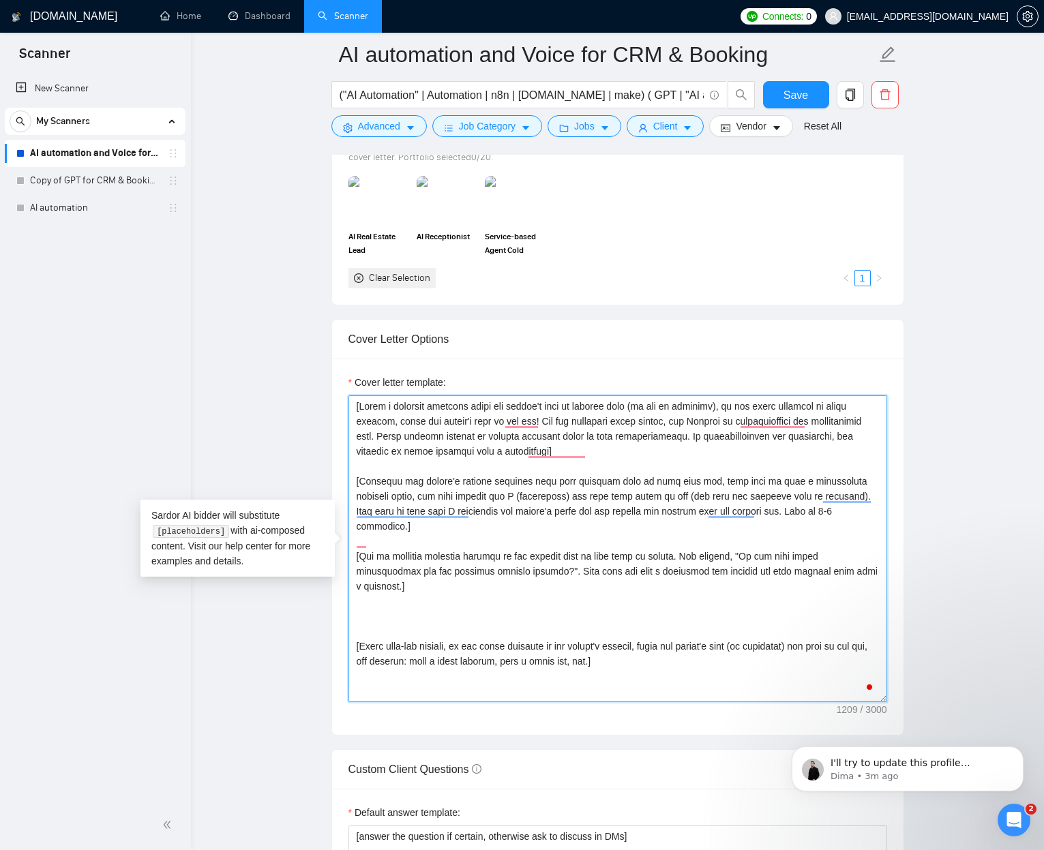
paste textarea "[Ask an engaging question related to the project that is very easy to answer. F…"
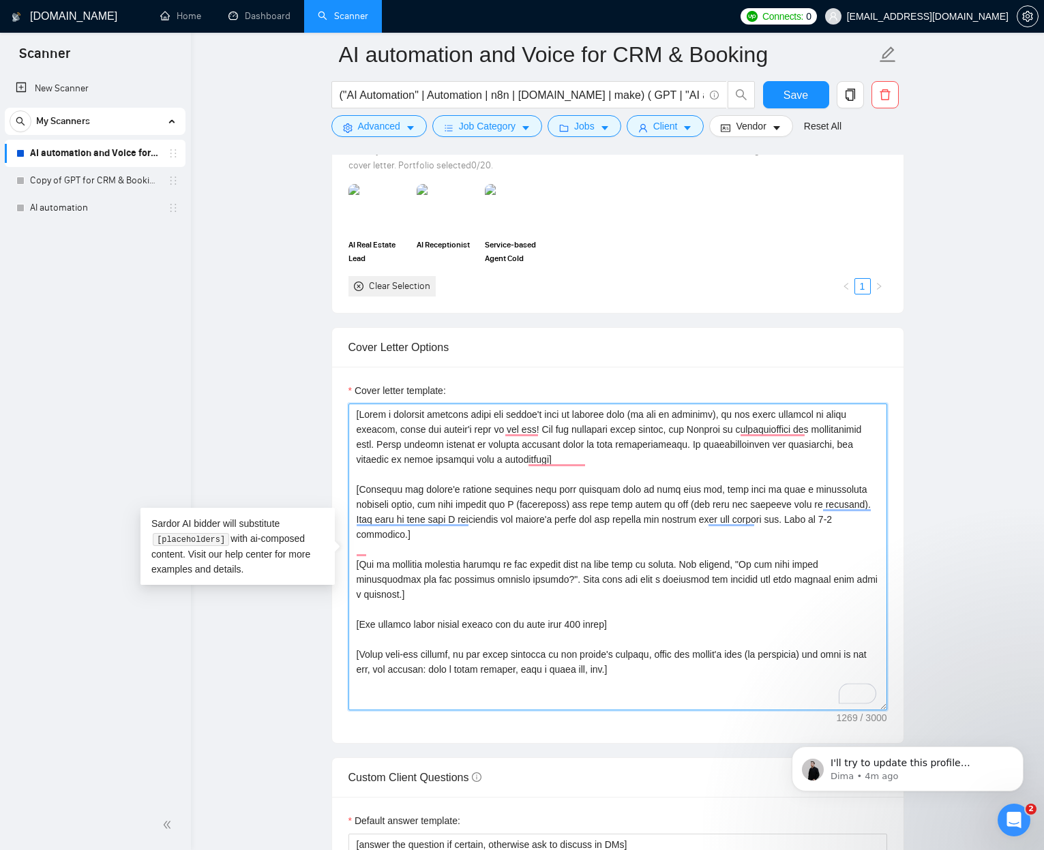
scroll to position [1262, 0]
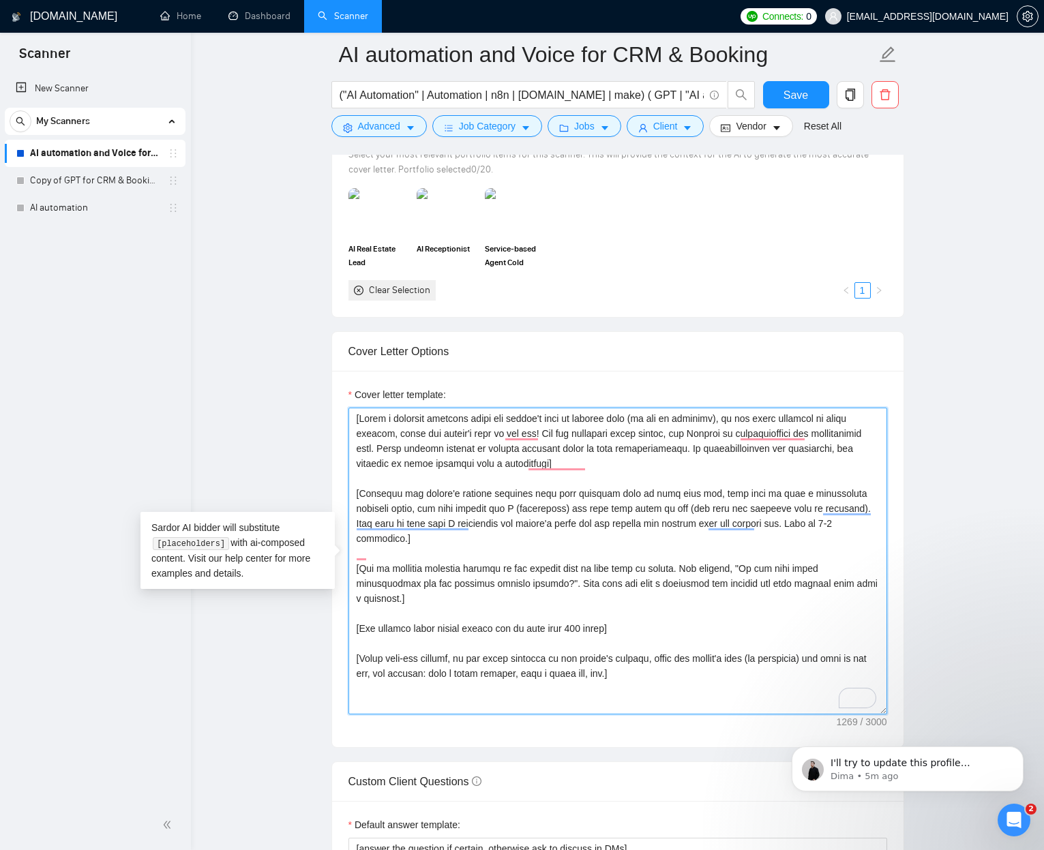
click at [624, 515] on textarea "Cover letter template:" at bounding box center [617, 561] width 538 height 307
drag, startPoint x: 624, startPoint y: 515, endPoint x: 598, endPoint y: 450, distance: 70.1
click at [598, 449] on textarea "Cover letter template:" at bounding box center [617, 561] width 538 height 307
click at [631, 528] on textarea "Cover letter template:" at bounding box center [617, 561] width 538 height 307
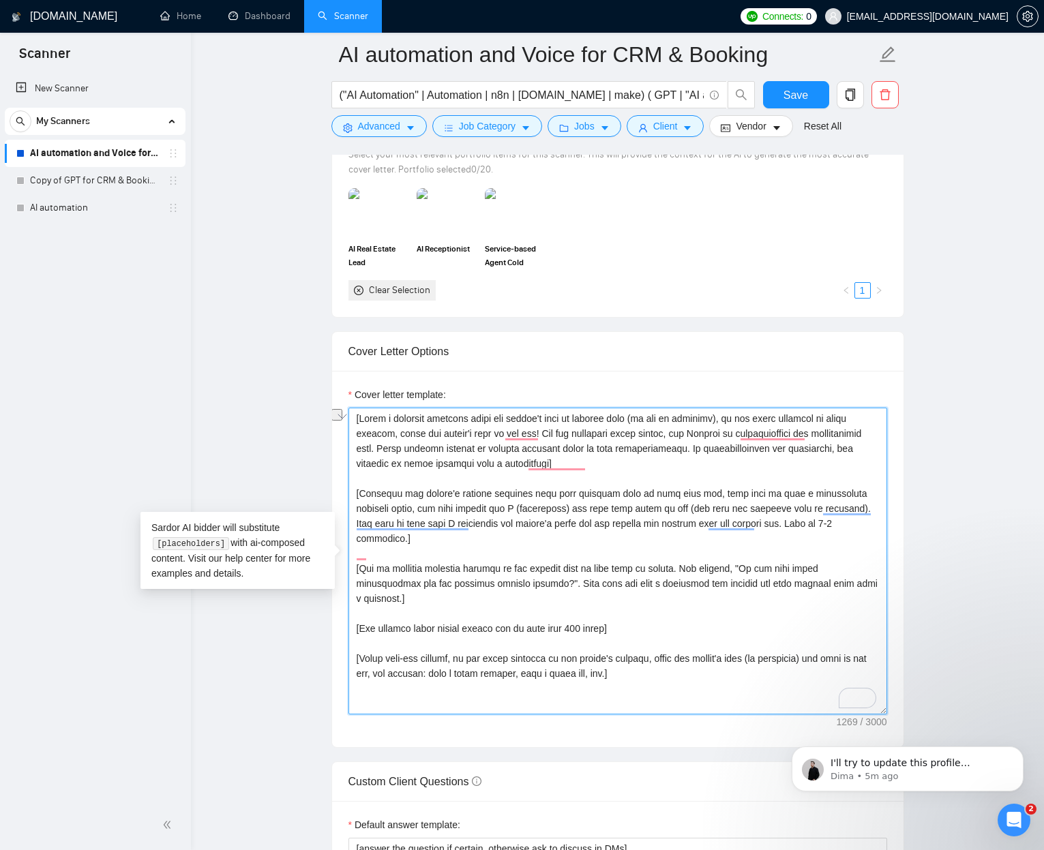
click at [558, 504] on textarea "Cover letter template:" at bounding box center [617, 561] width 538 height 307
drag, startPoint x: 558, startPoint y: 504, endPoint x: 566, endPoint y: 444, distance: 61.1
click at [553, 439] on textarea "Cover letter template:" at bounding box center [617, 561] width 538 height 307
click at [578, 445] on textarea "Cover letter template:" at bounding box center [617, 561] width 538 height 307
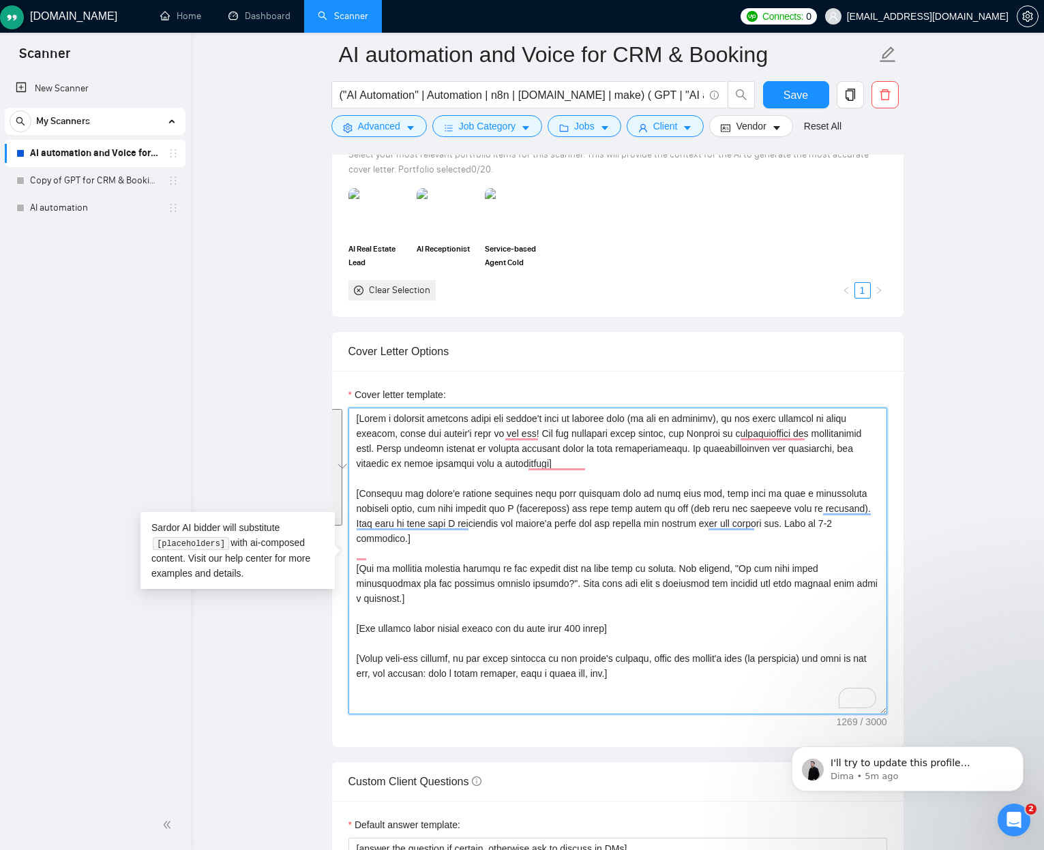
click at [578, 445] on textarea "Cover letter template:" at bounding box center [617, 561] width 538 height 307
drag, startPoint x: 578, startPoint y: 445, endPoint x: 583, endPoint y: 526, distance: 81.3
click at [577, 526] on textarea "Cover letter template:" at bounding box center [617, 561] width 538 height 307
click at [655, 526] on textarea "Cover letter template:" at bounding box center [617, 561] width 538 height 307
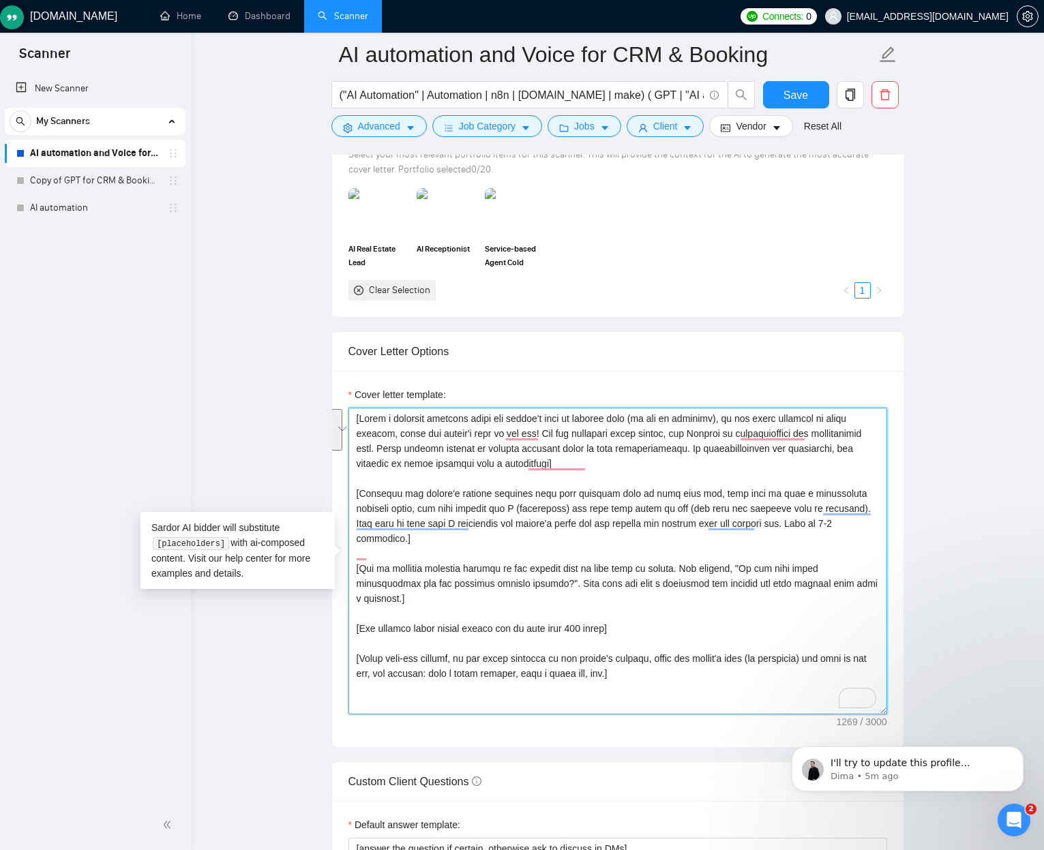
drag, startPoint x: 656, startPoint y: 524, endPoint x: 567, endPoint y: 431, distance: 128.7
click at [564, 424] on textarea "Cover letter template:" at bounding box center [617, 561] width 538 height 307
drag, startPoint x: 580, startPoint y: 511, endPoint x: 534, endPoint y: 524, distance: 47.7
click at [579, 511] on textarea "Cover letter template:" at bounding box center [617, 561] width 538 height 307
click at [446, 539] on textarea "Cover letter template:" at bounding box center [617, 561] width 538 height 307
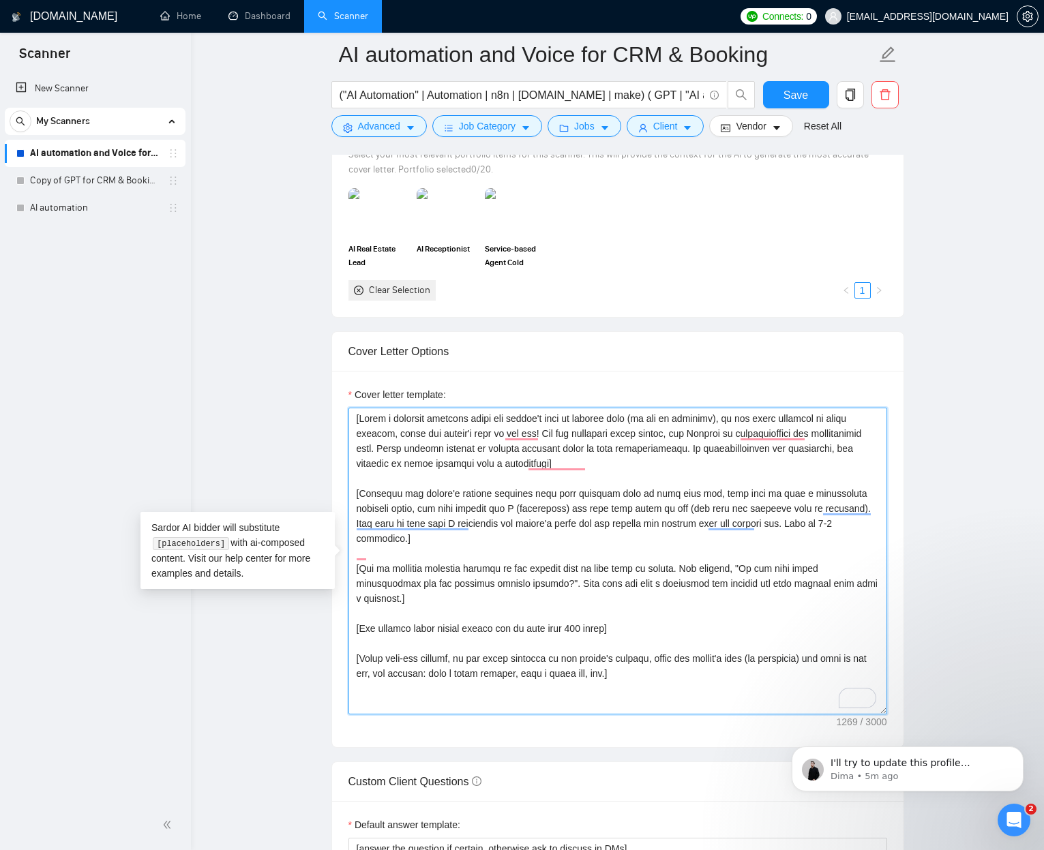
drag, startPoint x: 461, startPoint y: 544, endPoint x: 485, endPoint y: 542, distance: 23.9
click at [460, 544] on textarea "Cover letter template:" at bounding box center [617, 561] width 538 height 307
drag, startPoint x: 611, startPoint y: 470, endPoint x: 618, endPoint y: 470, distance: 7.5
click at [611, 470] on textarea "Cover letter template:" at bounding box center [617, 561] width 538 height 307
drag, startPoint x: 504, startPoint y: 547, endPoint x: 518, endPoint y: 541, distance: 15.6
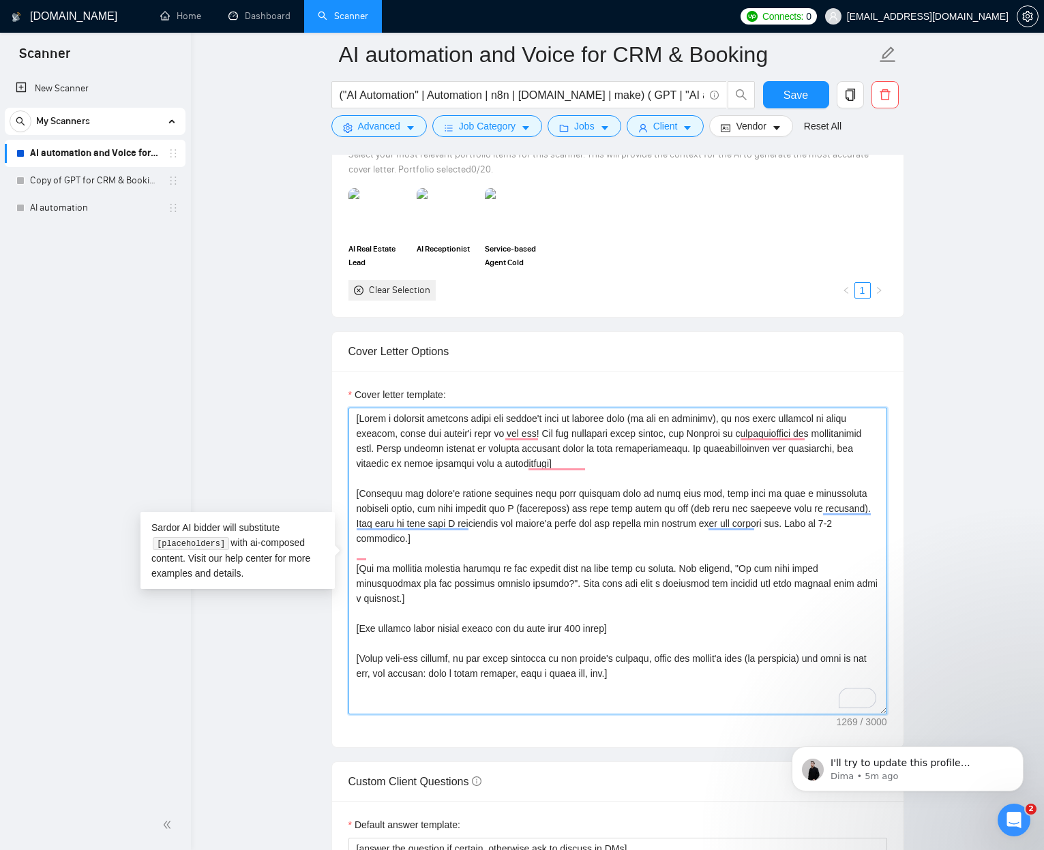
click at [504, 547] on textarea "Cover letter template:" at bounding box center [617, 561] width 538 height 307
drag, startPoint x: 527, startPoint y: 538, endPoint x: 567, endPoint y: 536, distance: 40.2
click at [528, 538] on textarea "Cover letter template:" at bounding box center [617, 561] width 538 height 307
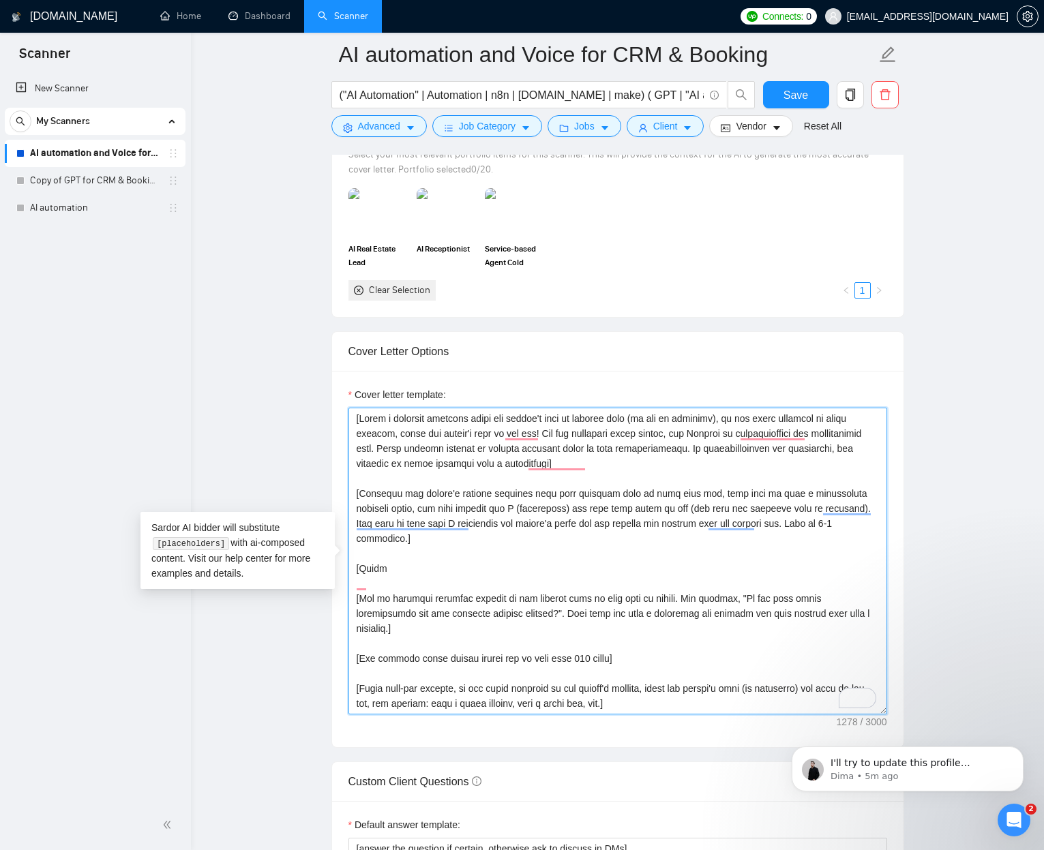
click at [404, 553] on textarea "Cover letter template:" at bounding box center [617, 561] width 538 height 307
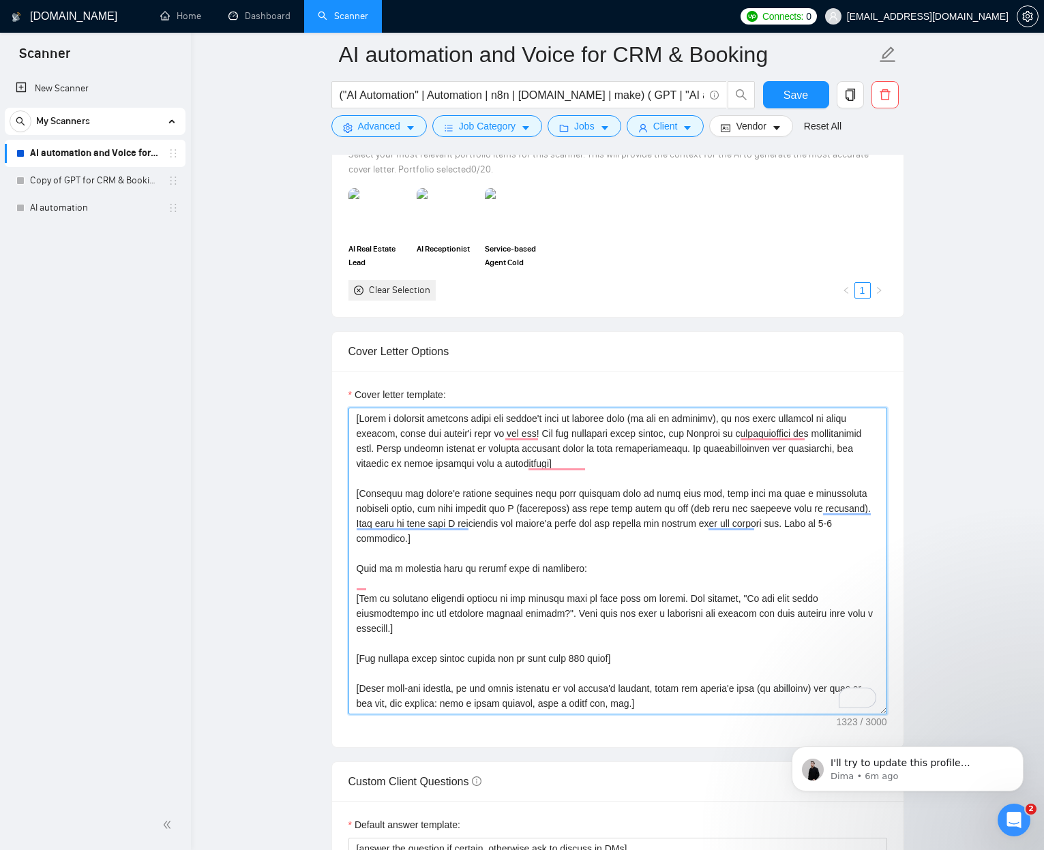
click at [449, 555] on textarea "Cover letter template:" at bounding box center [617, 561] width 538 height 307
drag, startPoint x: 487, startPoint y: 562, endPoint x: 440, endPoint y: 558, distance: 46.5
click at [429, 557] on textarea "Cover letter template:" at bounding box center [617, 561] width 538 height 307
click at [489, 561] on textarea "Cover letter template:" at bounding box center [617, 561] width 538 height 307
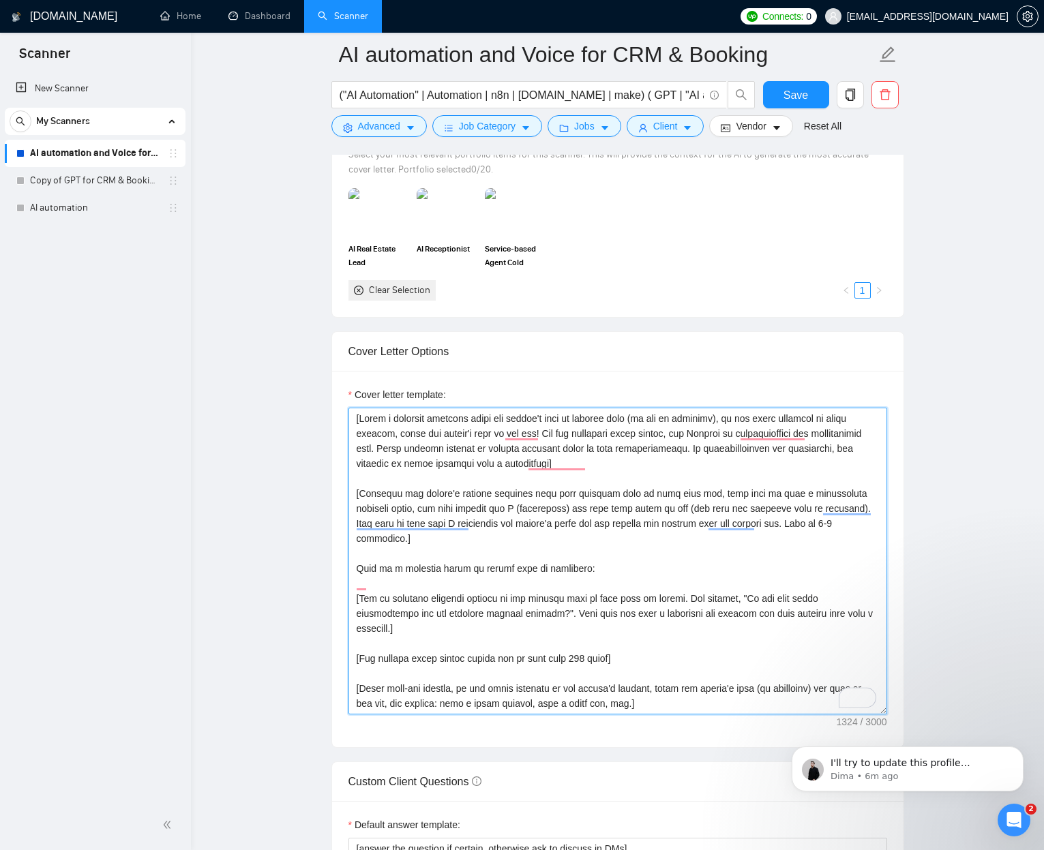
drag, startPoint x: 489, startPoint y: 561, endPoint x: 480, endPoint y: 562, distance: 9.0
click at [488, 561] on textarea "Cover letter template:" at bounding box center [617, 561] width 538 height 307
click at [415, 556] on textarea "Cover letter template:" at bounding box center [617, 561] width 538 height 307
click at [399, 553] on textarea "Cover letter template:" at bounding box center [617, 561] width 538 height 307
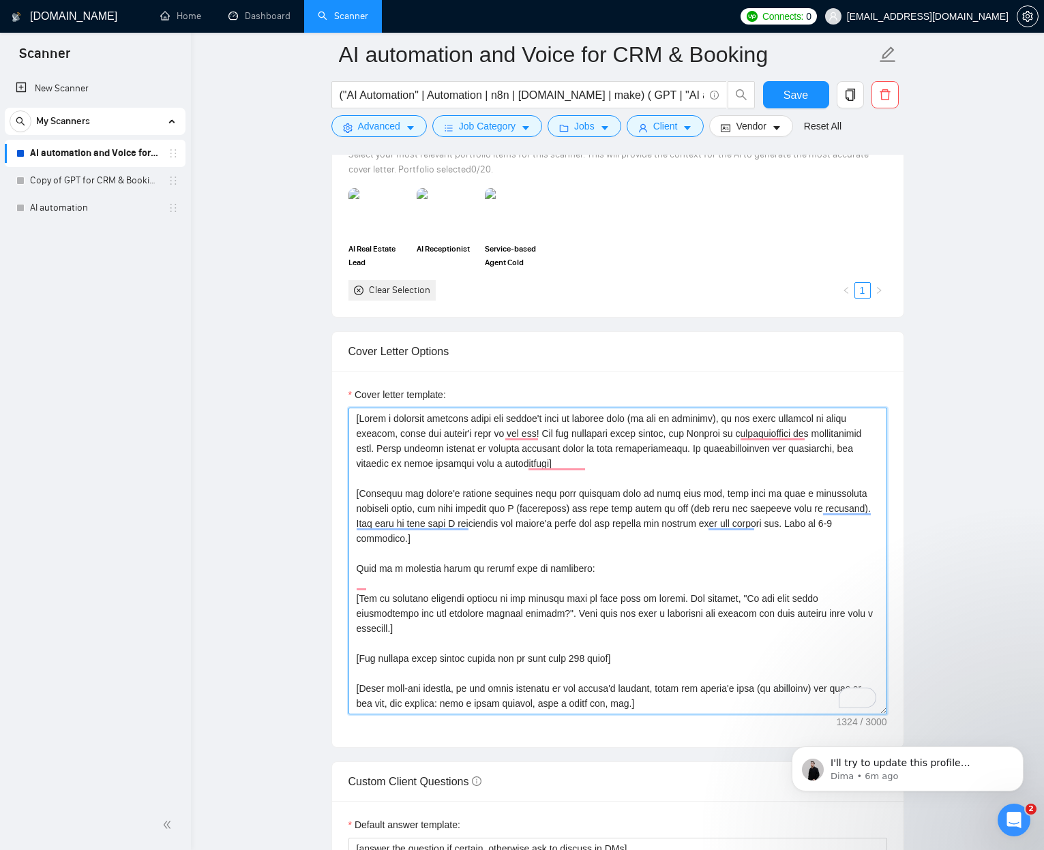
click at [399, 553] on textarea "Cover letter template:" at bounding box center [617, 561] width 538 height 307
click at [449, 554] on textarea "Cover letter template:" at bounding box center [617, 561] width 538 height 307
click at [470, 553] on textarea "Cover letter template:" at bounding box center [617, 561] width 538 height 307
drag, startPoint x: 470, startPoint y: 553, endPoint x: 516, endPoint y: 551, distance: 46.4
click at [516, 551] on textarea "Cover letter template:" at bounding box center [617, 561] width 538 height 307
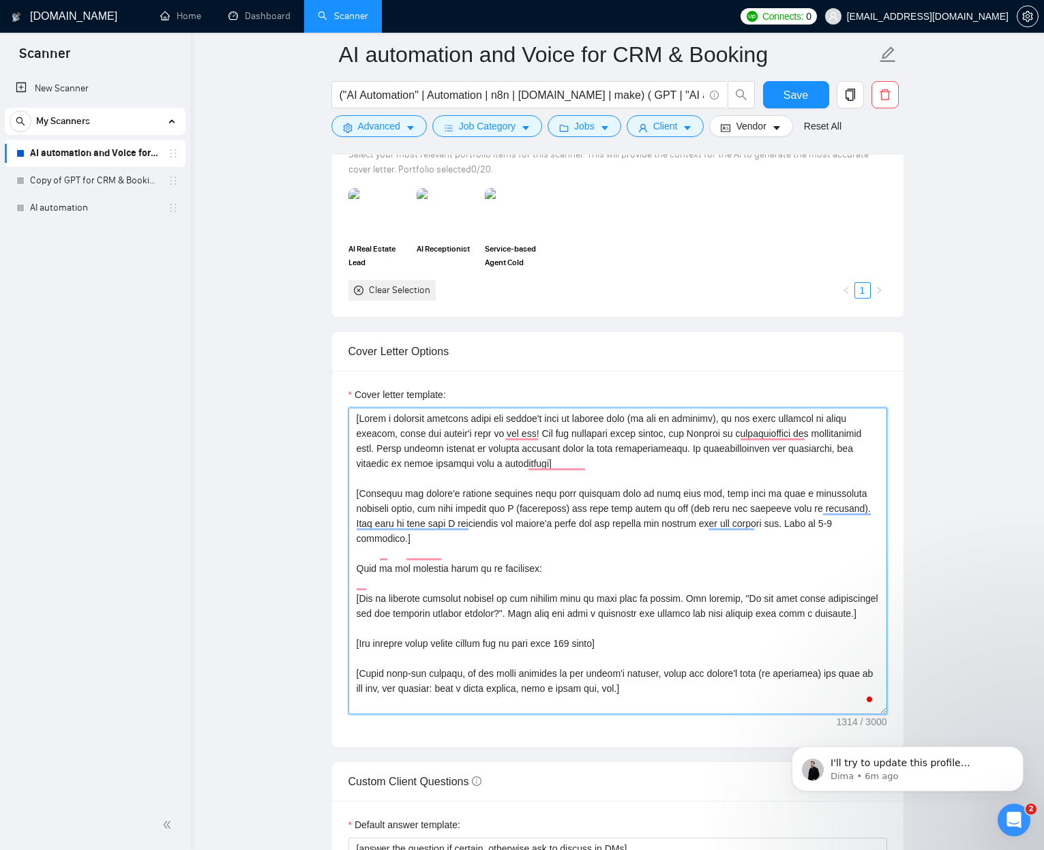
click at [468, 556] on textarea "Cover letter template:" at bounding box center [617, 561] width 538 height 307
click at [593, 506] on textarea "Cover letter template:" at bounding box center [617, 561] width 538 height 307
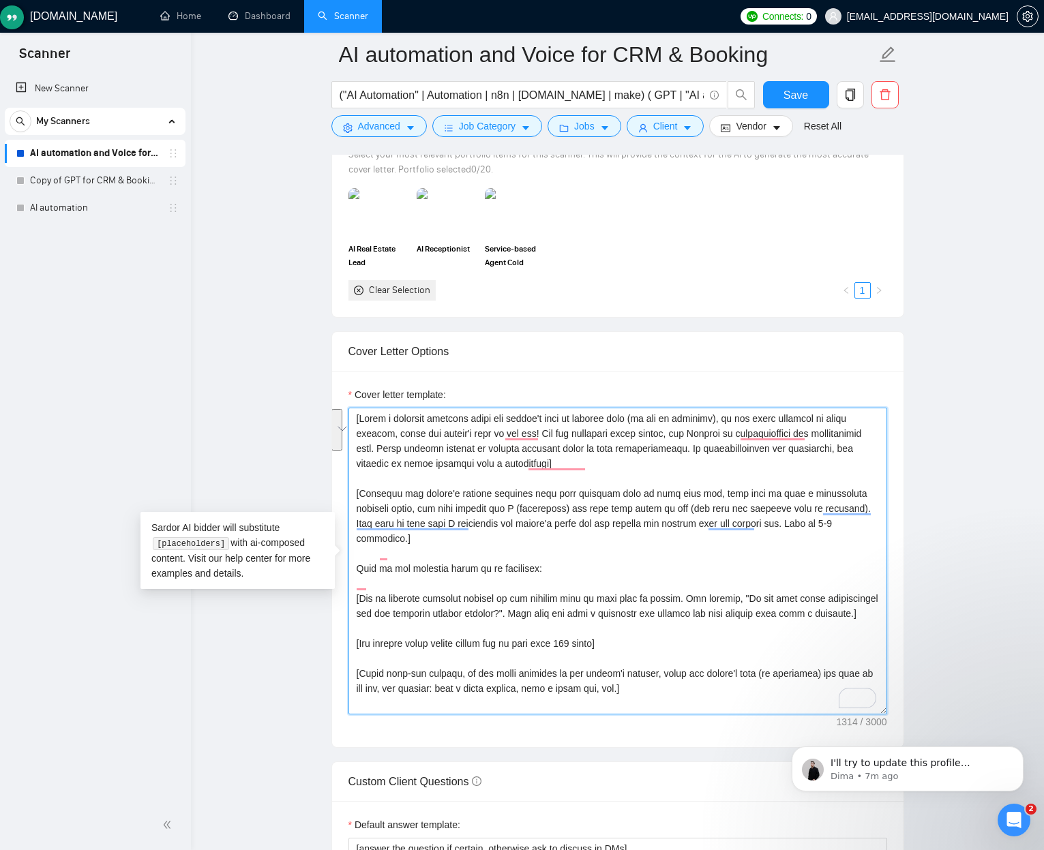
drag, startPoint x: 593, startPoint y: 506, endPoint x: 651, endPoint y: 635, distance: 140.6
click at [639, 632] on textarea "Cover letter template:" at bounding box center [617, 561] width 538 height 307
click at [673, 605] on textarea "Cover letter template:" at bounding box center [617, 561] width 538 height 307
drag, startPoint x: 673, startPoint y: 605, endPoint x: 592, endPoint y: 513, distance: 123.1
click at [673, 605] on textarea "Cover letter template:" at bounding box center [617, 561] width 538 height 307
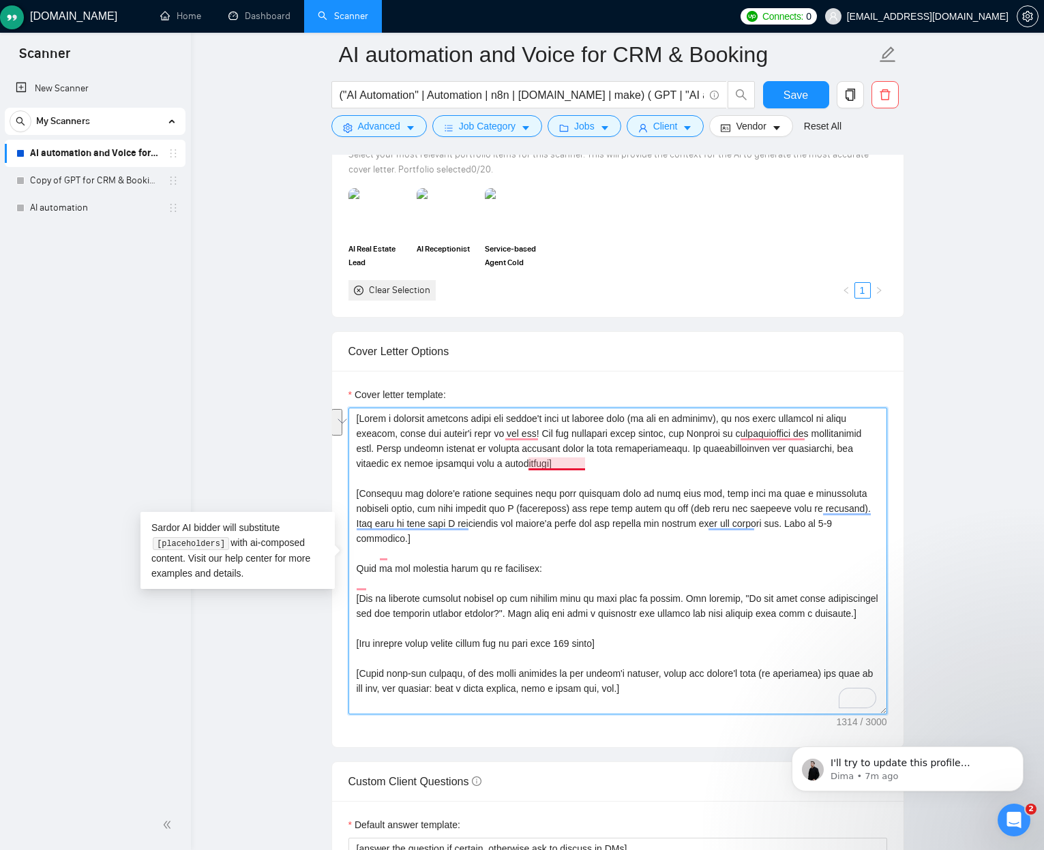
drag, startPoint x: 592, startPoint y: 513, endPoint x: 519, endPoint y: 444, distance: 99.8
click at [518, 448] on textarea "Cover letter template:" at bounding box center [617, 561] width 538 height 307
click at [592, 449] on textarea "Cover letter template:" at bounding box center [617, 561] width 538 height 307
drag, startPoint x: 592, startPoint y: 450, endPoint x: 599, endPoint y: 613, distance: 163.8
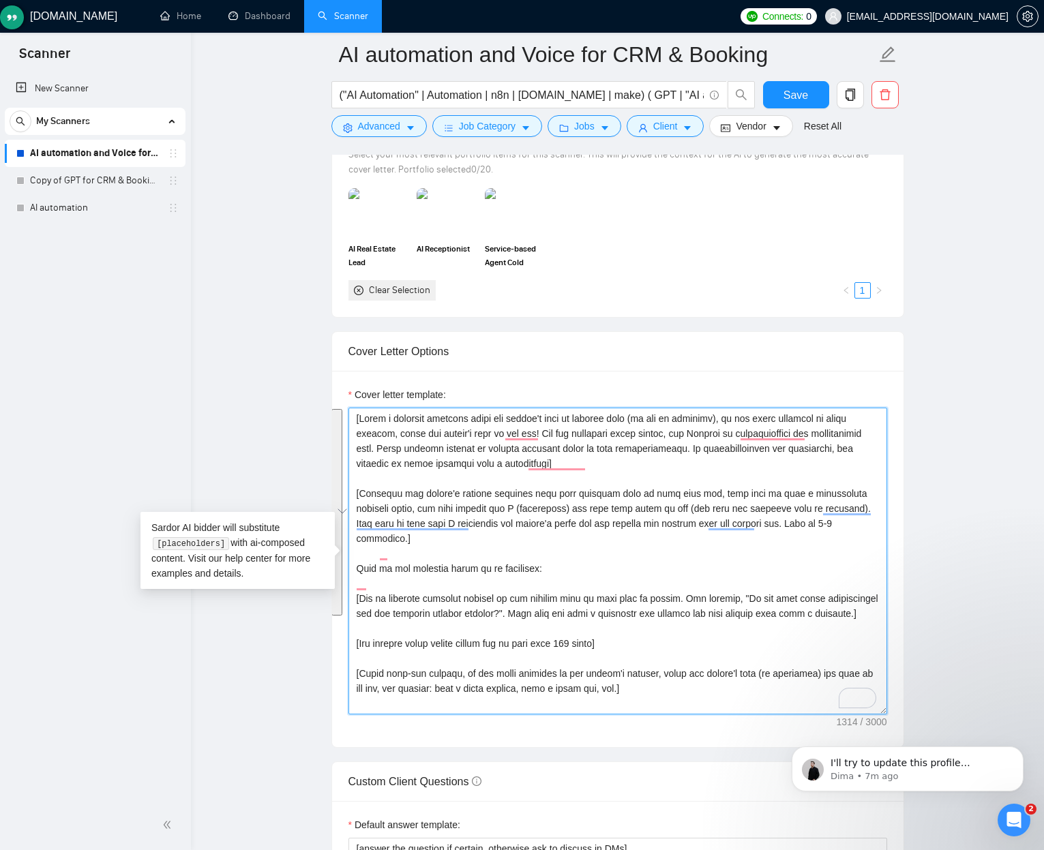
click at [599, 613] on textarea "Cover letter template:" at bounding box center [617, 561] width 538 height 307
click at [578, 588] on textarea "Cover letter template:" at bounding box center [617, 561] width 538 height 307
drag, startPoint x: 580, startPoint y: 616, endPoint x: 639, endPoint y: 549, distance: 89.4
click at [596, 653] on textarea "Cover letter template:" at bounding box center [617, 561] width 538 height 307
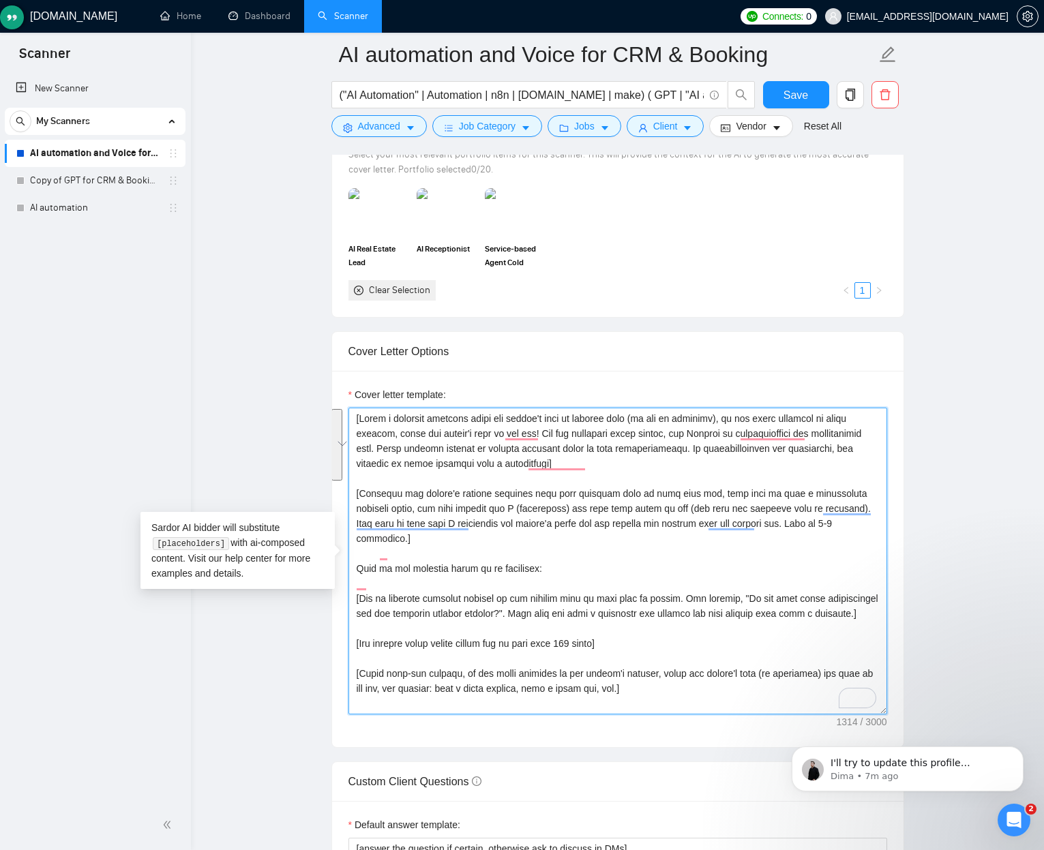
drag, startPoint x: 645, startPoint y: 541, endPoint x: 673, endPoint y: 571, distance: 40.5
click at [645, 541] on textarea "Cover letter template:" at bounding box center [617, 561] width 538 height 307
drag, startPoint x: 720, startPoint y: 611, endPoint x: 527, endPoint y: 484, distance: 230.8
click at [473, 442] on textarea "Cover letter template:" at bounding box center [617, 561] width 538 height 307
click at [682, 549] on textarea "Cover letter template:" at bounding box center [617, 561] width 538 height 307
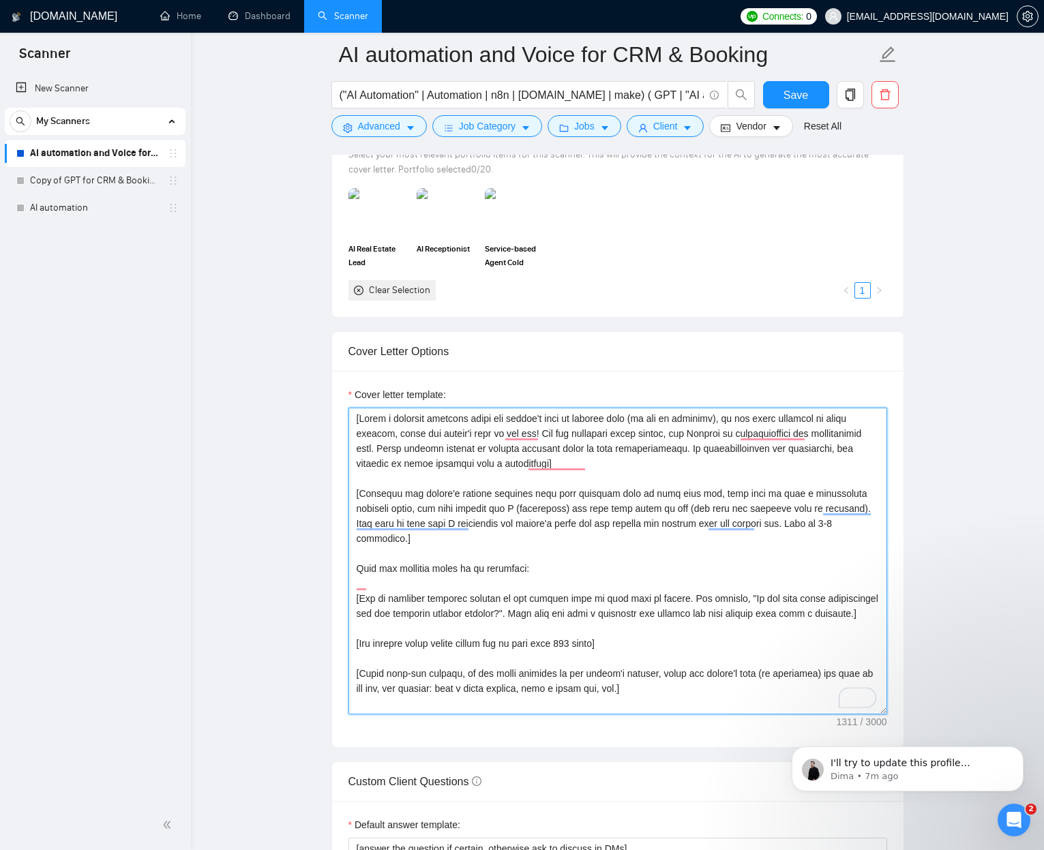
click at [472, 553] on textarea "Cover letter template:" at bounding box center [617, 561] width 538 height 307
drag, startPoint x: 481, startPoint y: 529, endPoint x: 552, endPoint y: 519, distance: 72.3
click at [503, 498] on textarea "Cover letter template:" at bounding box center [617, 561] width 538 height 307
click at [552, 519] on textarea "Cover letter template:" at bounding box center [617, 561] width 538 height 307
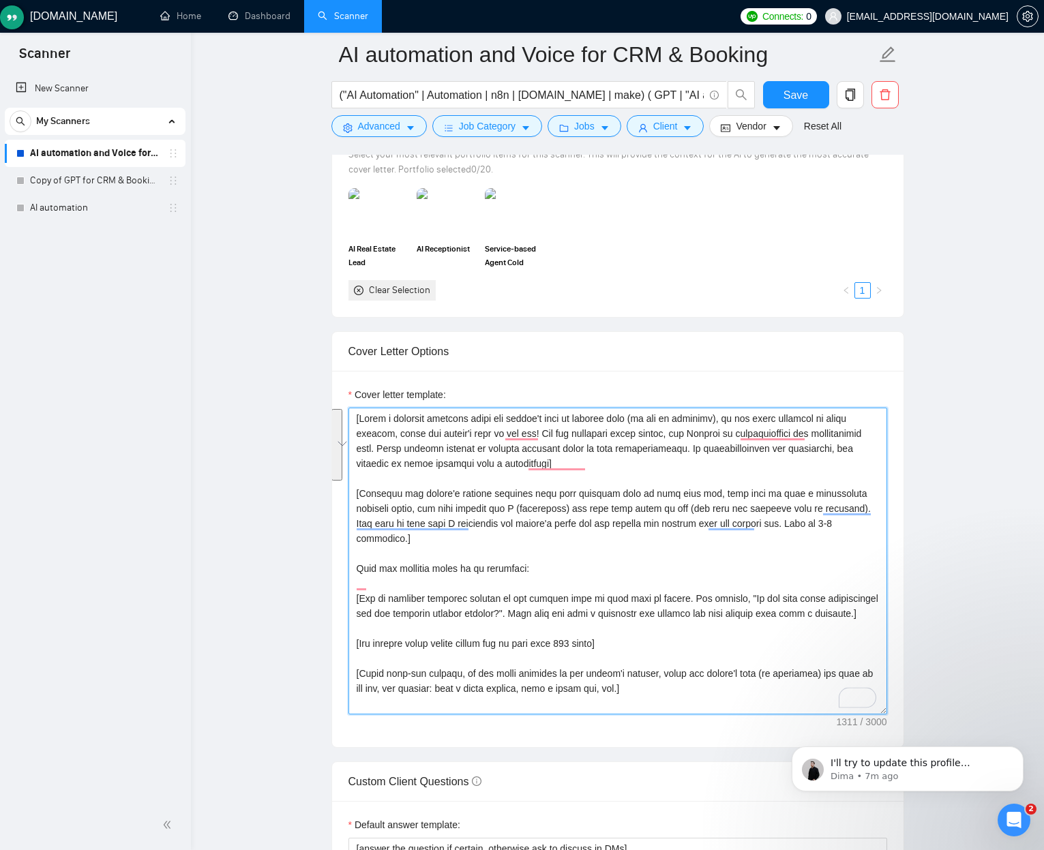
click at [552, 519] on textarea "Cover letter template:" at bounding box center [617, 561] width 538 height 307
drag, startPoint x: 549, startPoint y: 527, endPoint x: 546, endPoint y: 553, distance: 26.8
click at [546, 553] on textarea "Cover letter template:" at bounding box center [617, 561] width 538 height 307
click at [549, 553] on textarea "Cover letter template:" at bounding box center [617, 561] width 538 height 307
type textarea "[Write a personal greeting using the client's name or company name (if any is p…"
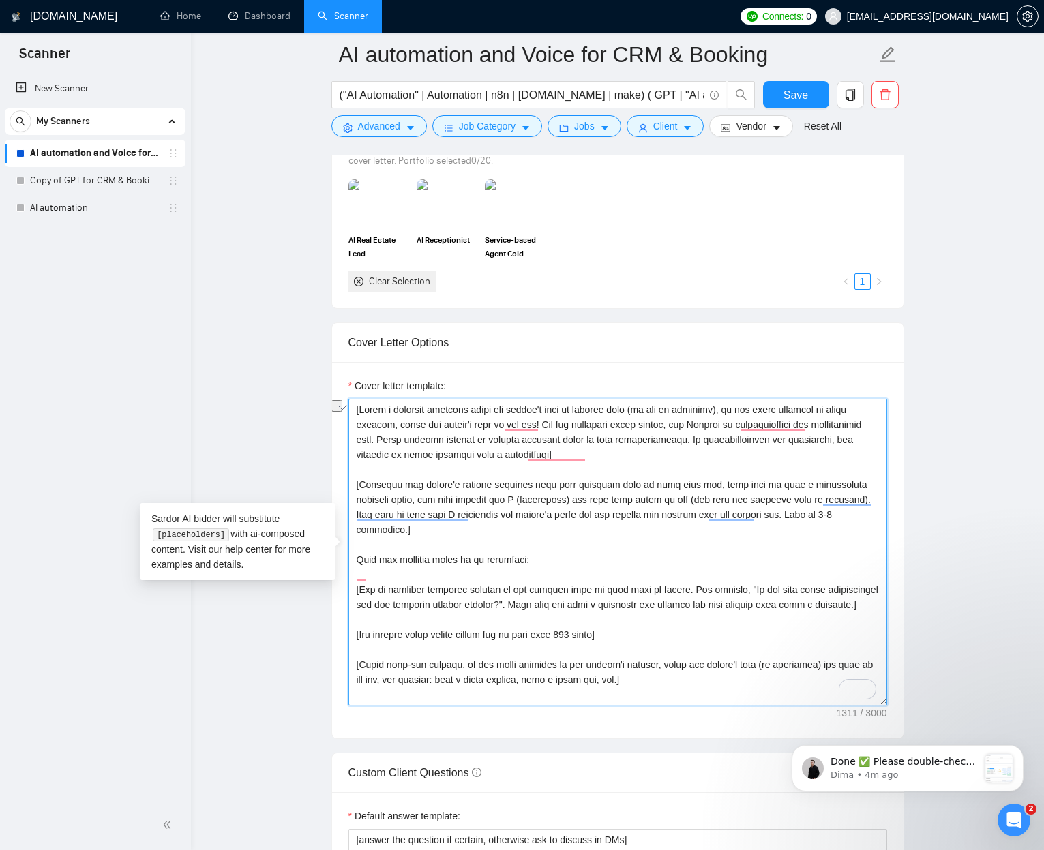
scroll to position [1275, 0]
